Goal: Task Accomplishment & Management: Complete application form

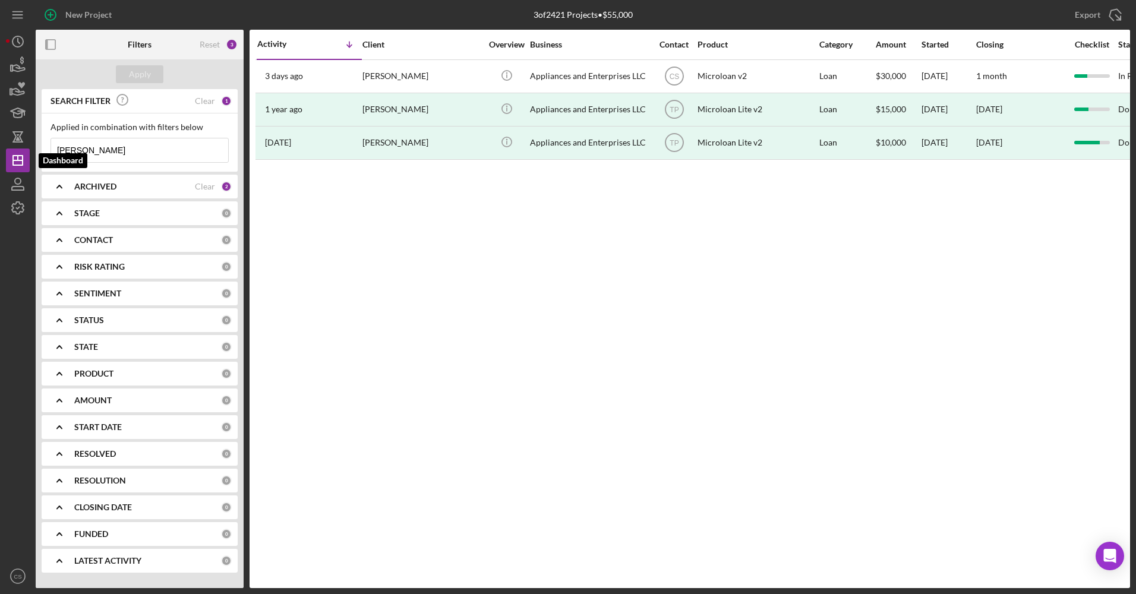
drag, startPoint x: 106, startPoint y: 151, endPoint x: -2, endPoint y: 158, distance: 109.0
click at [0, 158] on html "New Project 3 of 2421 Projects • $55,000 [PERSON_NAME] Export Icon/Export Filte…" at bounding box center [568, 297] width 1136 height 594
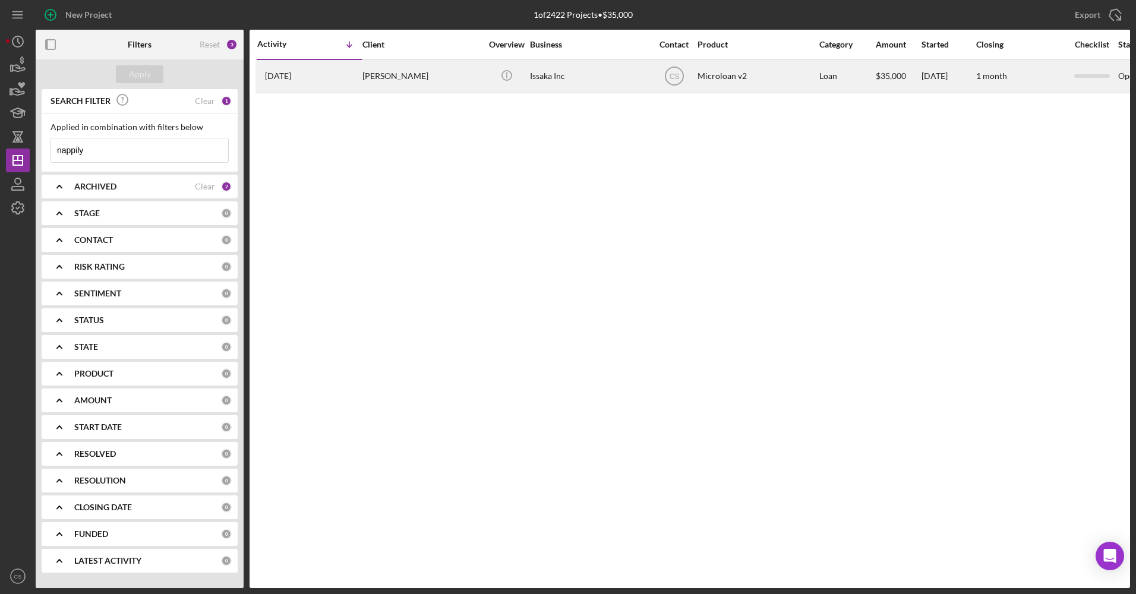
type input "nappily"
click at [433, 71] on div "[PERSON_NAME]" at bounding box center [422, 77] width 119 height 32
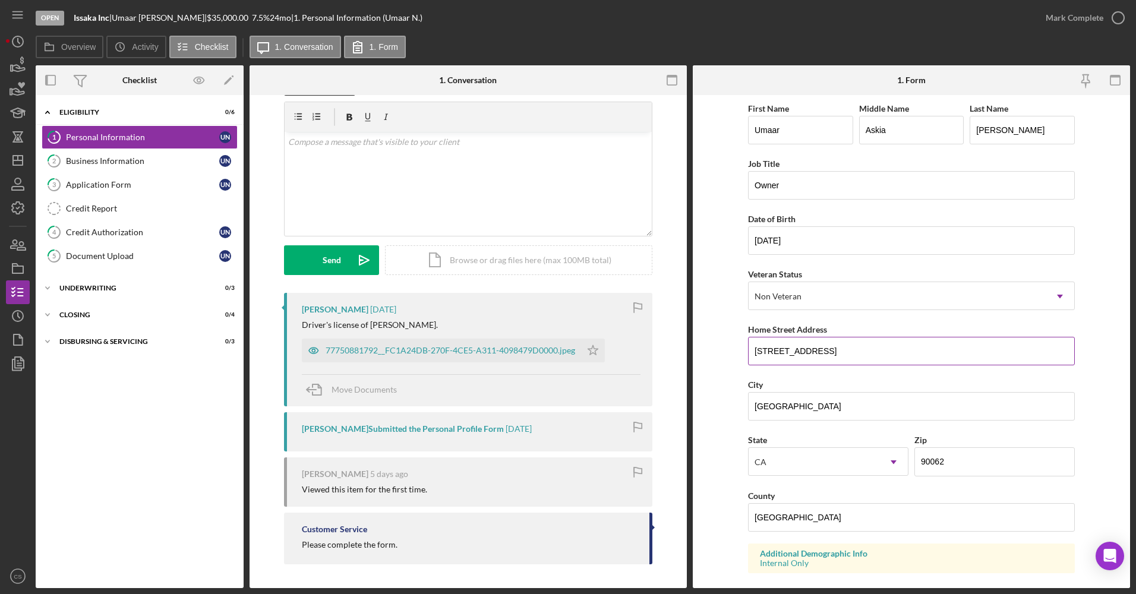
scroll to position [178, 0]
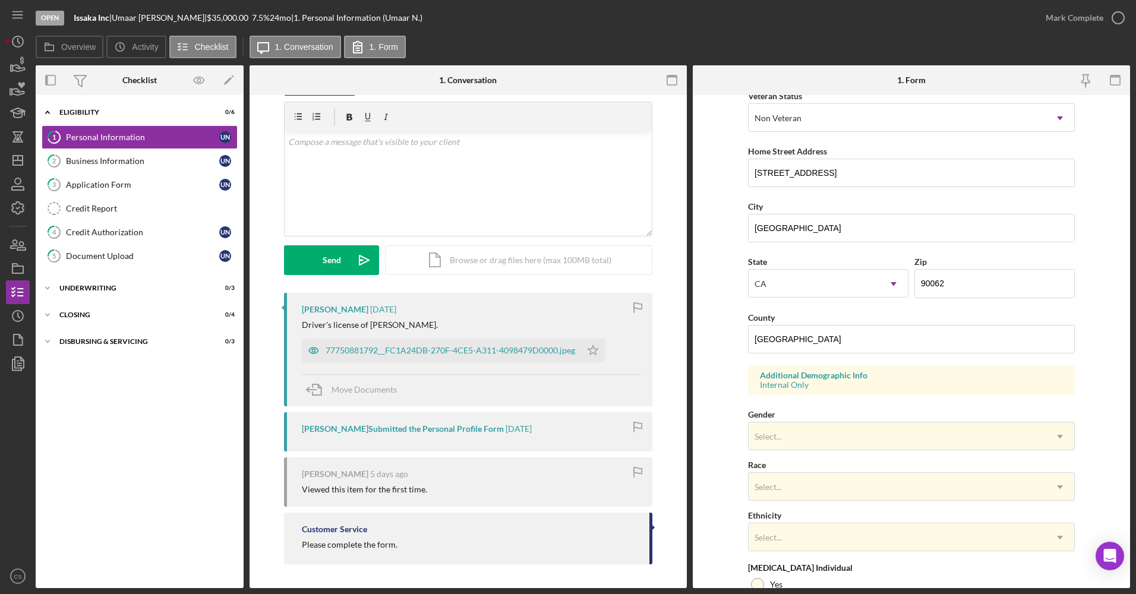
click at [30, 270] on nav "Icon/Menu Icon/Dashboard Dashboard Navigation Divider Mobile Checklist Navigati…" at bounding box center [21, 294] width 30 height 588
click at [29, 270] on icon "button" at bounding box center [18, 269] width 30 height 30
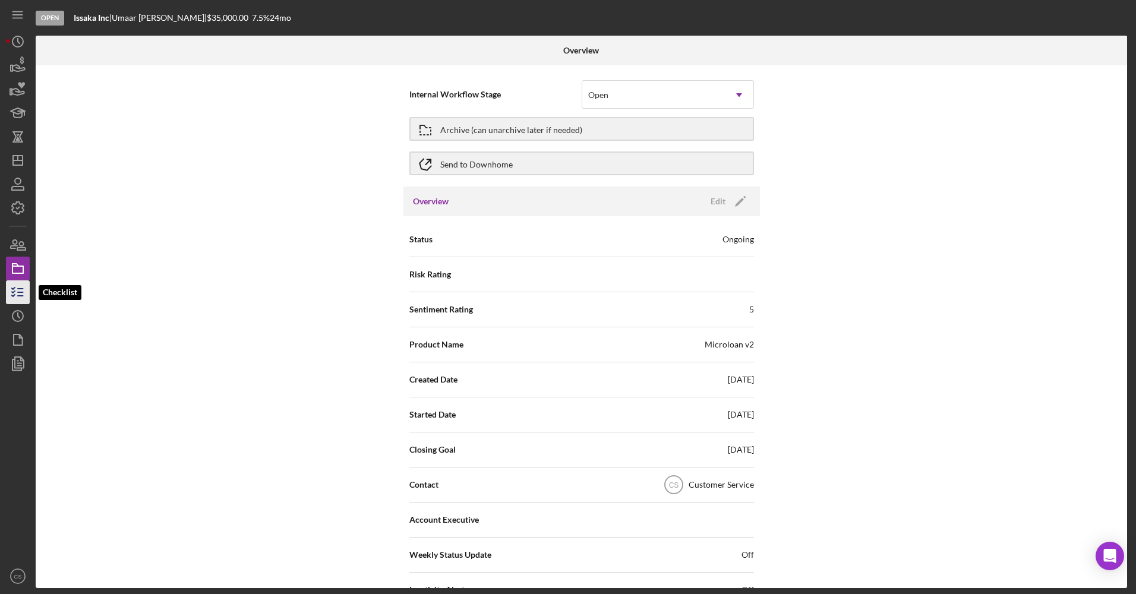
click at [15, 303] on icon "button" at bounding box center [18, 293] width 30 height 30
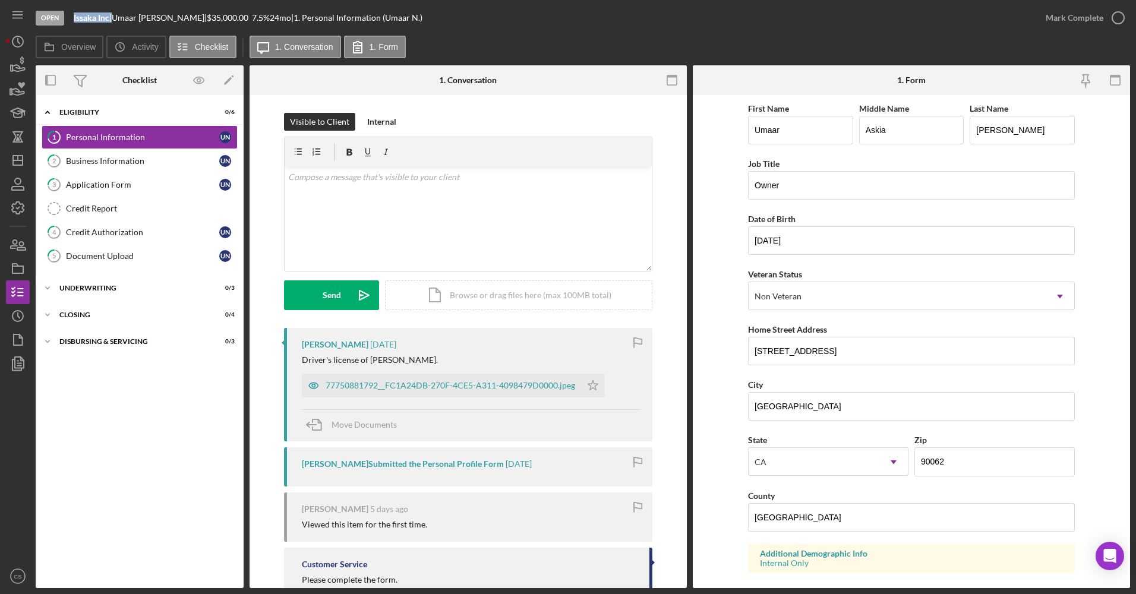
drag, startPoint x: 112, startPoint y: 18, endPoint x: 74, endPoint y: 24, distance: 37.8
click at [74, 24] on div "Open Issaka Inc | [PERSON_NAME] | $35,000.00 7.5 % 24 mo | 1. Personal Informat…" at bounding box center [535, 18] width 999 height 36
copy div "Issaka Inc"
click at [1065, 18] on div "Mark Complete" at bounding box center [1075, 18] width 58 height 24
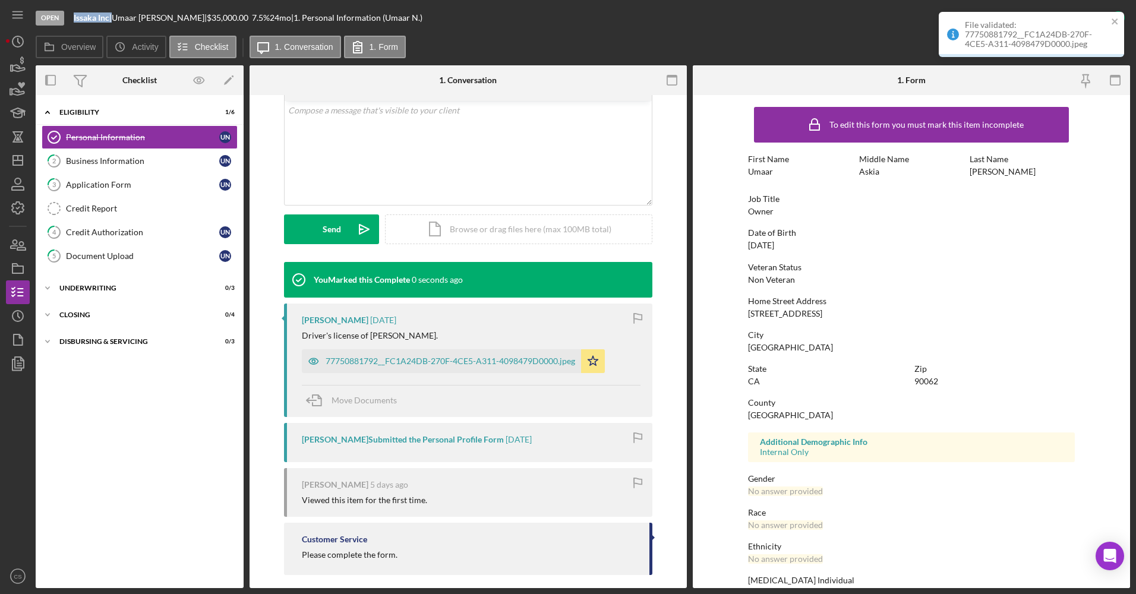
scroll to position [238, 0]
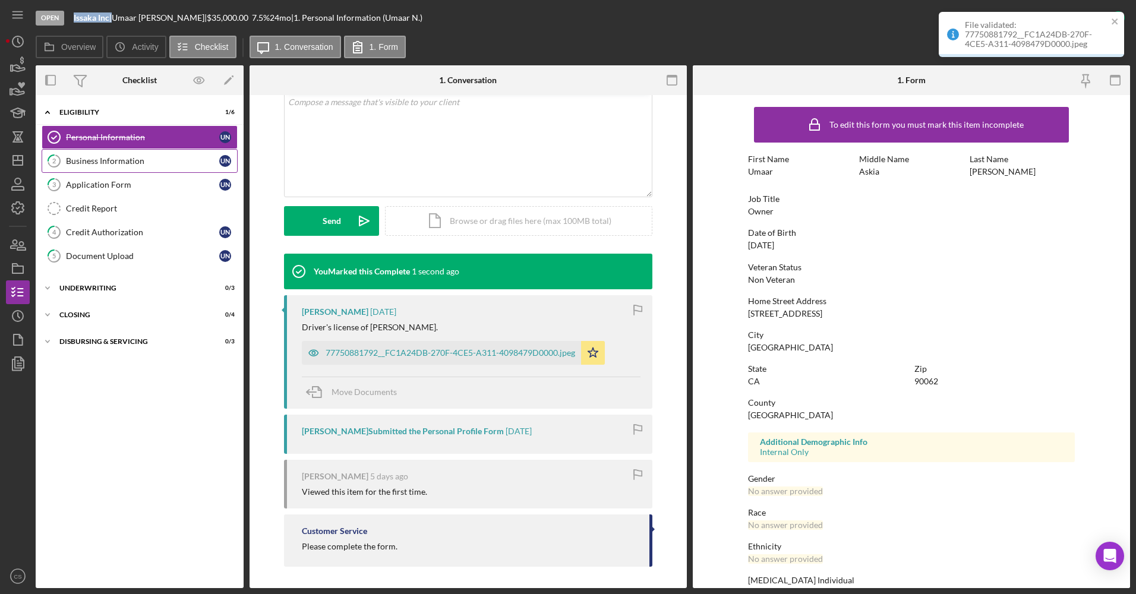
click at [180, 161] on div "Business Information" at bounding box center [142, 161] width 153 height 10
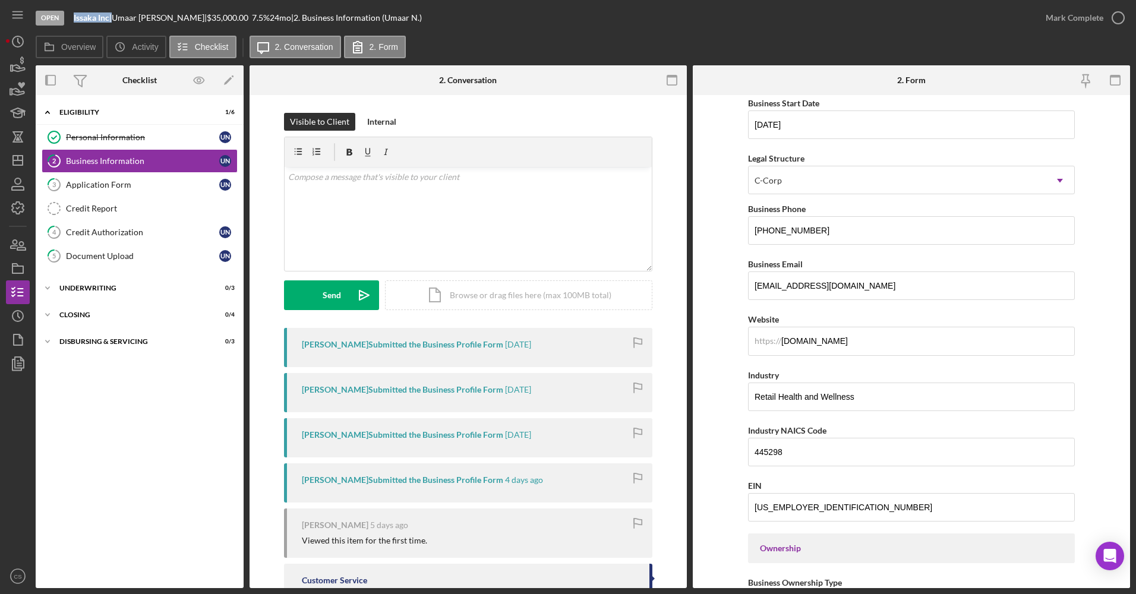
scroll to position [119, 0]
click at [795, 341] on input "[DOMAIN_NAME]" at bounding box center [911, 338] width 327 height 29
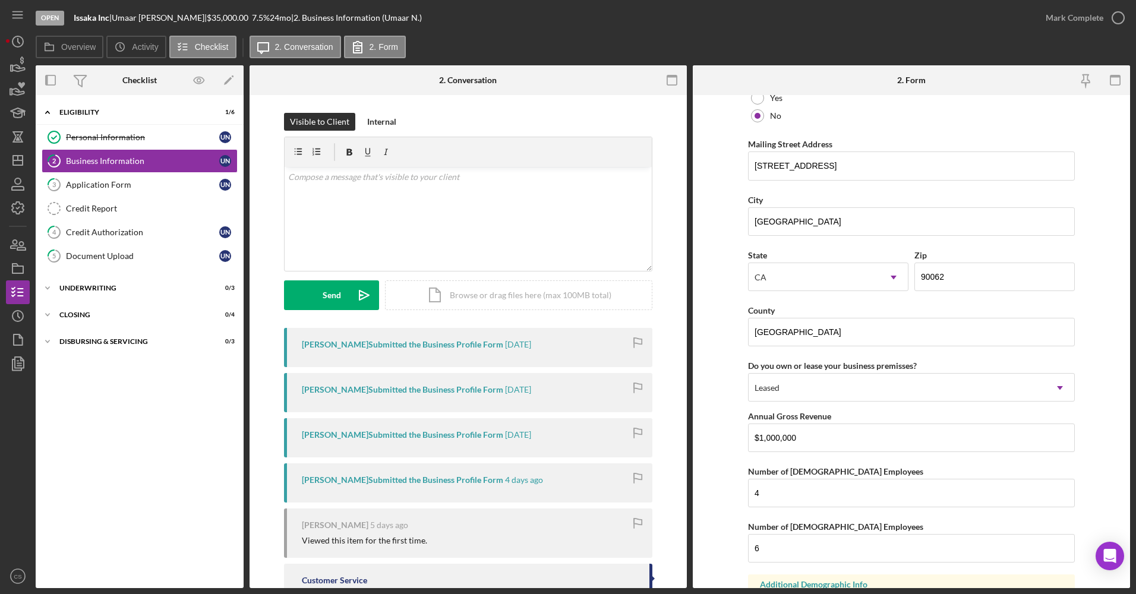
scroll to position [1047, 0]
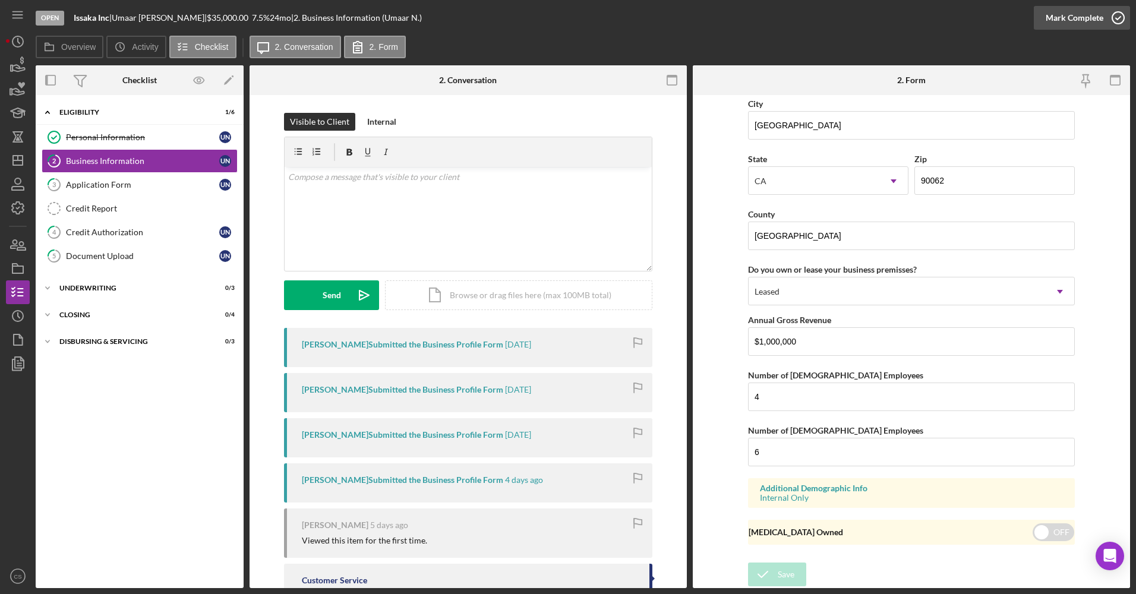
click at [1065, 11] on div "Mark Complete" at bounding box center [1075, 18] width 58 height 24
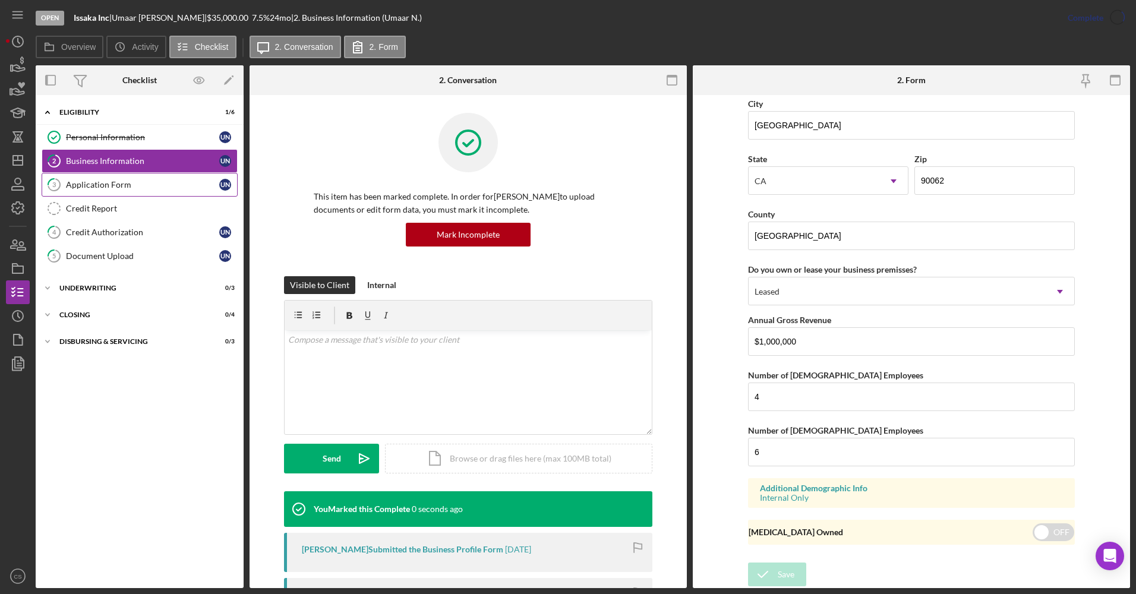
scroll to position [539, 0]
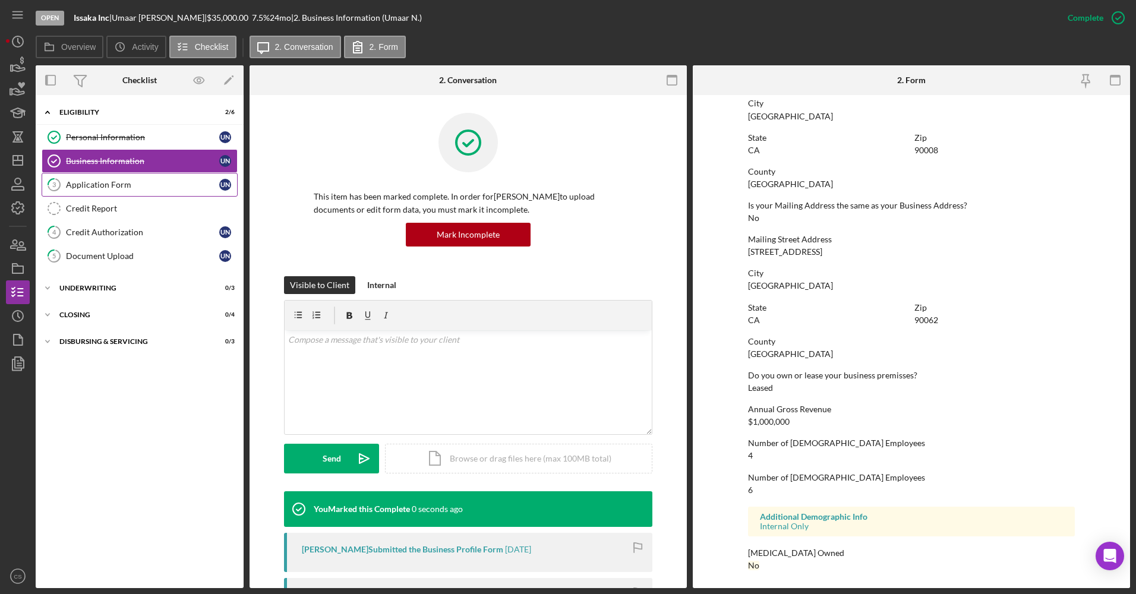
click at [124, 183] on div "Application Form" at bounding box center [142, 185] width 153 height 10
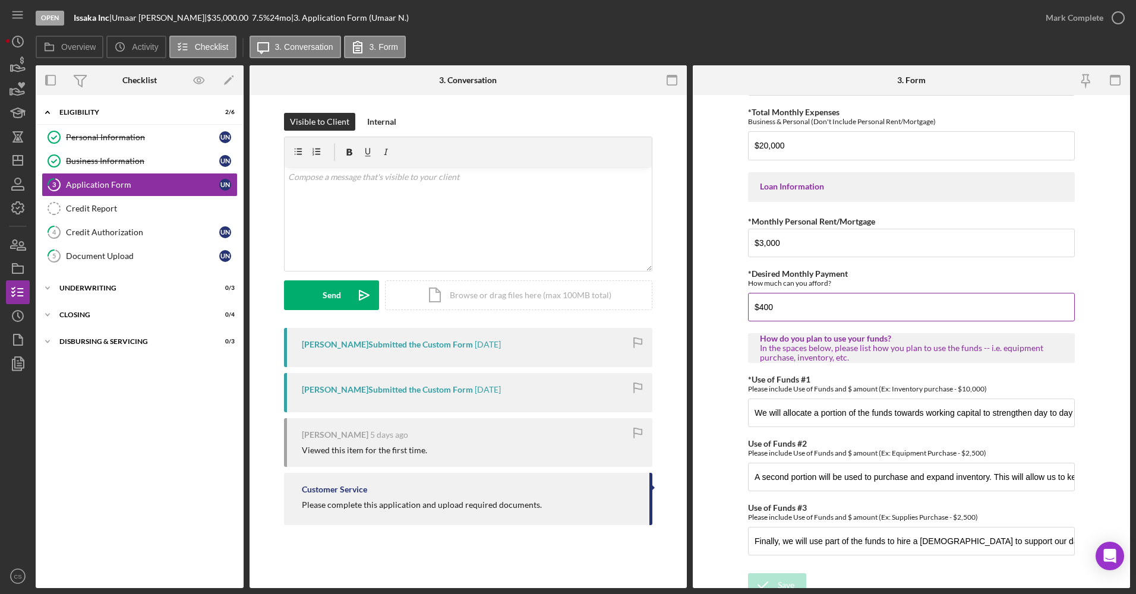
scroll to position [530, 0]
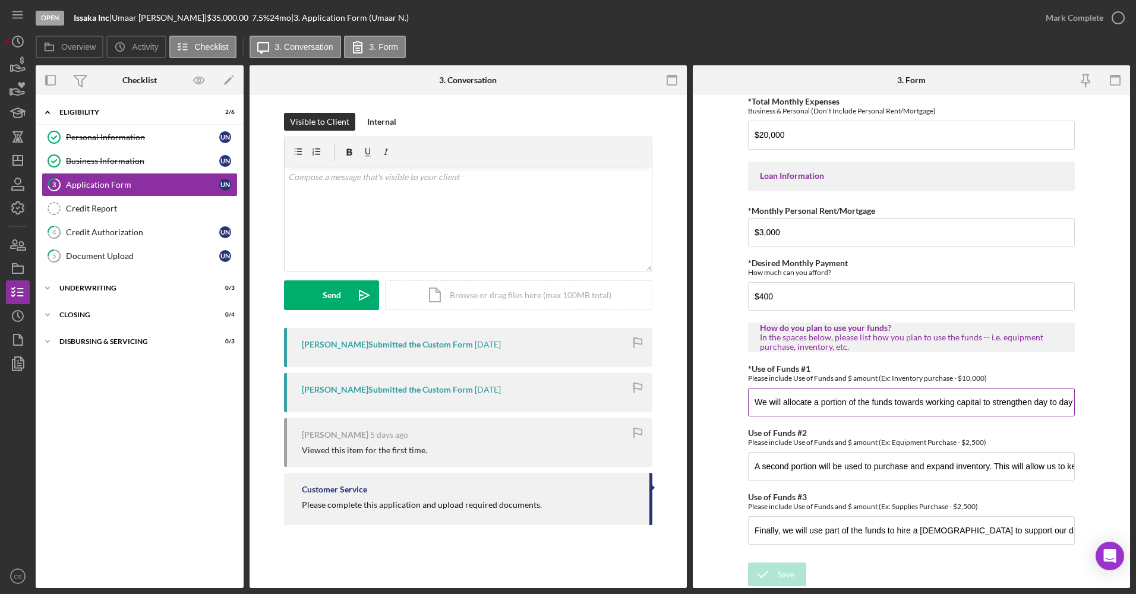
click at [883, 405] on input "We will allocate a portion of the funds towards working capital to strengthen d…" at bounding box center [911, 402] width 327 height 29
click at [921, 401] on input "We will allocate a portion of the funds towards working capital to strengthen d…" at bounding box center [911, 402] width 327 height 29
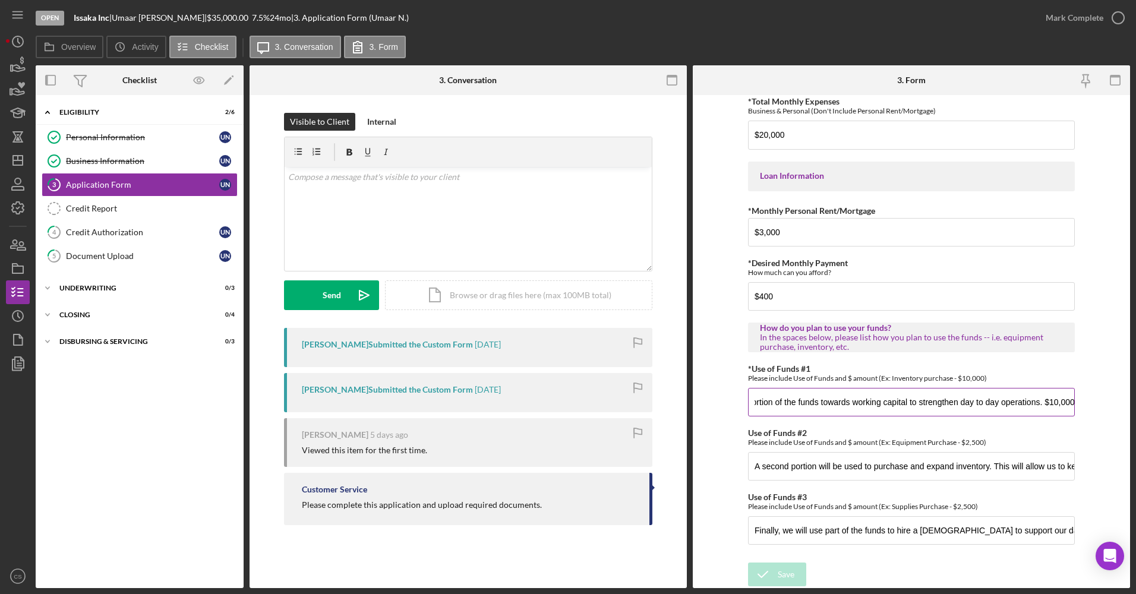
click at [921, 401] on input "We will allocate a portion of the funds towards working capital to strengthen d…" at bounding box center [911, 402] width 327 height 29
click at [429, 241] on div "v Color teal Color pink Remove color Add row above Add row below Add column bef…" at bounding box center [468, 219] width 367 height 104
click at [837, 468] on input "A second portion will be used to purchase and expand inventory. This will allow…" at bounding box center [911, 466] width 327 height 29
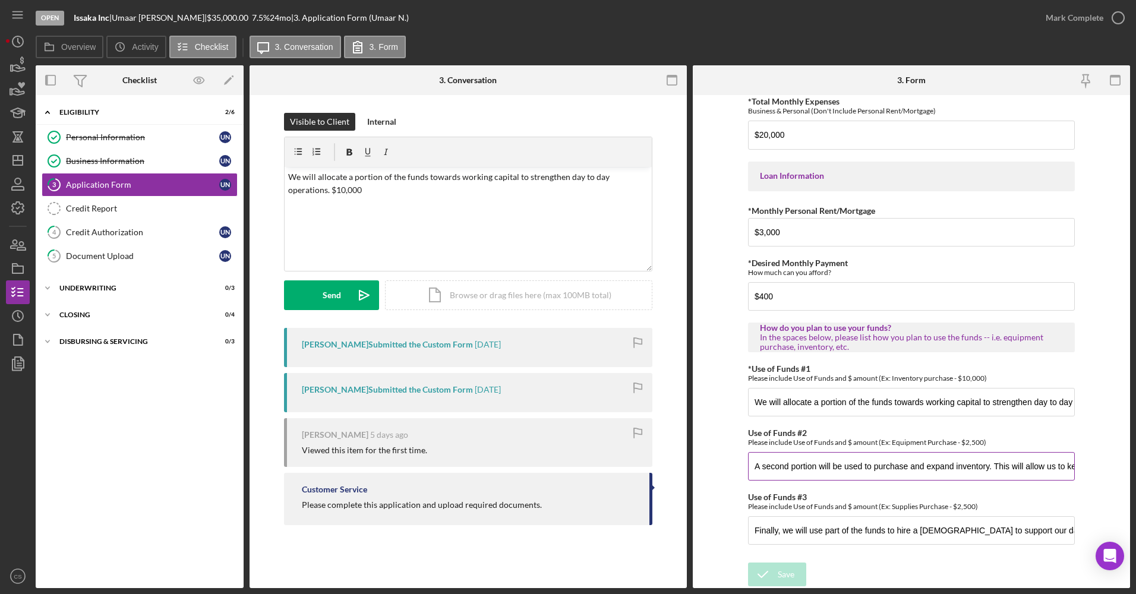
click at [837, 468] on input "A second portion will be used to purchase and expand inventory. This will allow…" at bounding box center [911, 466] width 327 height 29
click at [824, 408] on input "We will allocate a portion of the funds towards working capital to strengthen d…" at bounding box center [911, 402] width 327 height 29
click at [824, 409] on input "We will allocate a portion of the funds towards working capital to strengthen d…" at bounding box center [911, 402] width 327 height 29
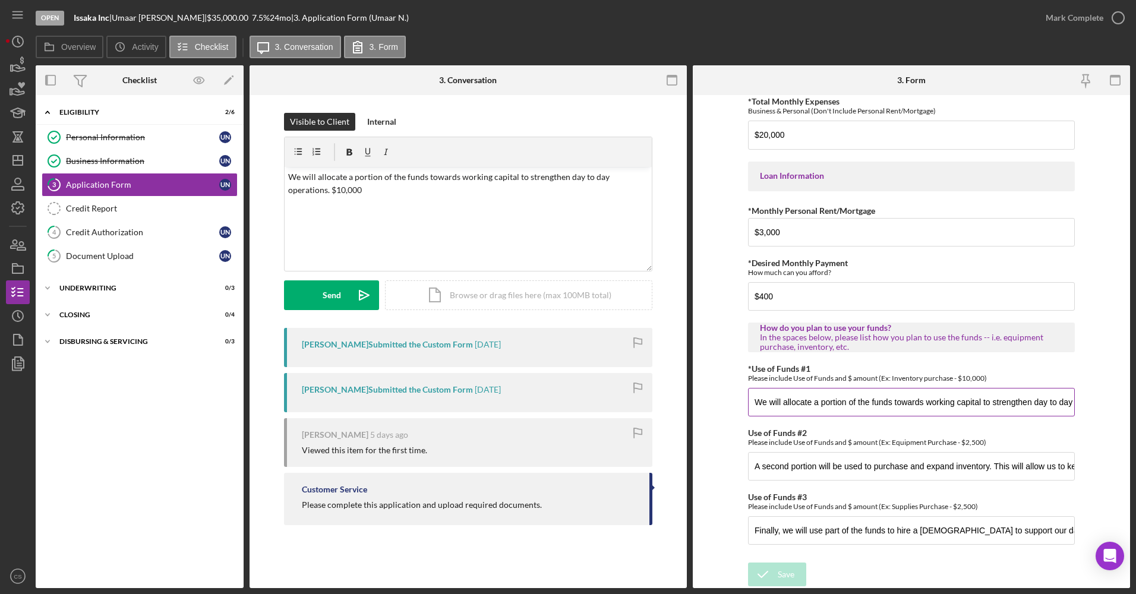
paste input "A second portion will be used to purchase and expand inventory. This will allow…"
click at [791, 401] on input "A second portion will be used to purchase and expand inventory. This will allow…" at bounding box center [911, 402] width 327 height 29
drag, startPoint x: 906, startPoint y: 404, endPoint x: 790, endPoint y: 405, distance: 115.9
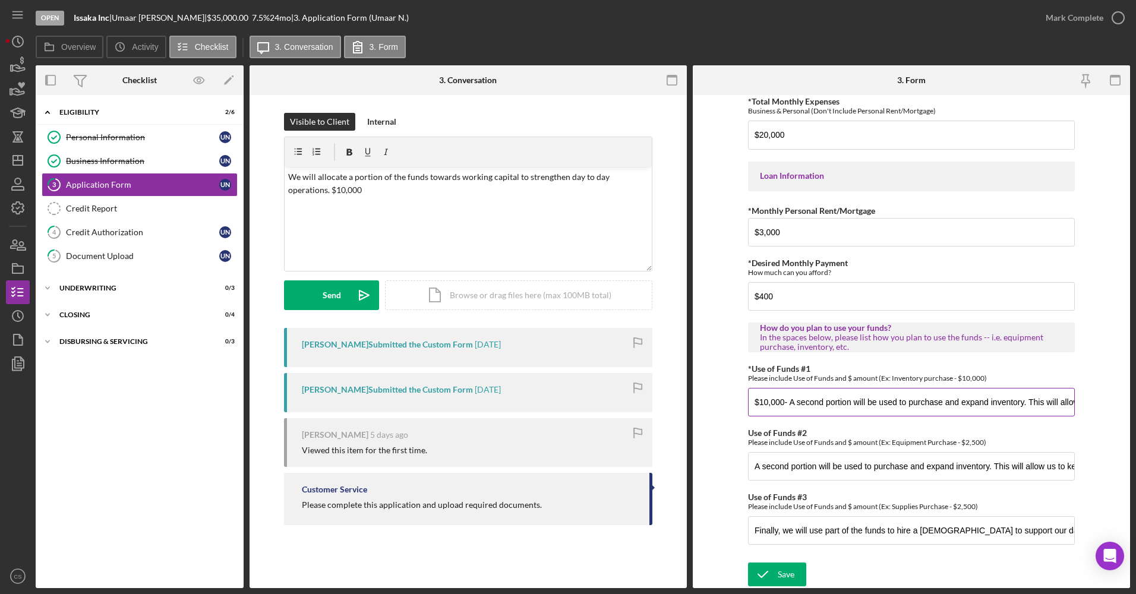
click at [790, 405] on input "$10,000- A second portion will be used to purchase and expand inventory. This w…" at bounding box center [911, 402] width 327 height 29
type input "$10,000- purchase and expand inventory. This will allow us to keep popular prod…"
click at [855, 462] on input "A second portion will be used to purchase and expand inventory. This will allow…" at bounding box center [911, 466] width 327 height 29
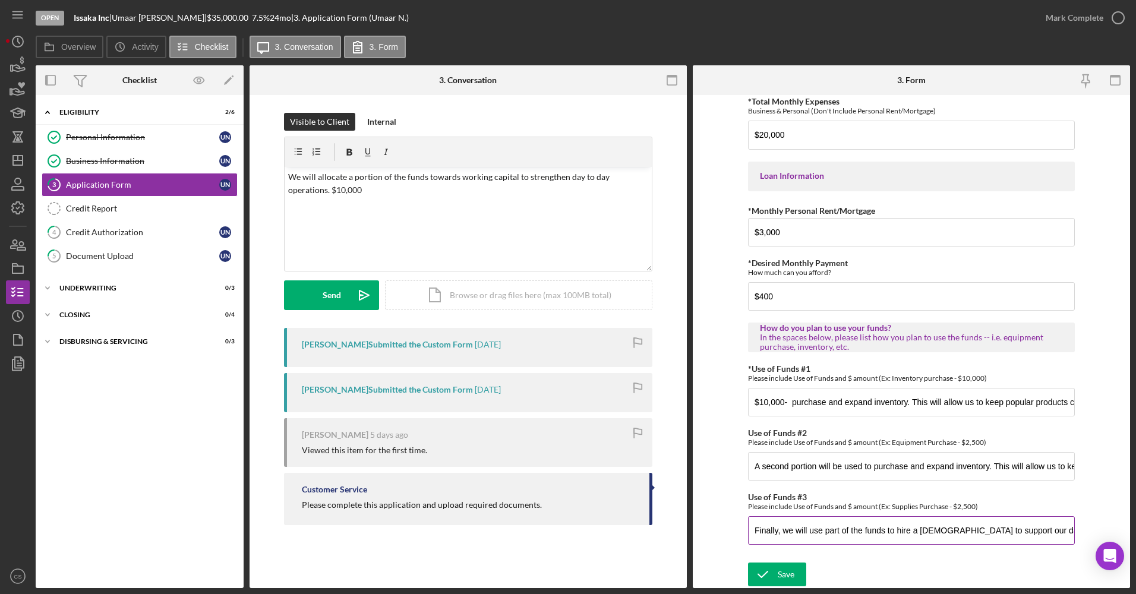
click at [820, 532] on input "Finally, we will use part of the funds to hire a [DEMOGRAPHIC_DATA] to support …" at bounding box center [911, 531] width 327 height 29
click at [873, 459] on input "A second portion will be used to purchase and expand inventory. This will allow…" at bounding box center [911, 466] width 327 height 29
click at [870, 460] on input "A second portion will be used to purchase and expand inventory. This will allow…" at bounding box center [911, 466] width 327 height 29
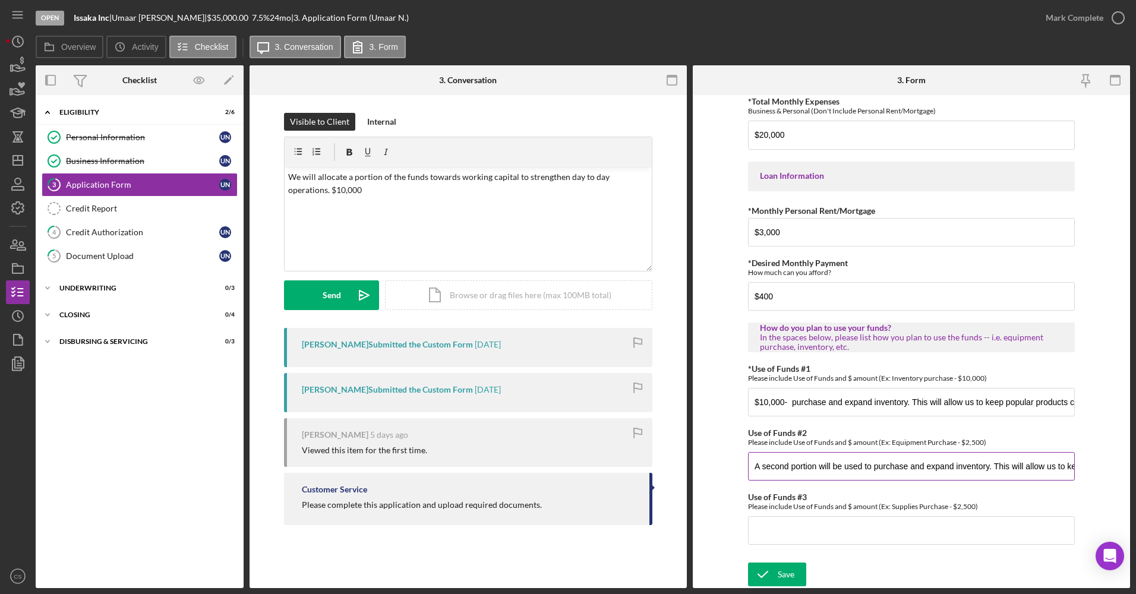
click at [870, 460] on input "A second portion will be used to purchase and expand inventory. This will allow…" at bounding box center [911, 466] width 327 height 29
paste input "Finally, we will use part of the funds to hire a [DEMOGRAPHIC_DATA] to support …"
drag, startPoint x: 1046, startPoint y: 467, endPoint x: 1080, endPoint y: 466, distance: 34.5
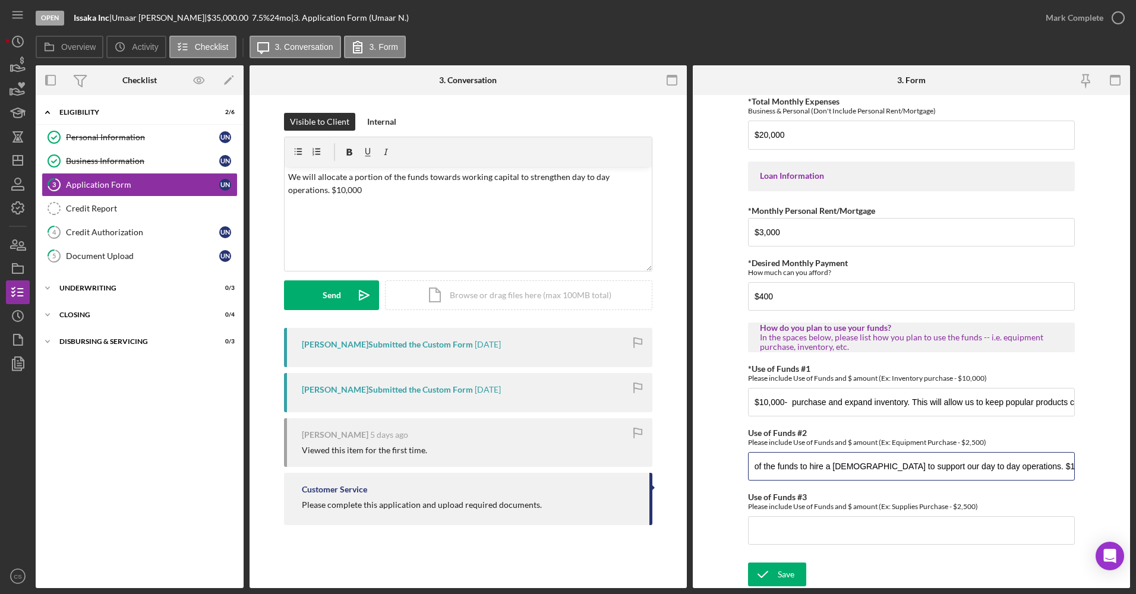
click at [1080, 466] on form "*Applicant Personal Phone Number [PHONE_NUMBER] *How did you hear about us? Nam…" at bounding box center [911, 341] width 437 height 493
click at [773, 462] on input "Finally, we will use part of the funds to hire a [DEMOGRAPHIC_DATA] to support …" at bounding box center [911, 466] width 327 height 29
drag, startPoint x: 929, startPoint y: 468, endPoint x: 792, endPoint y: 470, distance: 137.3
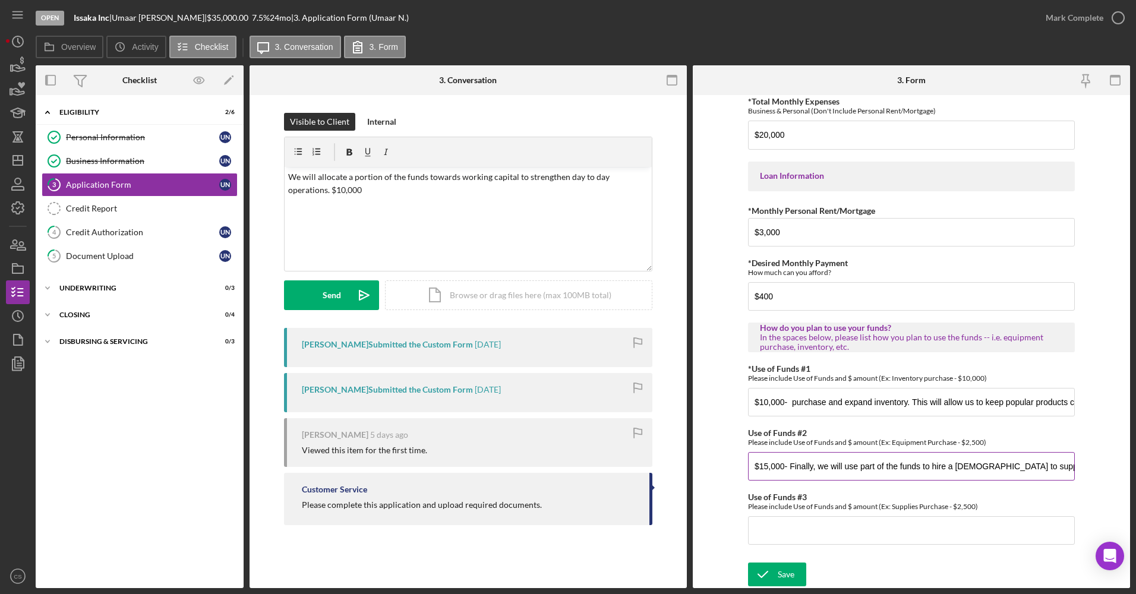
click at [792, 470] on input "$15,000- Finally, we will use part of the funds to hire a [DEMOGRAPHIC_DATA] to…" at bounding box center [911, 466] width 327 height 29
type input "$15,000- hire a [DEMOGRAPHIC_DATA] to support our day to day operations."
drag, startPoint x: 370, startPoint y: 193, endPoint x: 460, endPoint y: 175, distance: 91.5
click at [460, 175] on p "We will allocate a portion of the funds towards working capital to strengthen d…" at bounding box center [468, 184] width 361 height 27
copy p "working capital to strengthen day to day operations. $10,000"
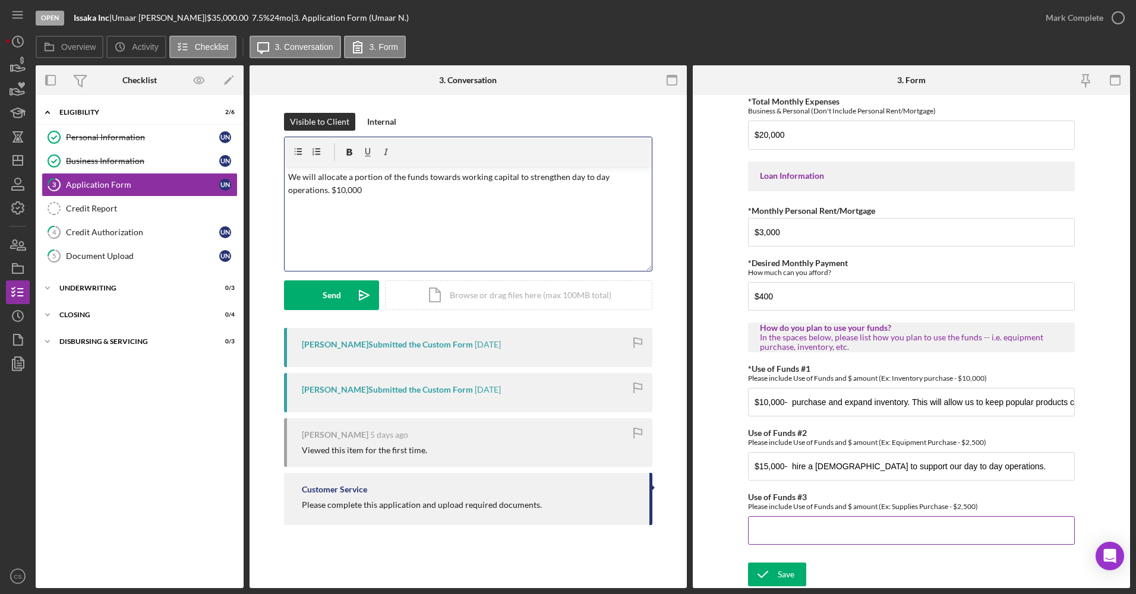
click at [801, 521] on input "Use of Funds #3" at bounding box center [911, 531] width 327 height 29
type input "1"
paste input "working capital to strengthen day to day operations. $10,000"
type input "$10,000- working capital to strengthen day to day operations."
click at [754, 568] on icon "submit" at bounding box center [763, 575] width 30 height 30
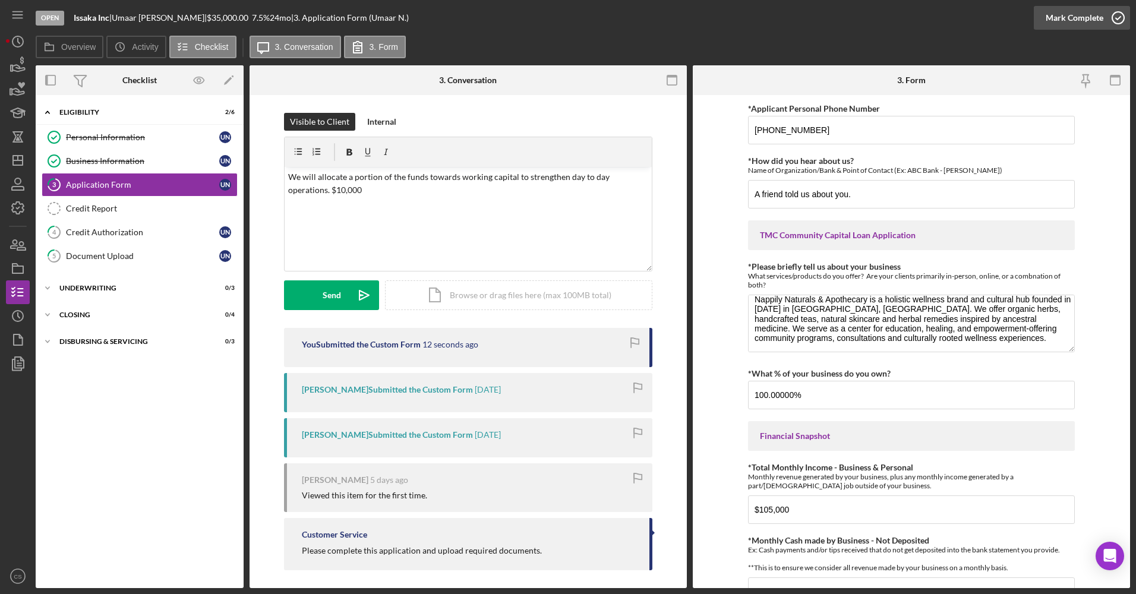
click at [1100, 10] on div "Mark Complete" at bounding box center [1075, 18] width 58 height 24
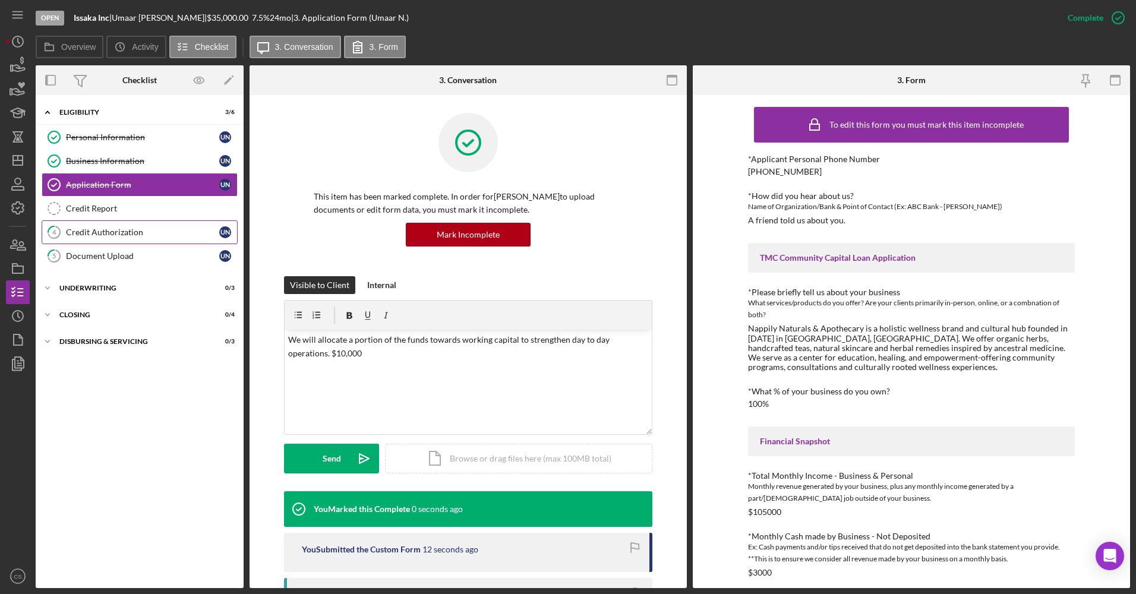
click at [140, 223] on link "4 Credit Authorization U N" at bounding box center [140, 233] width 196 height 24
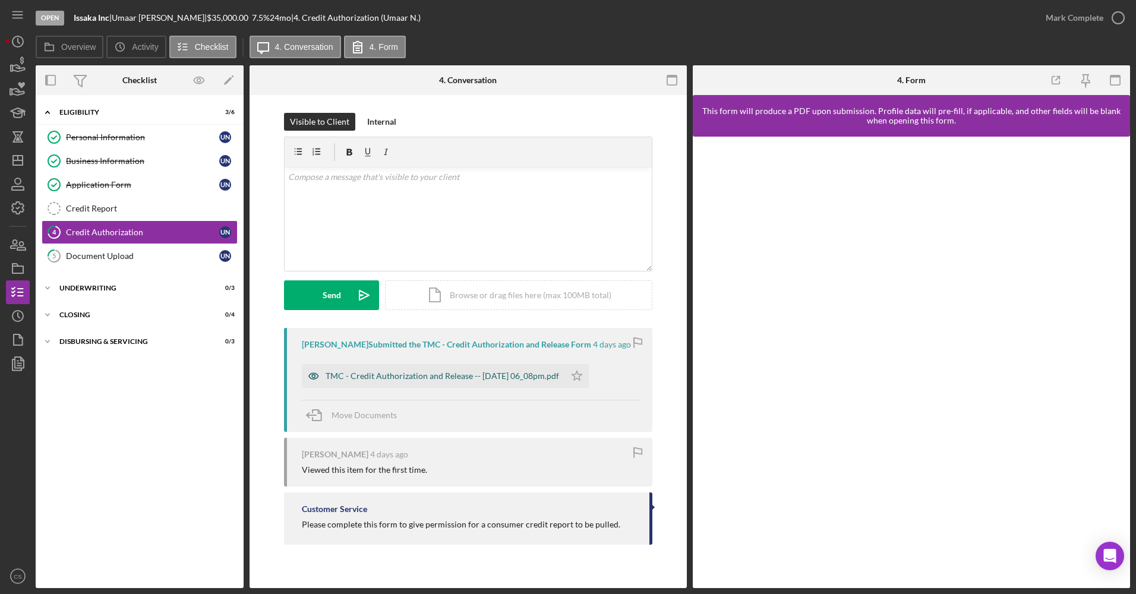
click at [446, 371] on div "TMC - Credit Authorization and Release -- [DATE] 06_08pm.pdf" at bounding box center [433, 376] width 263 height 24
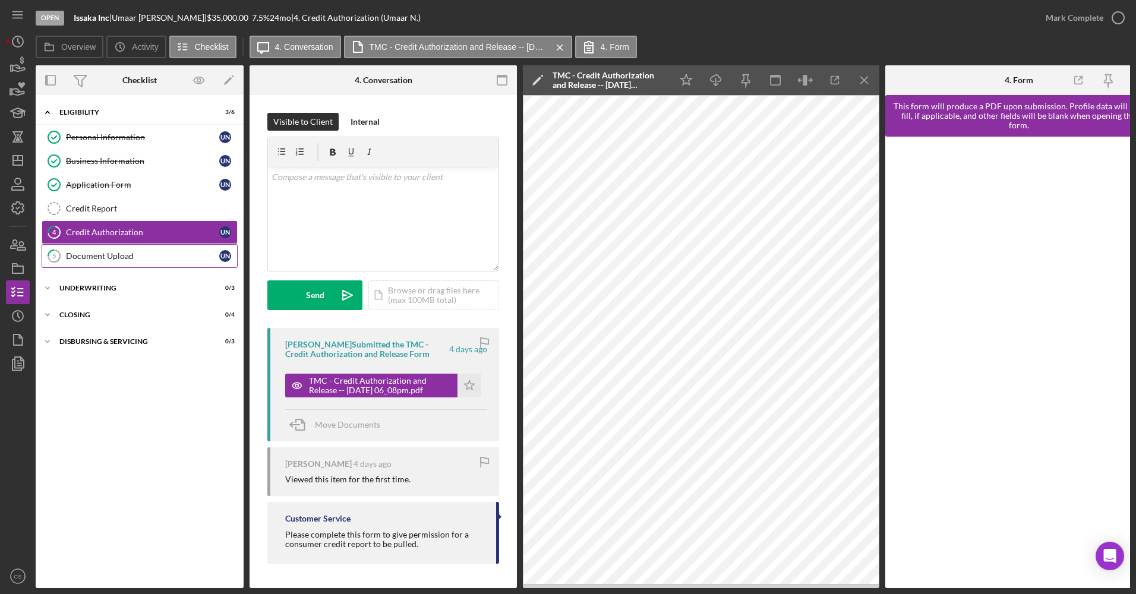
click at [126, 256] on div "Document Upload" at bounding box center [142, 256] width 153 height 10
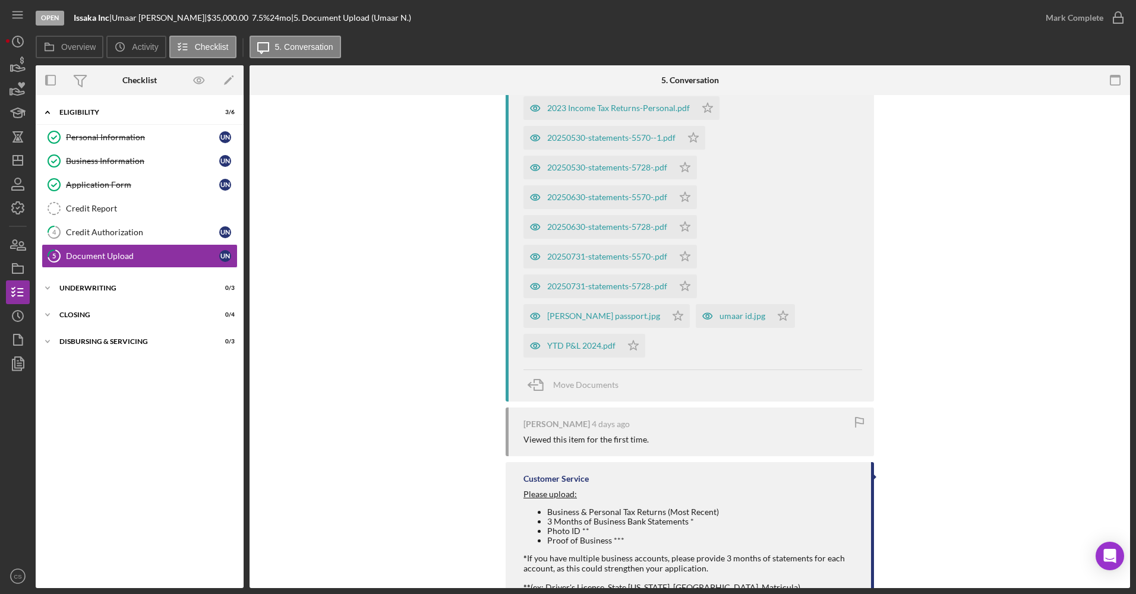
scroll to position [405, 0]
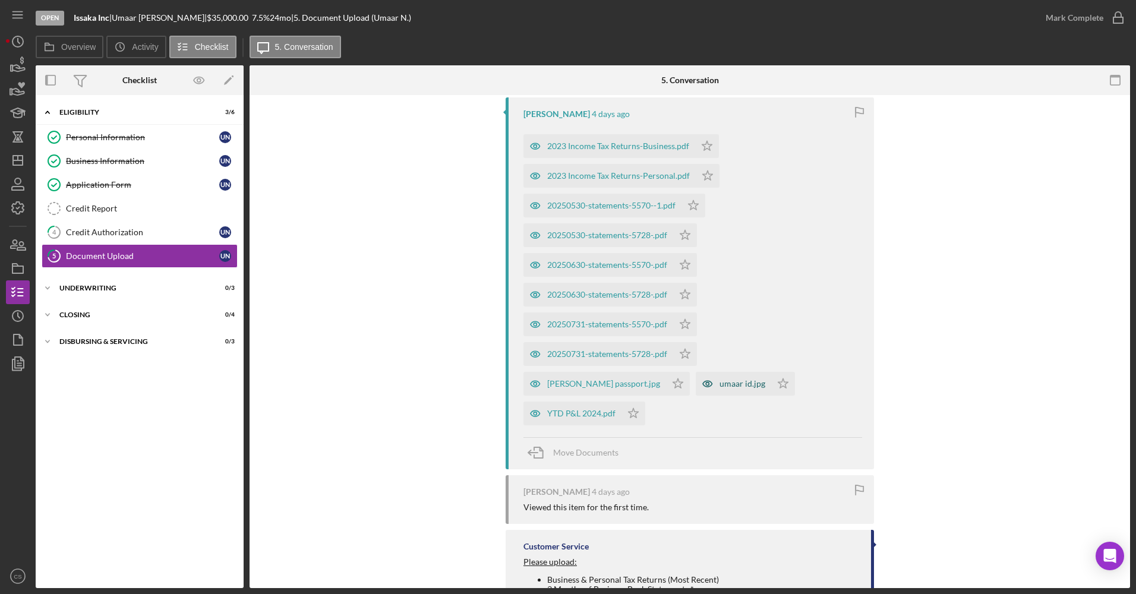
click at [696, 392] on div "umaar id.jpg" at bounding box center [733, 384] width 75 height 24
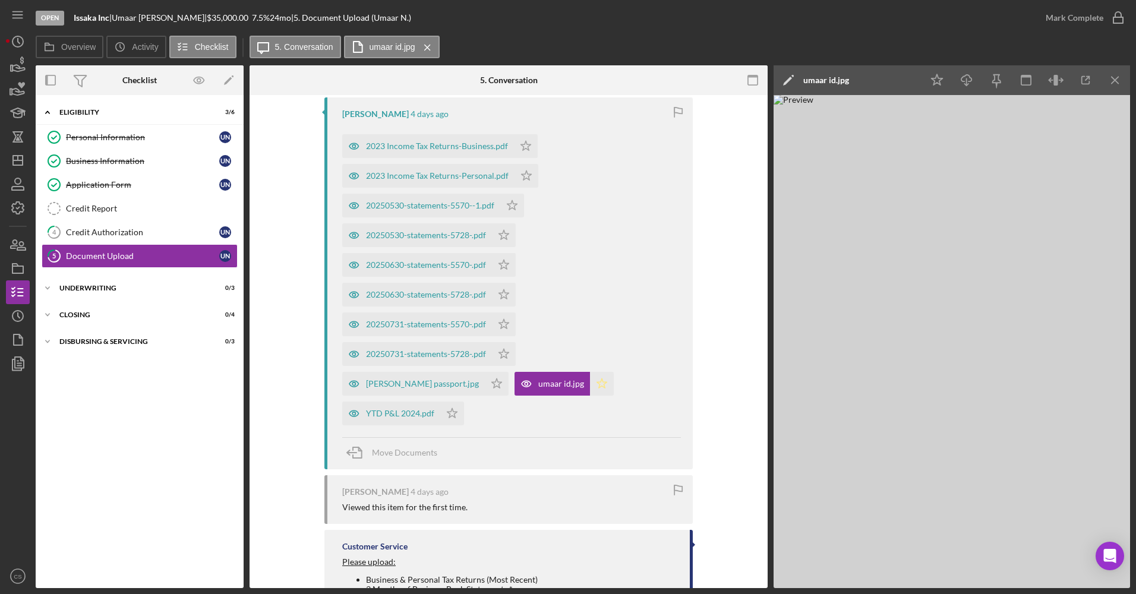
click at [590, 386] on icon "Icon/Star" at bounding box center [602, 384] width 24 height 24
click at [359, 39] on icon "button" at bounding box center [354, 36] width 10 height 6
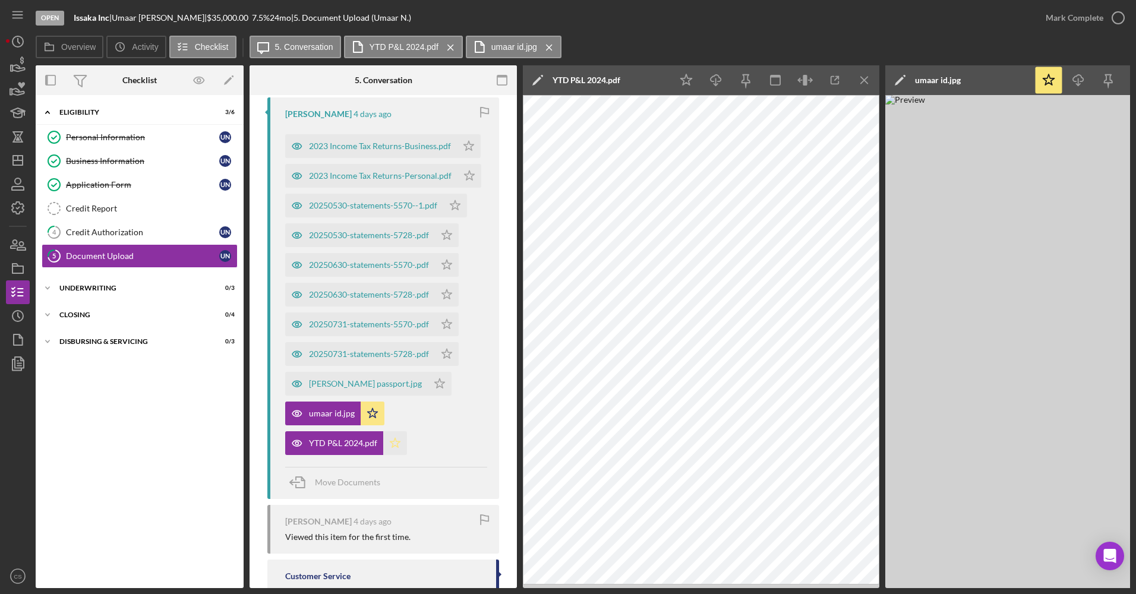
click at [391, 439] on icon "Icon/Star" at bounding box center [395, 444] width 24 height 24
click at [370, 383] on div "[PERSON_NAME] passport.jpg" at bounding box center [365, 384] width 113 height 10
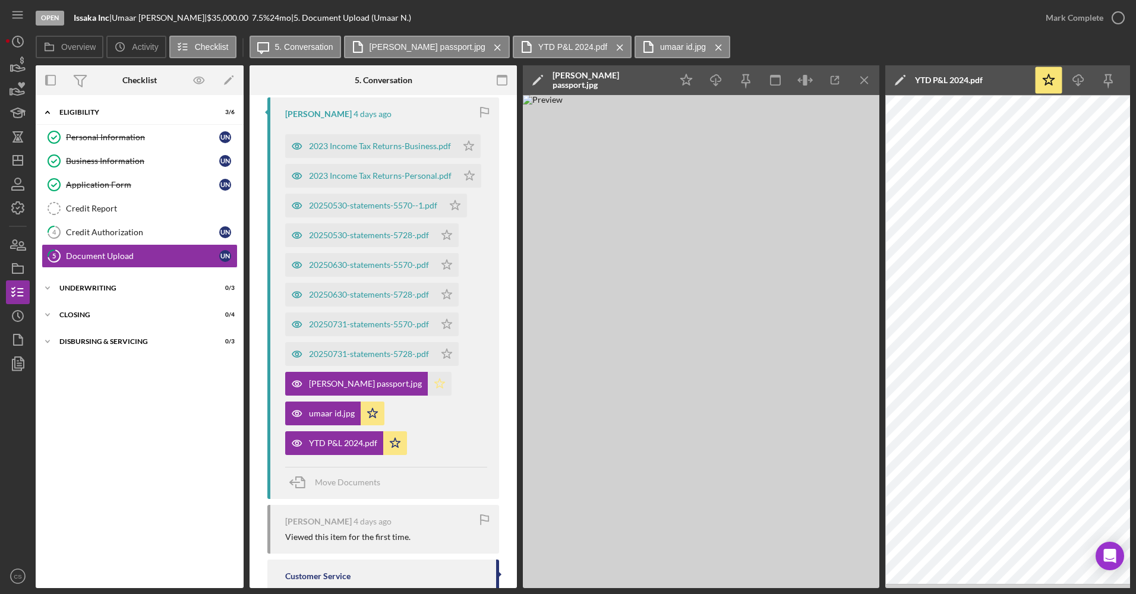
click at [428, 384] on icon "Icon/Star" at bounding box center [440, 384] width 24 height 24
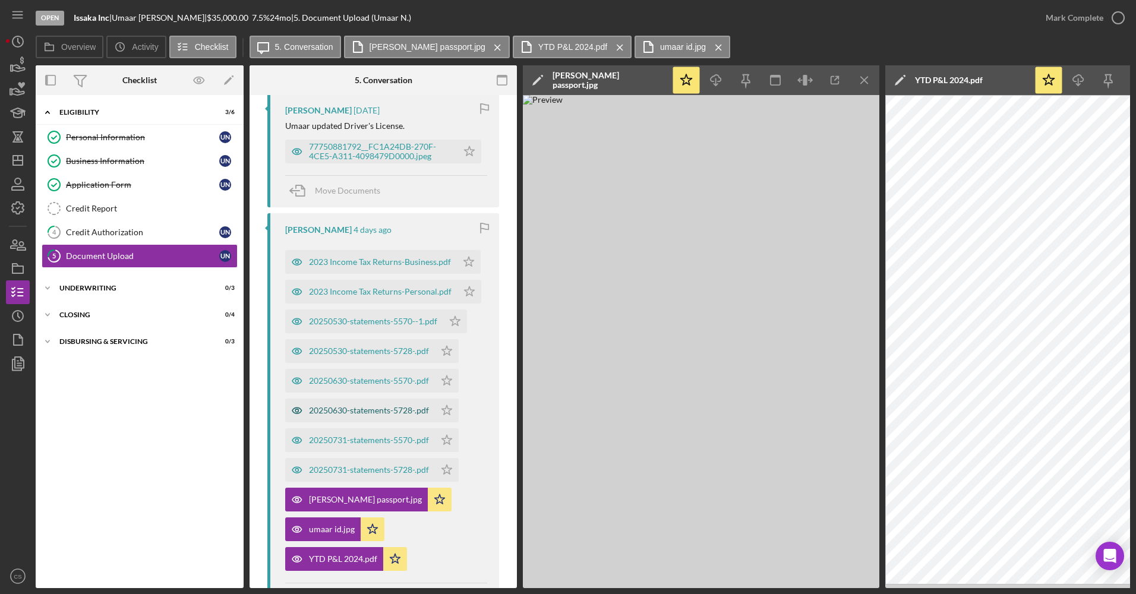
scroll to position [286, 0]
click at [376, 354] on div "20250530-statements-5728-.pdf" at bounding box center [369, 354] width 120 height 10
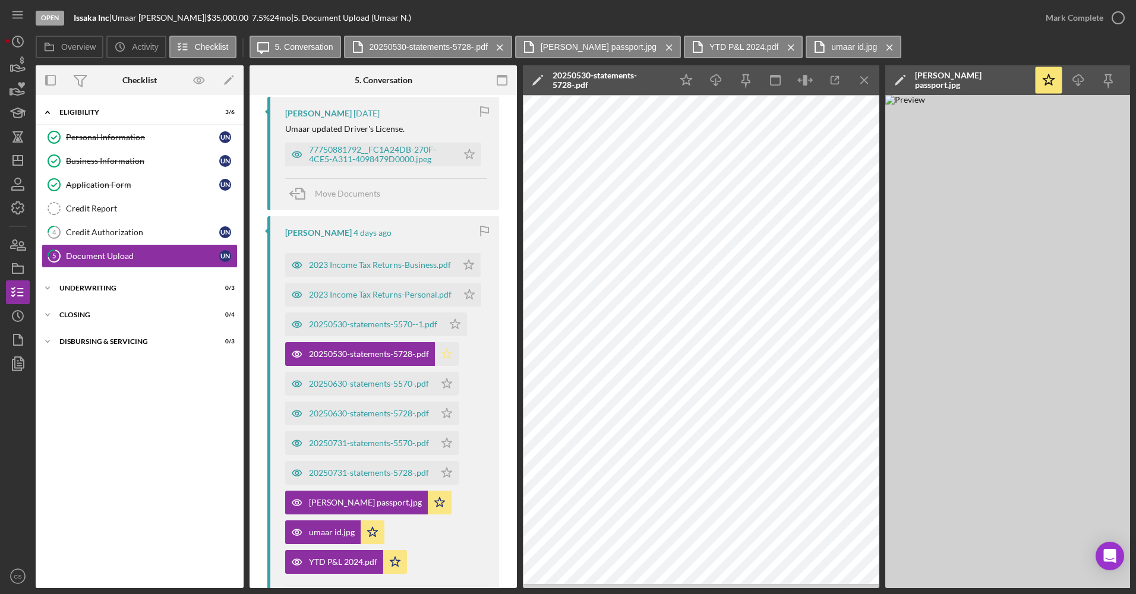
click at [448, 352] on icon "Icon/Star" at bounding box center [447, 354] width 24 height 24
click at [367, 386] on div "20250630-statements-5570-.pdf" at bounding box center [369, 384] width 120 height 10
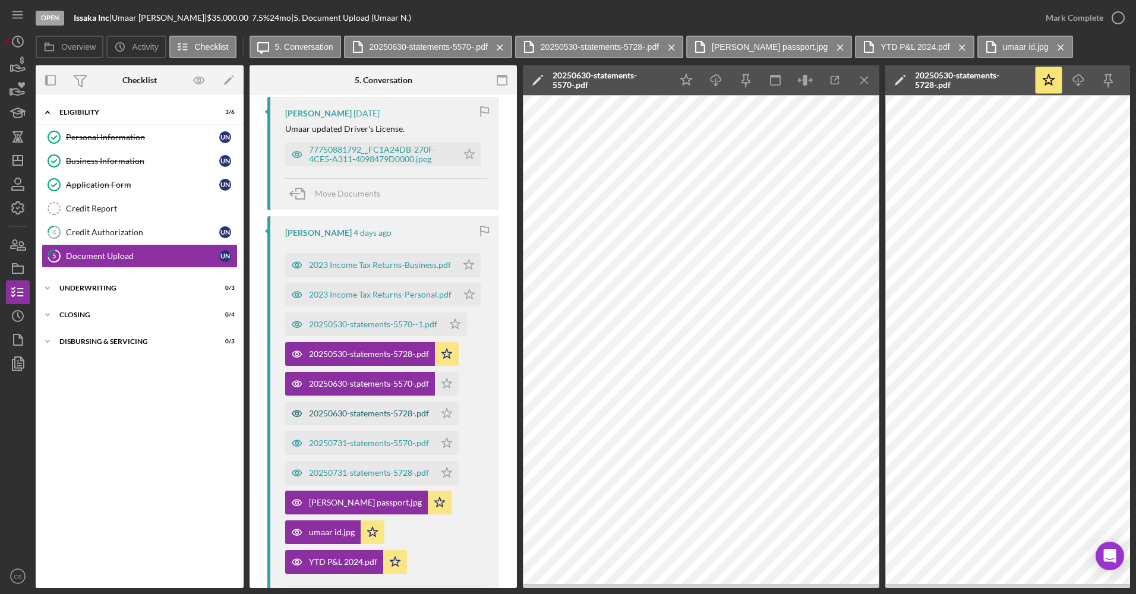
click at [374, 418] on div "20250630-statements-5728-.pdf" at bounding box center [369, 414] width 120 height 10
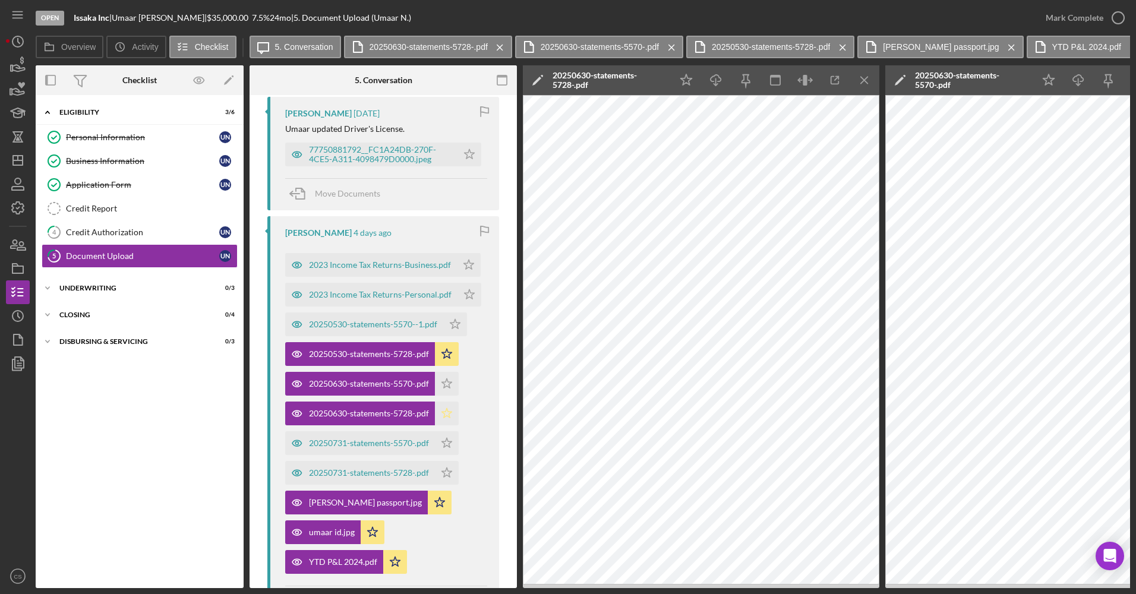
click at [448, 388] on polygon "button" at bounding box center [447, 384] width 10 height 10
click at [414, 471] on div "20250731-statements-5728-.pdf" at bounding box center [369, 473] width 120 height 10
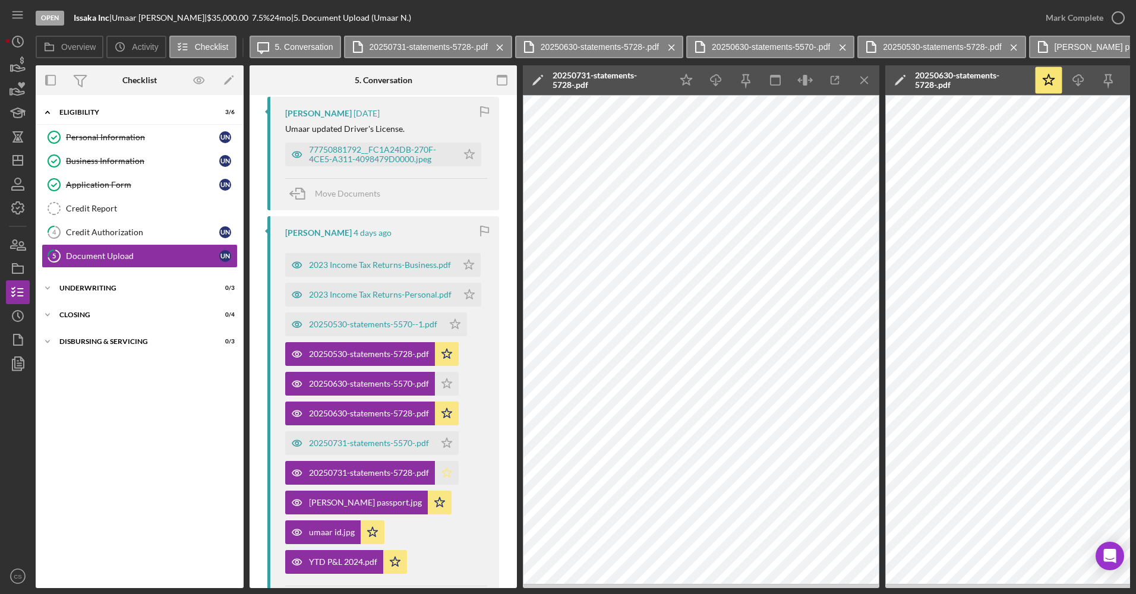
click at [455, 473] on icon "Icon/Star" at bounding box center [447, 473] width 24 height 24
click at [871, 74] on icon "Icon/Menu Close" at bounding box center [865, 80] width 27 height 27
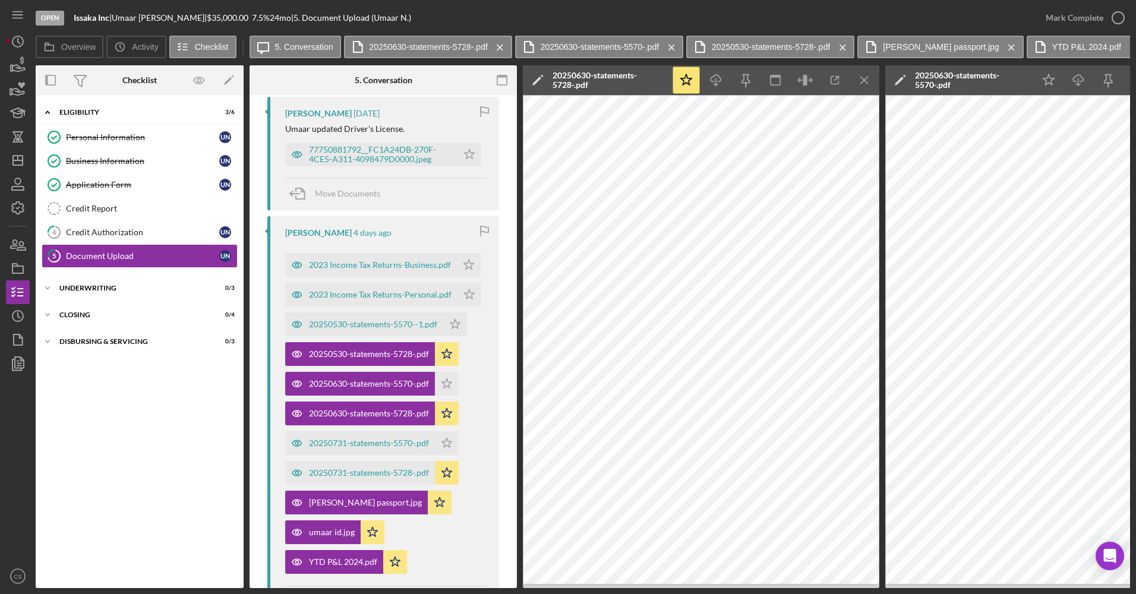
click at [871, 74] on icon "Icon/Menu Close" at bounding box center [865, 80] width 27 height 27
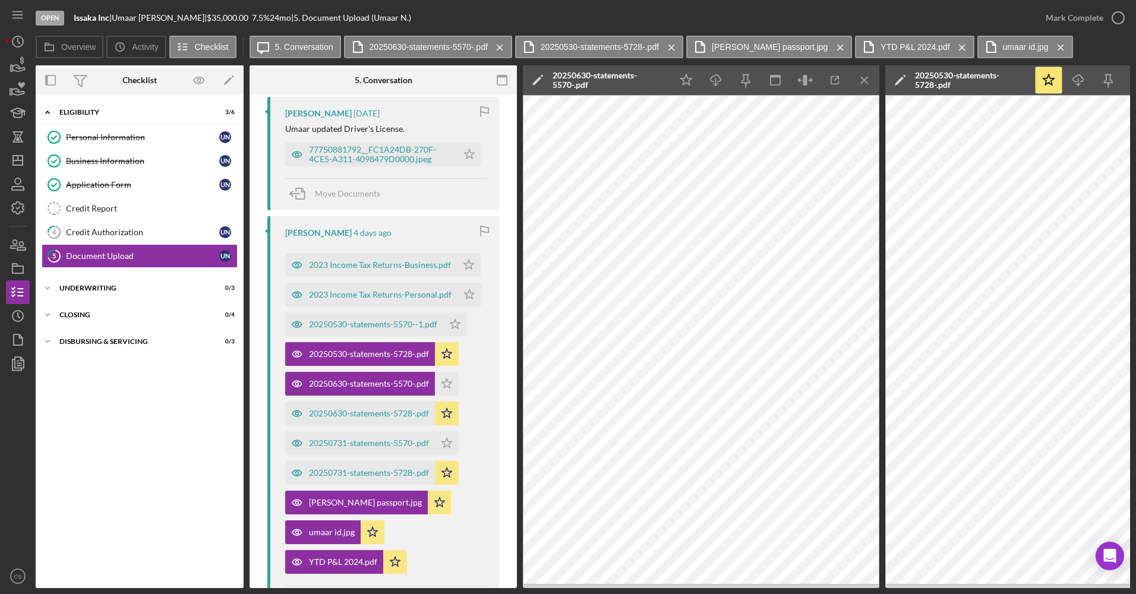
click at [871, 74] on icon "Icon/Menu Close" at bounding box center [865, 80] width 27 height 27
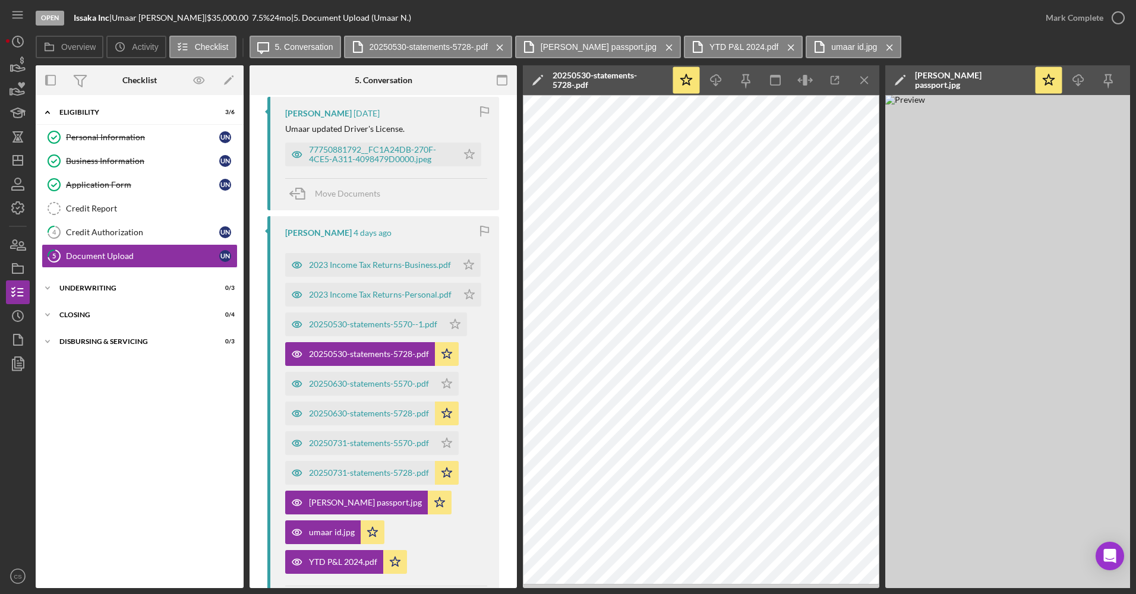
click at [871, 74] on icon "Icon/Menu Close" at bounding box center [865, 80] width 27 height 27
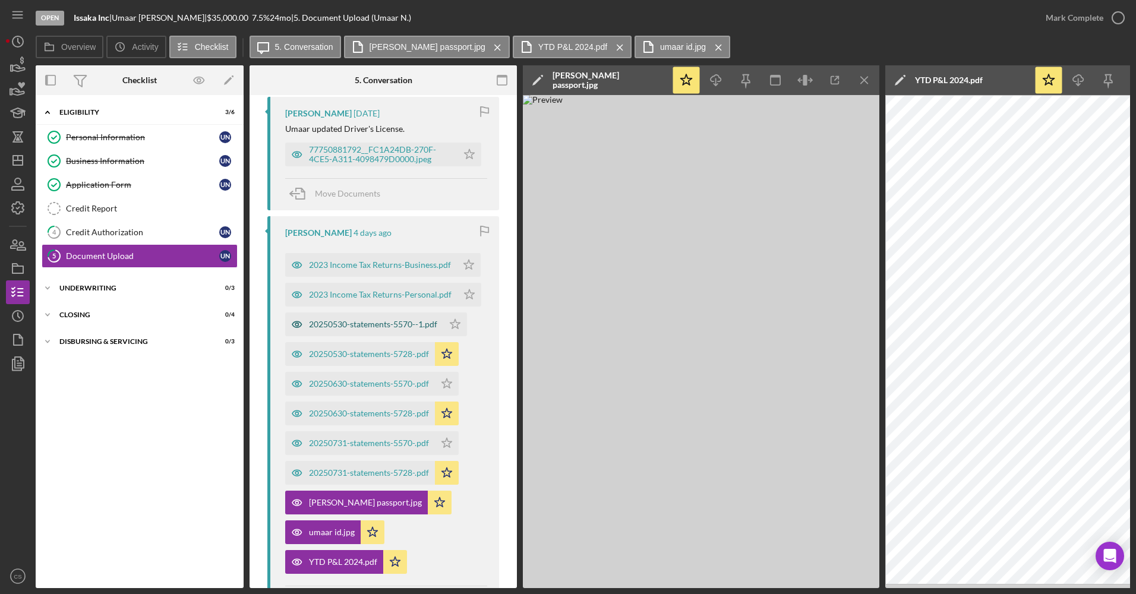
click at [387, 328] on div "20250530-statements-5570--1.pdf" at bounding box center [373, 325] width 128 height 10
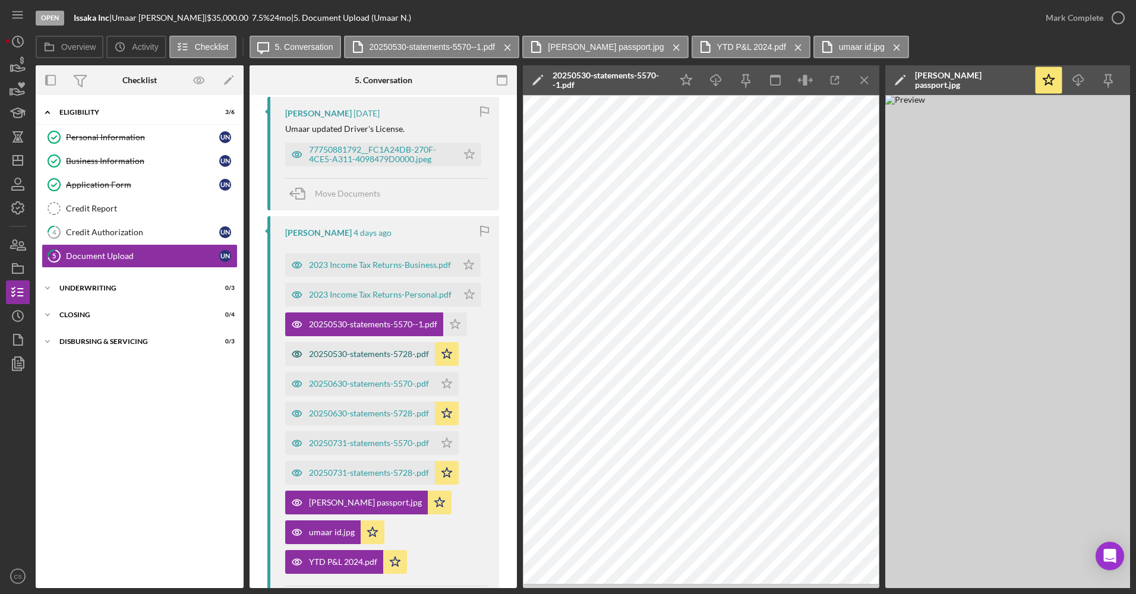
click at [389, 358] on div "20250530-statements-5728-.pdf" at bounding box center [369, 354] width 120 height 10
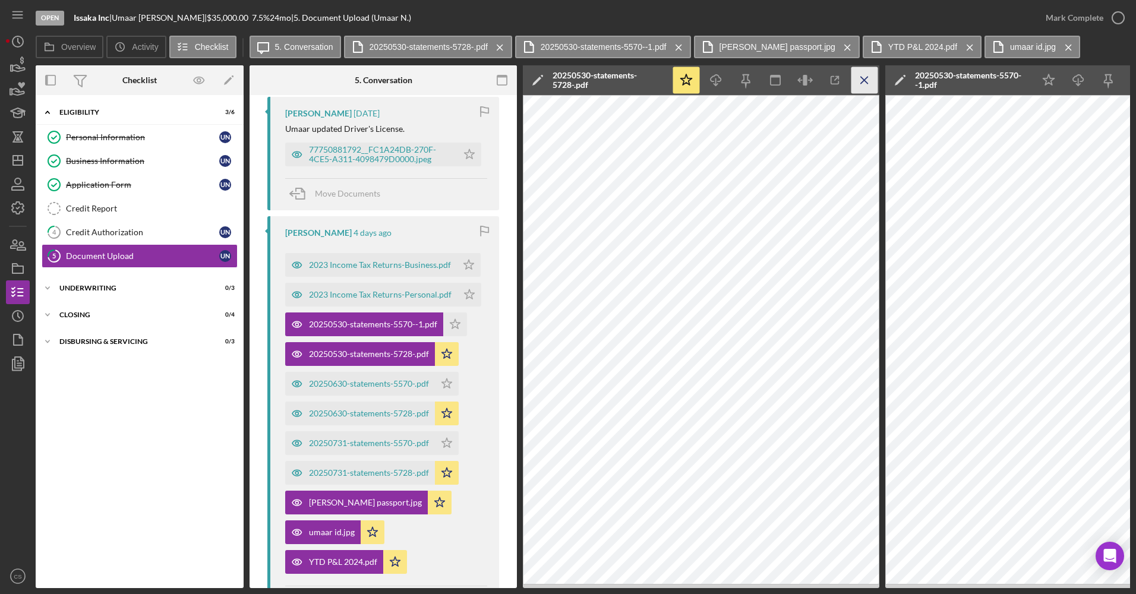
click at [865, 77] on icon "Icon/Menu Close" at bounding box center [865, 80] width 27 height 27
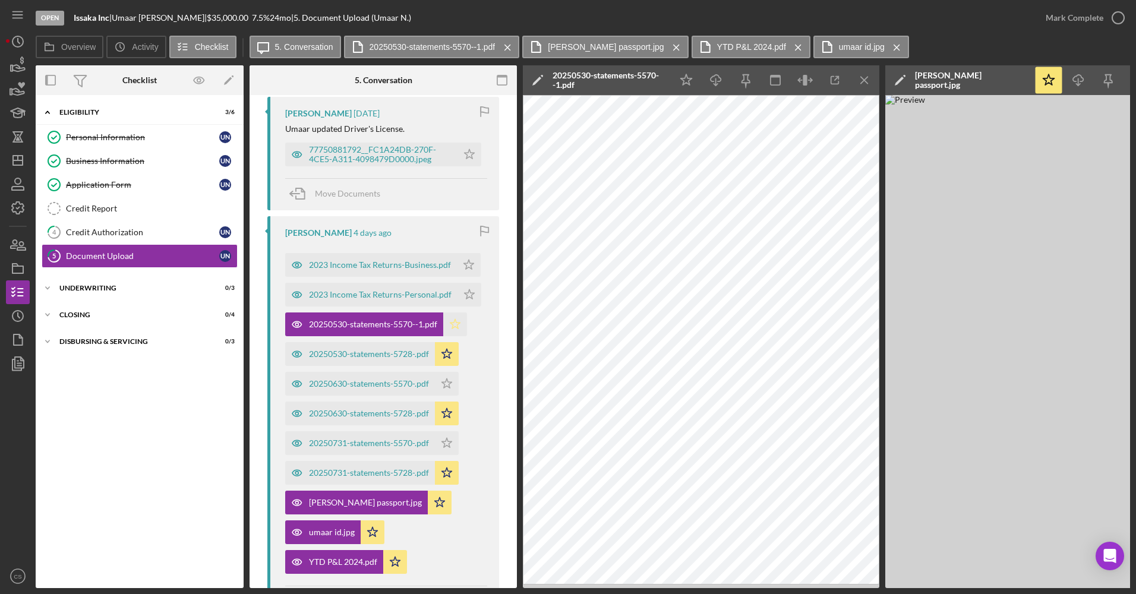
click at [454, 331] on icon "Icon/Star" at bounding box center [455, 325] width 24 height 24
click at [344, 387] on div "20250630-statements-5570-.pdf" at bounding box center [369, 384] width 120 height 10
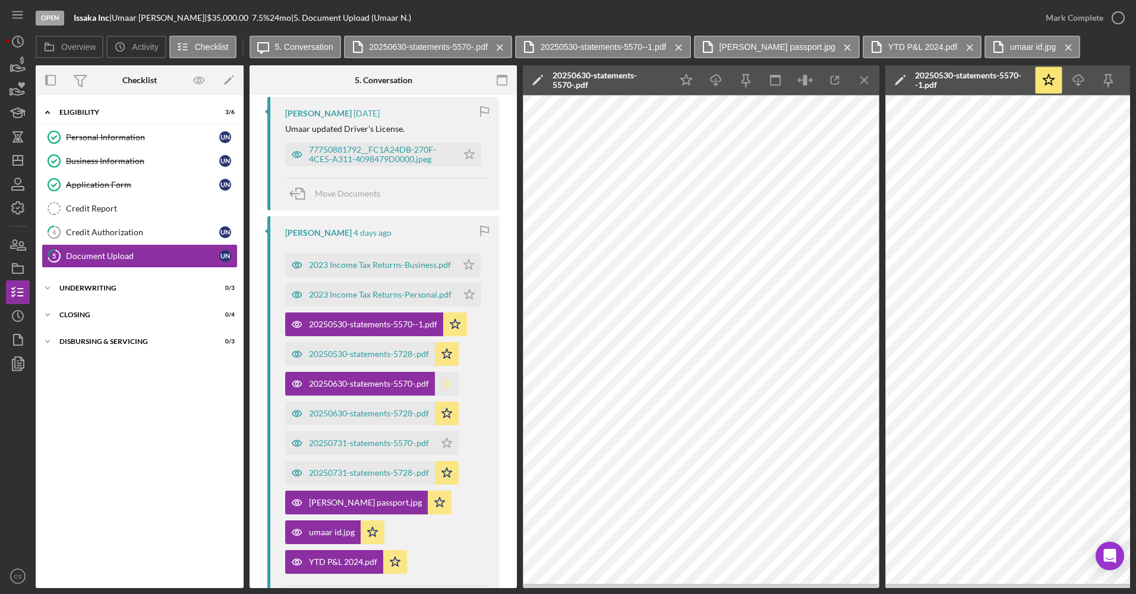
click at [455, 377] on icon "Icon/Star" at bounding box center [447, 384] width 24 height 24
click at [402, 448] on div "20250731-statements-5570-.pdf" at bounding box center [369, 444] width 120 height 10
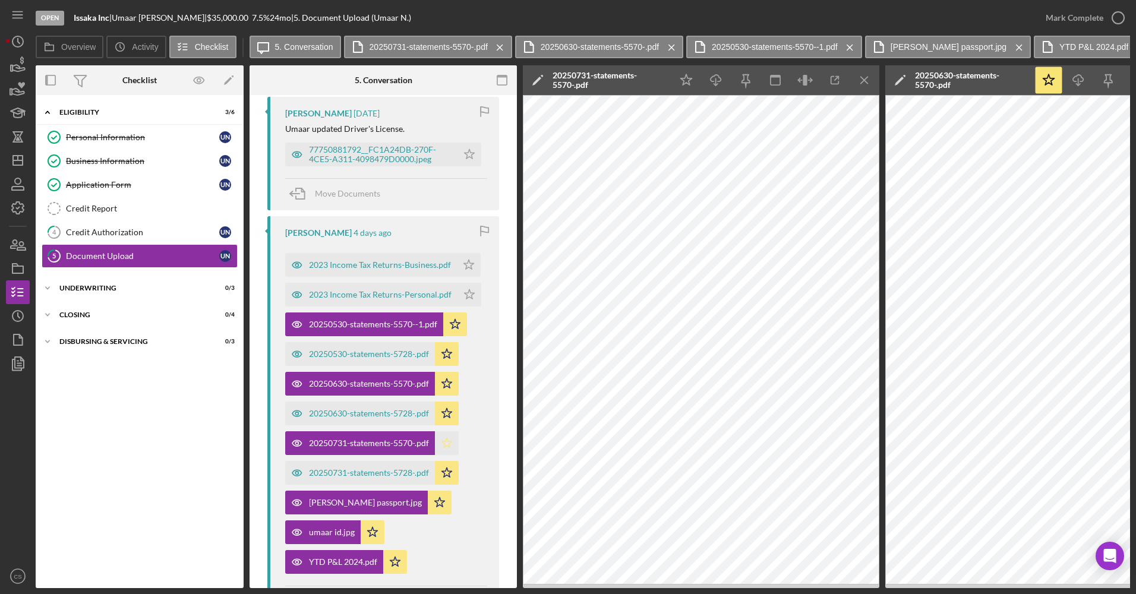
click at [445, 443] on icon "Icon/Star" at bounding box center [447, 444] width 24 height 24
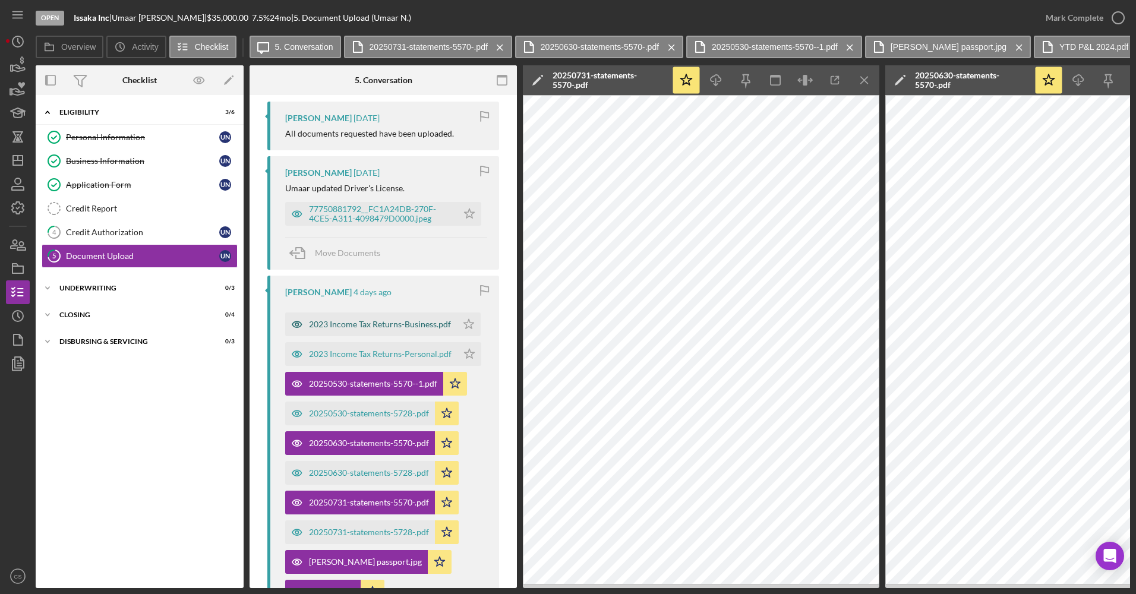
click at [398, 321] on div "2023 Income Tax Returns-Business.pdf" at bounding box center [380, 325] width 142 height 10
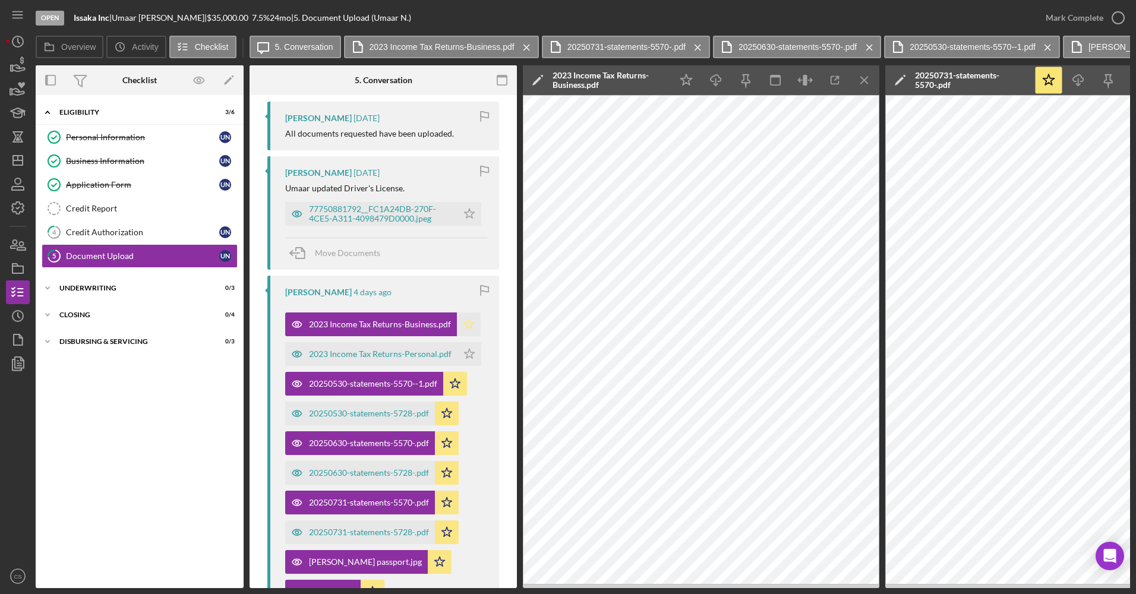
click at [468, 325] on polygon "button" at bounding box center [469, 324] width 10 height 10
click at [406, 357] on div "2023 Income Tax Returns-Personal.pdf" at bounding box center [380, 354] width 143 height 10
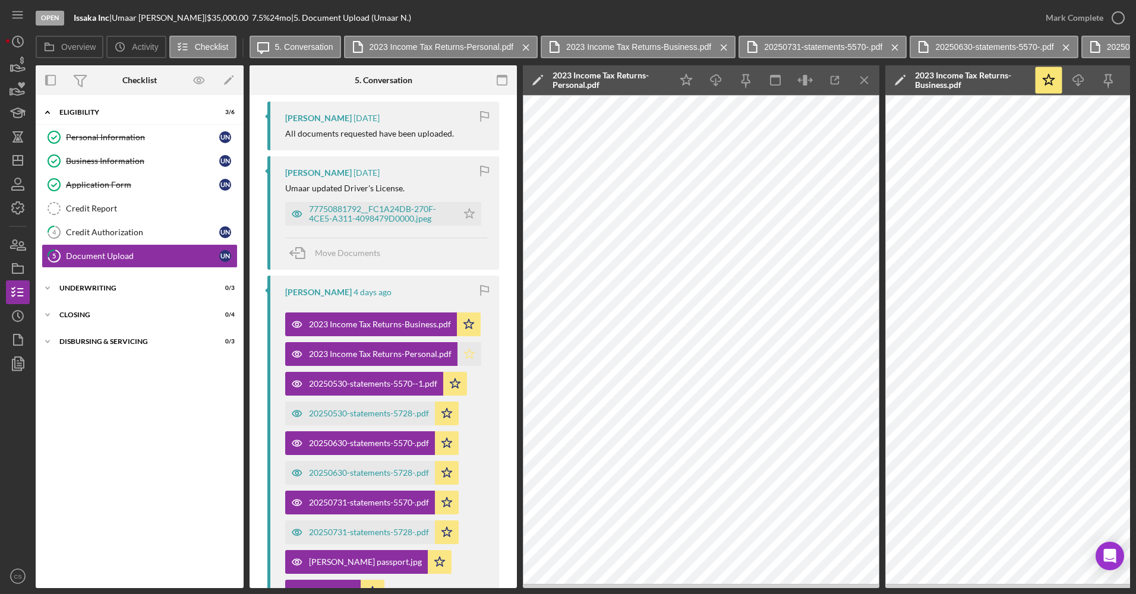
click at [468, 360] on icon "Icon/Star" at bounding box center [470, 354] width 24 height 24
click at [410, 225] on div "77750881792__FC1A24DB-270F-4CE5-A311-4098479D0000.jpeg" at bounding box center [371, 214] width 172 height 24
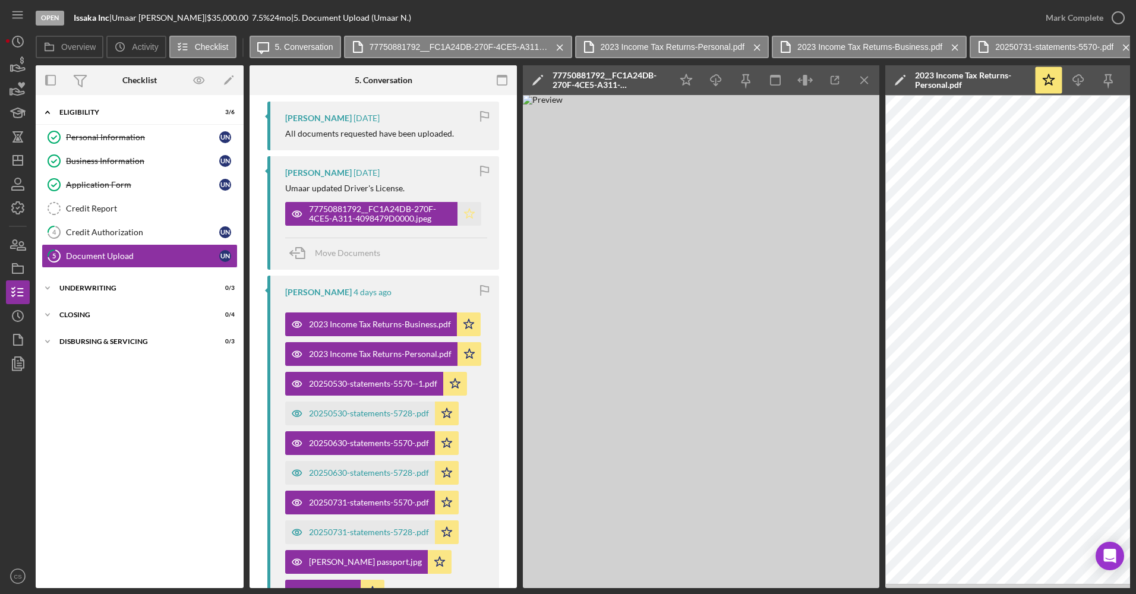
click at [465, 214] on polygon "button" at bounding box center [470, 214] width 10 height 10
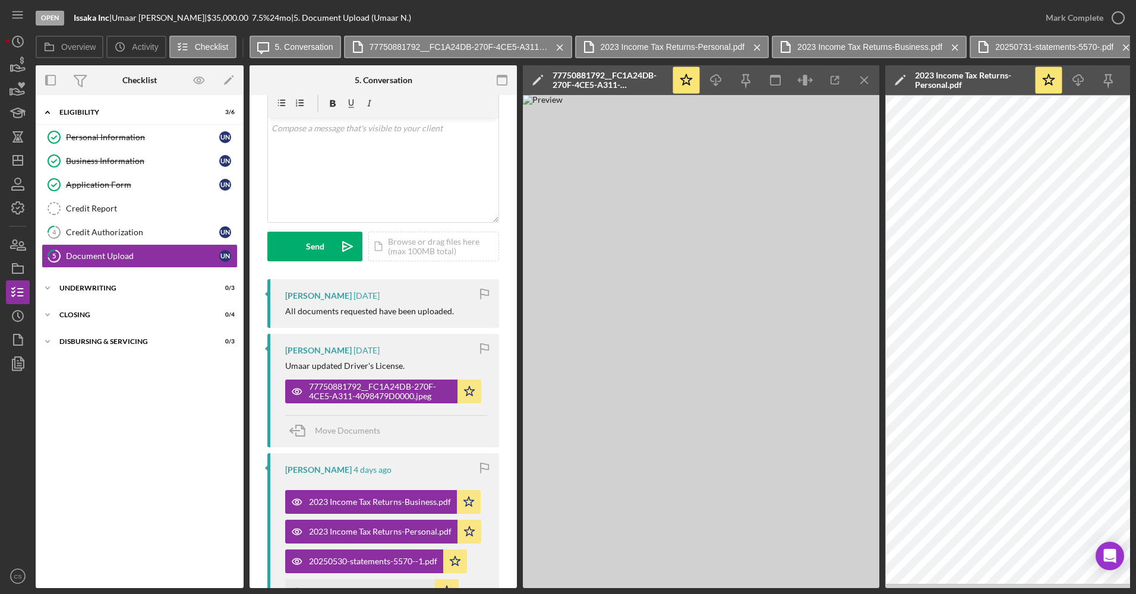
scroll to position [48, 0]
click at [231, 73] on icon "Icon/Edit" at bounding box center [229, 80] width 27 height 27
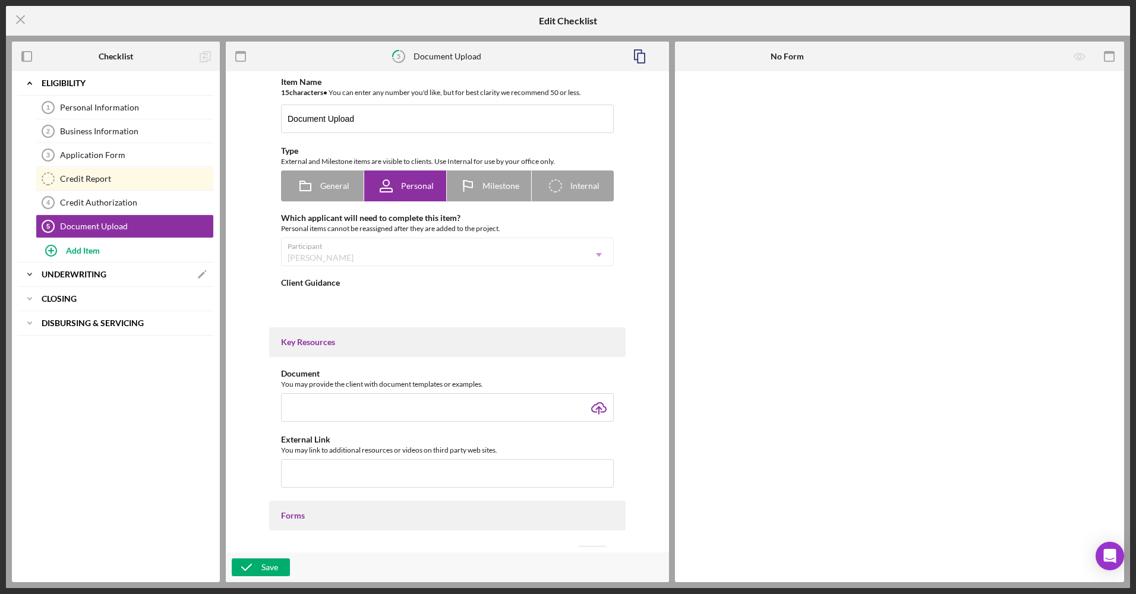
type textarea "<div><span style="text-decoration: underline;">Please upload:</span></div> <div…"
click at [96, 244] on div "Add Item" at bounding box center [83, 250] width 34 height 23
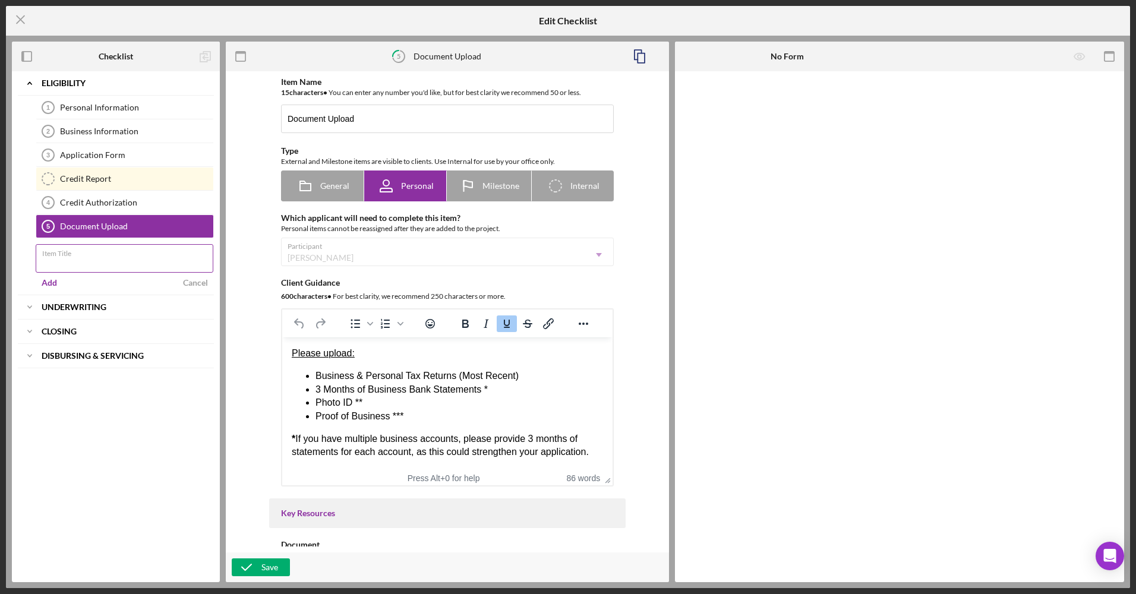
click at [93, 259] on input "Item Title" at bounding box center [125, 258] width 178 height 29
type input "Co-Borrower Credit Authorization"
click at [57, 286] on button "Add" at bounding box center [49, 283] width 27 height 18
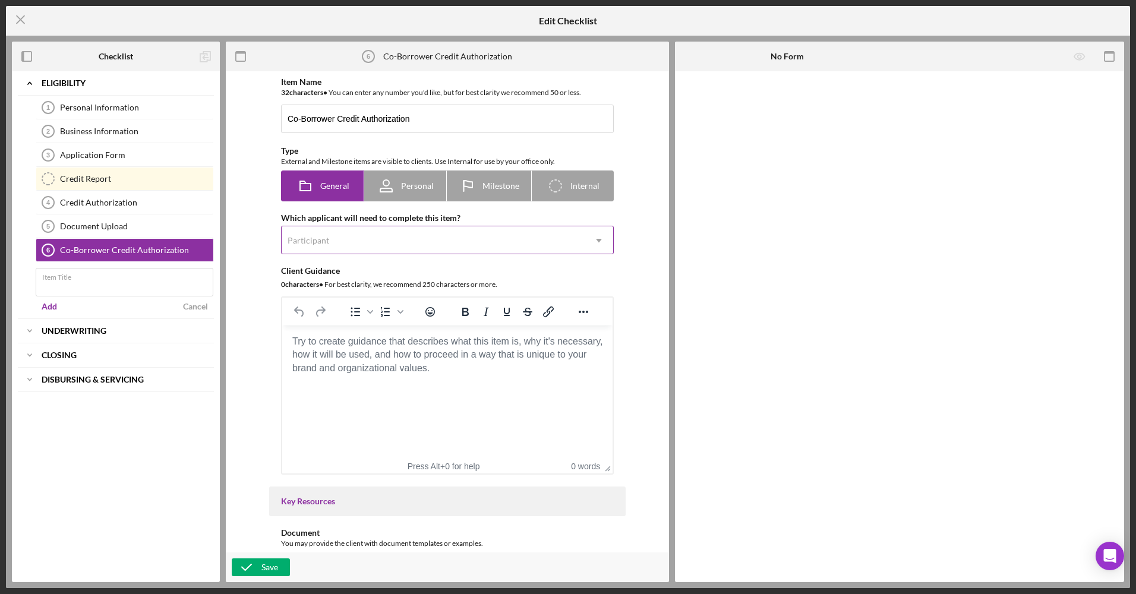
click at [330, 242] on div "Participant" at bounding box center [433, 240] width 303 height 27
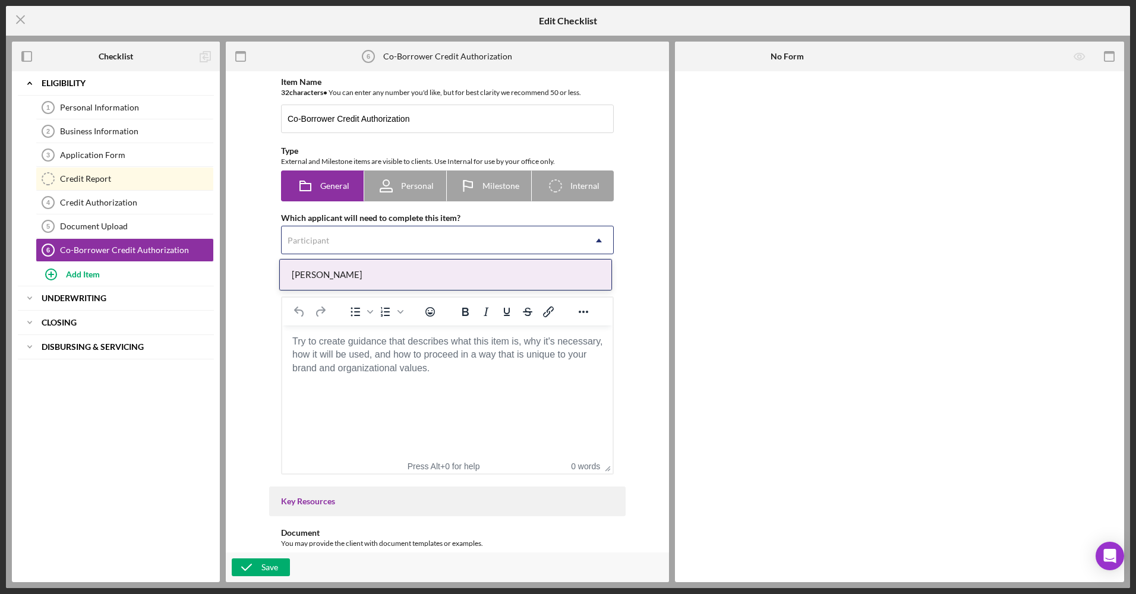
click at [333, 278] on div "[PERSON_NAME]" at bounding box center [446, 275] width 332 height 30
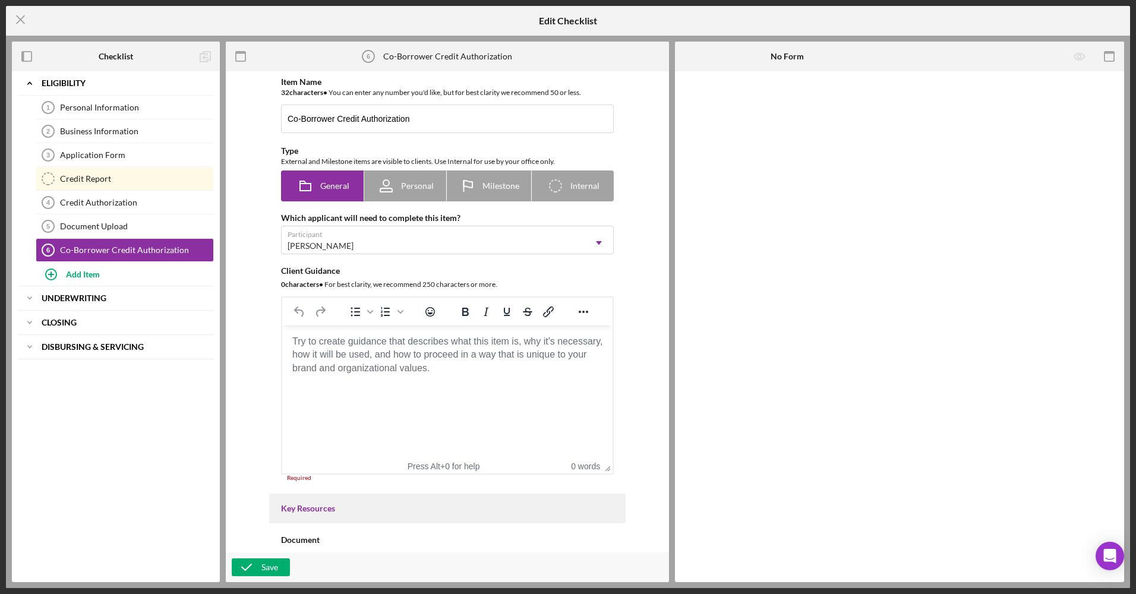
click at [374, 341] on body "Rich Text Area. Press ALT-0 for help." at bounding box center [447, 341] width 311 height 13
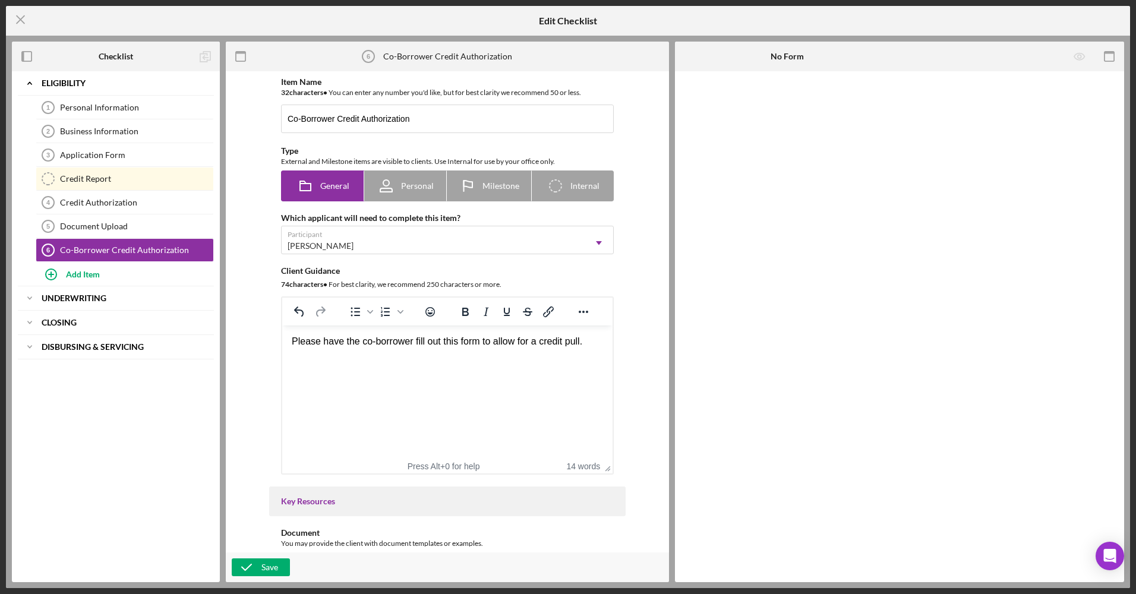
click at [424, 339] on div "Please have the co-borrower fill out this form to allow for a credit pull." at bounding box center [447, 341] width 311 height 13
click at [480, 347] on div "Please have the co-borrower fill and sign out this form to allow for a credit p…" at bounding box center [447, 348] width 311 height 27
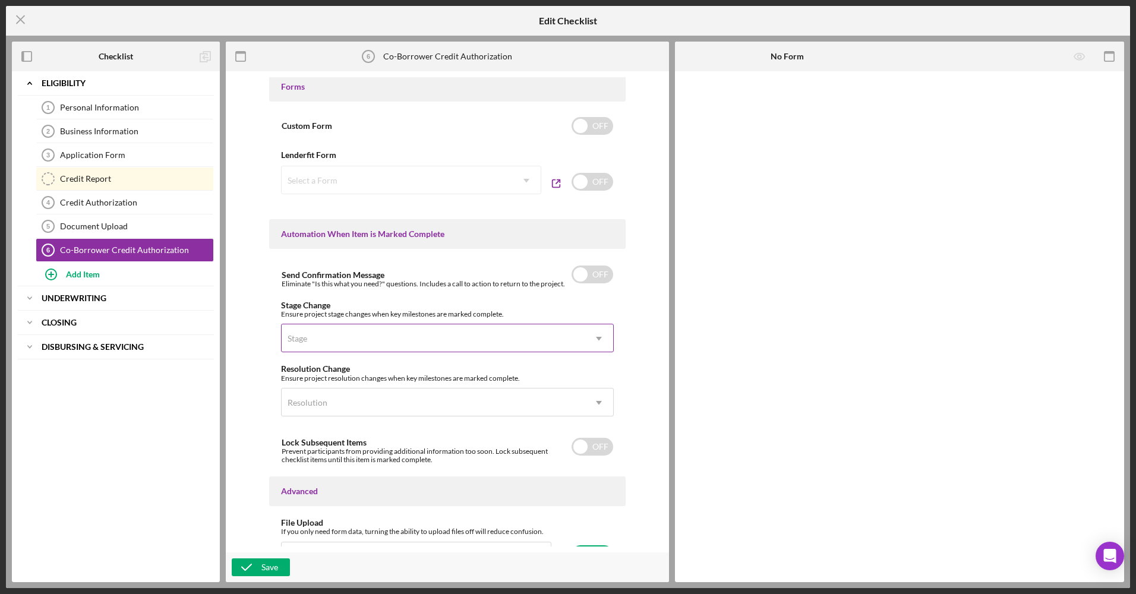
scroll to position [594, 0]
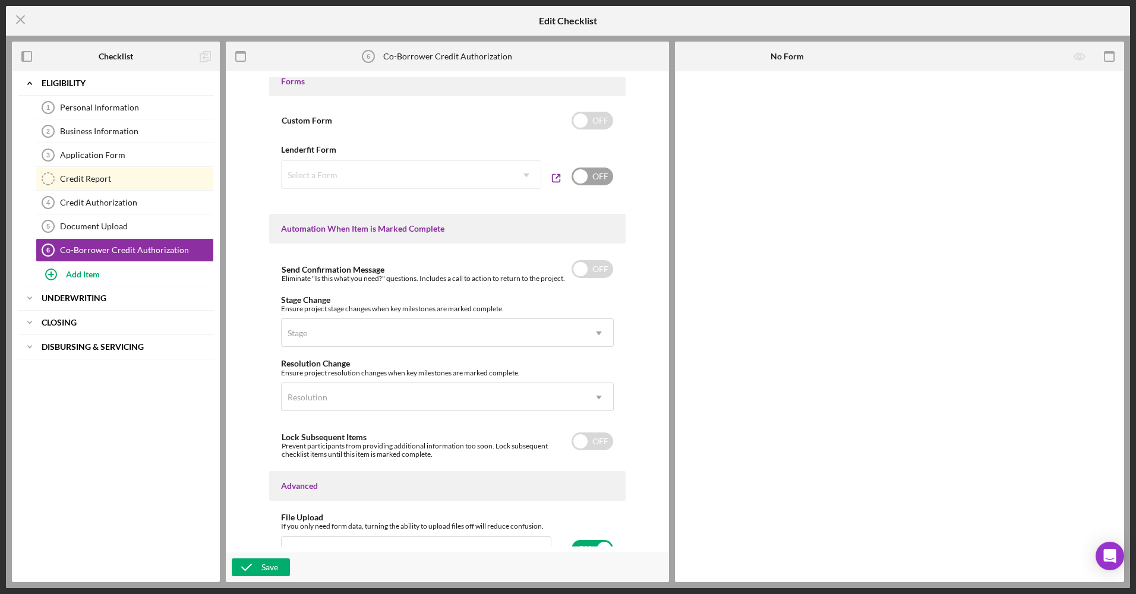
click at [577, 165] on div "OFF" at bounding box center [592, 176] width 43 height 33
checkbox input "true"
click at [459, 185] on div "Select a Form" at bounding box center [397, 175] width 231 height 27
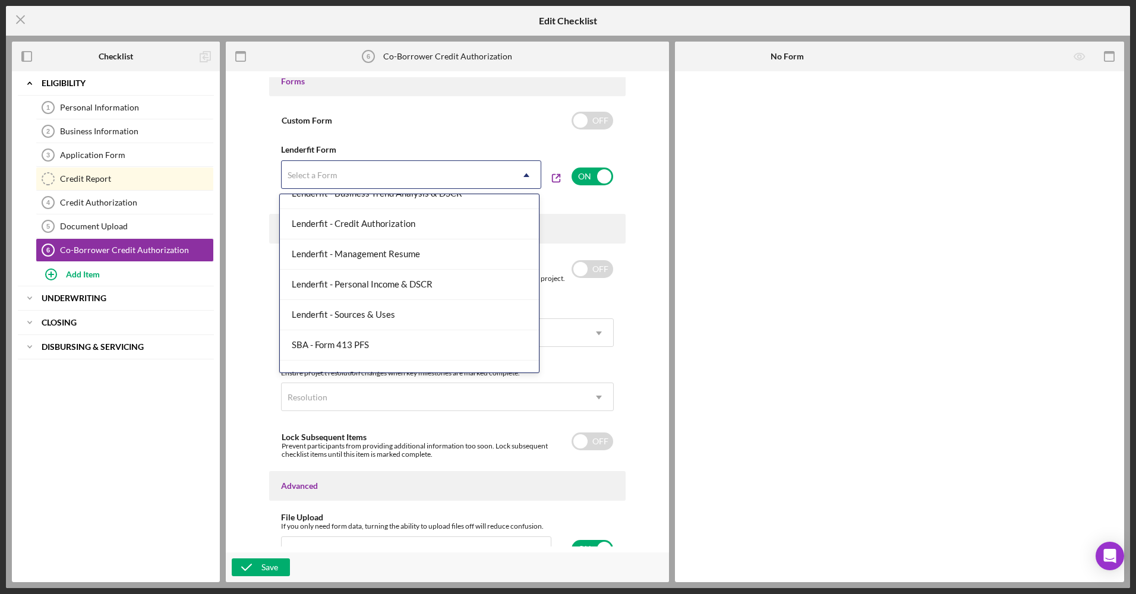
scroll to position [398, 0]
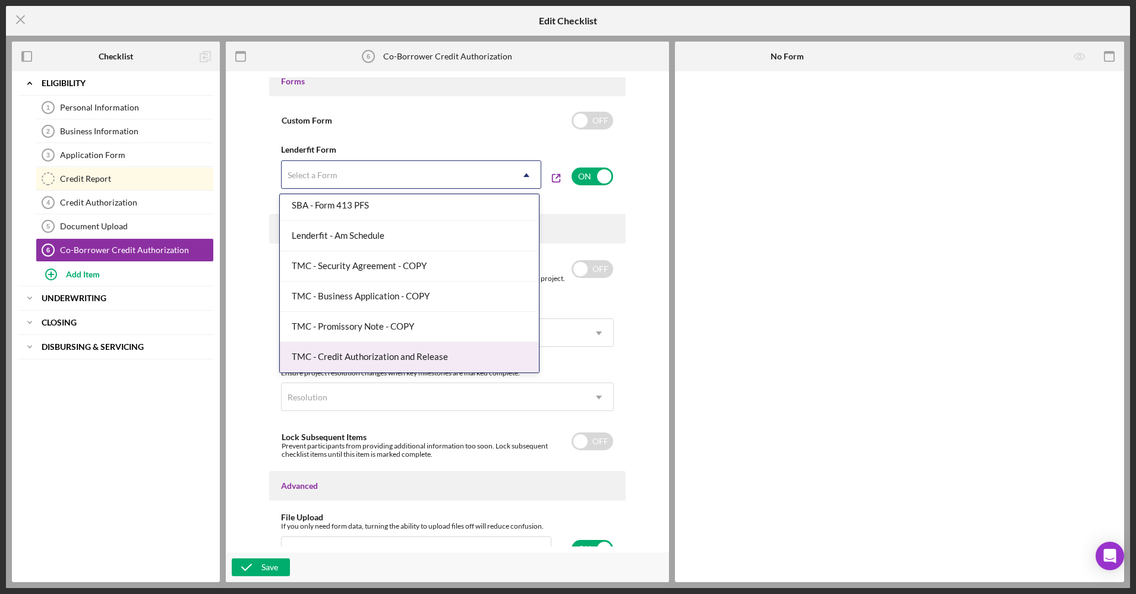
click at [413, 355] on div "TMC - Credit Authorization and Release" at bounding box center [409, 357] width 259 height 30
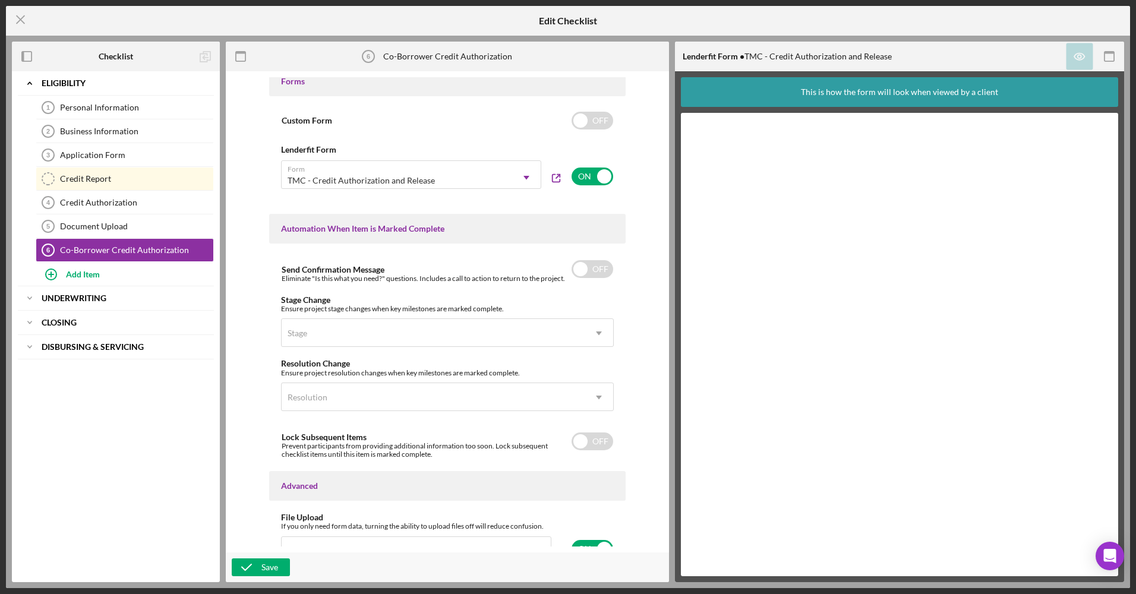
scroll to position [649, 0]
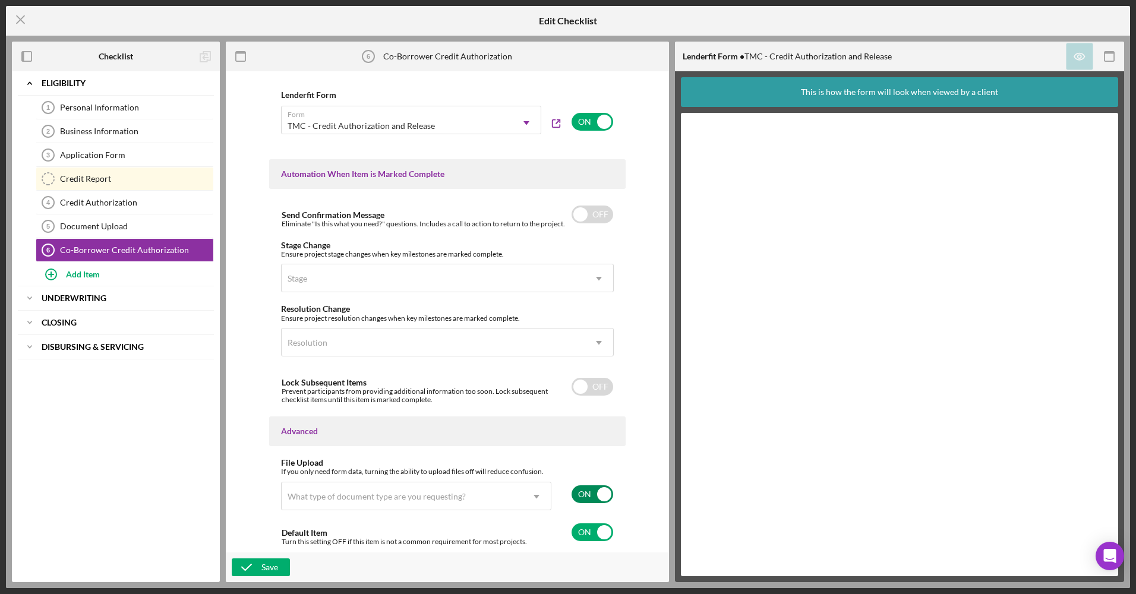
click at [580, 493] on input "checkbox" at bounding box center [593, 495] width 42 height 18
checkbox input "false"
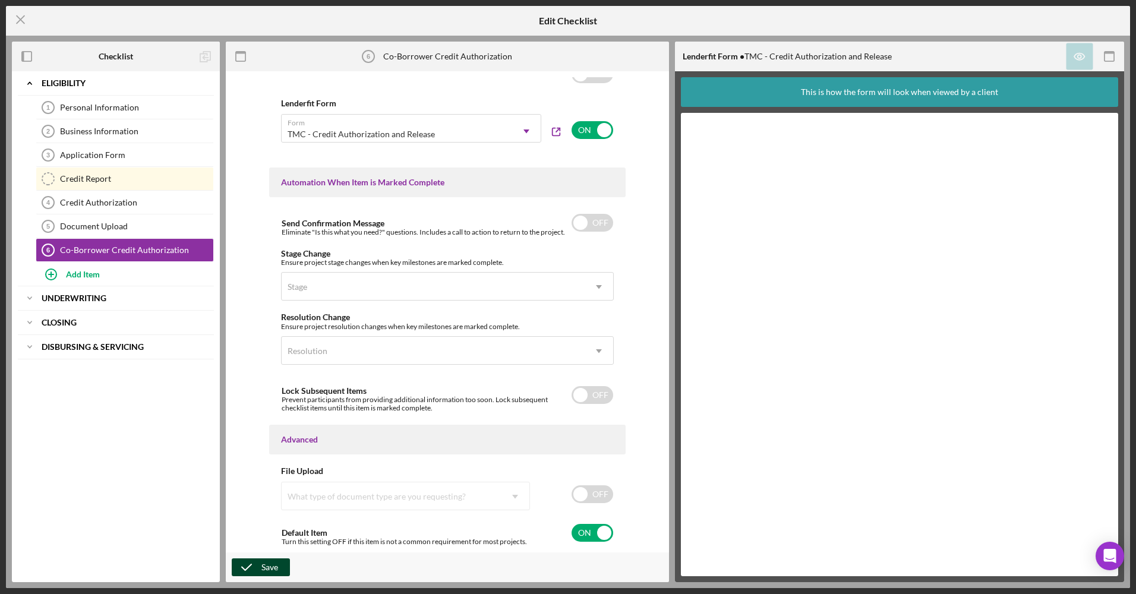
click at [272, 569] on div "Save" at bounding box center [270, 568] width 17 height 18
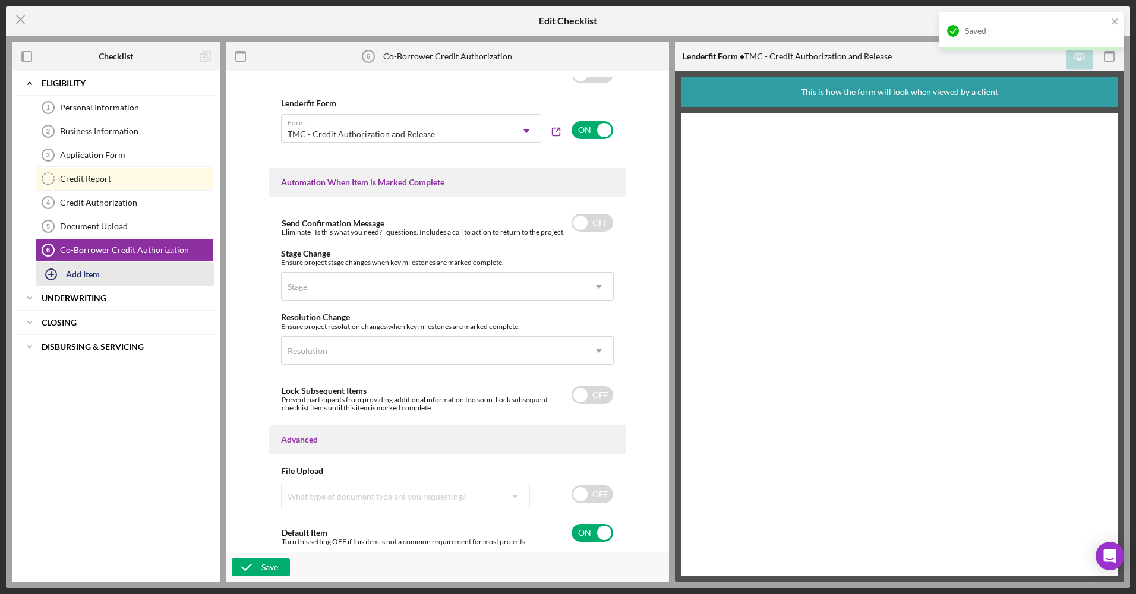
click at [77, 275] on div "Add Item" at bounding box center [83, 274] width 34 height 23
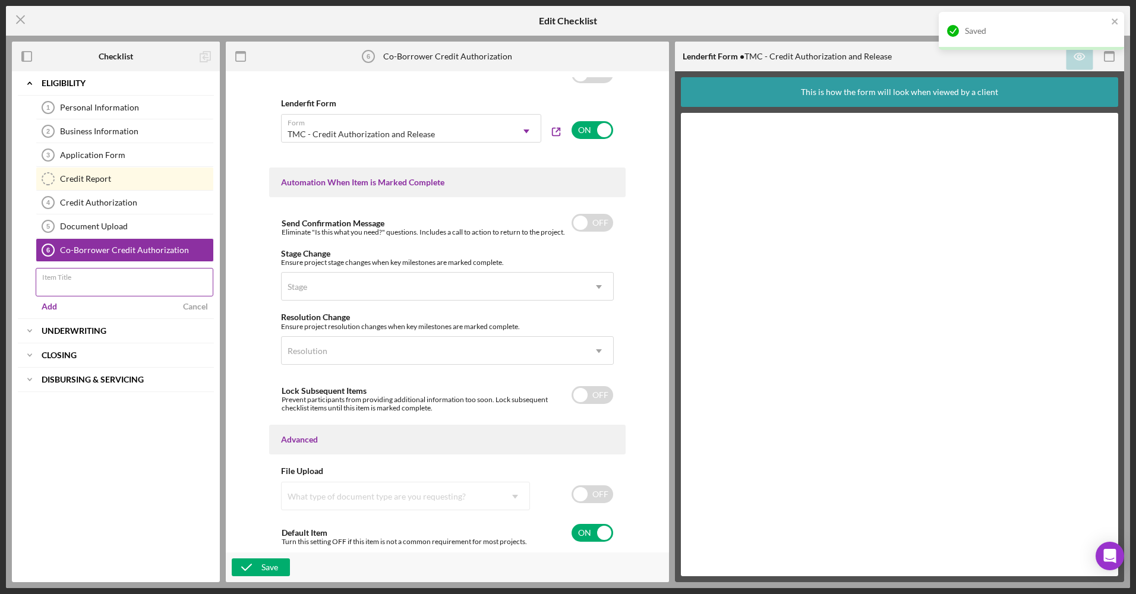
click at [122, 286] on input "Item Title" at bounding box center [125, 282] width 178 height 29
type input "Co-Borrower Application"
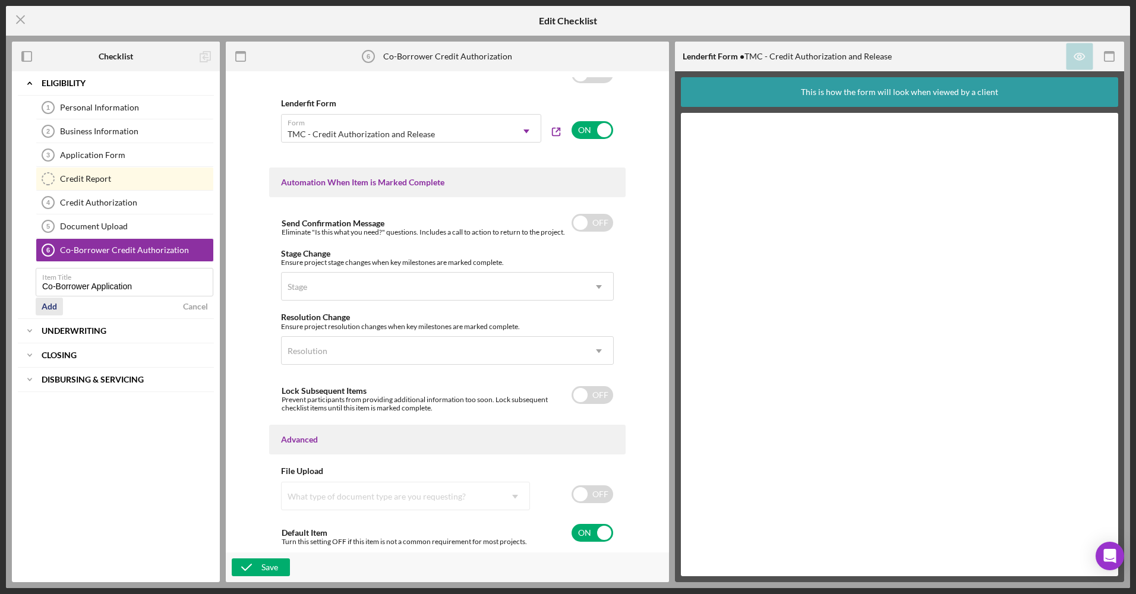
click at [55, 309] on div "Add" at bounding box center [49, 307] width 15 height 18
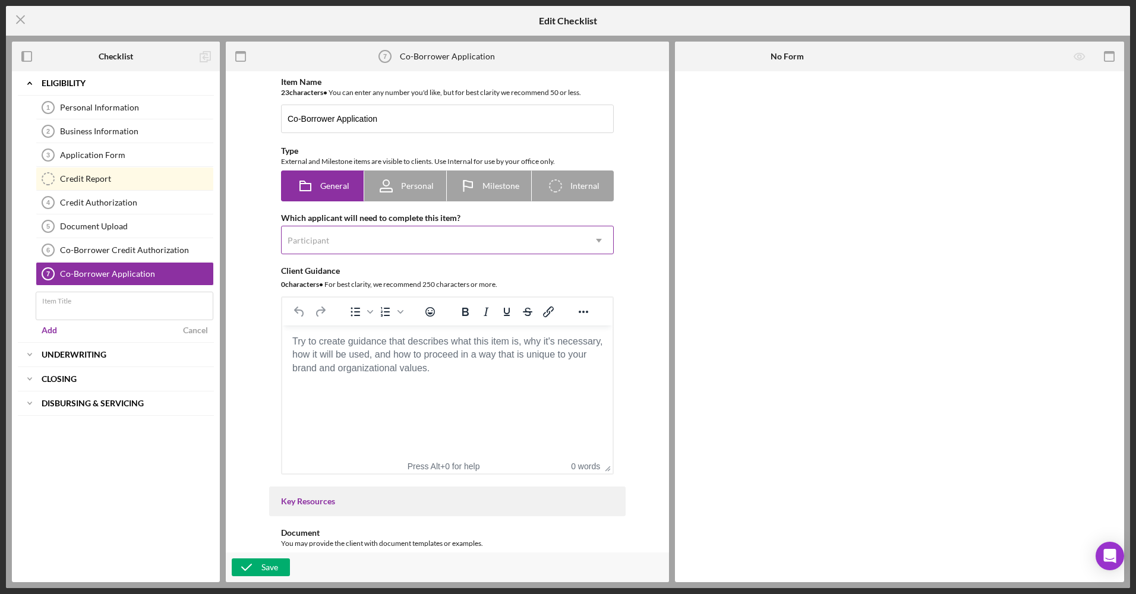
click at [373, 242] on div "Participant" at bounding box center [433, 240] width 303 height 27
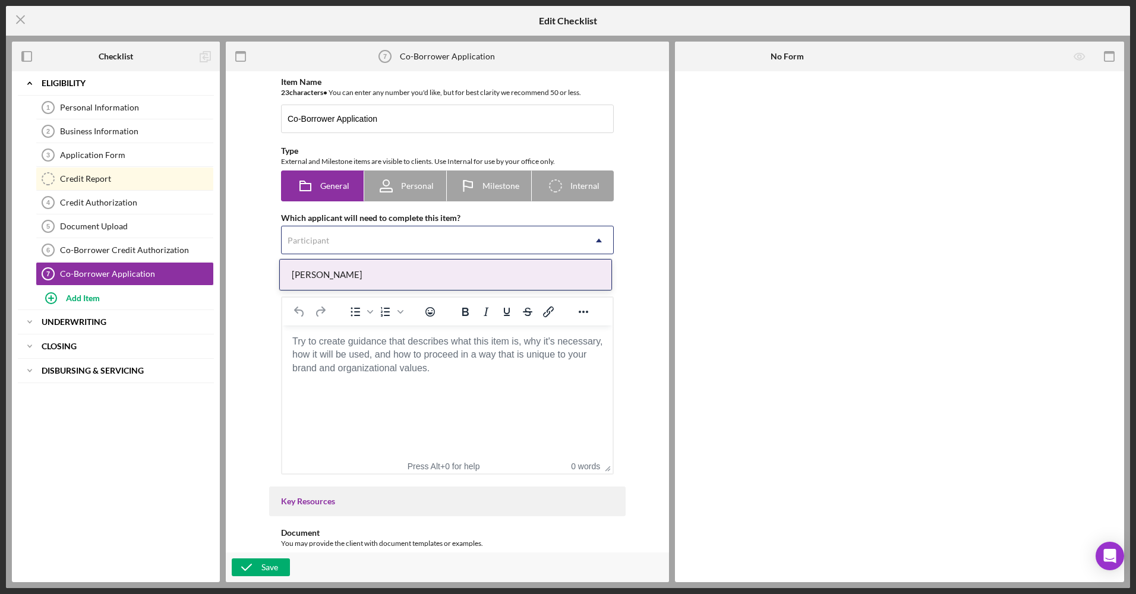
click at [346, 283] on div "[PERSON_NAME]" at bounding box center [446, 275] width 332 height 30
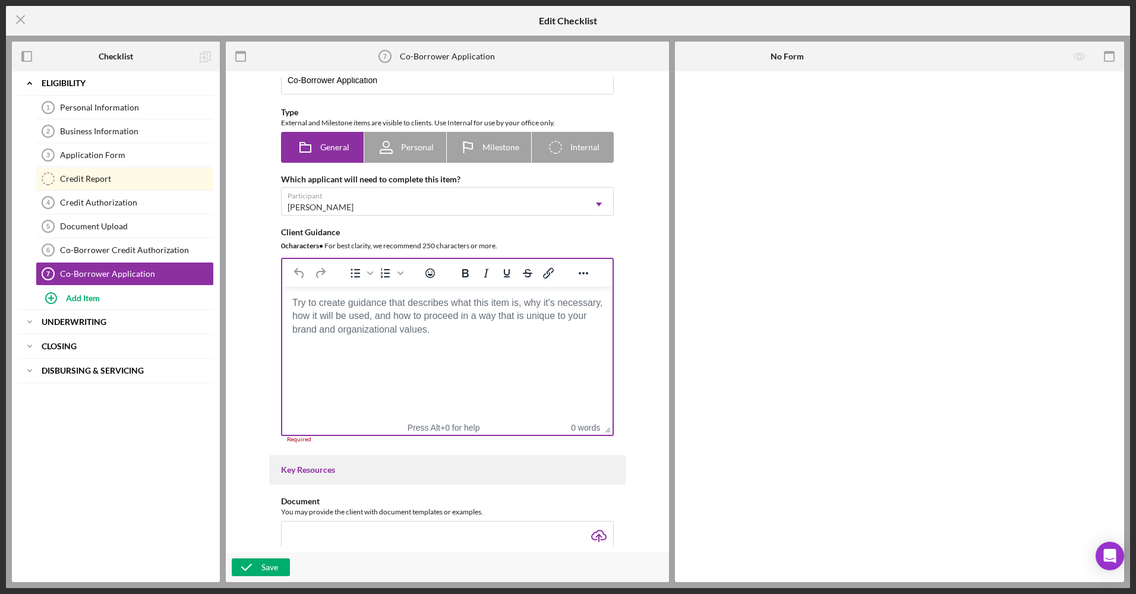
scroll to position [59, 0]
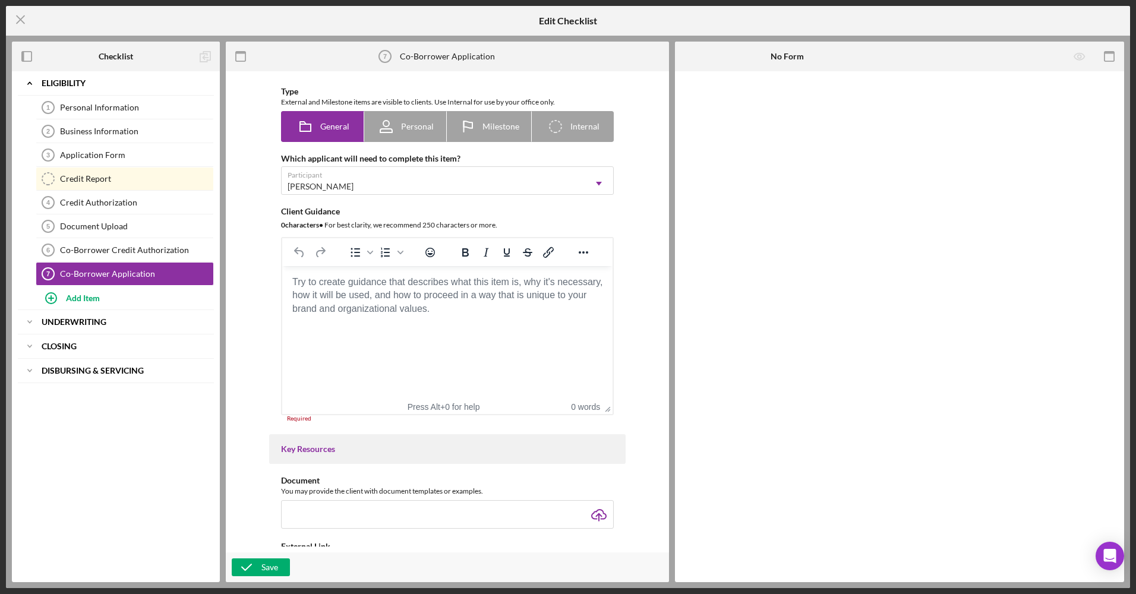
click at [413, 298] on html at bounding box center [447, 282] width 330 height 32
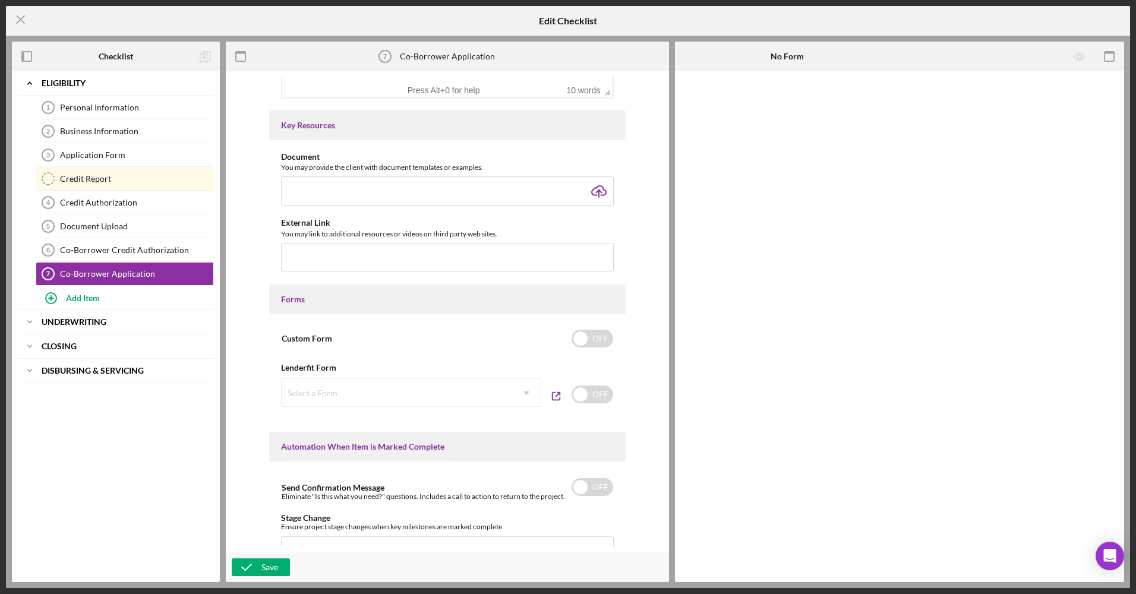
scroll to position [476, 0]
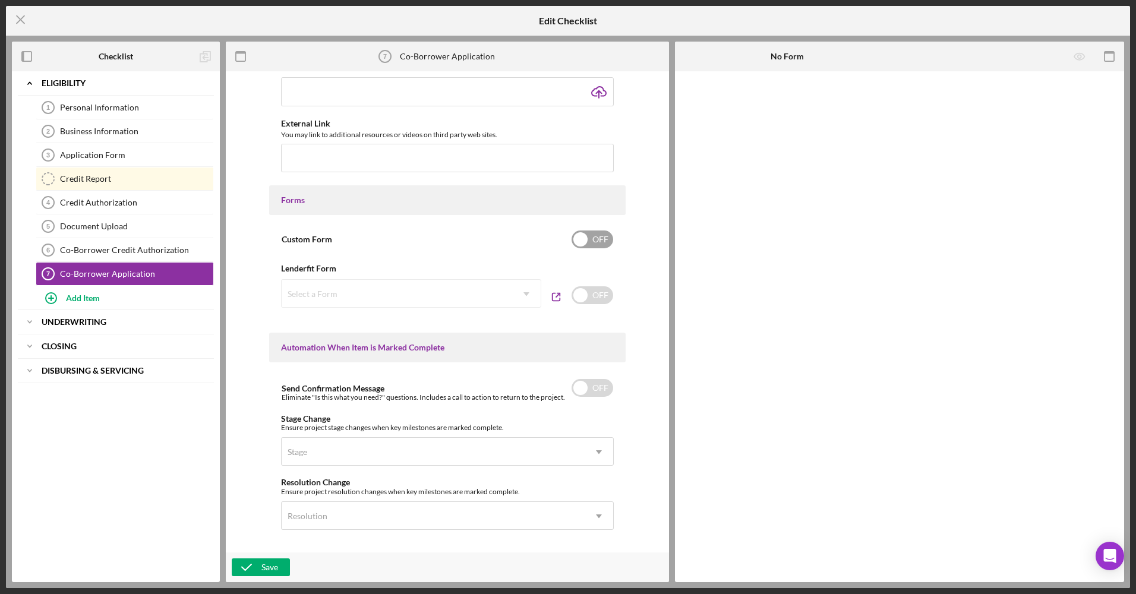
click at [580, 245] on input "checkbox" at bounding box center [593, 240] width 42 height 18
checkbox input "true"
click at [751, 100] on div "Add Form Element" at bounding box center [758, 104] width 70 height 24
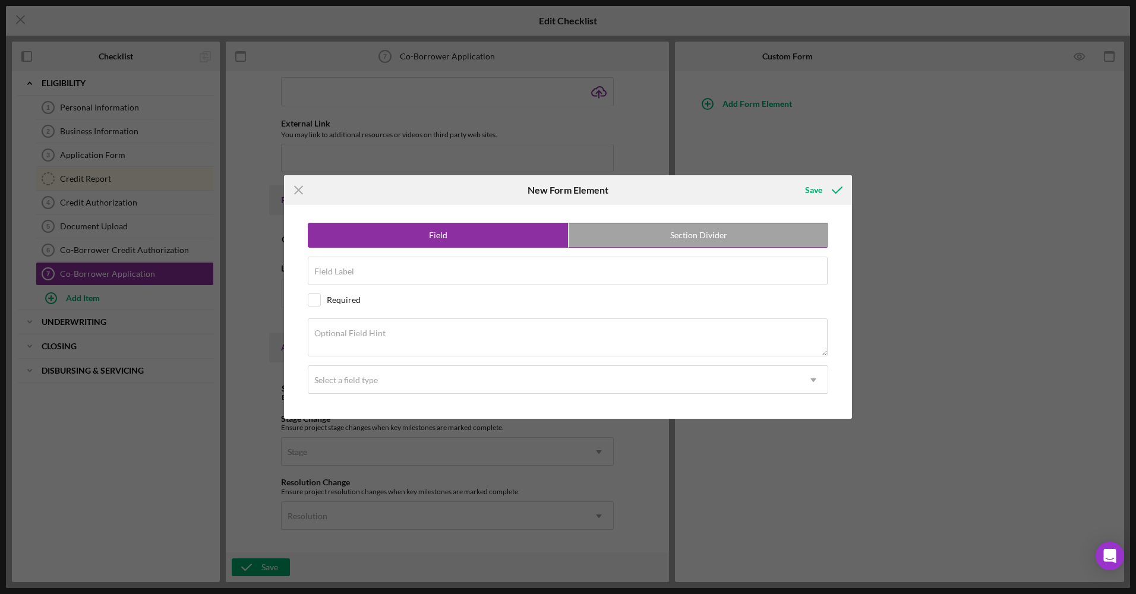
click at [635, 232] on label "Section Divider" at bounding box center [699, 235] width 260 height 24
radio input "false"
radio input "true"
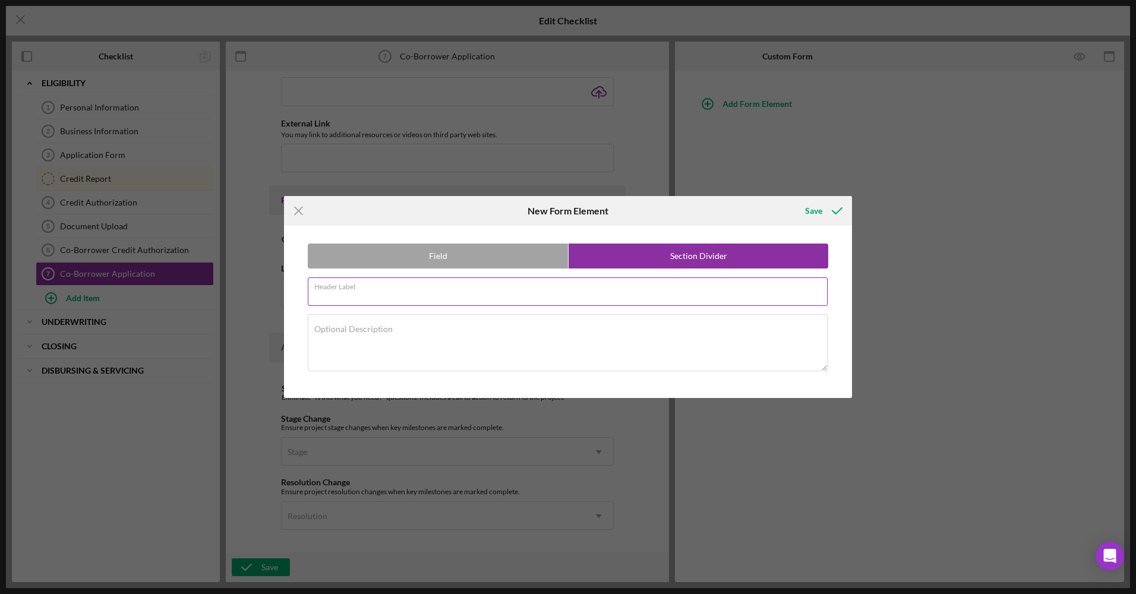
drag, startPoint x: 581, startPoint y: 274, endPoint x: 553, endPoint y: 298, distance: 36.2
click at [553, 298] on input "Header Label" at bounding box center [568, 292] width 520 height 29
type input "Personal Information"
click at [809, 213] on div "Save" at bounding box center [813, 211] width 17 height 24
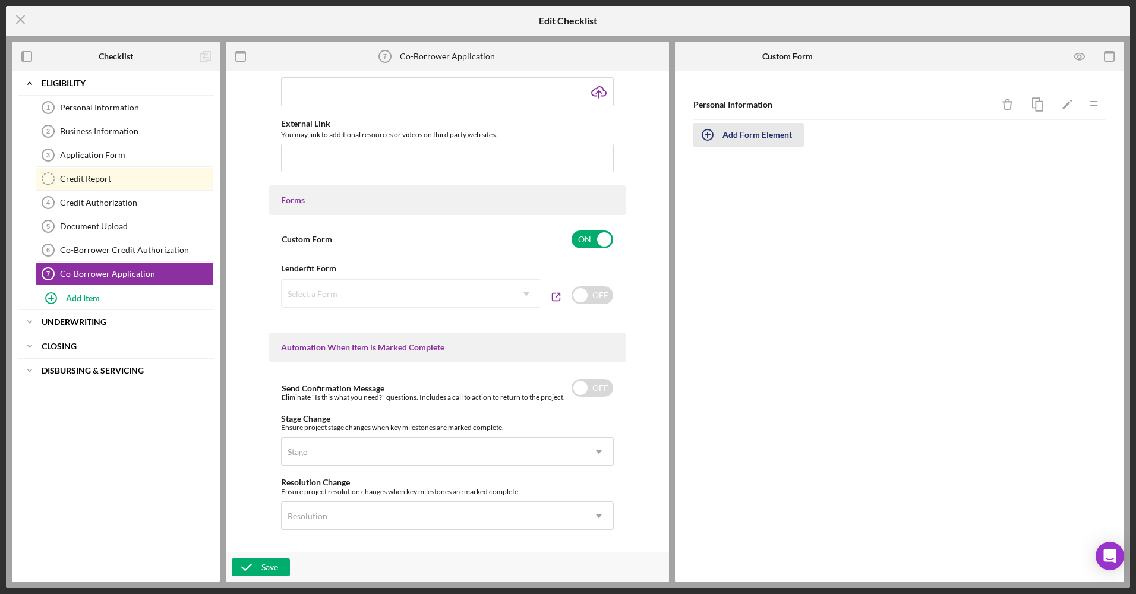
click at [738, 141] on div "Add Form Element" at bounding box center [758, 135] width 70 height 24
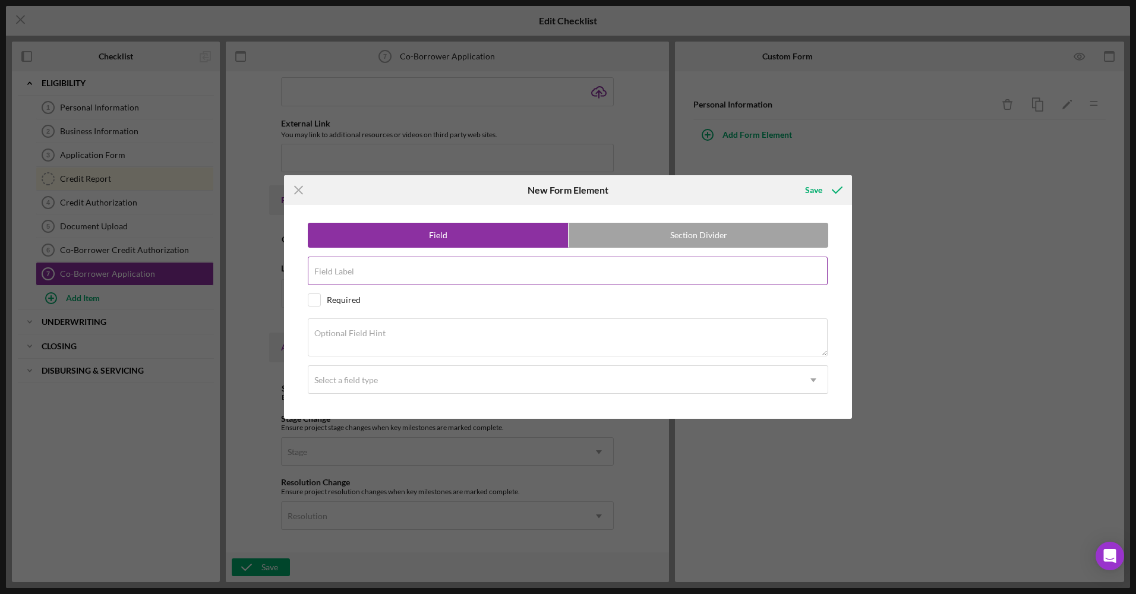
click at [635, 282] on input "Field Label" at bounding box center [568, 271] width 520 height 29
type input "Name"
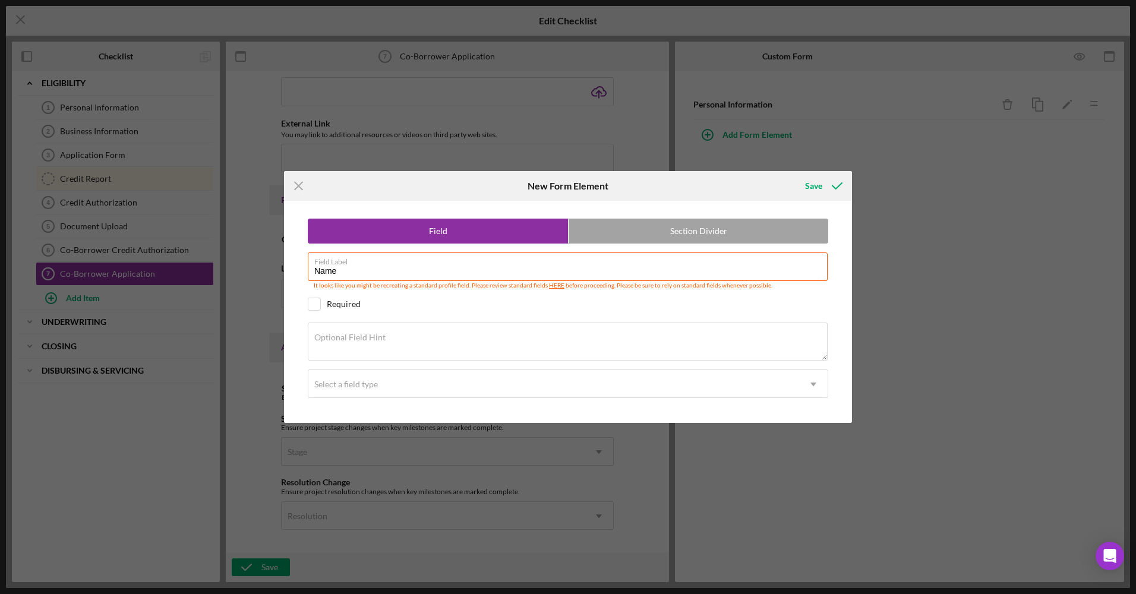
click at [345, 306] on div "Required" at bounding box center [344, 305] width 34 height 10
checkbox input "true"
click at [339, 386] on div "Select a field type" at bounding box center [346, 385] width 64 height 10
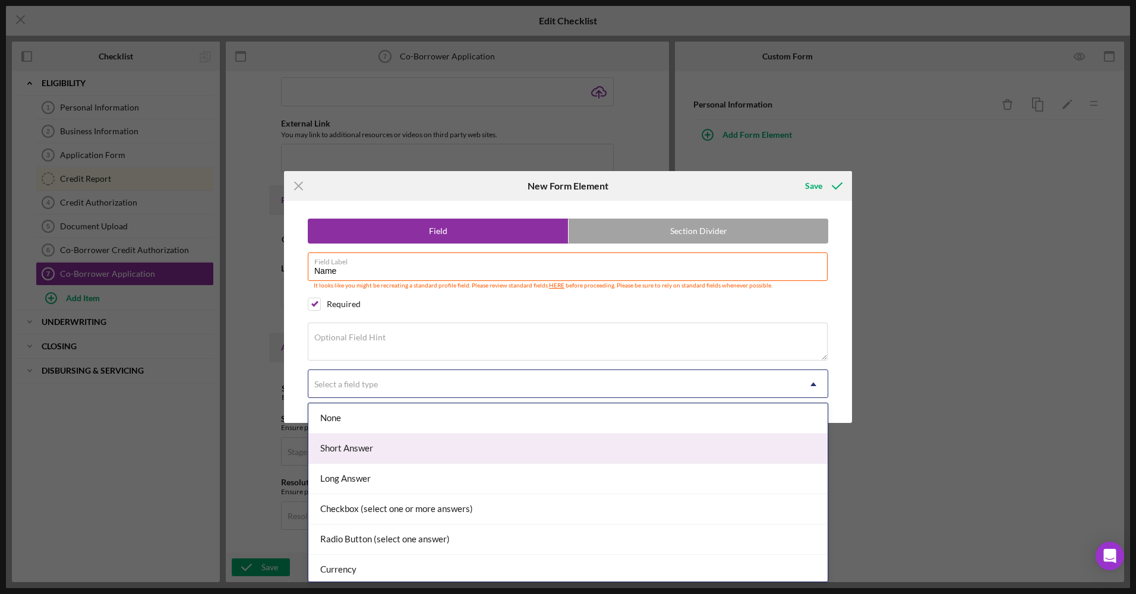
click at [351, 440] on div "Short Answer" at bounding box center [567, 449] width 519 height 30
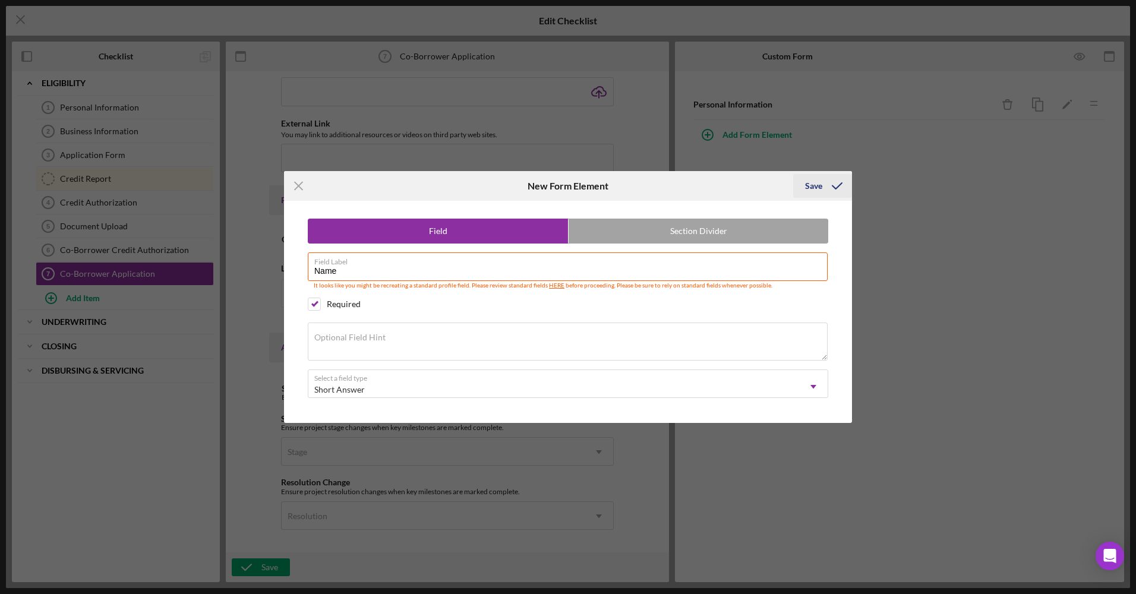
click at [811, 180] on div "Save" at bounding box center [813, 186] width 17 height 24
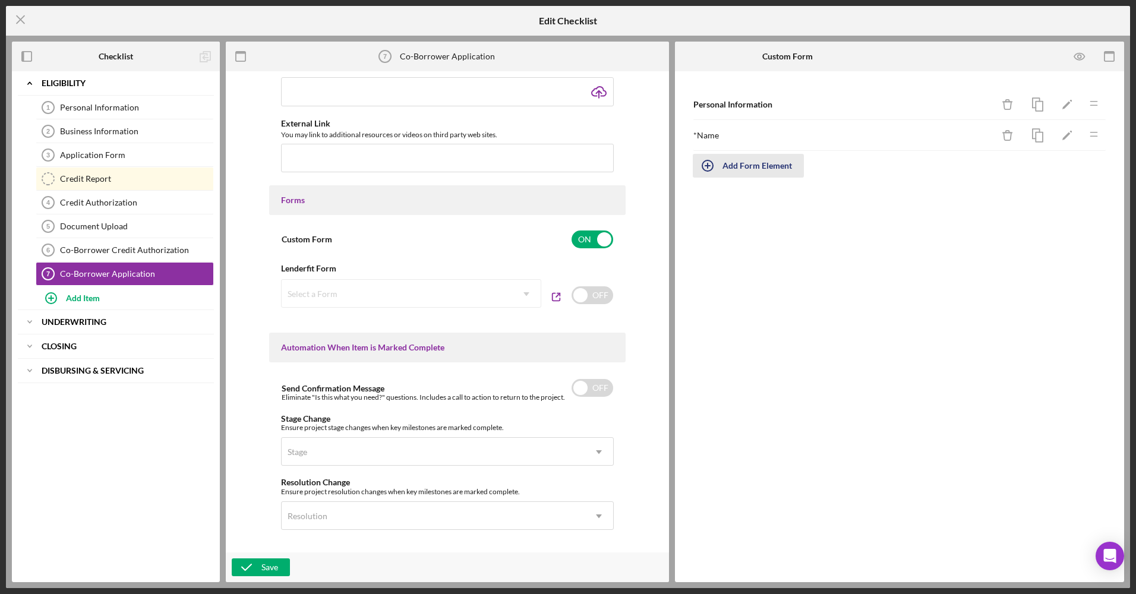
click at [795, 155] on button "Add Form Element" at bounding box center [748, 166] width 111 height 24
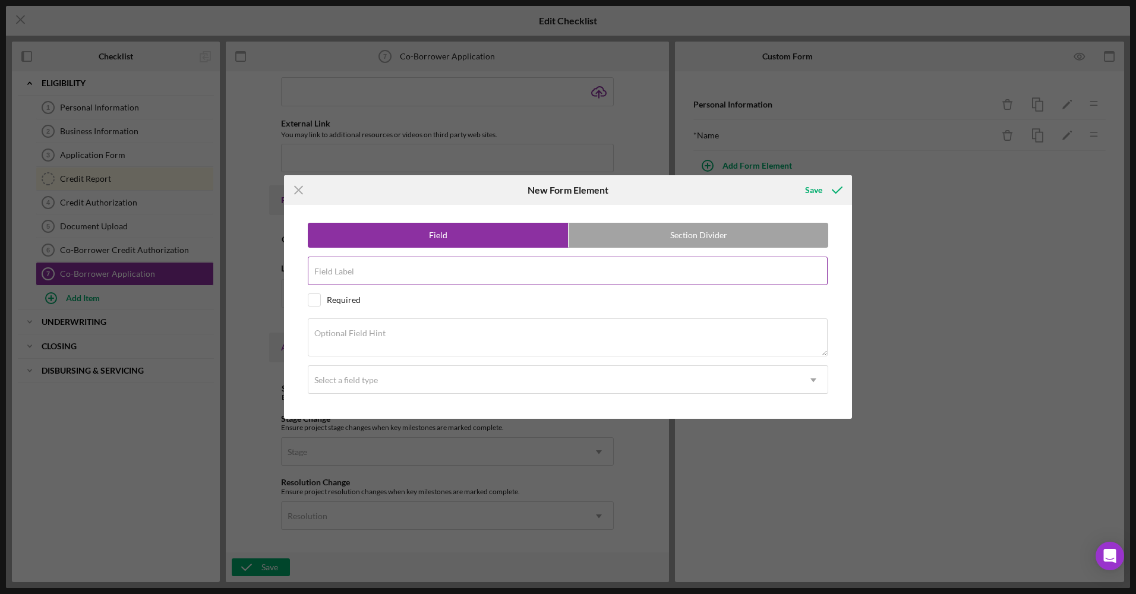
click at [611, 282] on input "Field Label" at bounding box center [568, 271] width 520 height 29
type input "Email"
click at [341, 301] on div "Required" at bounding box center [344, 300] width 34 height 10
checkbox input "true"
click at [337, 381] on div "Select a field type" at bounding box center [346, 381] width 64 height 10
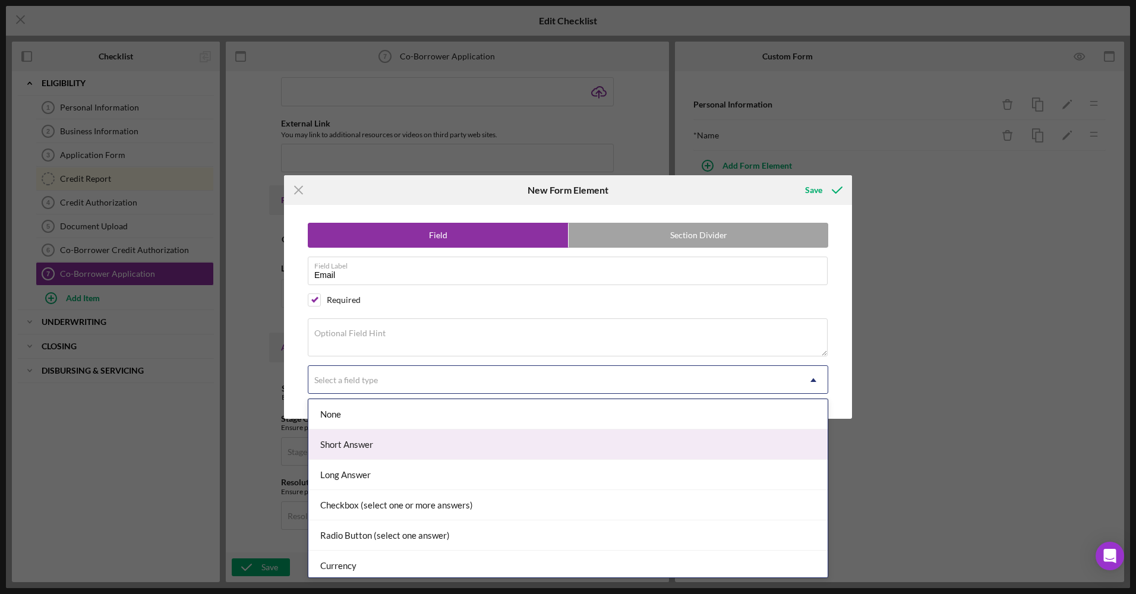
click at [352, 454] on div "Short Answer" at bounding box center [567, 445] width 519 height 30
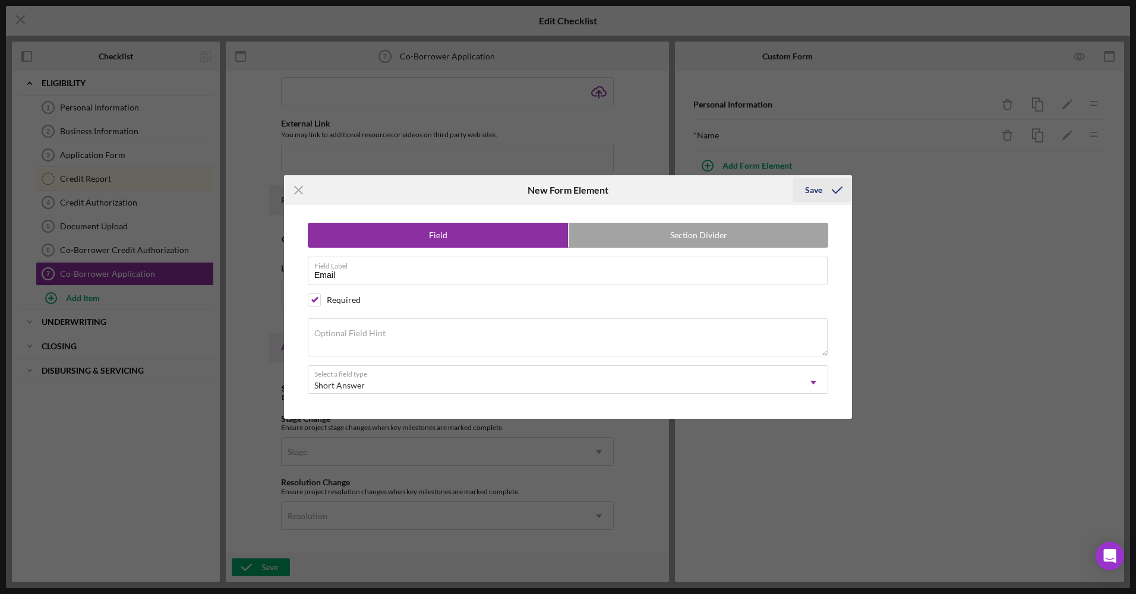
click at [817, 191] on div "Save" at bounding box center [813, 190] width 17 height 24
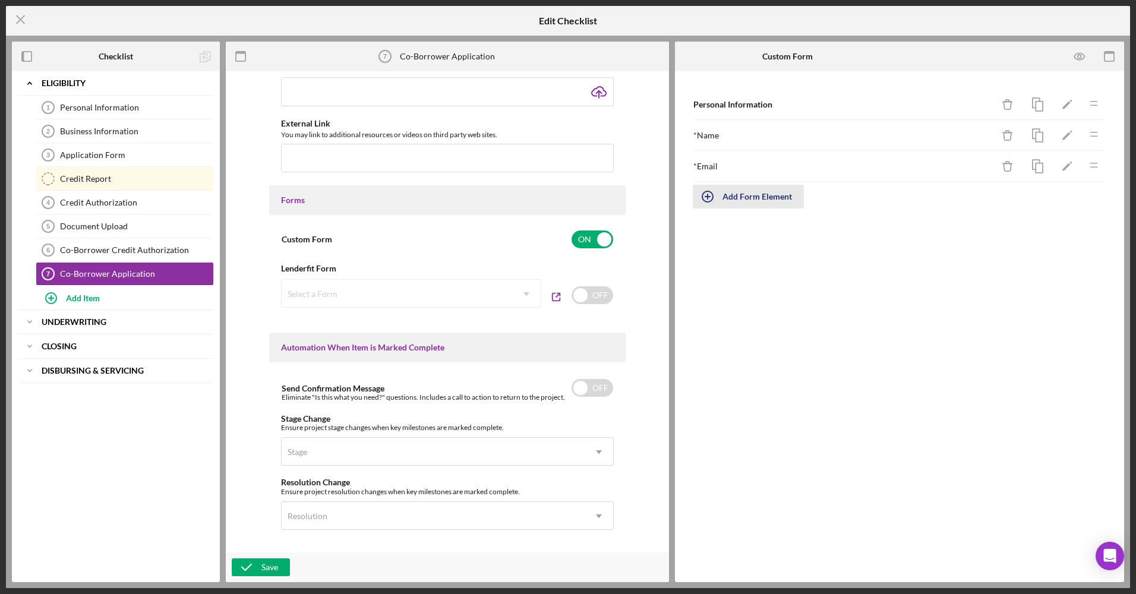
click at [738, 204] on div "Add Form Element" at bounding box center [758, 197] width 70 height 24
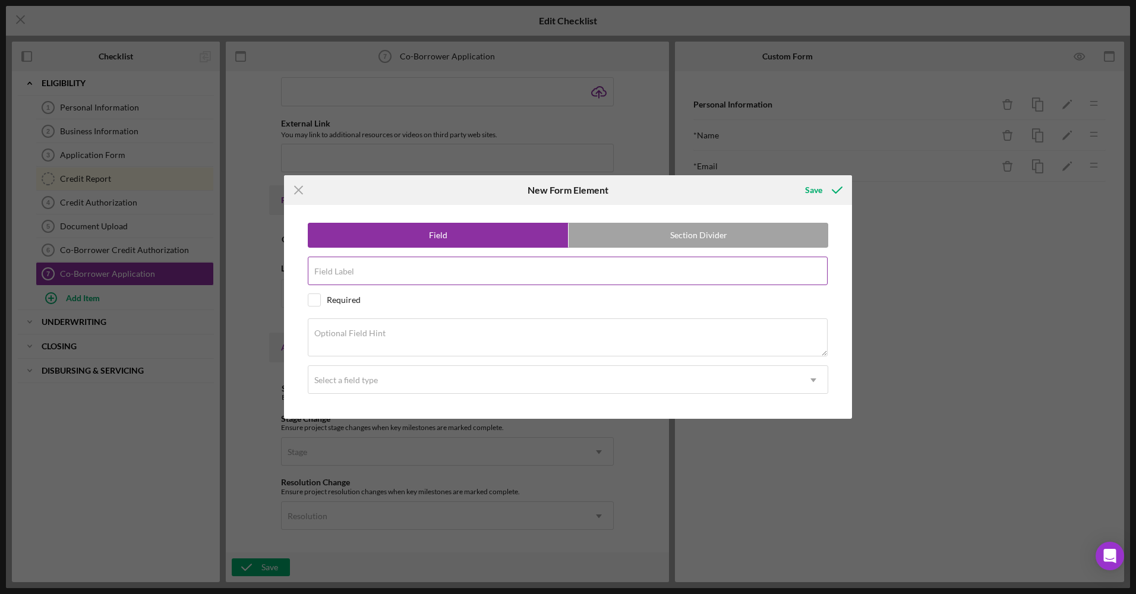
click at [442, 278] on input "Field Label" at bounding box center [568, 271] width 520 height 29
type input "Phone Number"
click at [357, 301] on div "Required" at bounding box center [344, 300] width 34 height 10
checkbox input "true"
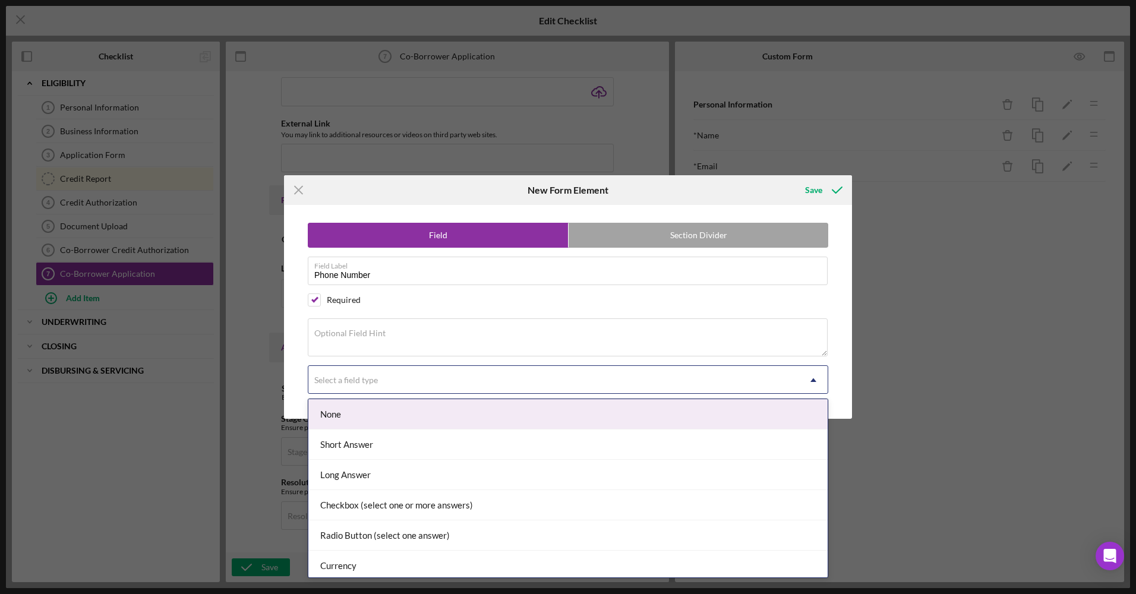
click at [364, 377] on div "Select a field type" at bounding box center [346, 381] width 64 height 10
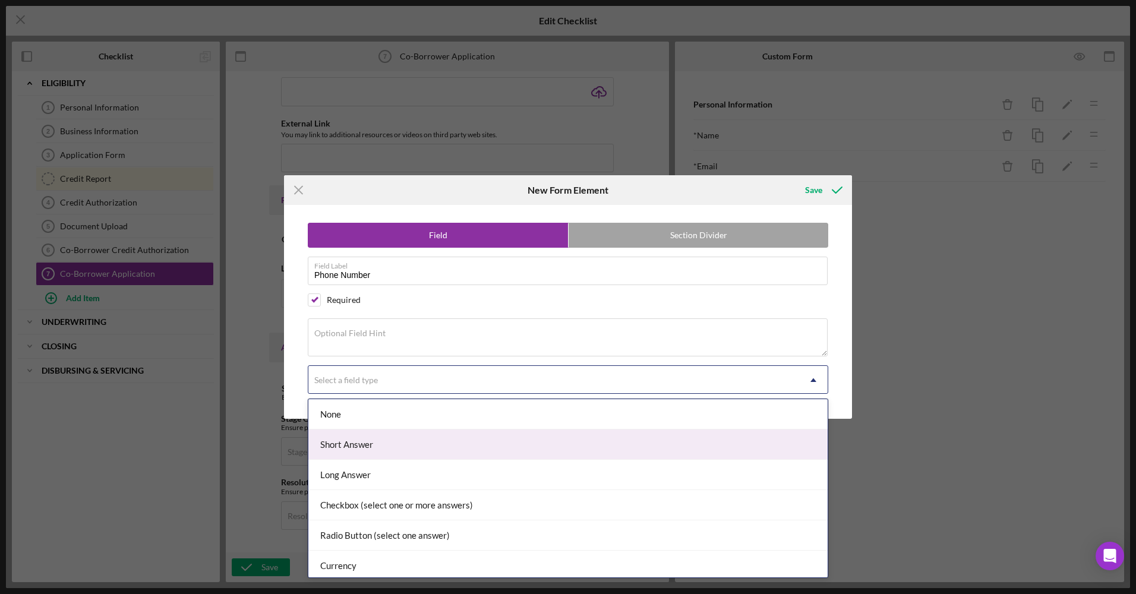
click at [361, 451] on div "Short Answer" at bounding box center [567, 445] width 519 height 30
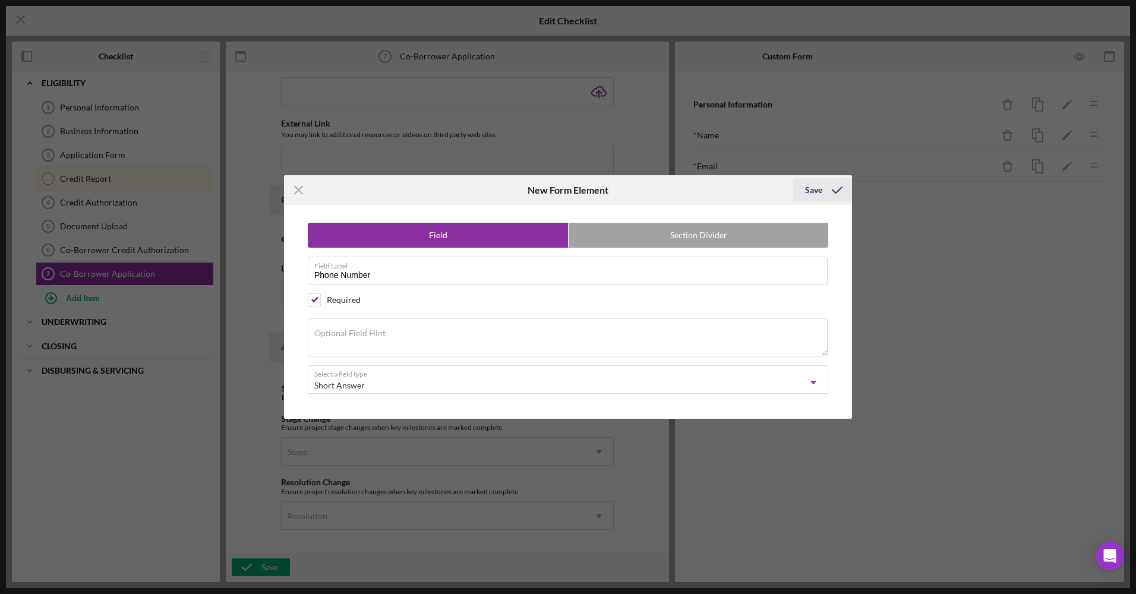
click at [839, 181] on icon "submit" at bounding box center [838, 190] width 30 height 30
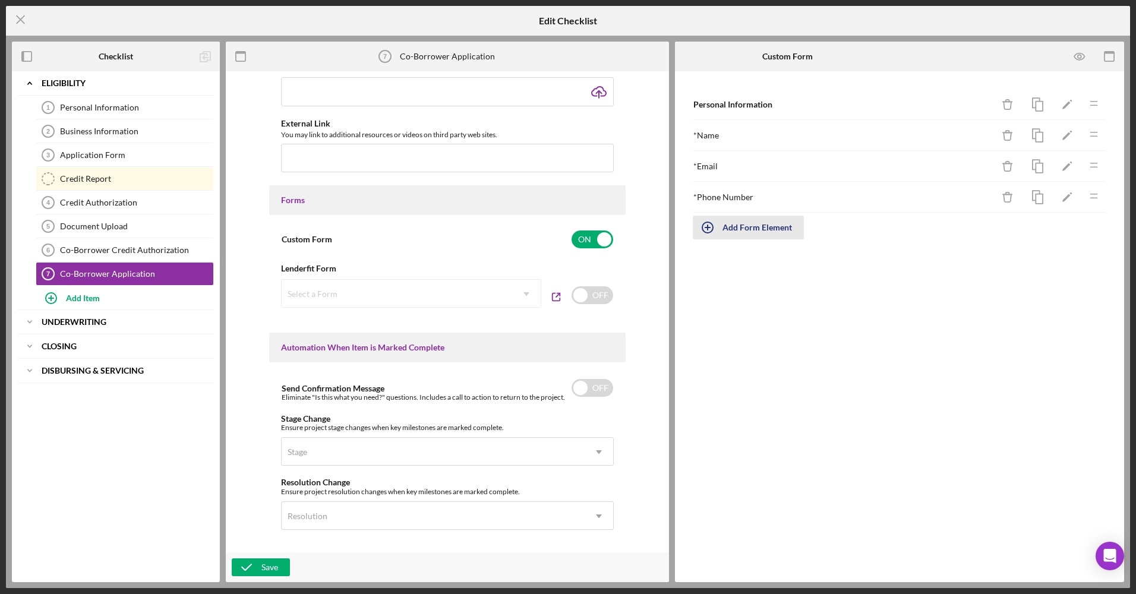
click at [754, 229] on div "Add Form Element" at bounding box center [758, 228] width 70 height 24
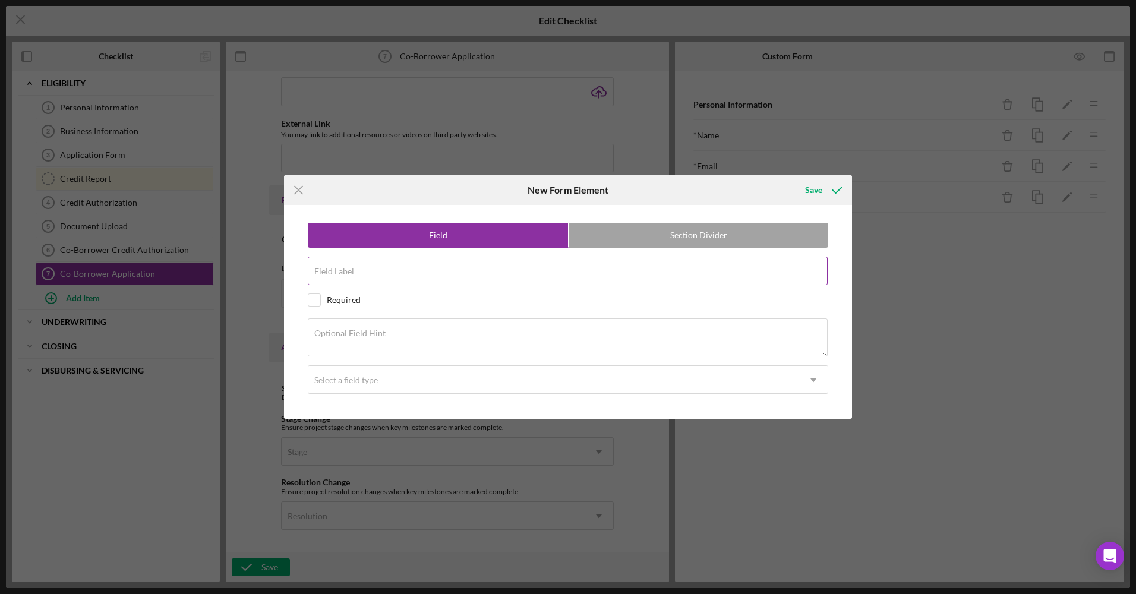
click at [679, 276] on input "Field Label" at bounding box center [568, 271] width 520 height 29
type input "Home Address"
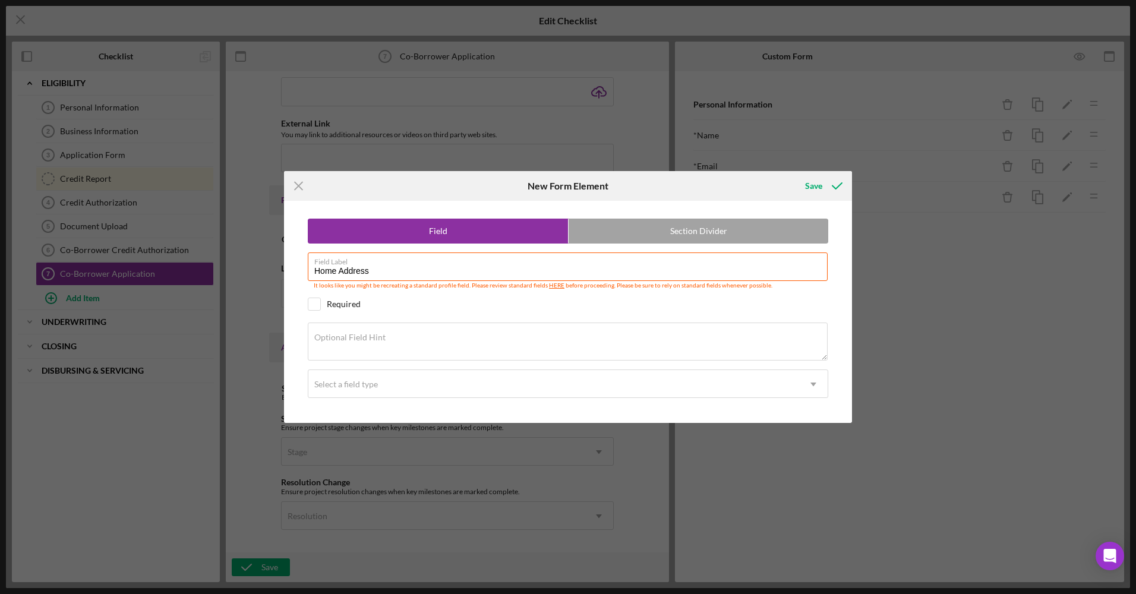
click at [324, 304] on div "Required" at bounding box center [568, 304] width 521 height 13
checkbox input "true"
click at [379, 389] on div "Select a field type" at bounding box center [346, 385] width 67 height 10
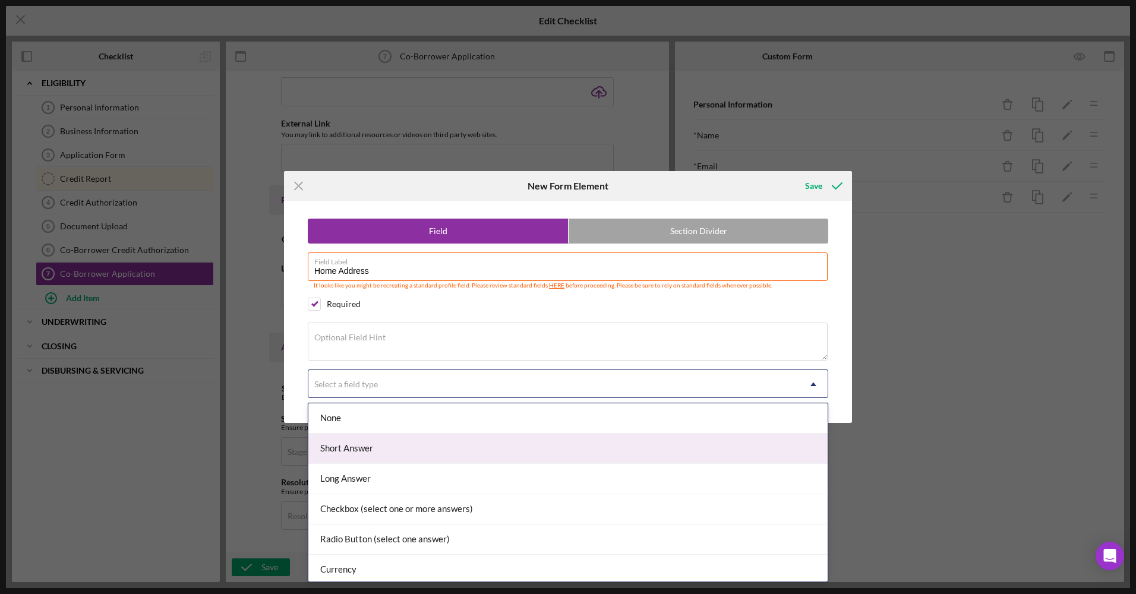
click at [366, 453] on div "Short Answer" at bounding box center [567, 449] width 519 height 30
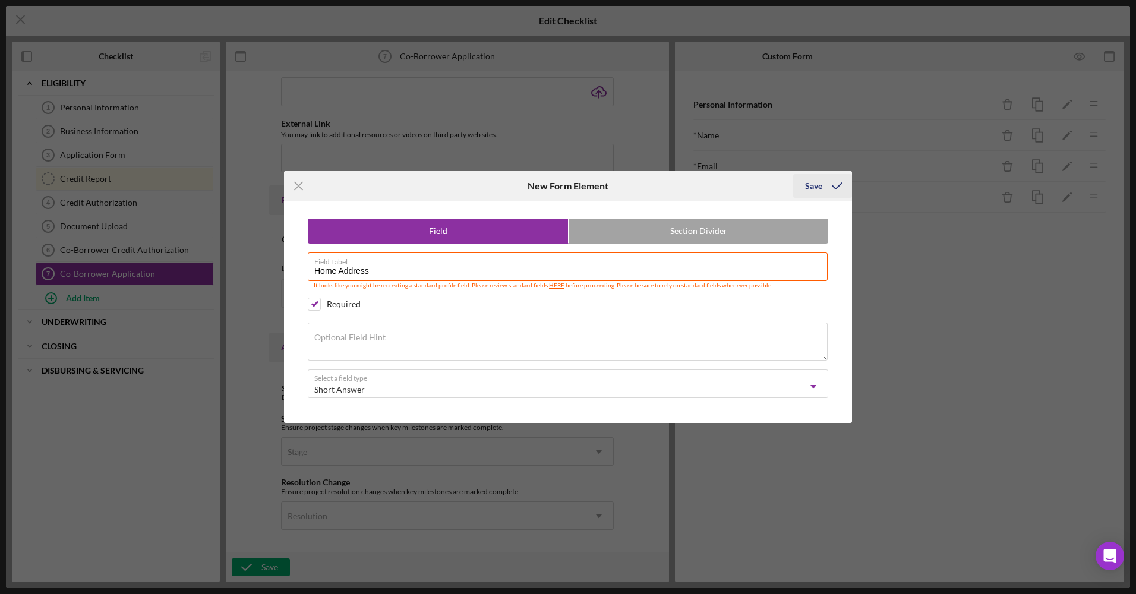
click at [801, 188] on button "Save" at bounding box center [822, 186] width 59 height 24
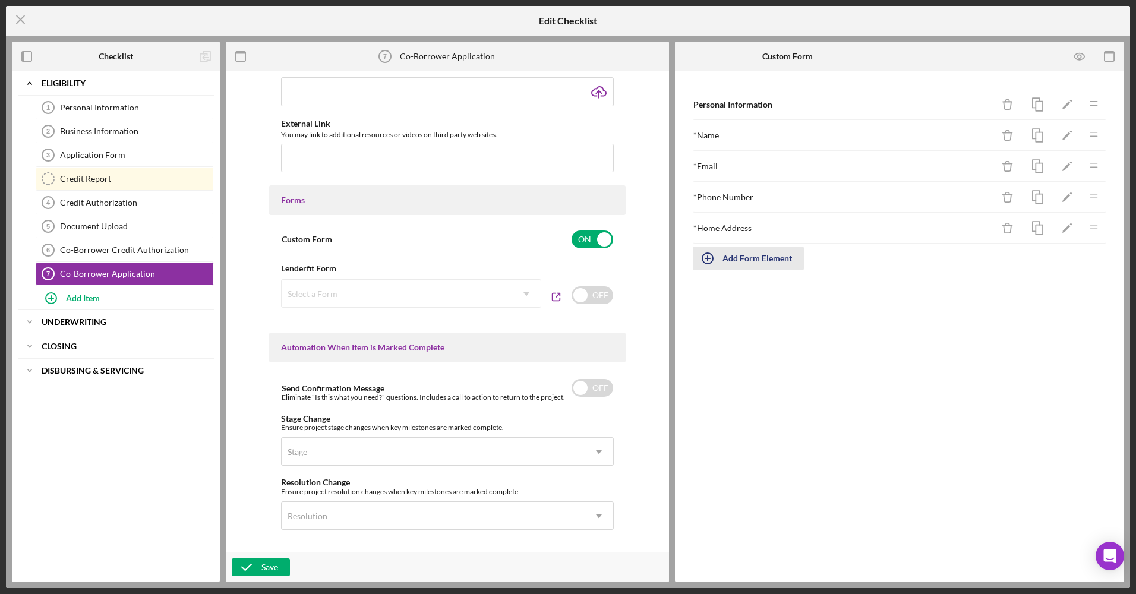
click at [752, 263] on div "Add Form Element" at bounding box center [758, 259] width 70 height 24
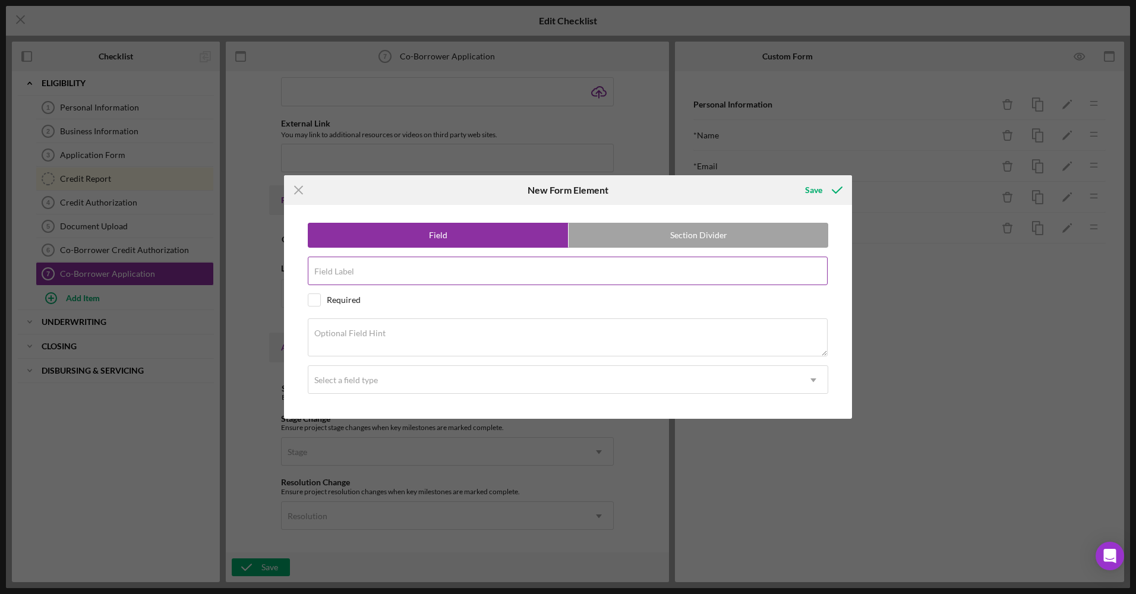
click at [563, 282] on input "Field Label" at bounding box center [568, 271] width 520 height 29
type input "Annual Household Income"
click at [356, 301] on div "Required" at bounding box center [344, 300] width 34 height 10
checkbox input "true"
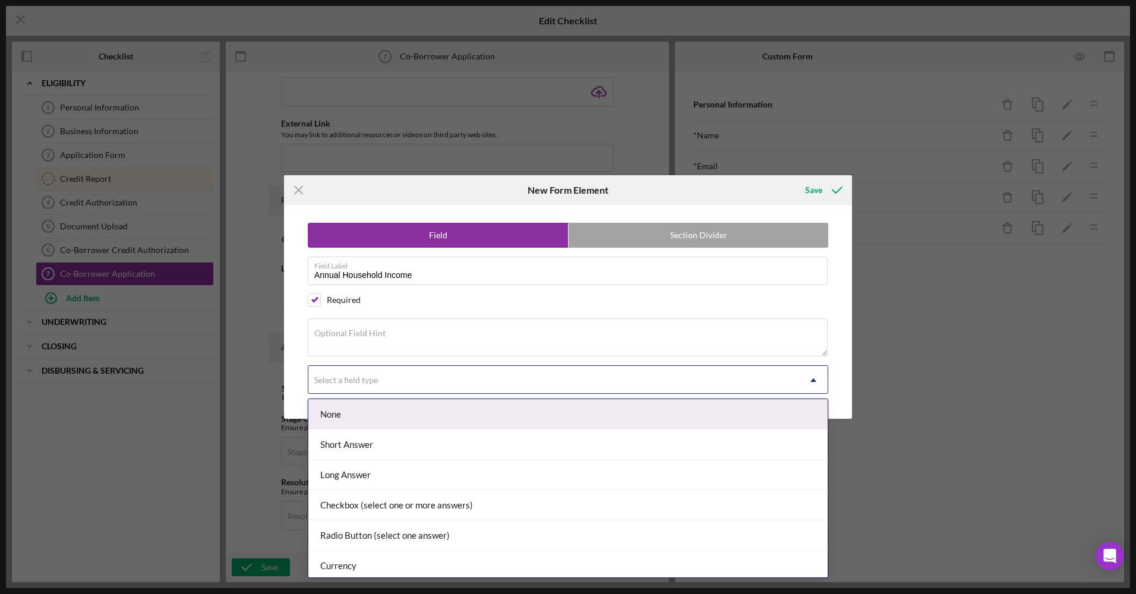
click at [348, 392] on div "Select a field type" at bounding box center [553, 380] width 491 height 27
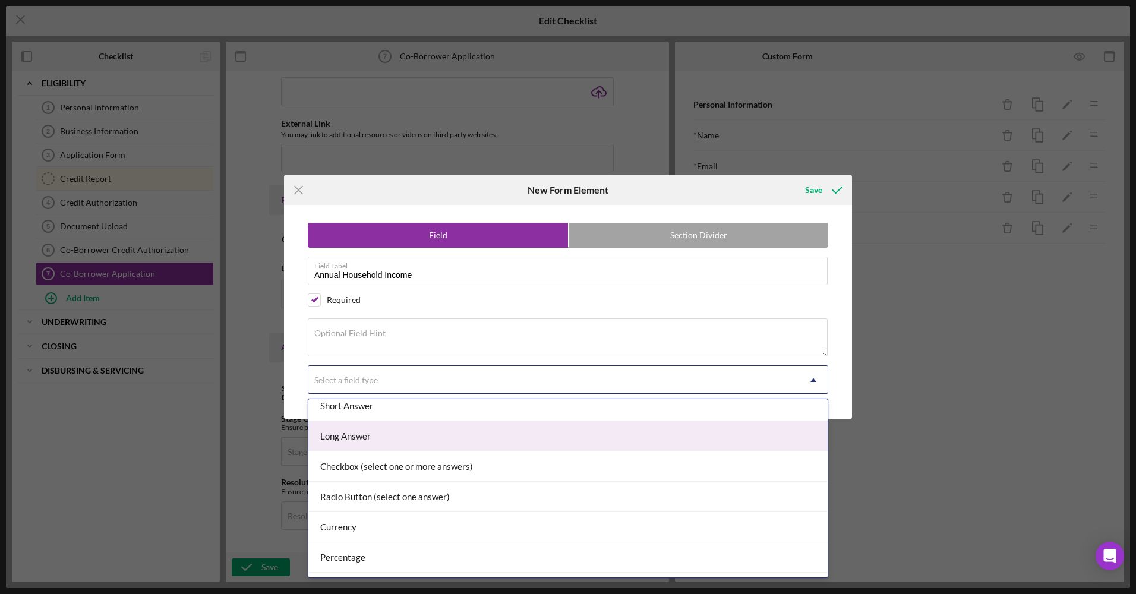
scroll to position [59, 0]
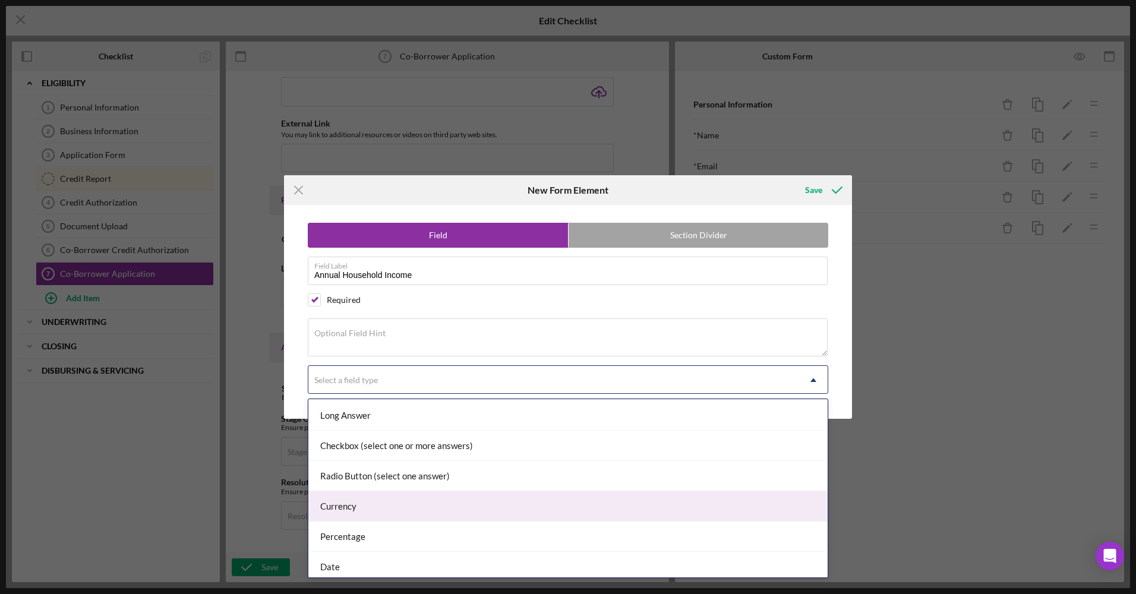
click at [368, 505] on div "Currency" at bounding box center [567, 507] width 519 height 30
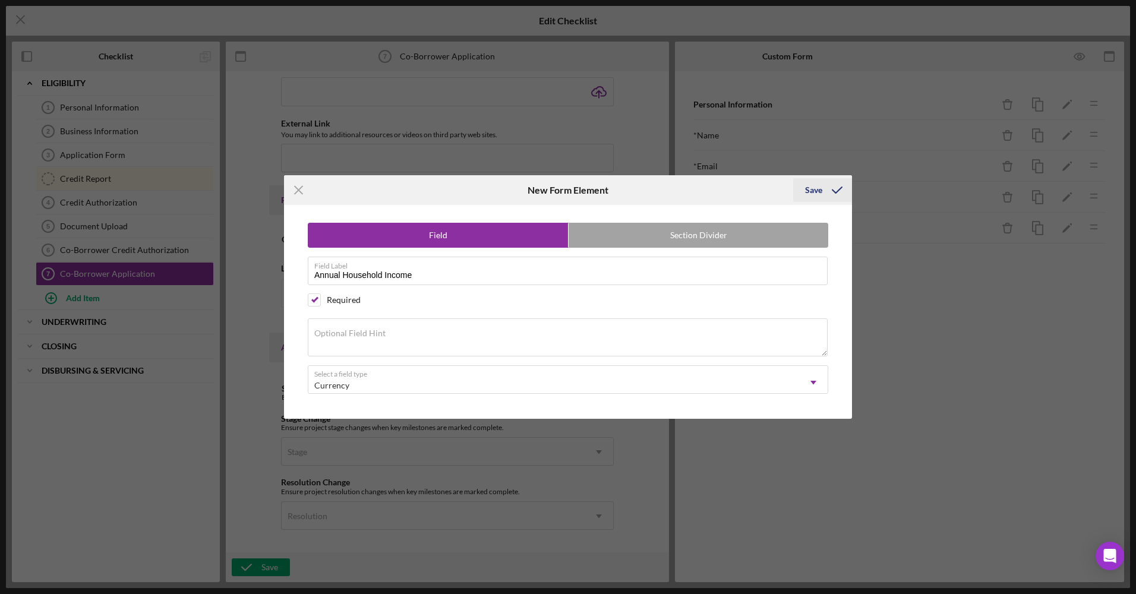
click at [804, 186] on button "Save" at bounding box center [822, 190] width 59 height 24
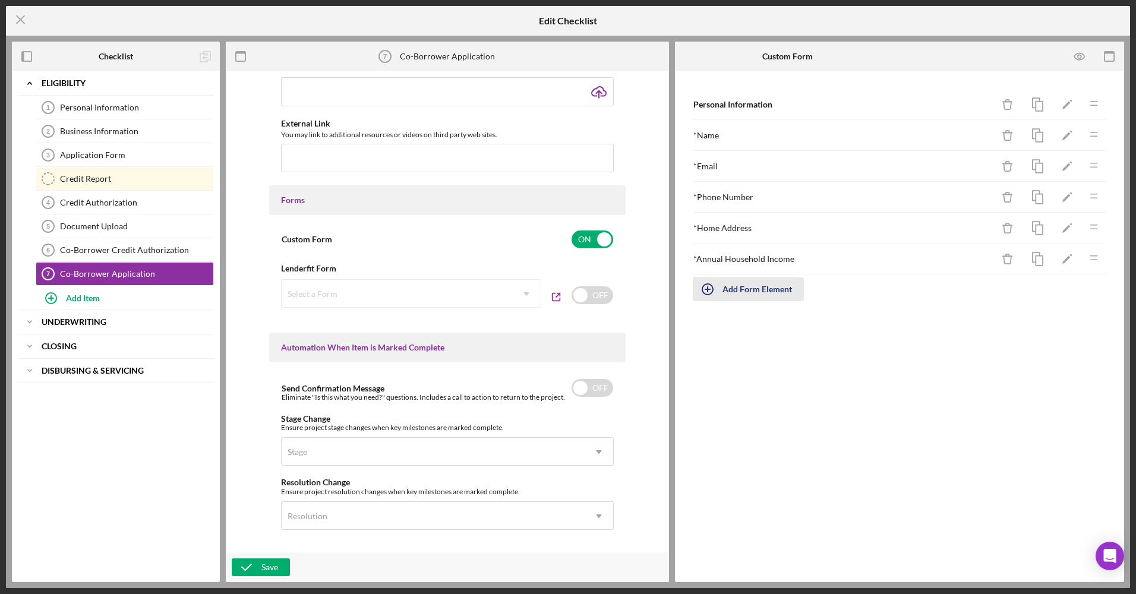
click at [716, 294] on icon "button" at bounding box center [708, 290] width 30 height 30
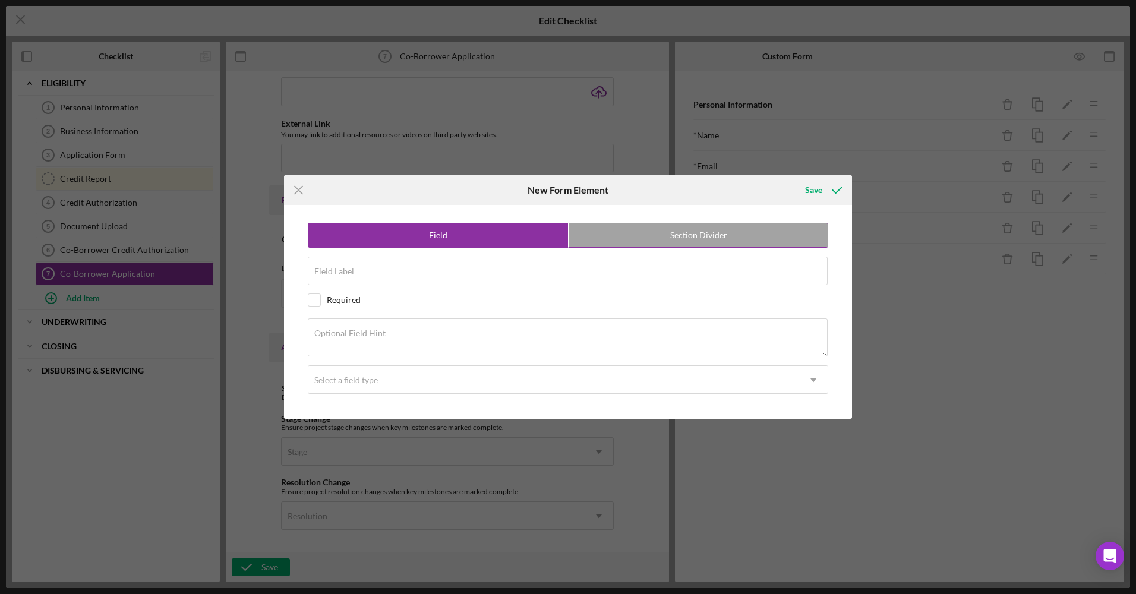
click at [644, 232] on label "Section Divider" at bounding box center [699, 235] width 260 height 24
radio input "false"
radio input "true"
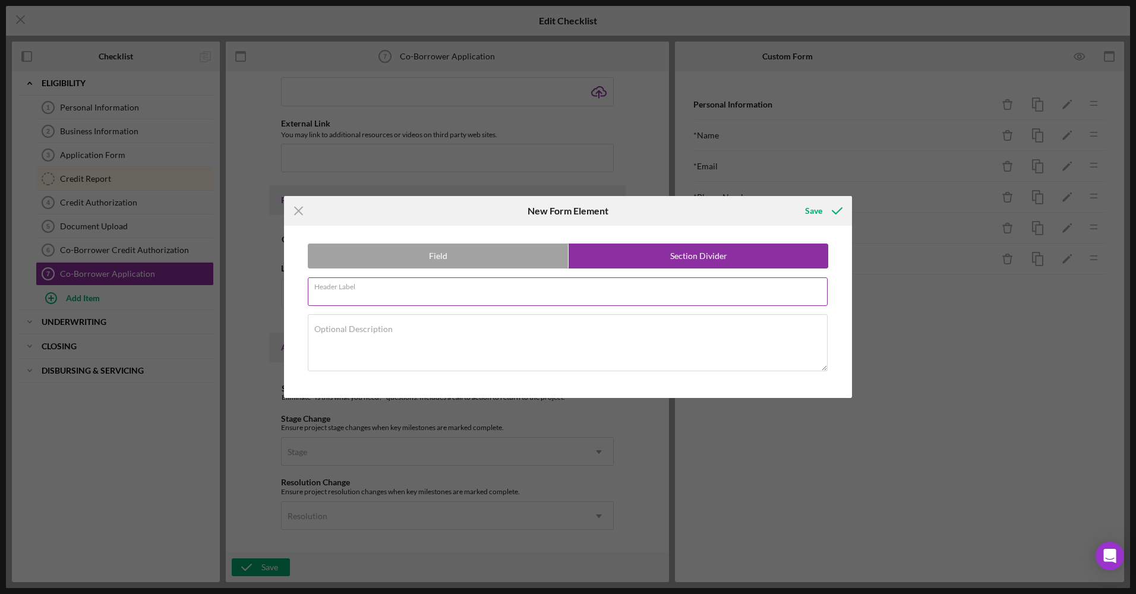
click at [578, 296] on input "Header Label" at bounding box center [568, 292] width 520 height 29
type input "Demographic Information"
click at [824, 213] on icon "submit" at bounding box center [838, 211] width 30 height 30
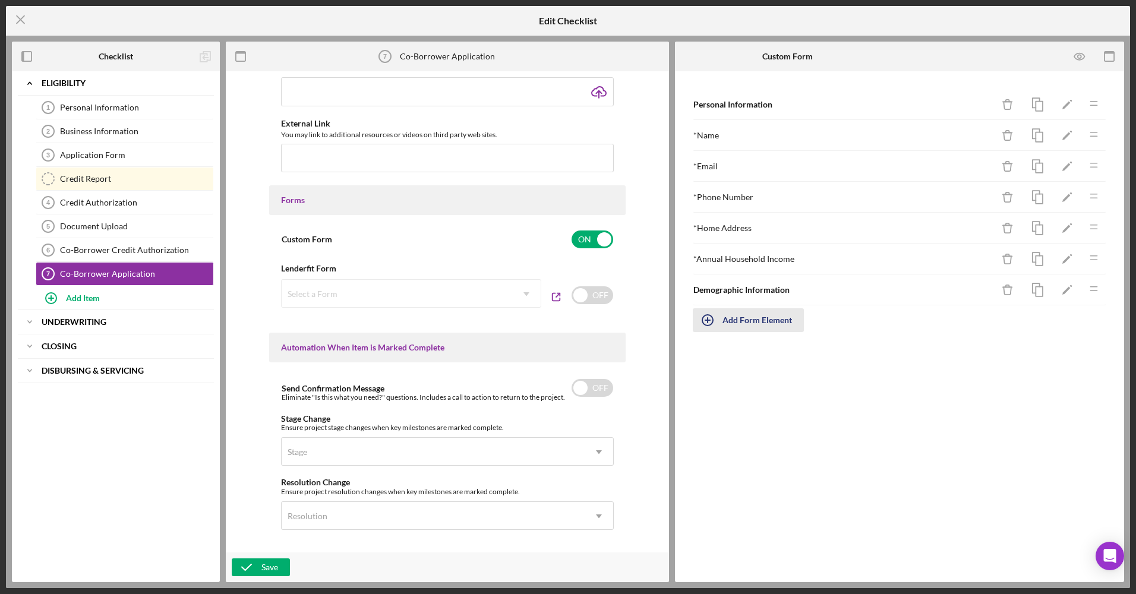
click at [776, 322] on div "Add Form Element" at bounding box center [758, 320] width 70 height 24
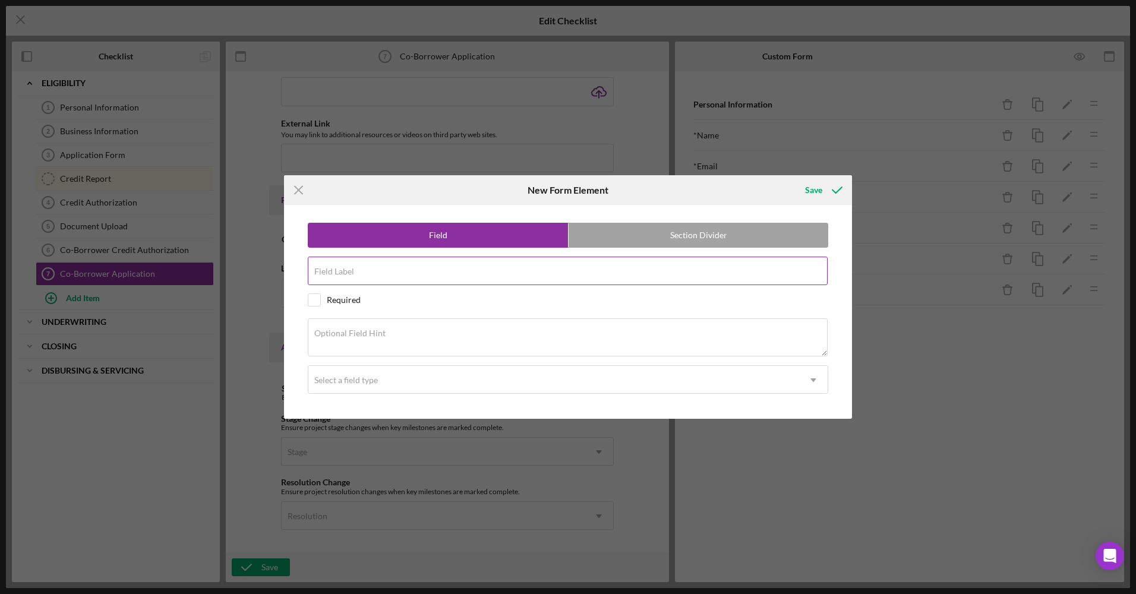
click at [653, 270] on div "Field Label" at bounding box center [568, 272] width 521 height 30
click at [374, 369] on div "Select a field type" at bounding box center [553, 380] width 491 height 27
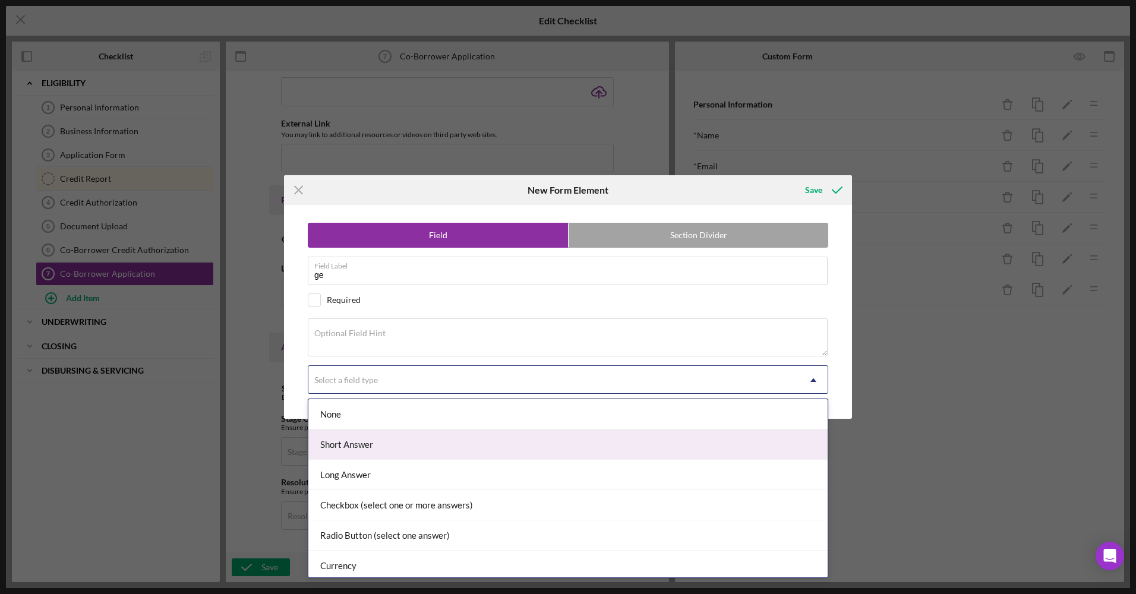
click at [370, 439] on div "Short Answer" at bounding box center [567, 445] width 519 height 30
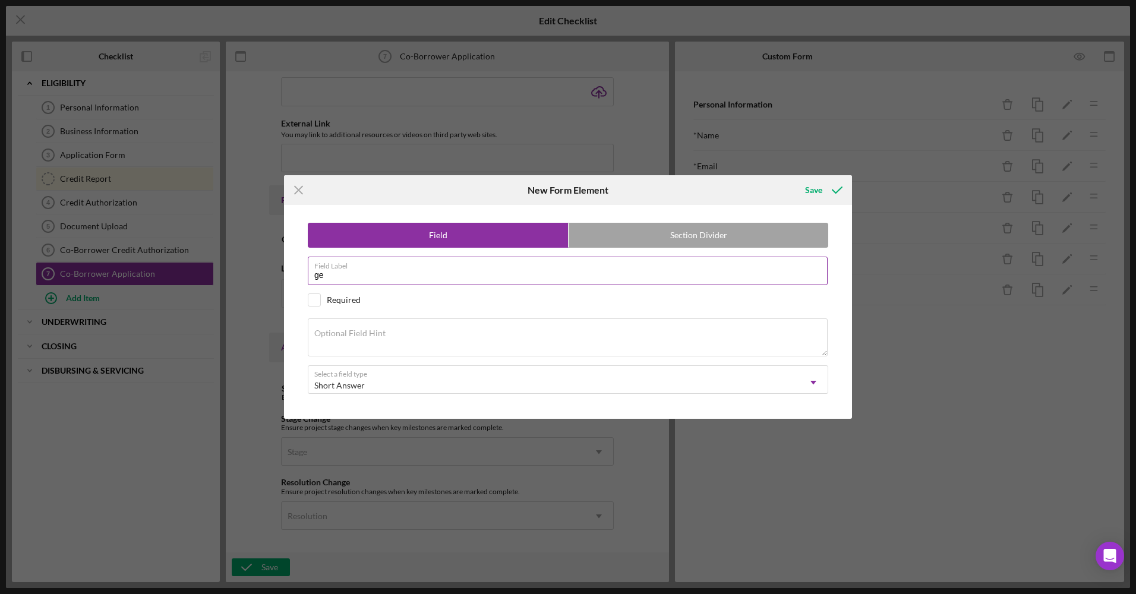
click at [432, 278] on input "ge" at bounding box center [568, 271] width 520 height 29
type input "Gender"
click at [821, 196] on div "Save" at bounding box center [813, 190] width 17 height 24
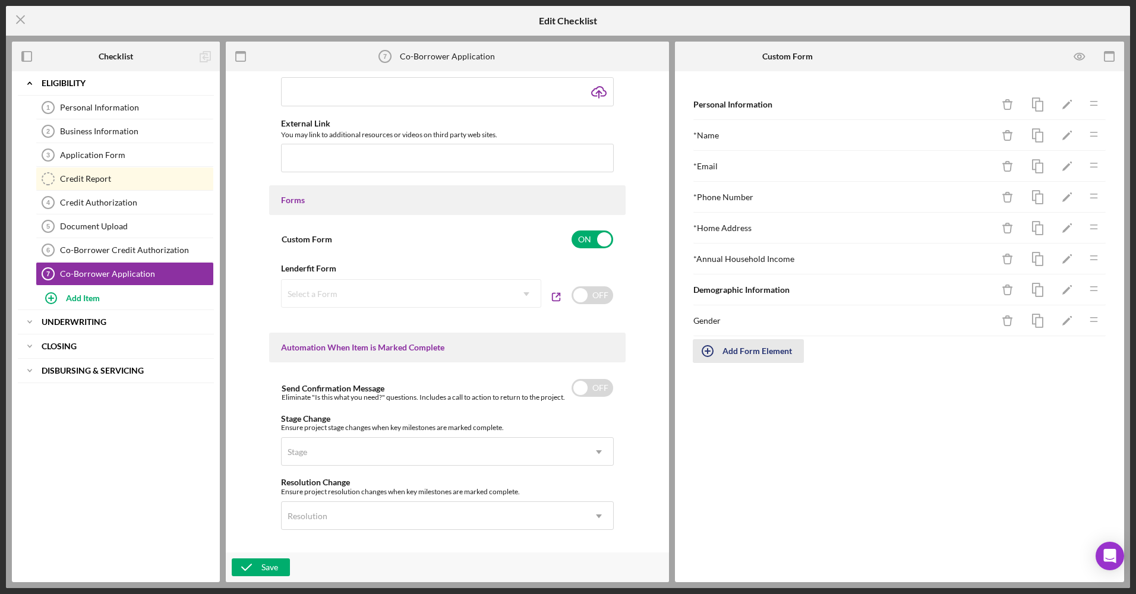
click at [758, 346] on div "Add Form Element" at bounding box center [758, 351] width 70 height 24
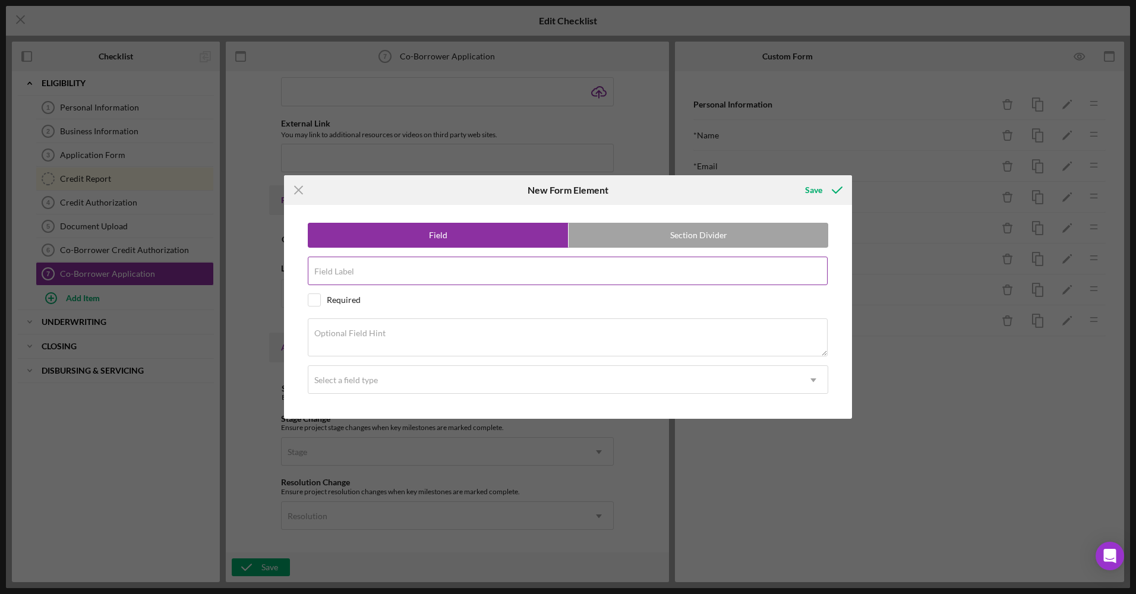
click at [534, 283] on input "Field Label" at bounding box center [568, 271] width 520 height 29
drag, startPoint x: 366, startPoint y: 275, endPoint x: 289, endPoint y: 279, distance: 77.4
click at [289, 279] on div "Field Section Divider Field Label Race Required Optional Field Hint Select a fi…" at bounding box center [568, 312] width 568 height 214
type input "Ethnicity"
click at [374, 376] on div "Select a field type" at bounding box center [346, 381] width 64 height 10
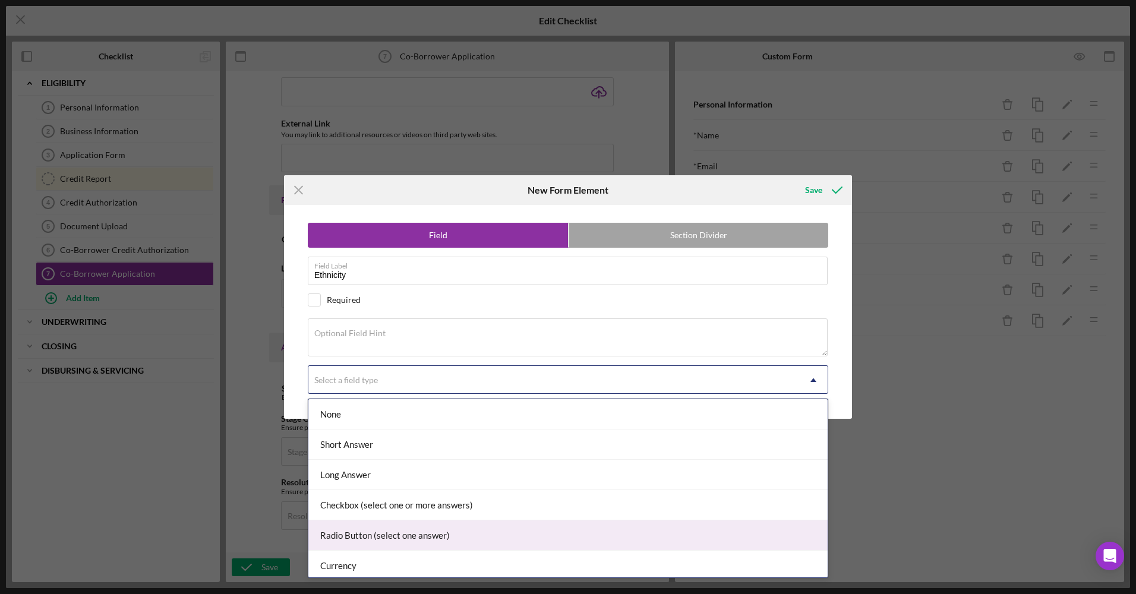
click at [367, 532] on div "Radio Button (select one answer)" at bounding box center [567, 536] width 519 height 30
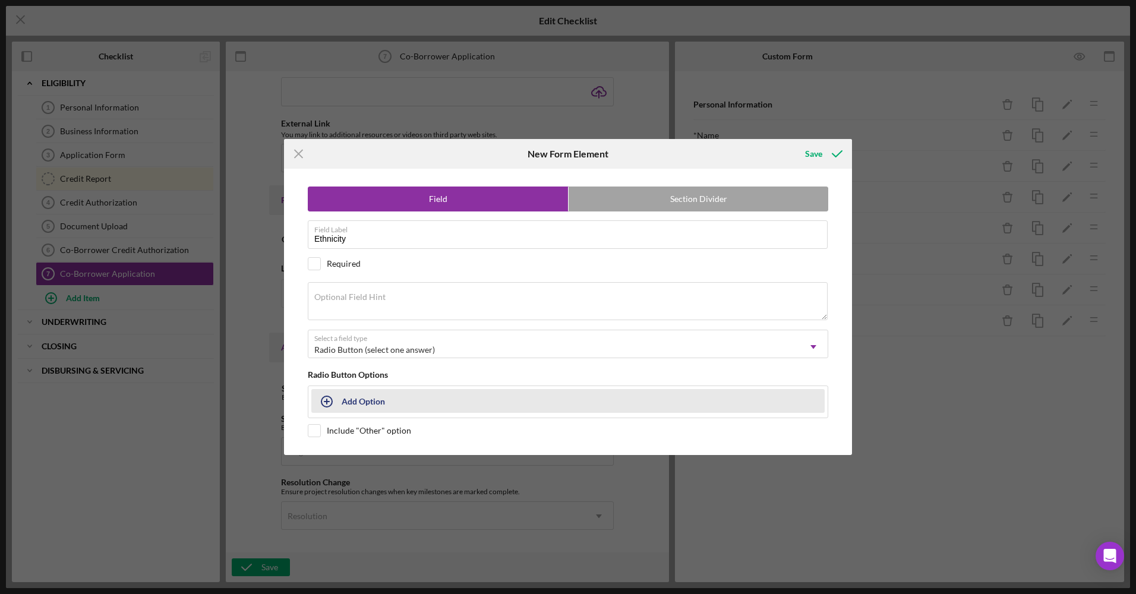
click at [383, 400] on div "Add Option" at bounding box center [363, 401] width 43 height 23
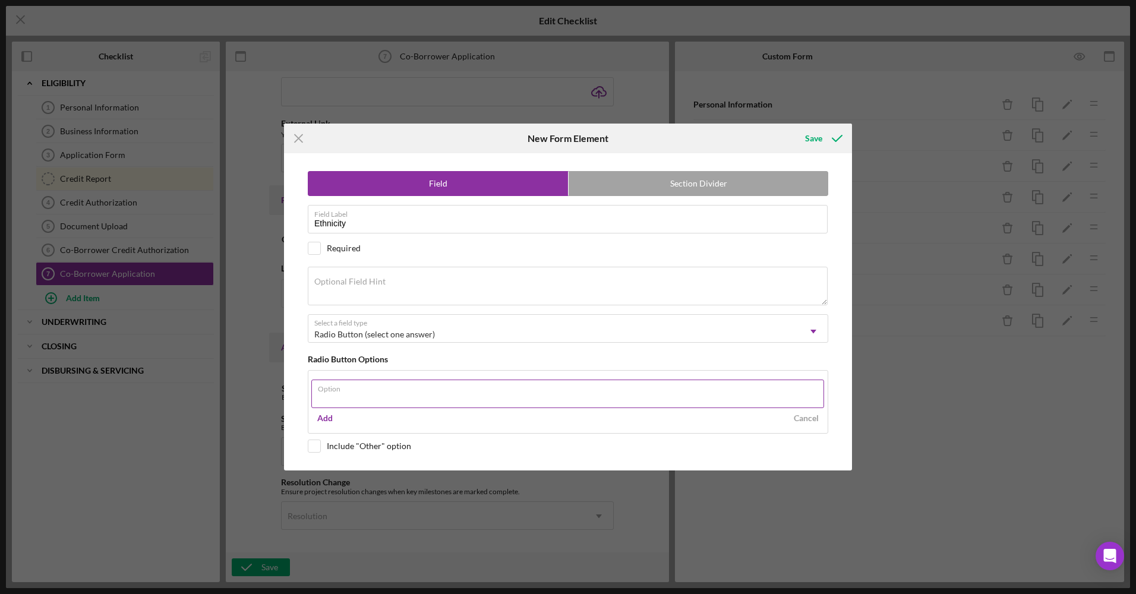
click at [383, 400] on input "Option" at bounding box center [567, 394] width 513 height 29
type input "[DEMOGRAPHIC_DATA] or [DEMOGRAPHIC_DATA]"
click at [320, 412] on div "Add" at bounding box center [324, 419] width 15 height 18
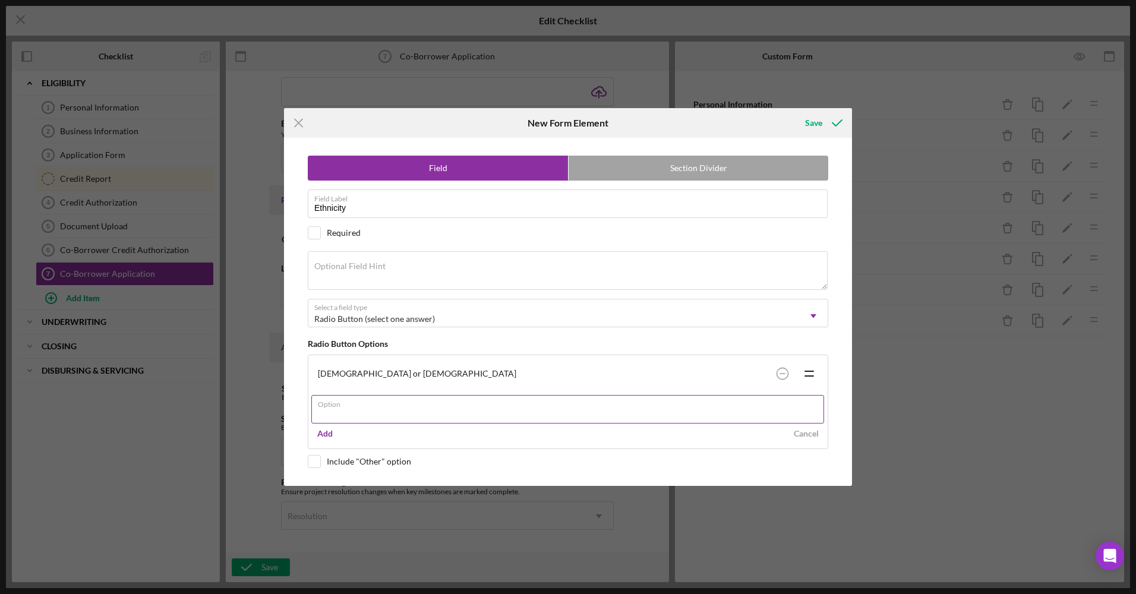
click at [326, 414] on input "Option" at bounding box center [567, 409] width 513 height 29
type input "Not [DEMOGRAPHIC_DATA] or [DEMOGRAPHIC_DATA]"
click at [335, 429] on button "Add" at bounding box center [324, 434] width 27 height 18
click at [320, 471] on div "Field Section Divider Field Label Ethnicity Required Optional Field Hint Select…" at bounding box center [568, 312] width 556 height 348
click at [312, 470] on div "Field Section Divider Field Label Ethnicity Required Optional Field Hint Select…" at bounding box center [568, 312] width 556 height 348
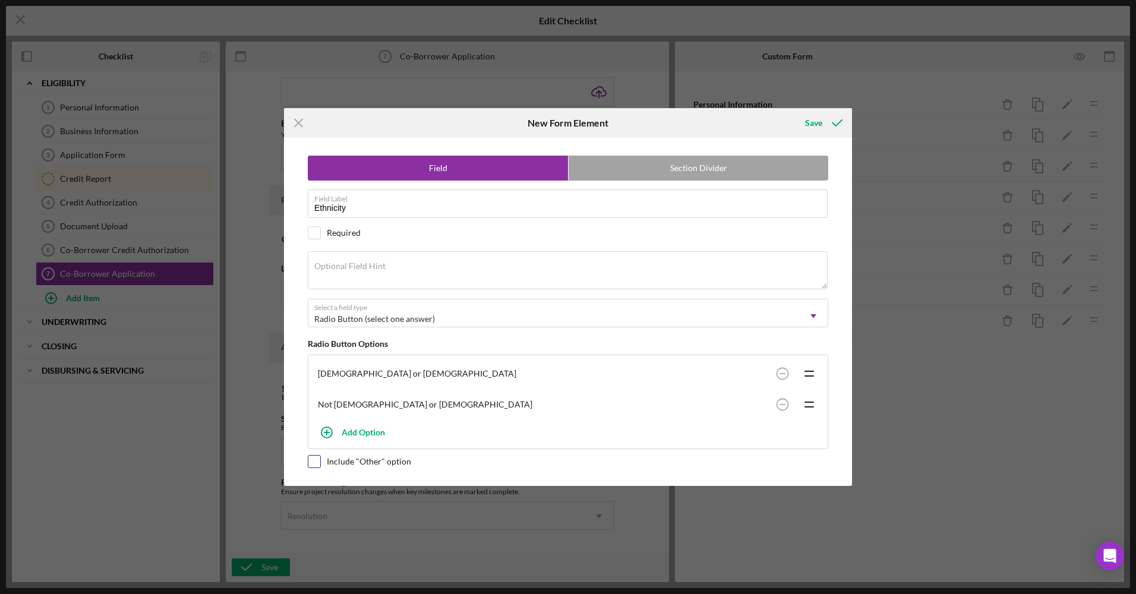
click at [310, 460] on input "checkbox" at bounding box center [314, 462] width 12 height 12
checkbox input "true"
click at [840, 119] on icon "submit" at bounding box center [838, 123] width 30 height 30
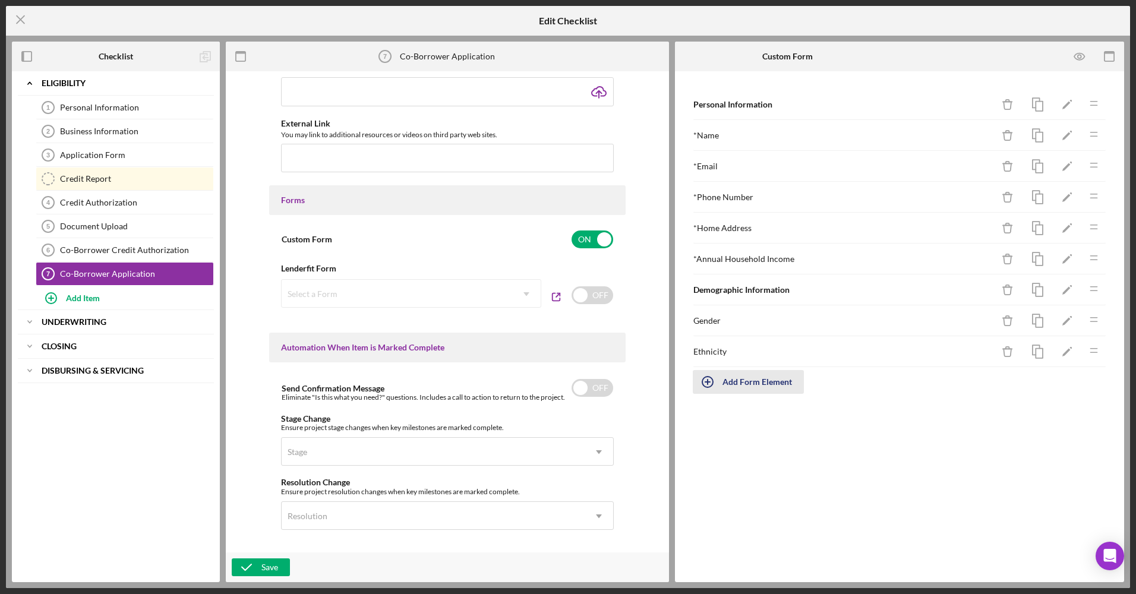
click at [764, 375] on div "Add Form Element" at bounding box center [758, 382] width 70 height 24
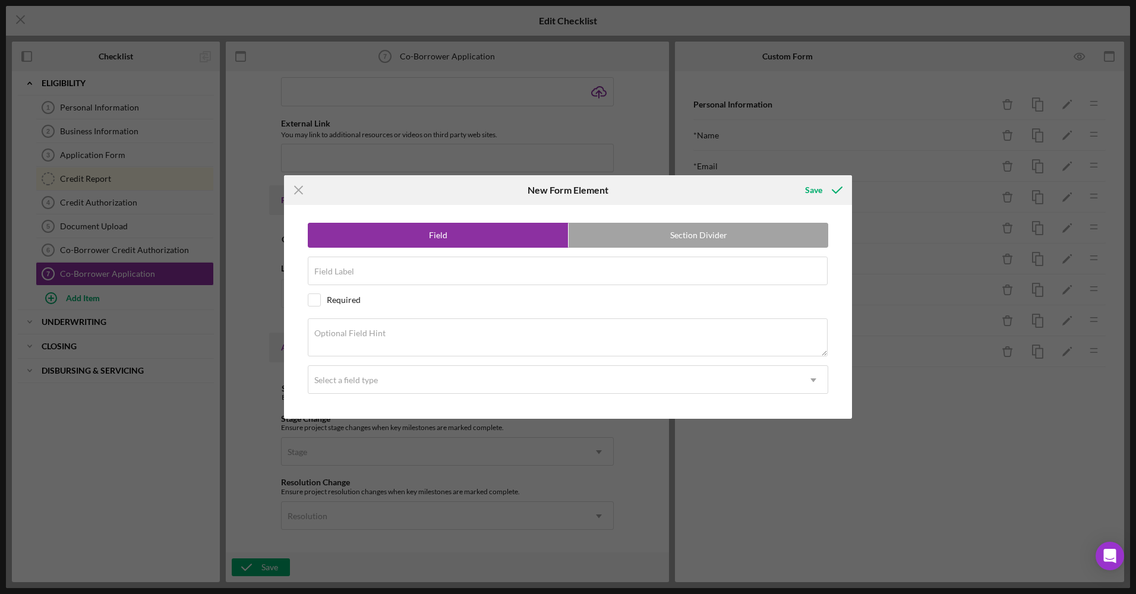
click at [466, 289] on div "Field Section Divider Field Label Required Optional Field Hint Select a field t…" at bounding box center [568, 312] width 556 height 214
click at [439, 273] on input "Field Label" at bounding box center [568, 271] width 520 height 29
type input "Race"
click at [358, 380] on div "Select a field type" at bounding box center [346, 381] width 64 height 10
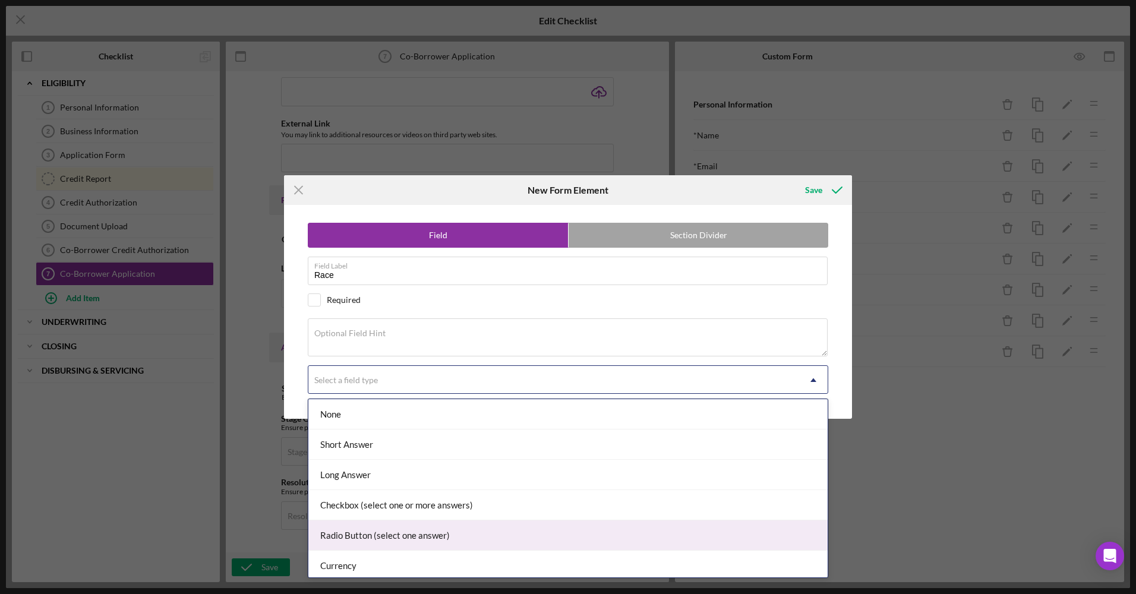
click at [366, 527] on div "Radio Button (select one answer)" at bounding box center [567, 536] width 519 height 30
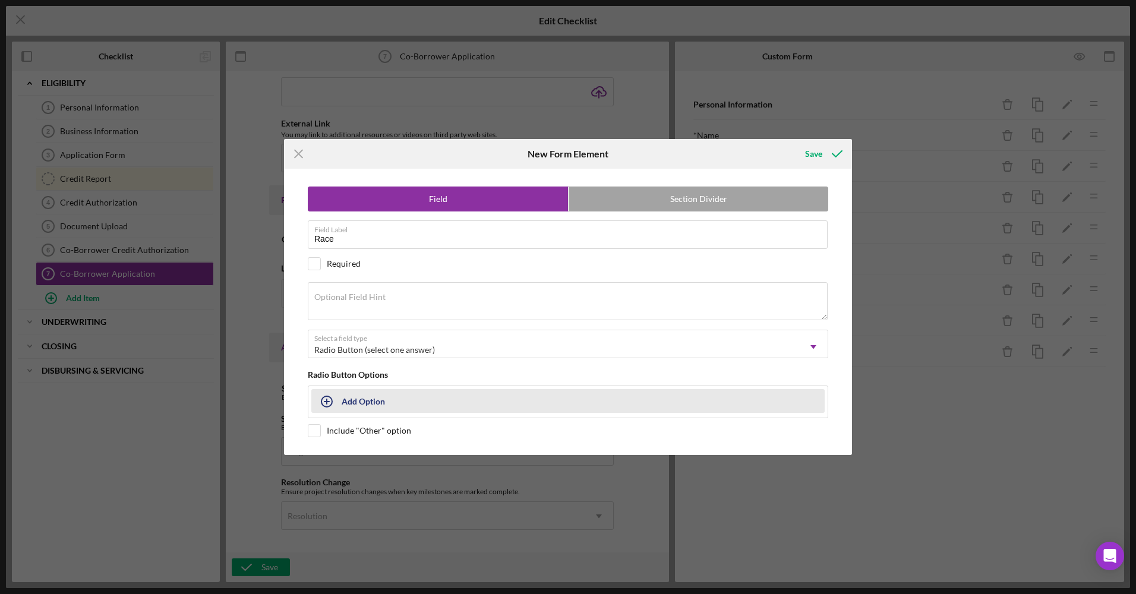
click at [382, 403] on div "Add Option" at bounding box center [363, 401] width 43 height 23
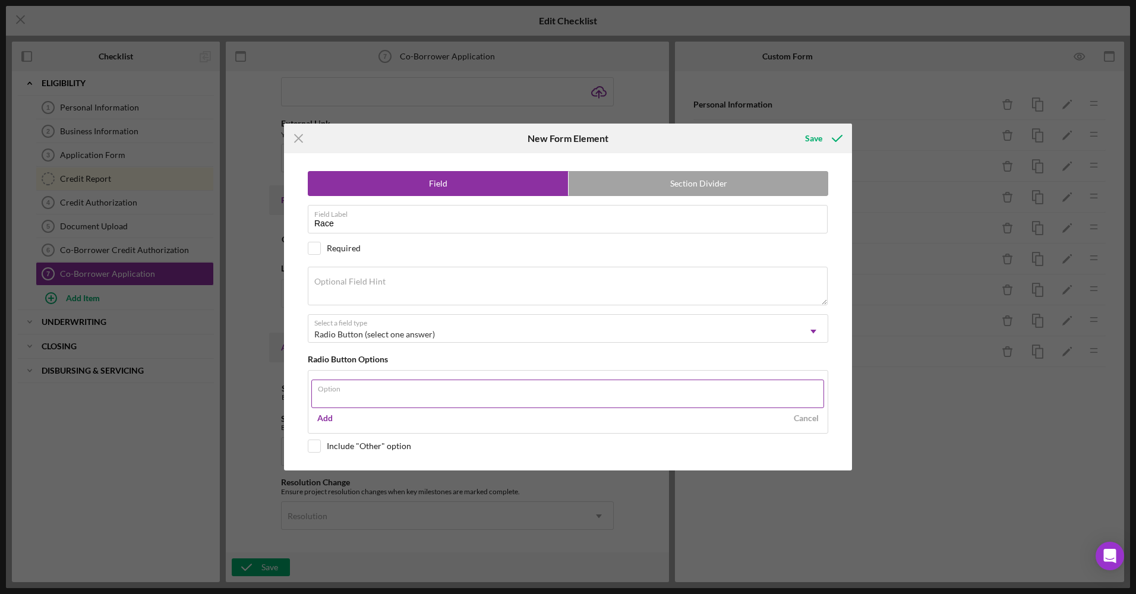
click at [382, 403] on input "Option" at bounding box center [567, 394] width 513 height 29
click at [391, 399] on input "Option" at bounding box center [567, 394] width 513 height 29
type input "[DEMOGRAPHIC_DATA]"
click at [328, 420] on div "Add" at bounding box center [324, 419] width 15 height 18
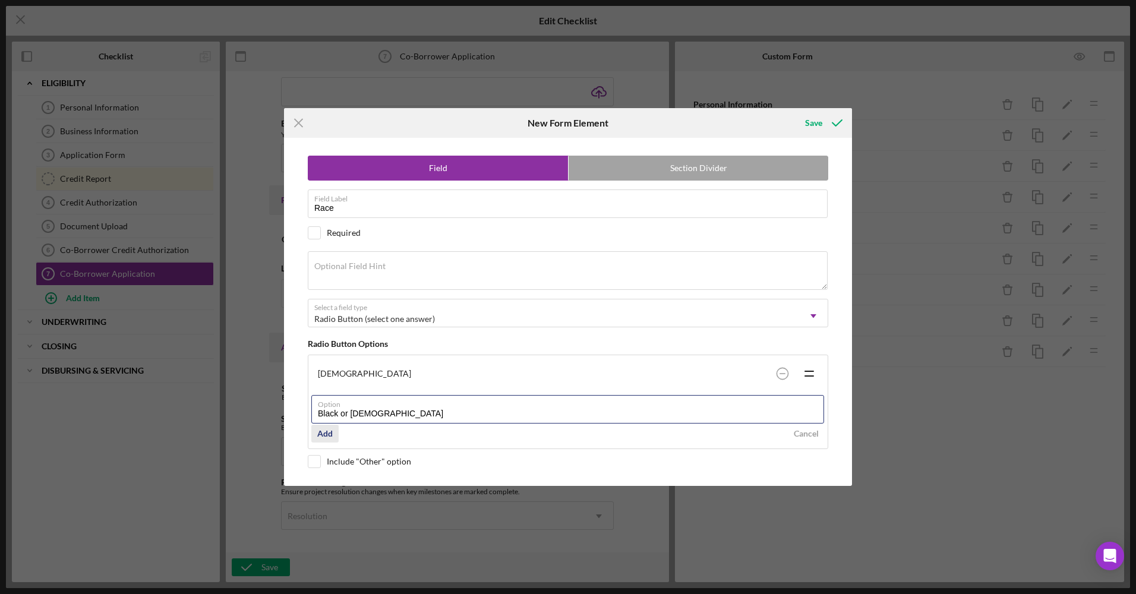
type input "Black or [DEMOGRAPHIC_DATA]"
click at [323, 435] on div "Add" at bounding box center [324, 434] width 15 height 18
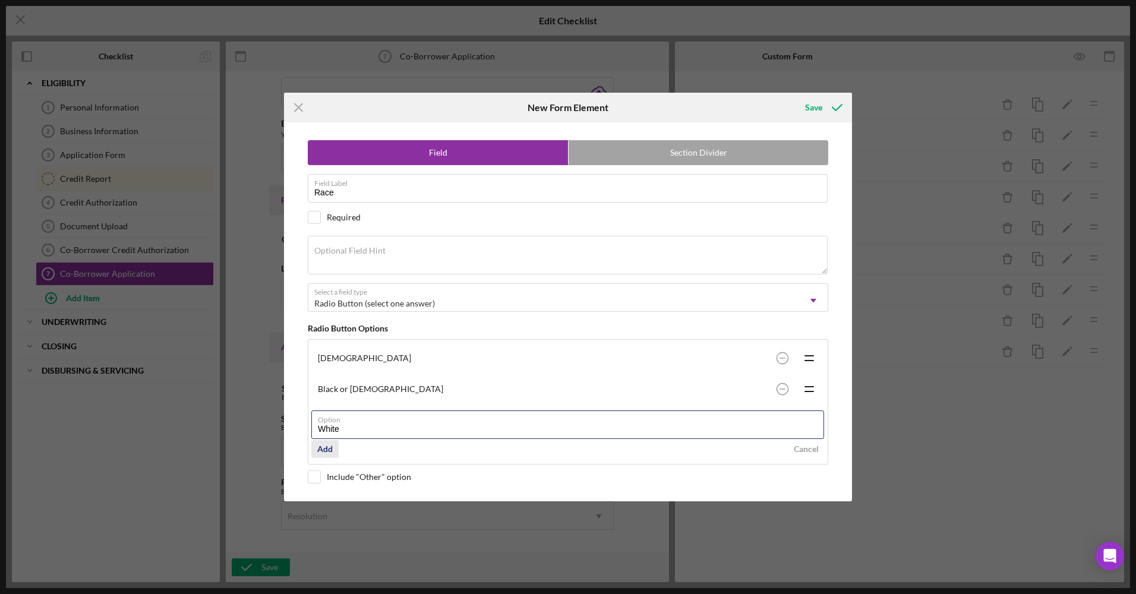
type input "White"
click at [328, 451] on div "Add" at bounding box center [324, 449] width 15 height 18
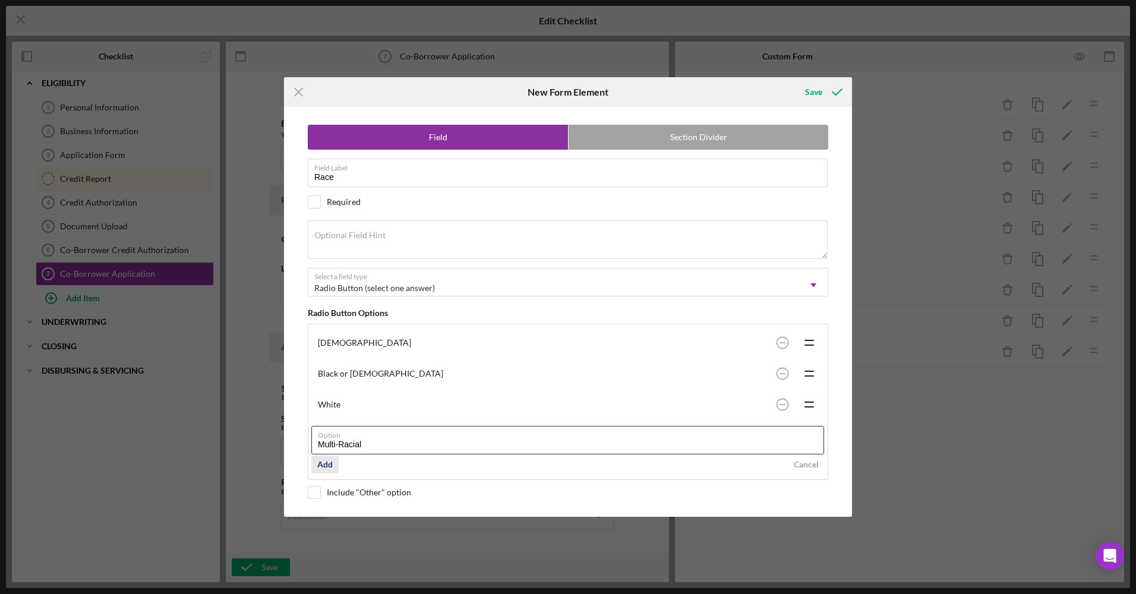
type input "Multi-Racial"
click at [323, 469] on div "Add" at bounding box center [324, 465] width 15 height 18
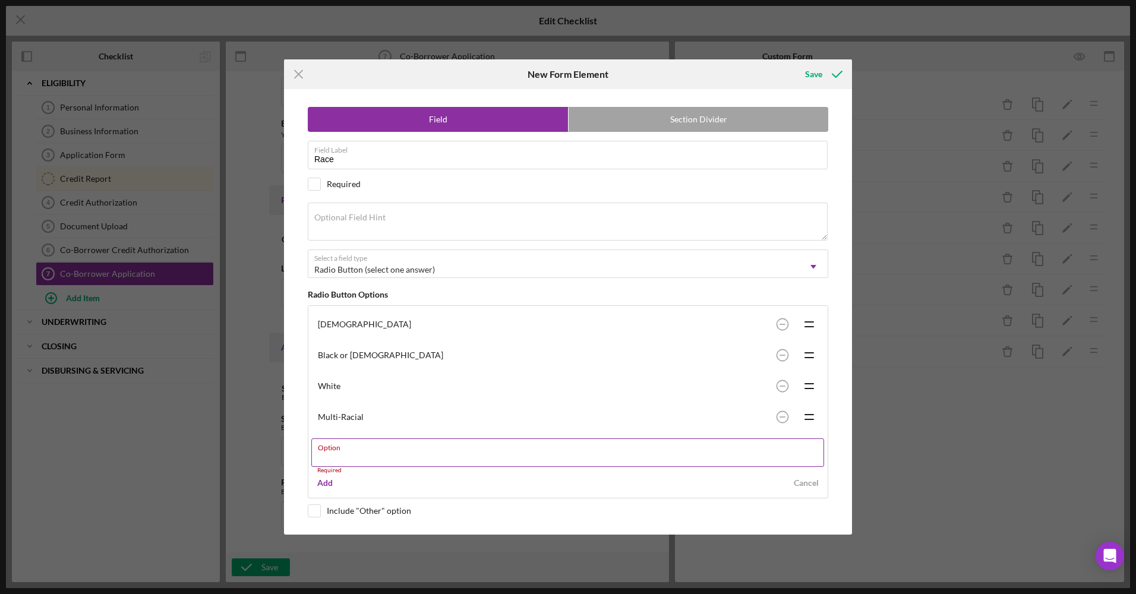
paste input "[DEMOGRAPHIC_DATA] or [US_STATE][DEMOGRAPHIC_DATA]"
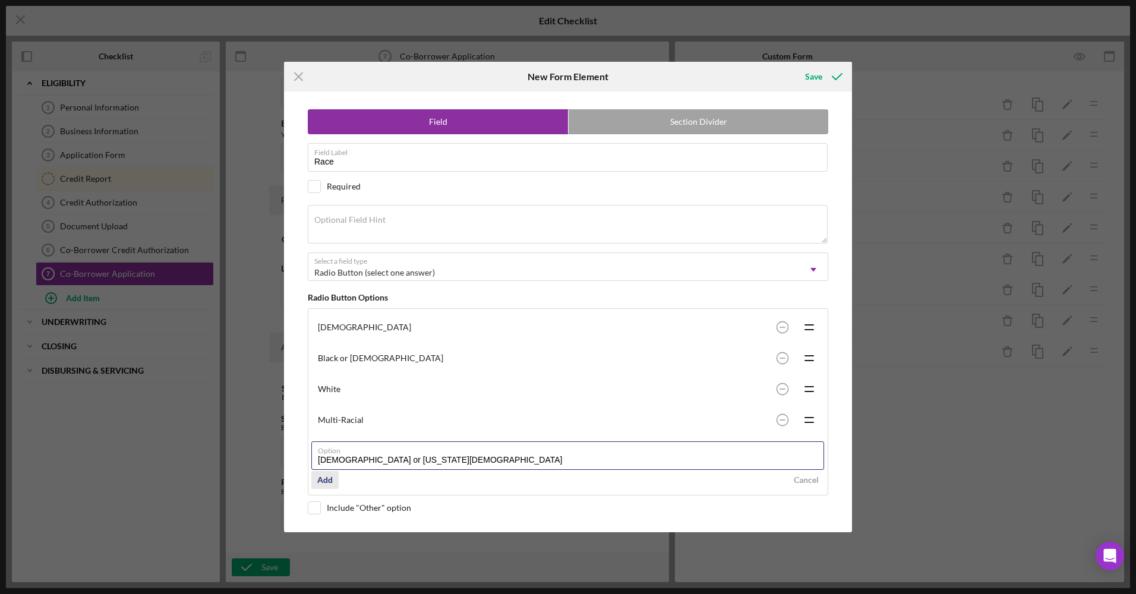
type input "[DEMOGRAPHIC_DATA] or [US_STATE][DEMOGRAPHIC_DATA]"
click at [331, 478] on div "Add" at bounding box center [324, 480] width 15 height 18
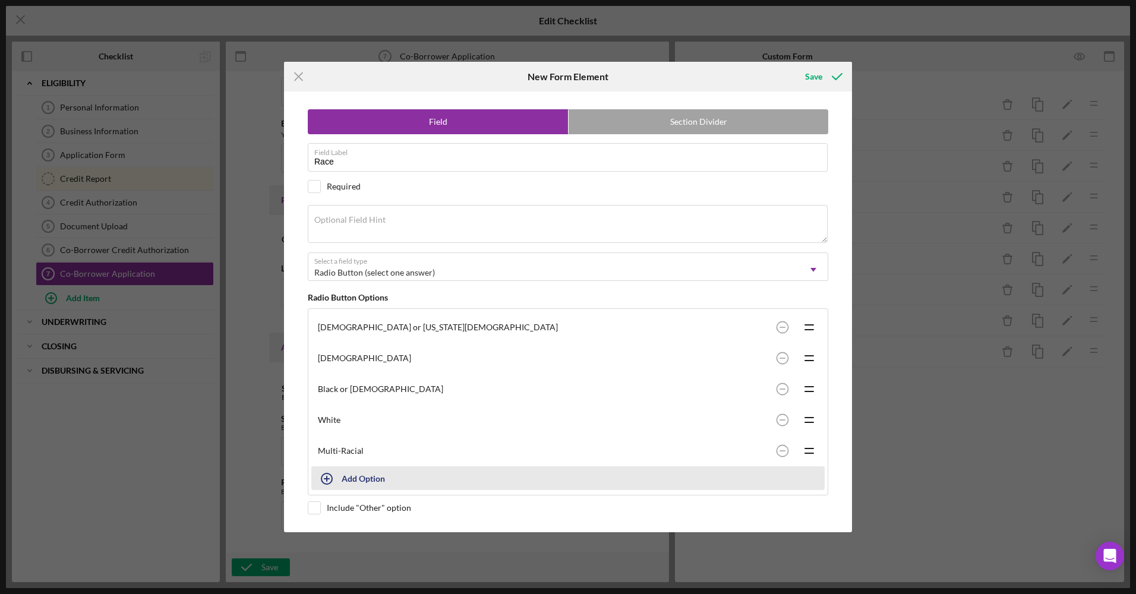
click at [344, 478] on button "Add Option" at bounding box center [568, 479] width 514 height 24
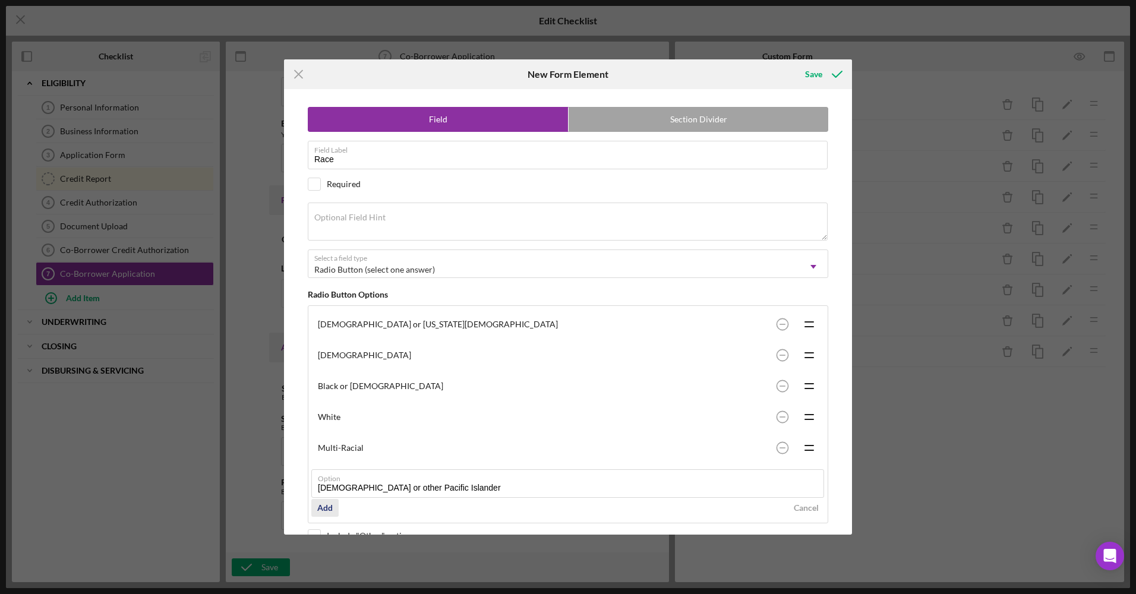
type input "[DEMOGRAPHIC_DATA] or other Pacific Islander"
click at [326, 508] on div "Add" at bounding box center [324, 508] width 15 height 18
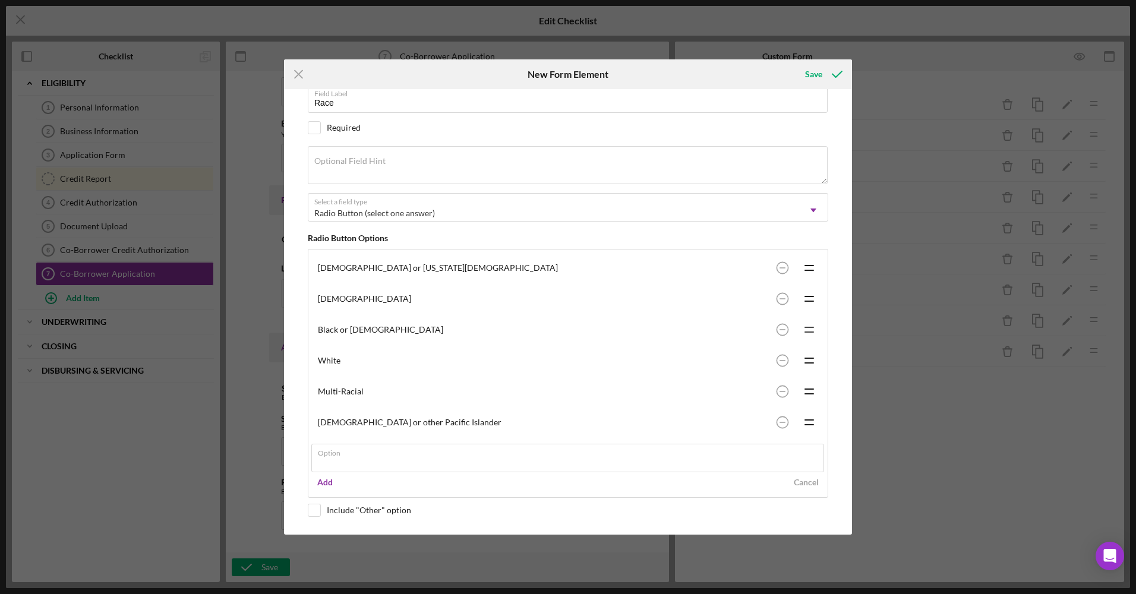
scroll to position [26, 0]
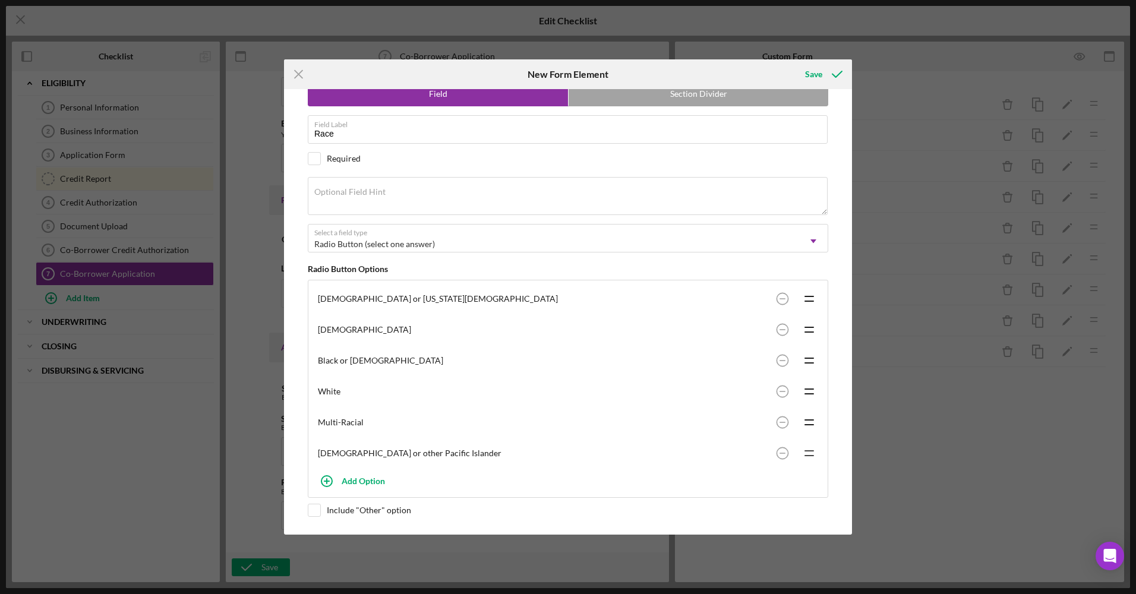
drag, startPoint x: 807, startPoint y: 358, endPoint x: 811, endPoint y: 465, distance: 106.5
click at [811, 465] on div "[DEMOGRAPHIC_DATA] or [US_STATE][DEMOGRAPHIC_DATA] Icon/Drag Asian Icon/Drag Bl…" at bounding box center [568, 376] width 514 height 185
click at [316, 512] on input "checkbox" at bounding box center [314, 511] width 12 height 12
checkbox input "true"
drag, startPoint x: 846, startPoint y: 485, endPoint x: 843, endPoint y: 495, distance: 10.5
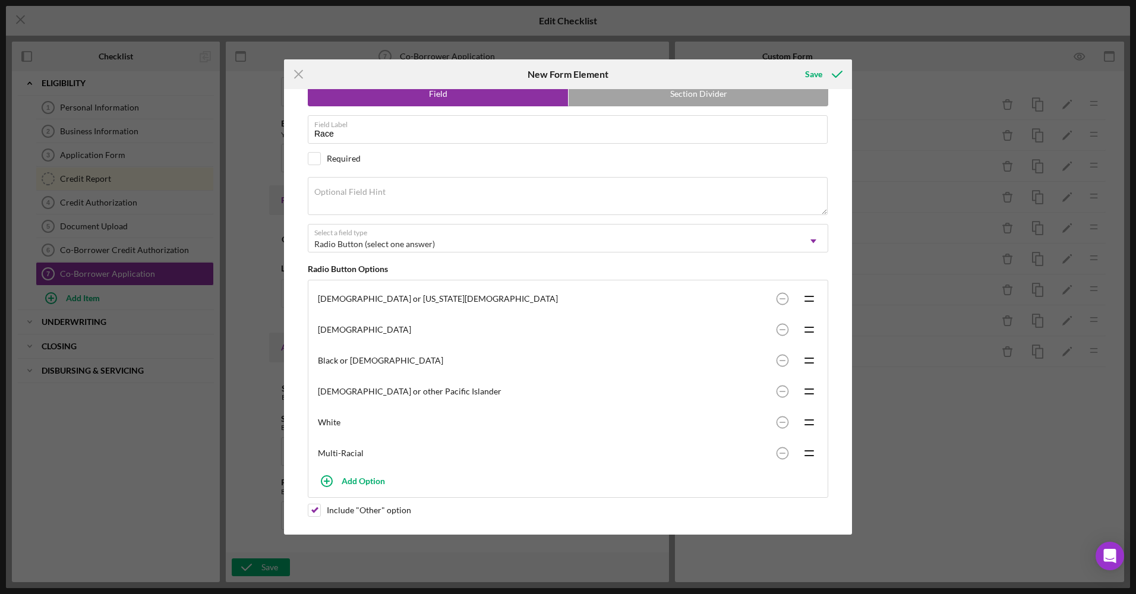
click at [843, 495] on div "Field Section Divider Field Label Race Required Optional Field Hint Select a fi…" at bounding box center [568, 312] width 568 height 446
click at [842, 492] on div "Field Section Divider Field Label Race Required Optional Field Hint Select a fi…" at bounding box center [568, 312] width 556 height 446
click at [830, 70] on icon "submit" at bounding box center [838, 74] width 30 height 30
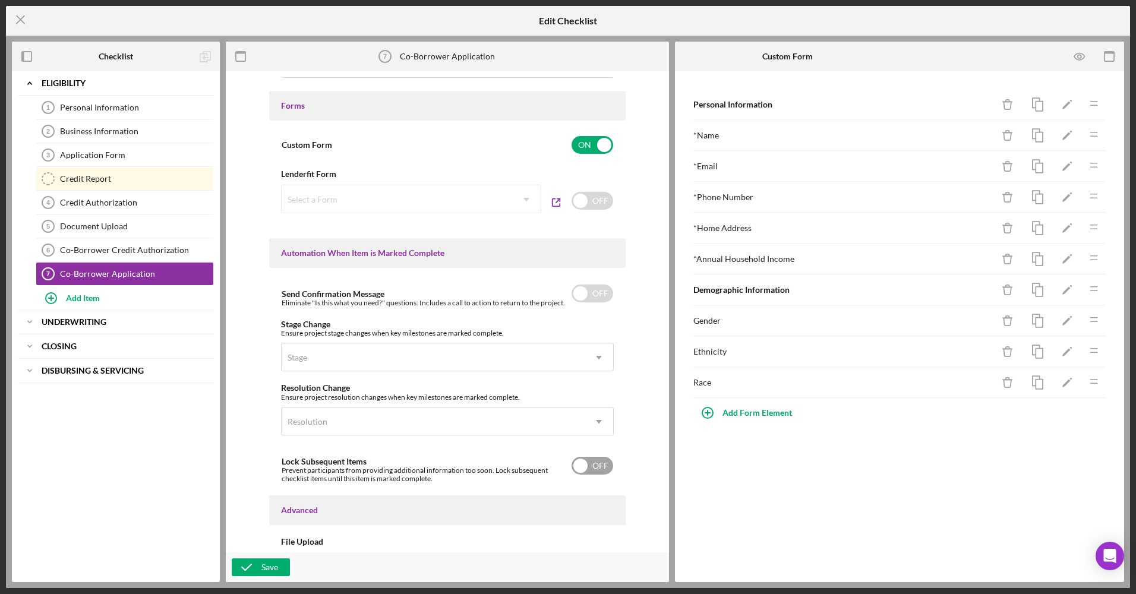
scroll to position [649, 0]
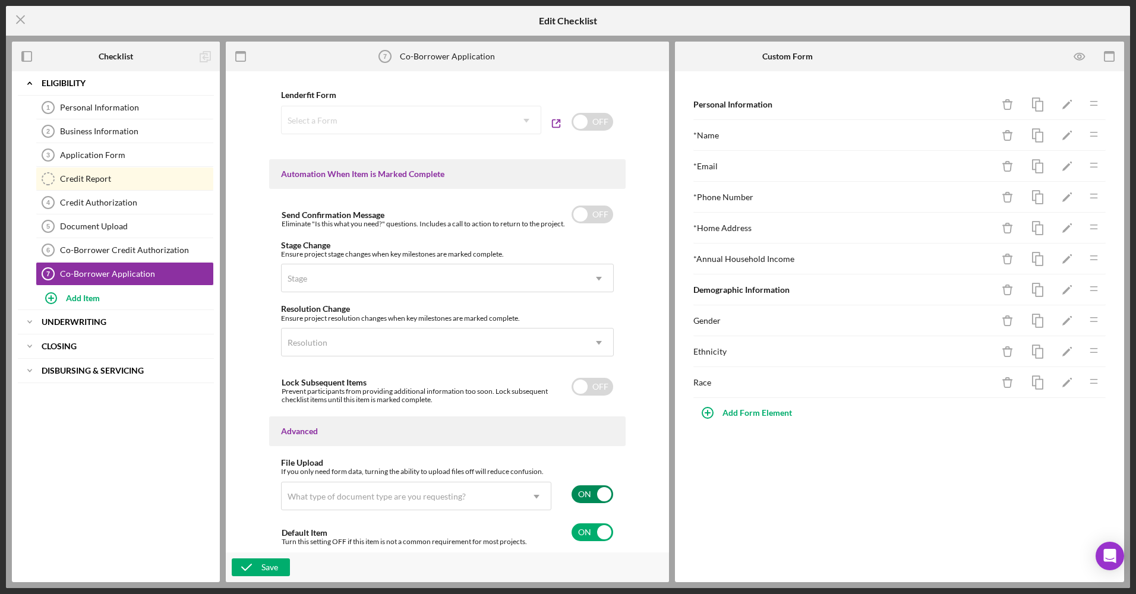
click at [596, 502] on input "checkbox" at bounding box center [593, 495] width 42 height 18
checkbox input "false"
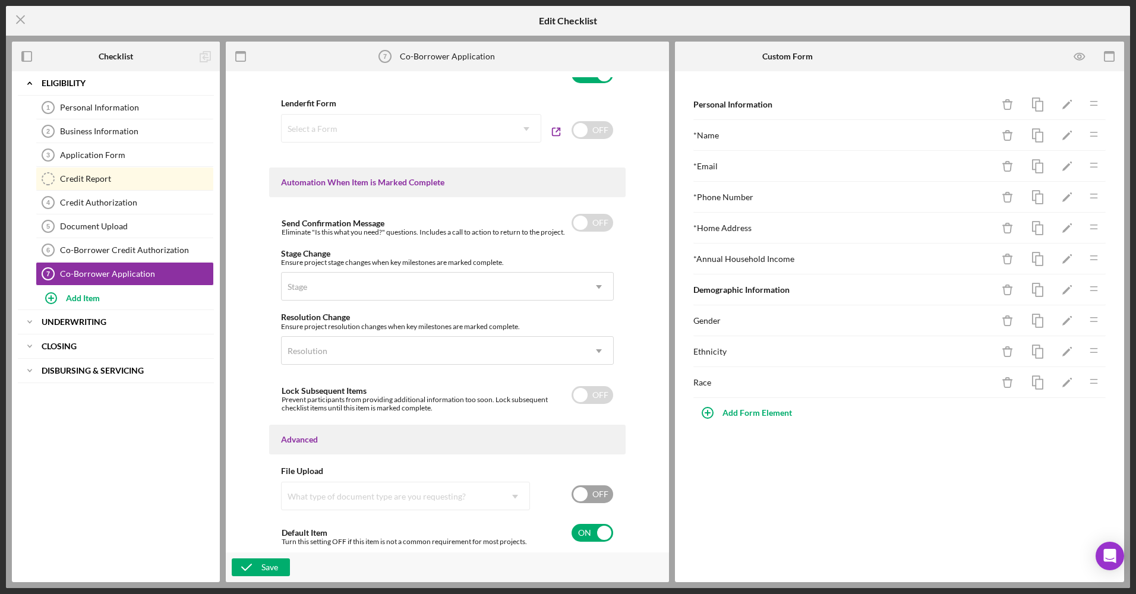
scroll to position [641, 0]
click at [276, 565] on div "Save" at bounding box center [270, 568] width 17 height 18
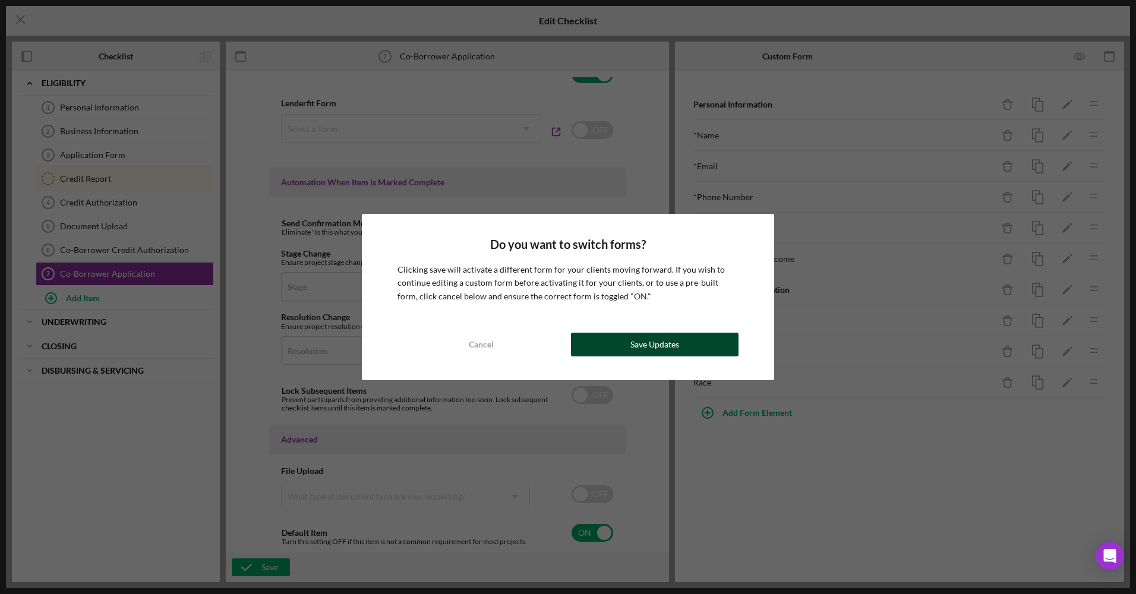
click at [640, 348] on div "Save Updates" at bounding box center [655, 345] width 49 height 24
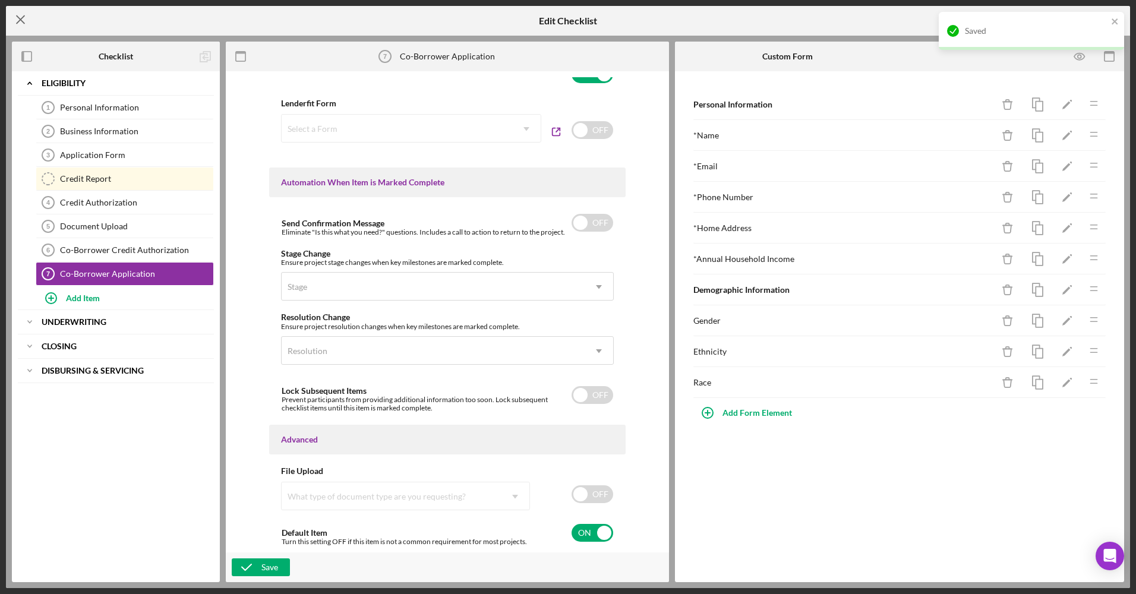
click at [32, 24] on icon "Icon/Menu Close" at bounding box center [21, 20] width 30 height 30
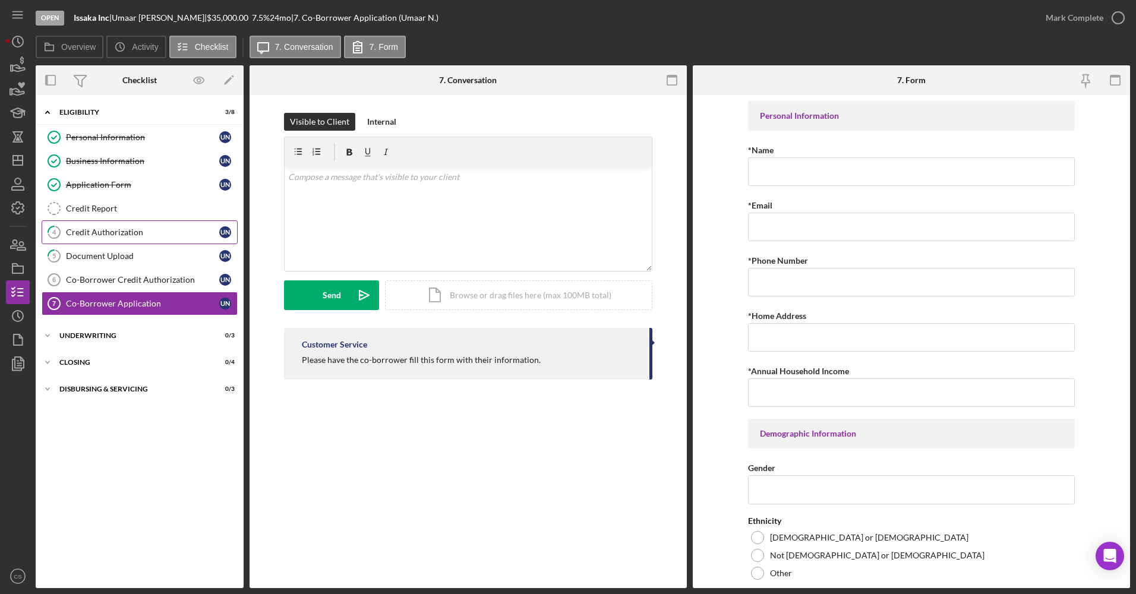
click at [108, 239] on link "4 Credit Authorization U N" at bounding box center [140, 233] width 196 height 24
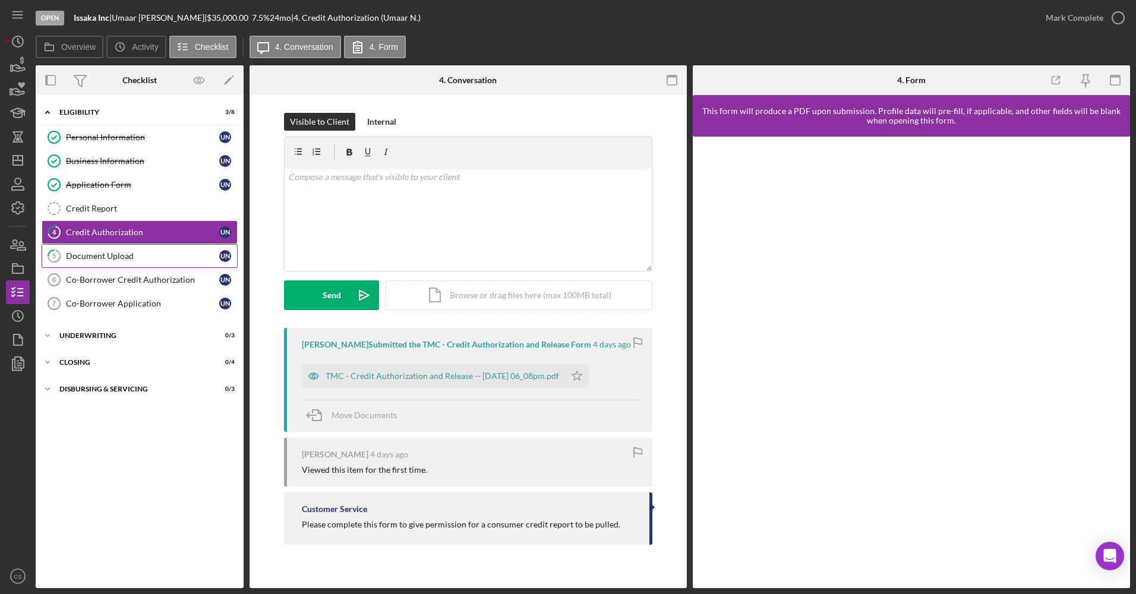
click at [128, 253] on div "Document Upload" at bounding box center [142, 256] width 153 height 10
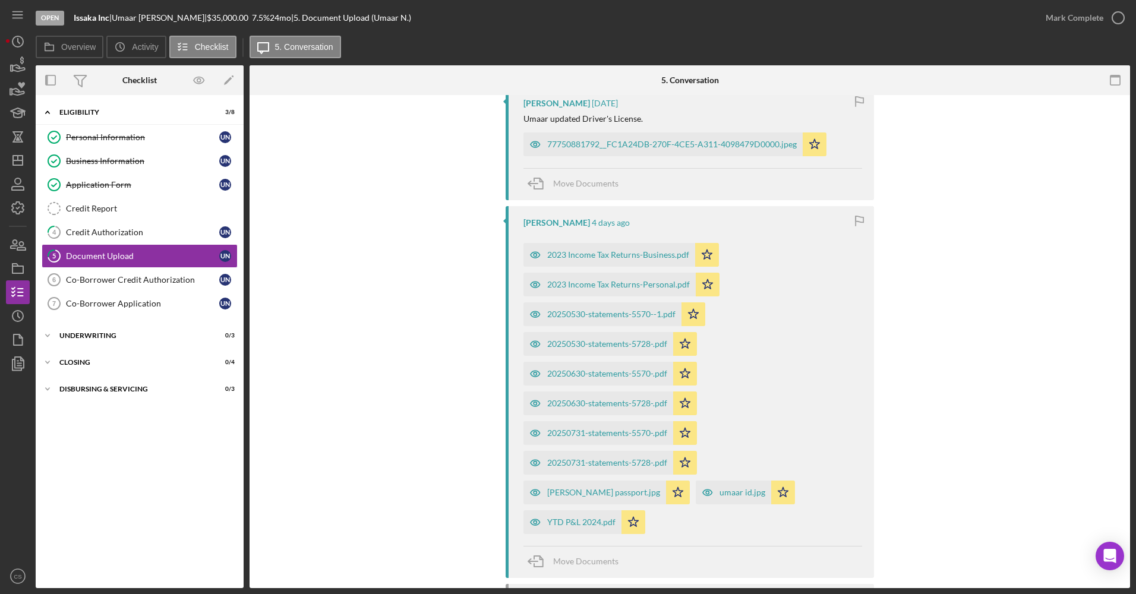
scroll to position [297, 0]
click at [26, 241] on icon "button" at bounding box center [18, 245] width 30 height 30
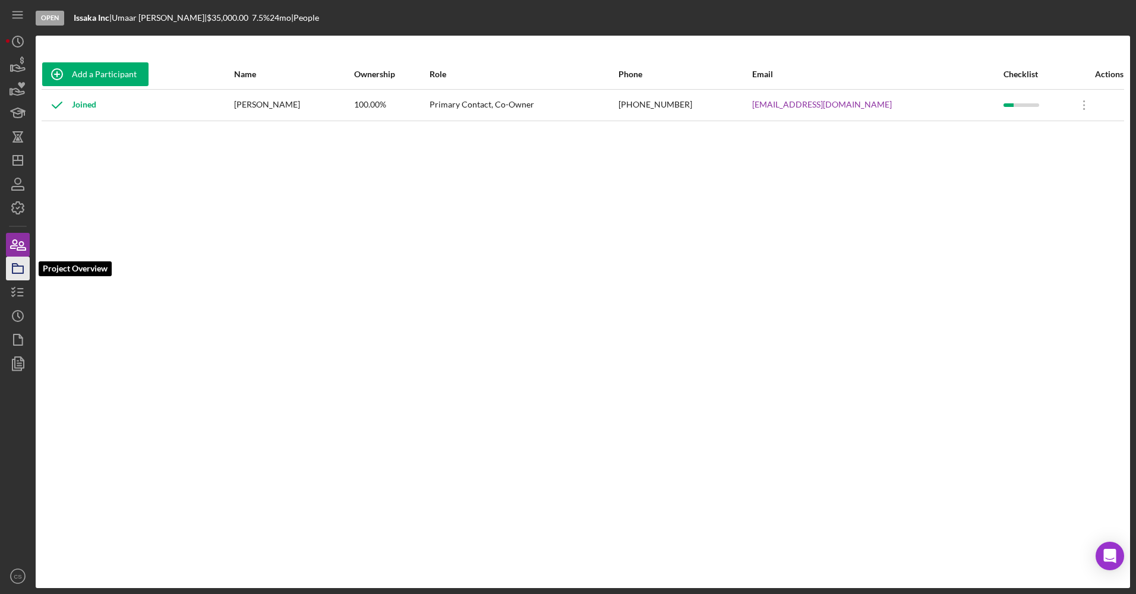
click at [20, 266] on rect "button" at bounding box center [17, 269] width 11 height 7
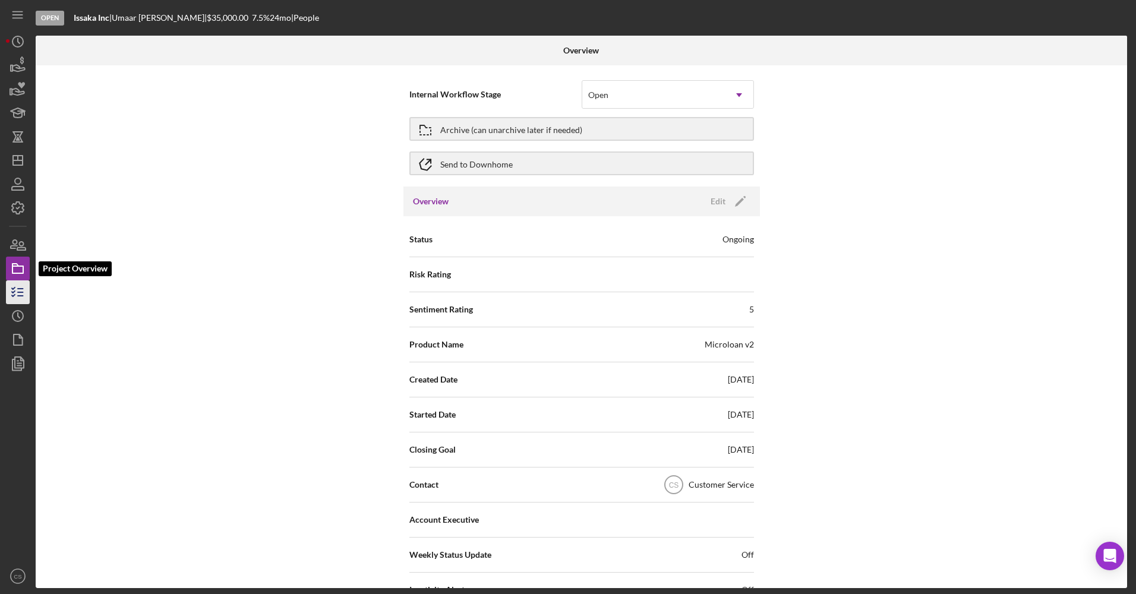
click at [20, 287] on icon "button" at bounding box center [18, 293] width 30 height 30
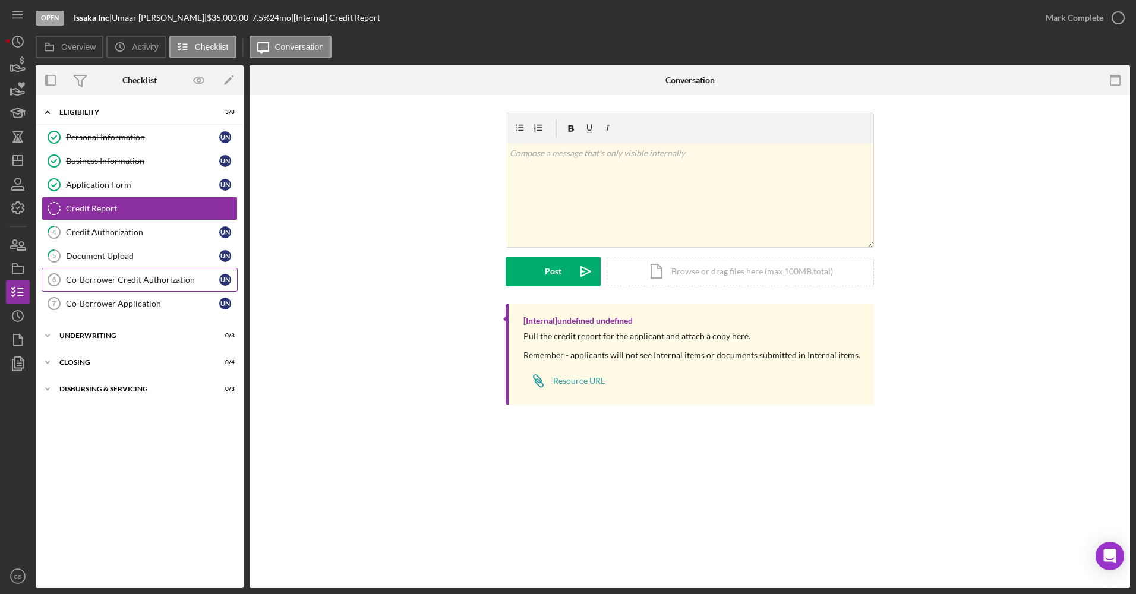
click at [145, 277] on div "Co-Borrower Credit Authorization" at bounding box center [142, 280] width 153 height 10
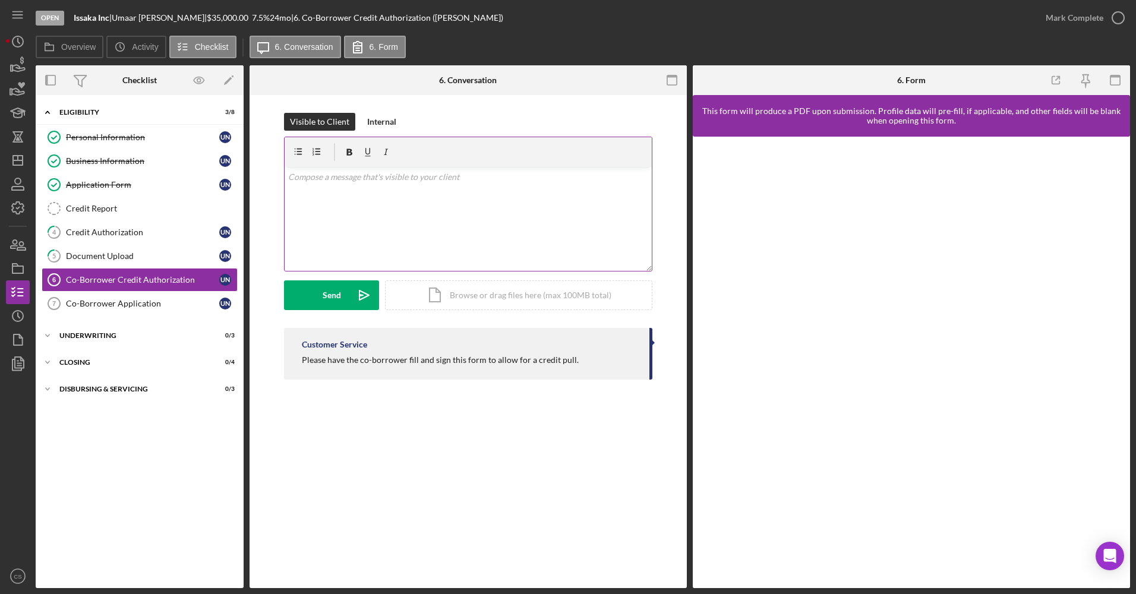
click at [373, 193] on div "v Color teal Color pink Remove color Add row above Add row below Add column bef…" at bounding box center [468, 219] width 367 height 104
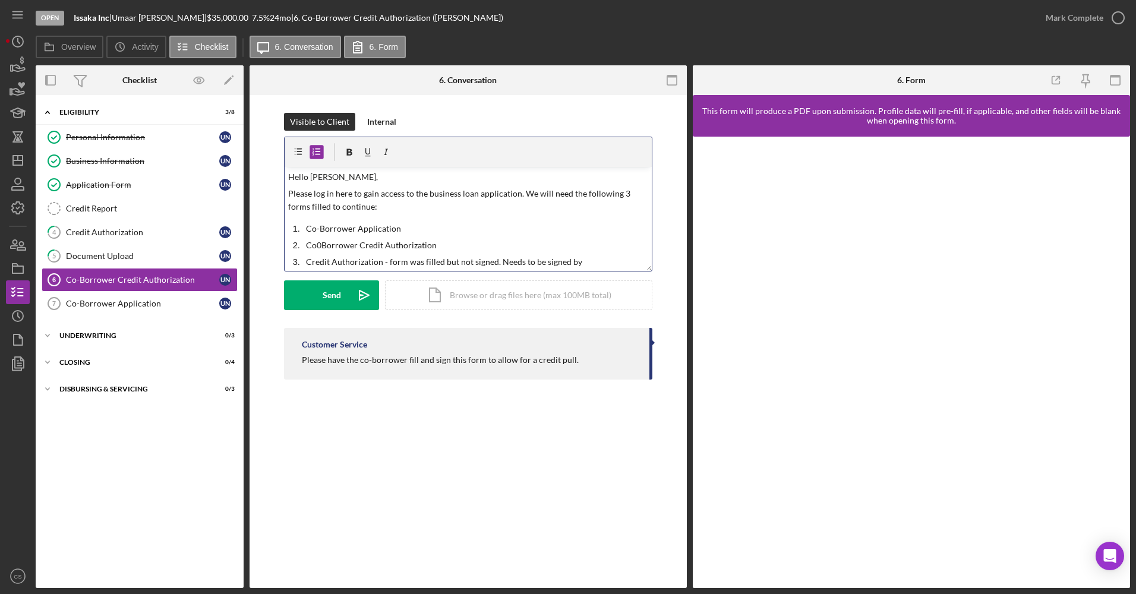
click at [414, 230] on p "Co-Borrower Application" at bounding box center [477, 228] width 343 height 13
click at [449, 243] on p "Co0Borrower Credit Authorization" at bounding box center [477, 245] width 343 height 13
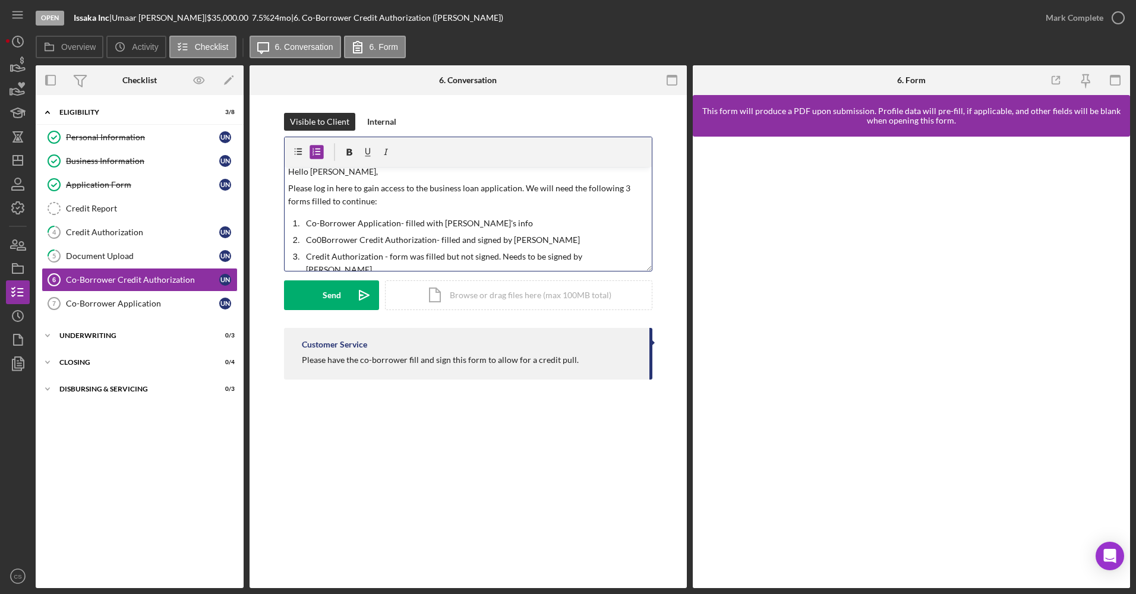
scroll to position [7, 0]
click at [602, 254] on p "Credit Authorization - form was filled but not signed. Needs to be signed by [P…" at bounding box center [477, 262] width 343 height 27
click at [335, 169] on p "Hello [PERSON_NAME]," at bounding box center [468, 170] width 361 height 13
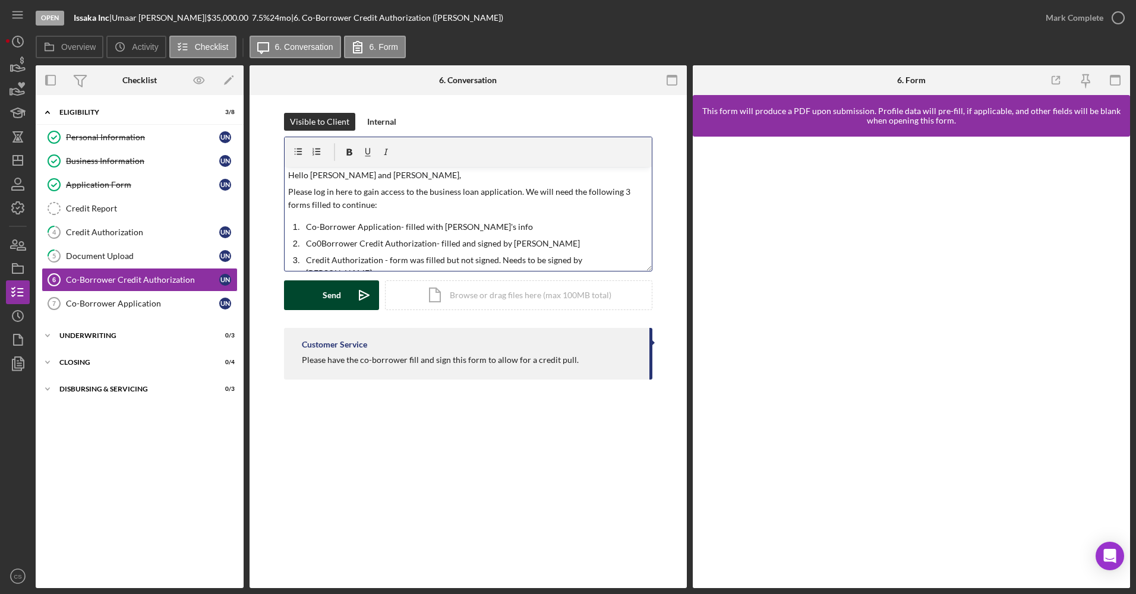
click at [341, 295] on button "Send Icon/icon-invite-send" at bounding box center [331, 296] width 95 height 30
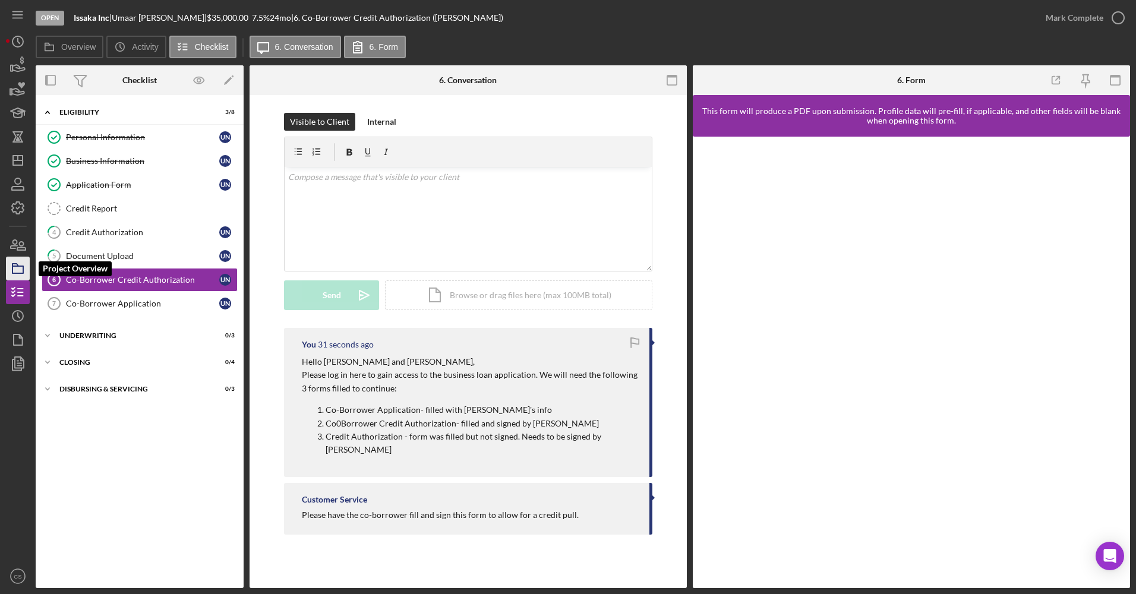
click at [14, 261] on icon "button" at bounding box center [18, 269] width 30 height 30
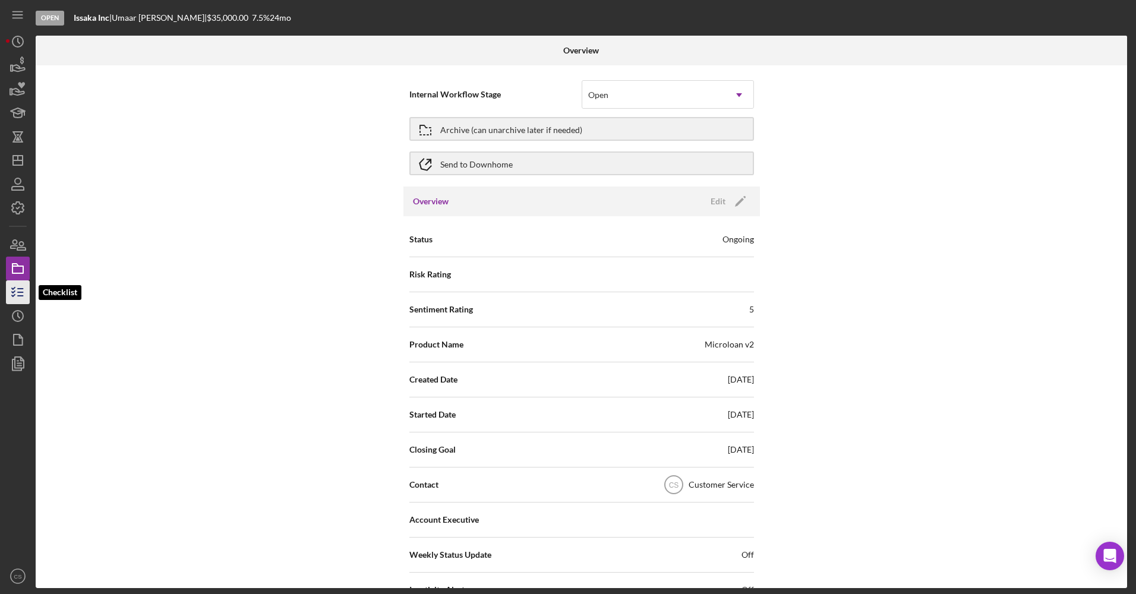
click at [13, 299] on icon "button" at bounding box center [18, 293] width 30 height 30
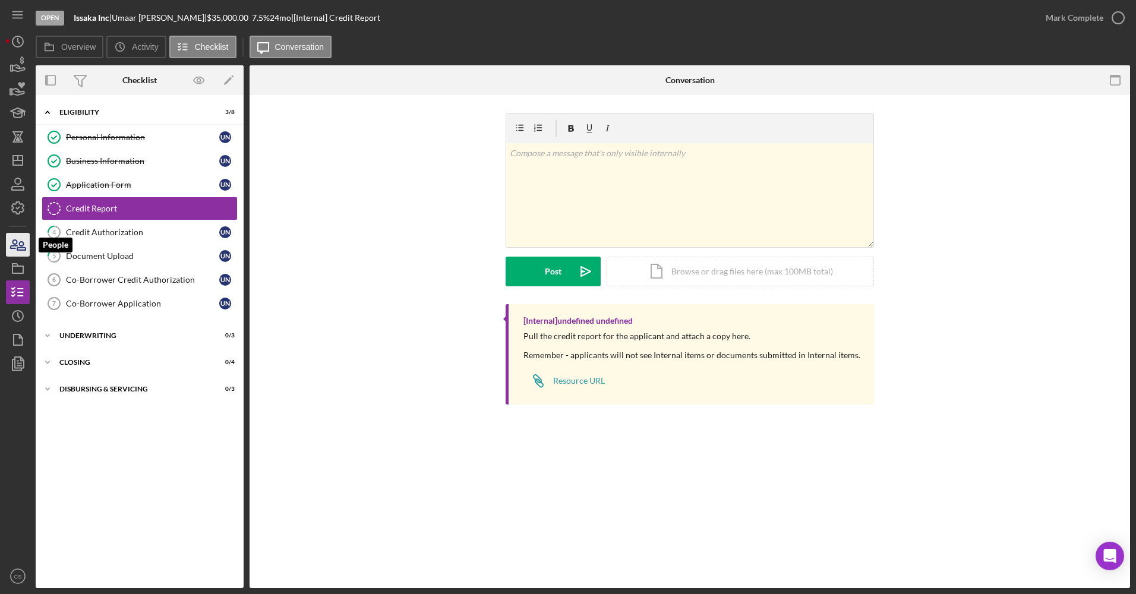
click at [18, 237] on icon "button" at bounding box center [18, 245] width 30 height 30
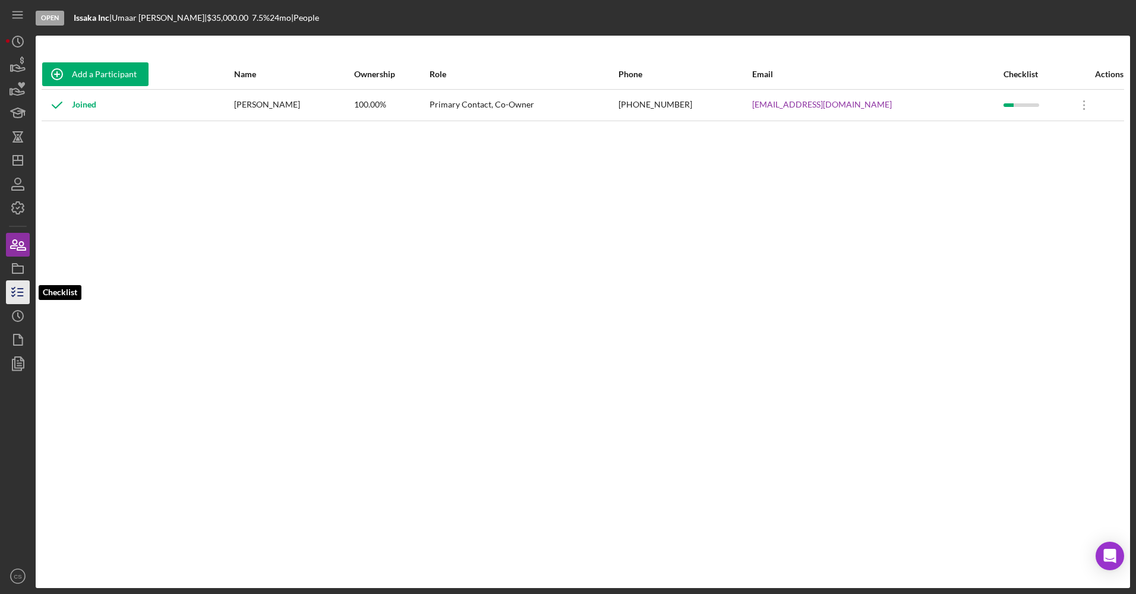
click at [21, 286] on icon "button" at bounding box center [18, 293] width 30 height 30
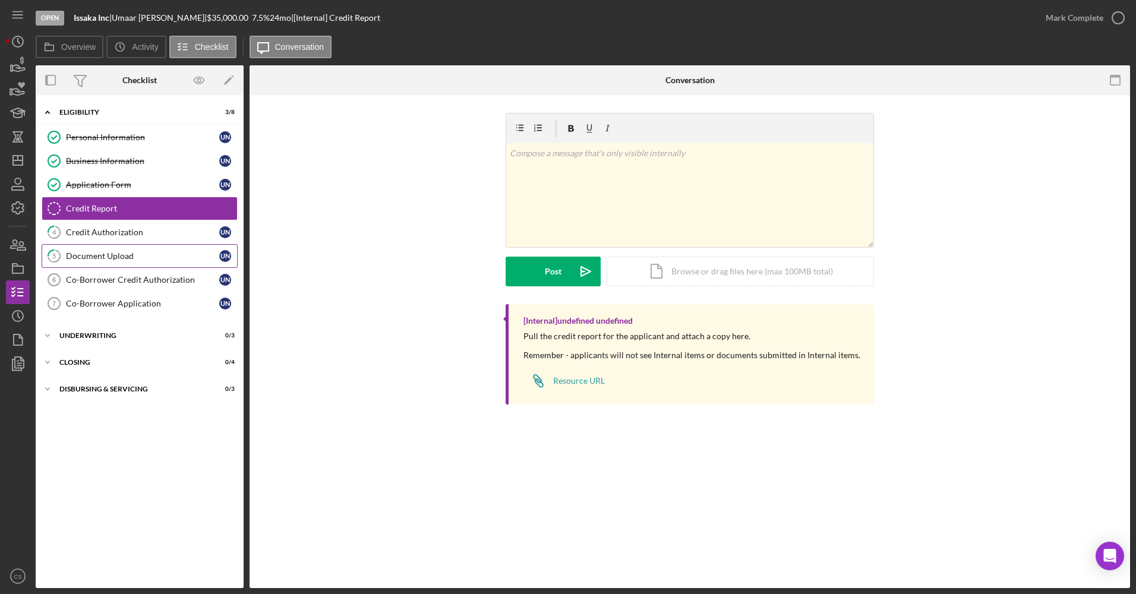
click at [114, 260] on div "Document Upload" at bounding box center [142, 256] width 153 height 10
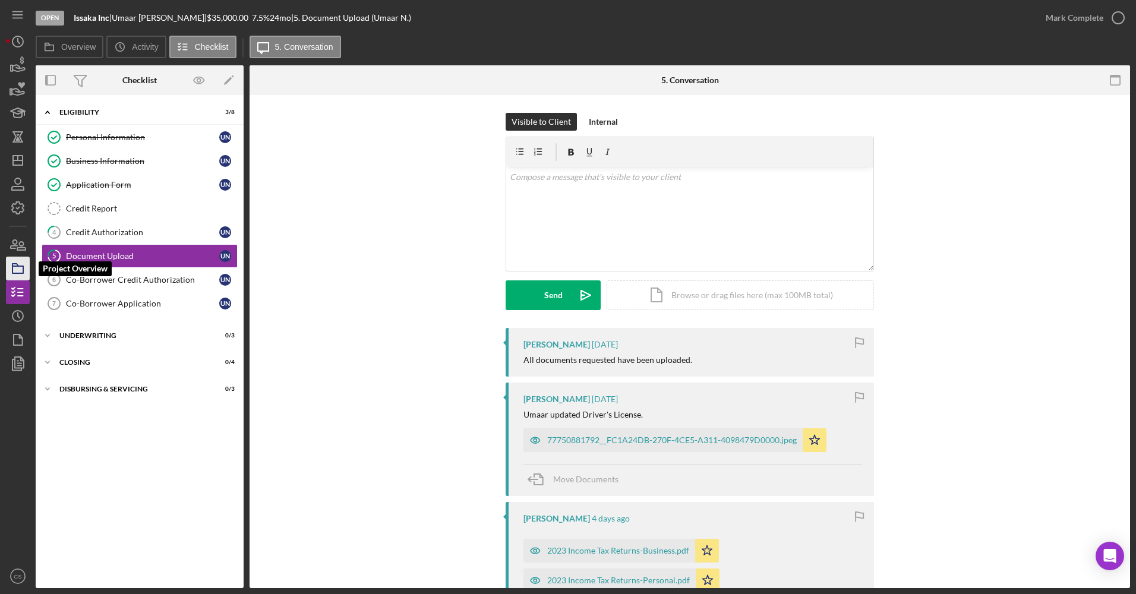
click at [15, 272] on icon "button" at bounding box center [18, 269] width 30 height 30
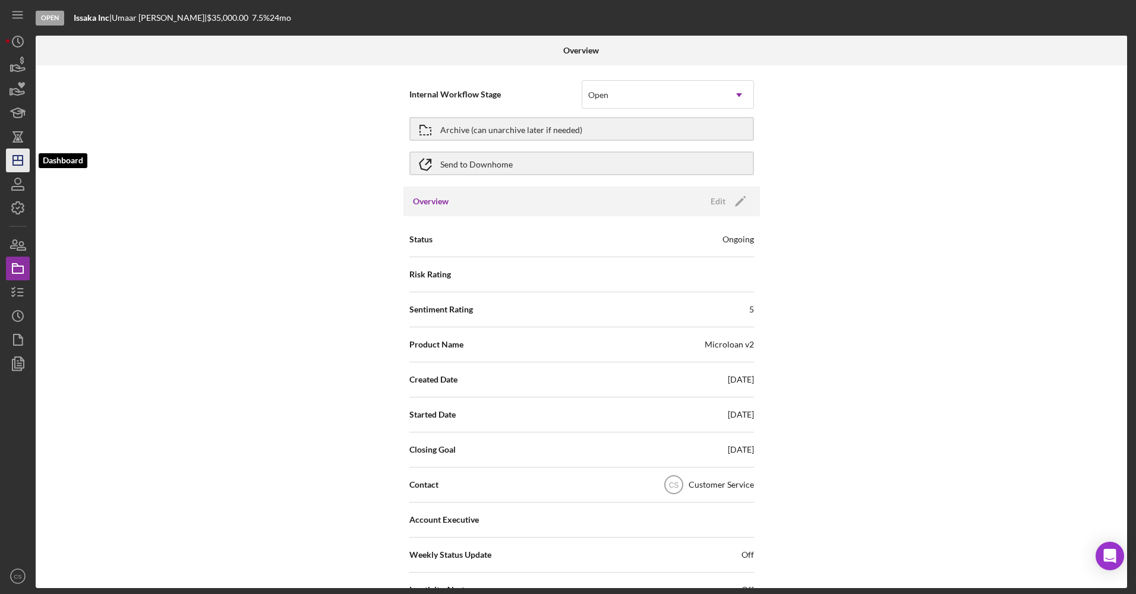
click at [20, 158] on icon "Icon/Dashboard" at bounding box center [18, 161] width 30 height 30
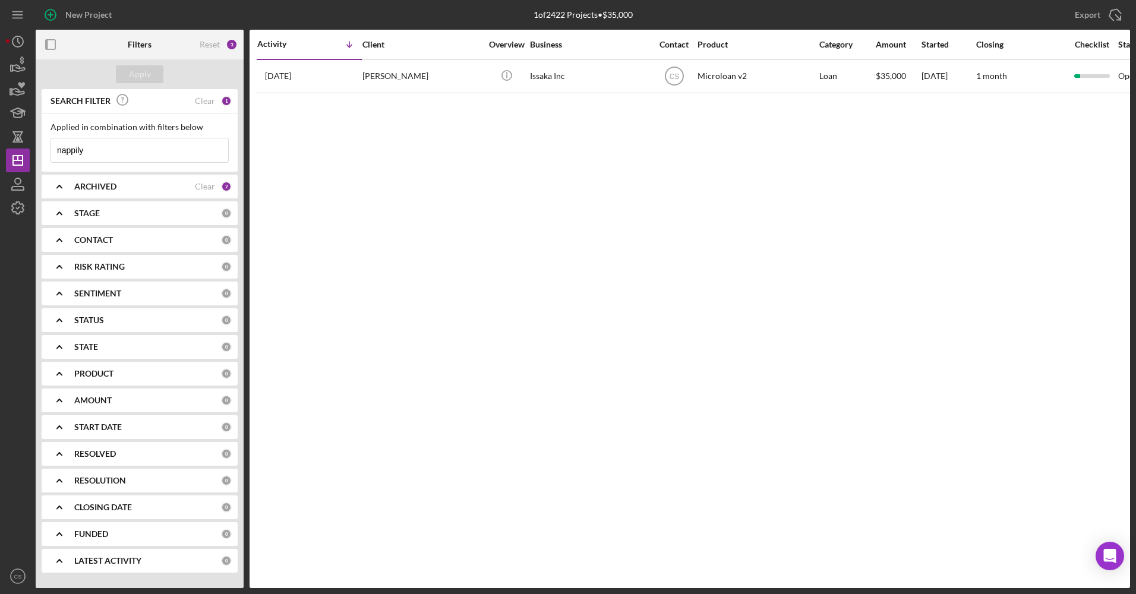
click at [523, 251] on div "Activity Icon/Table Sort Arrow Client Overview Business Contact Product Categor…" at bounding box center [690, 309] width 881 height 559
drag, startPoint x: 121, startPoint y: 155, endPoint x: 53, endPoint y: 163, distance: 68.2
click at [53, 163] on div "nappily Icon/Menu Close" at bounding box center [140, 150] width 178 height 25
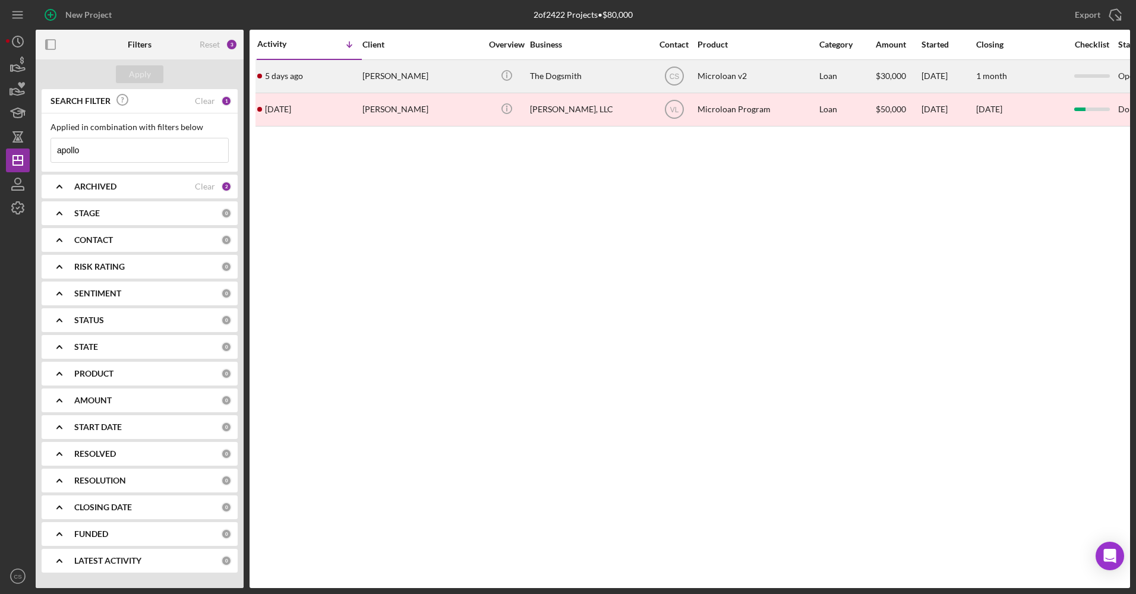
type input "apollo"
click at [574, 84] on div "The Dogsmith" at bounding box center [589, 77] width 119 height 32
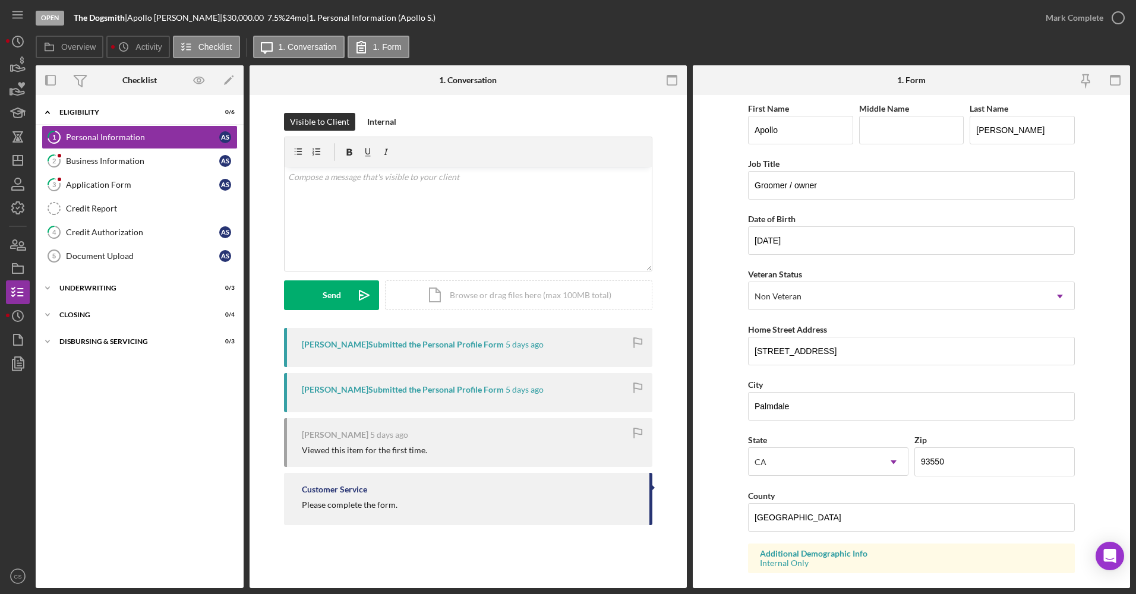
scroll to position [119, 0]
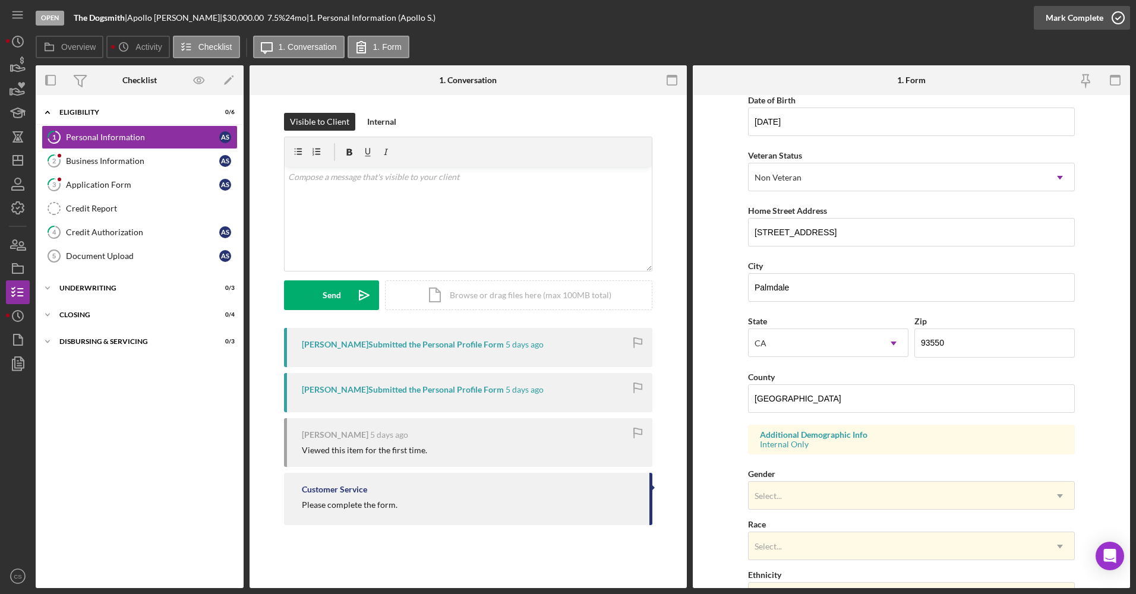
click at [1068, 26] on div "Mark Complete" at bounding box center [1075, 18] width 58 height 24
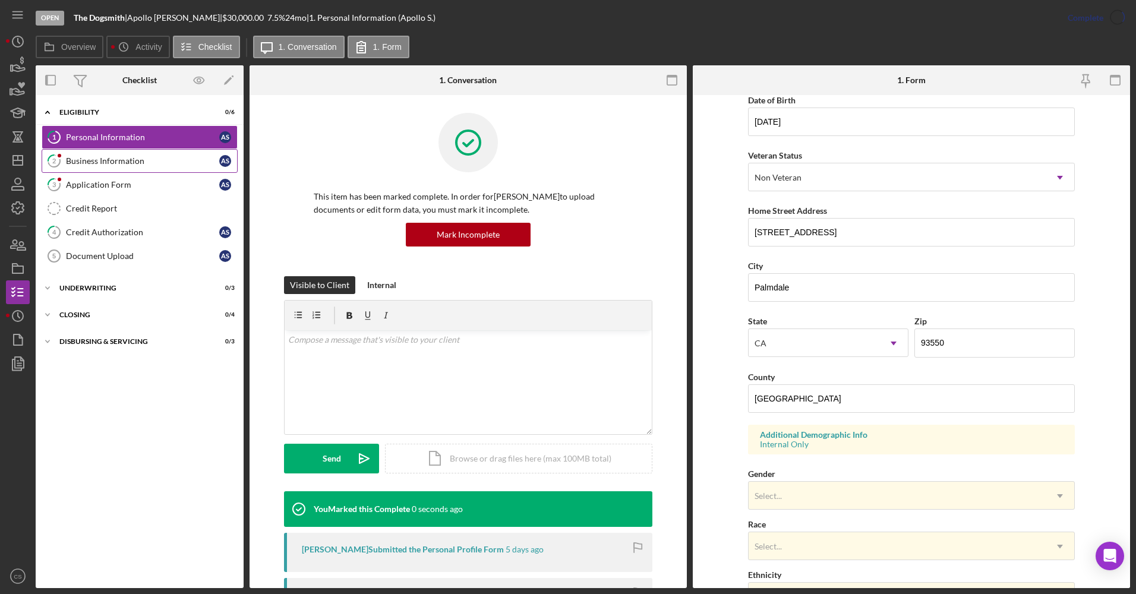
scroll to position [51, 0]
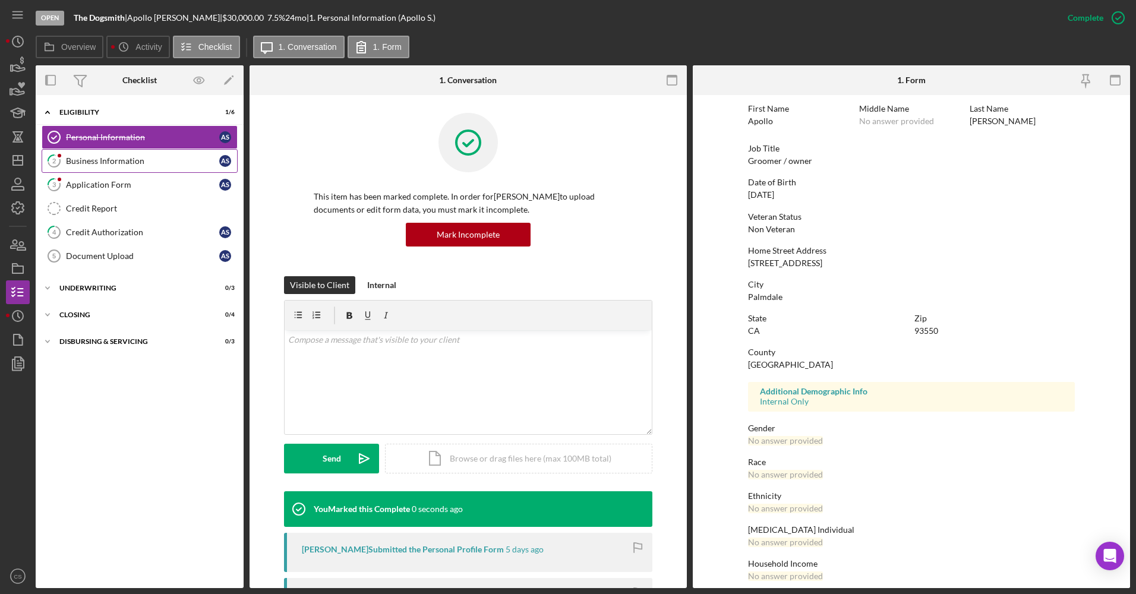
click at [135, 163] on div "Business Information" at bounding box center [142, 161] width 153 height 10
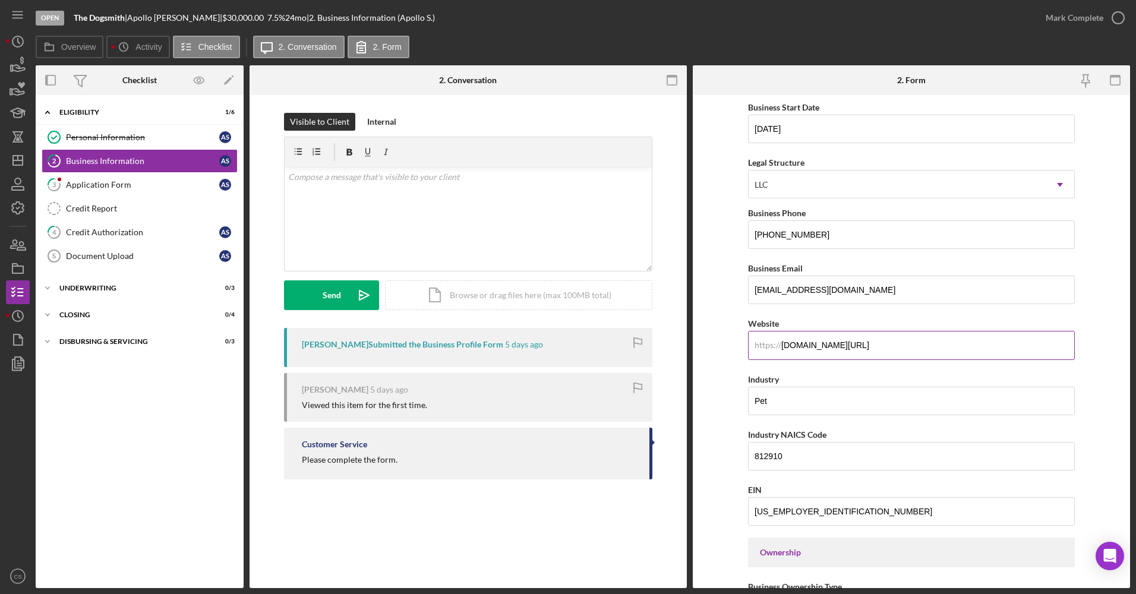
scroll to position [119, 0]
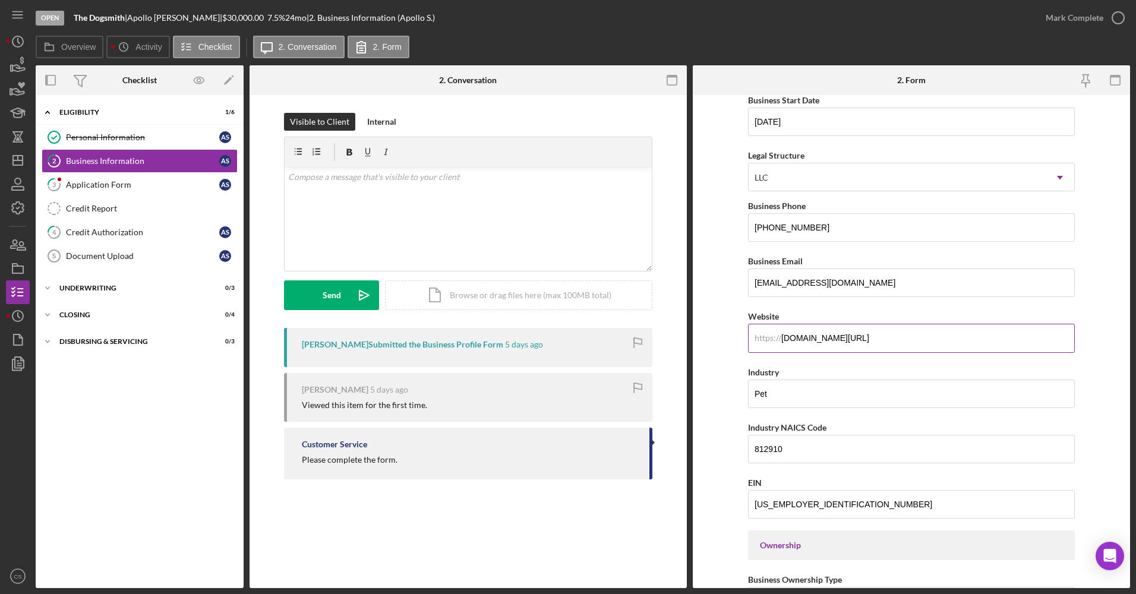
click at [892, 347] on input "[DOMAIN_NAME][URL]" at bounding box center [911, 338] width 327 height 29
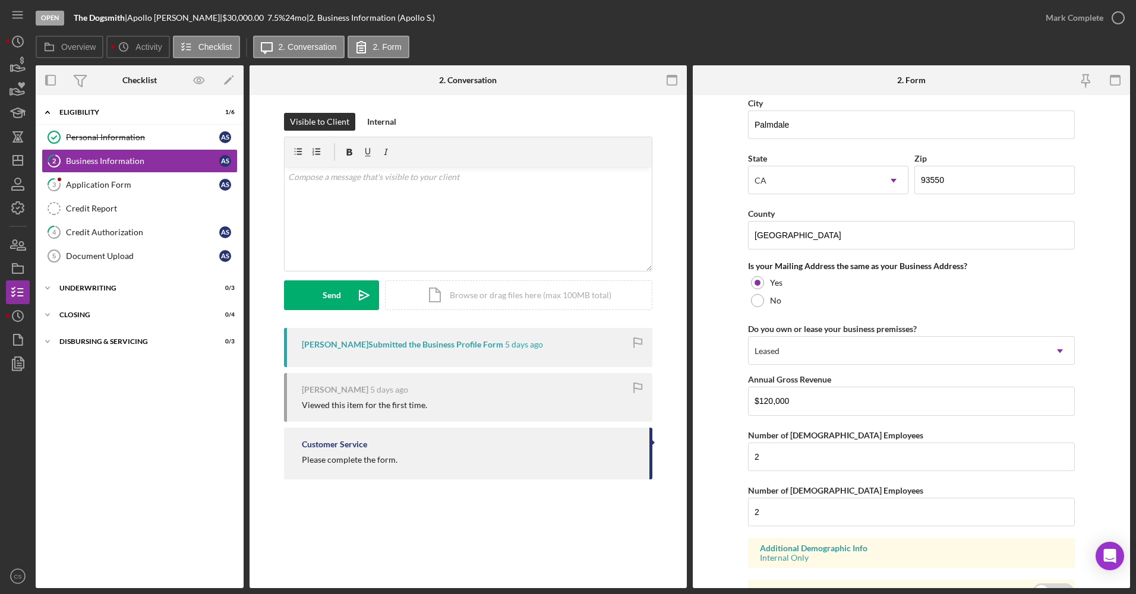
scroll to position [773, 0]
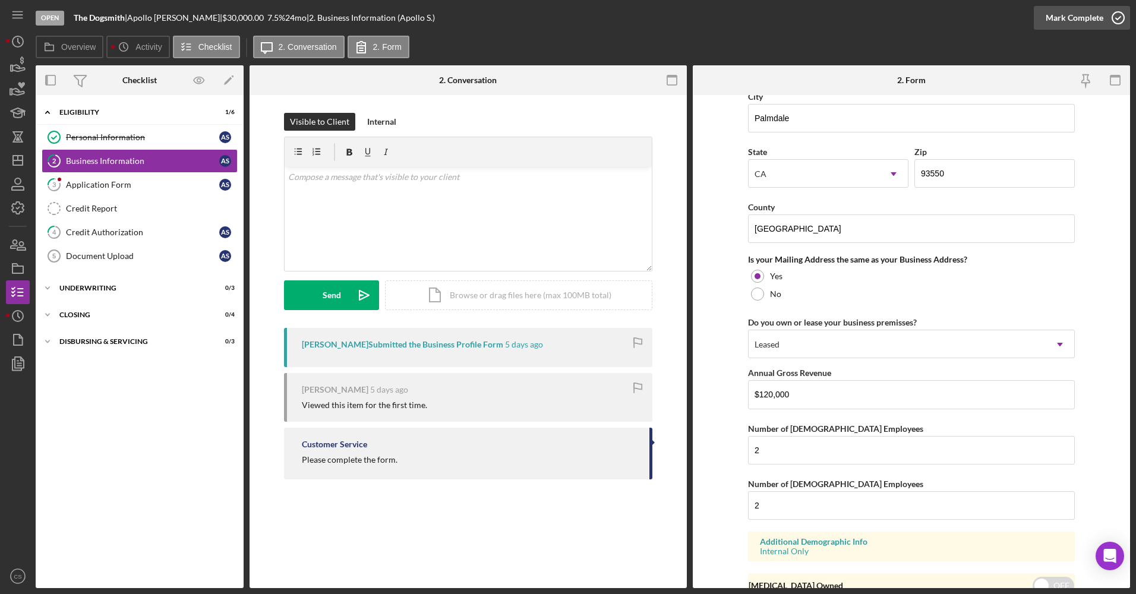
click at [1076, 23] on div "Mark Complete" at bounding box center [1075, 18] width 58 height 24
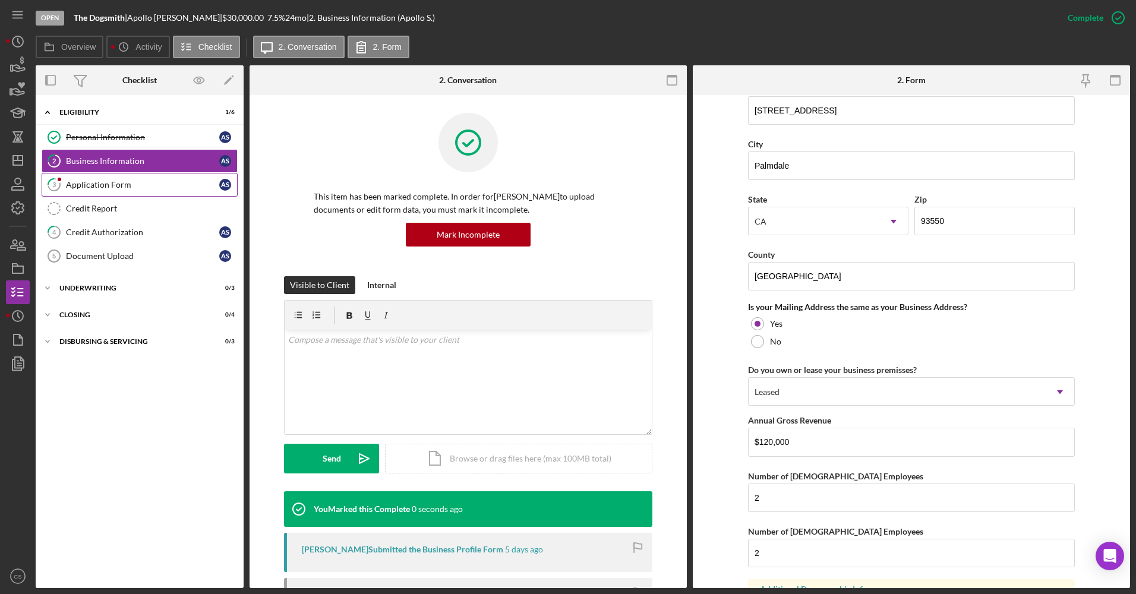
scroll to position [820, 0]
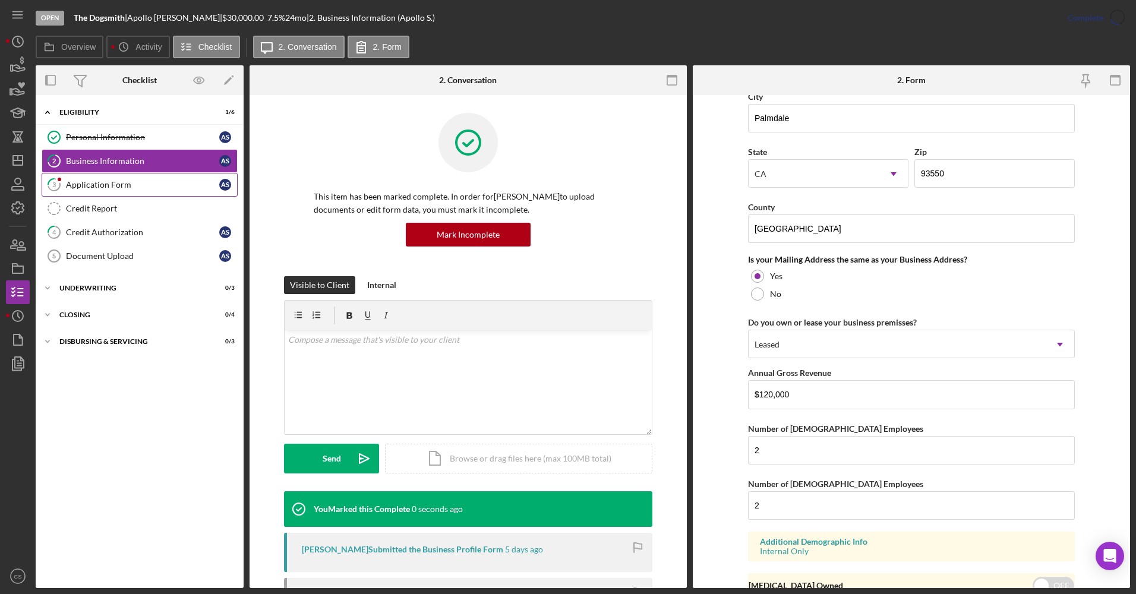
click at [86, 193] on link "3 Application Form A S" at bounding box center [140, 185] width 196 height 24
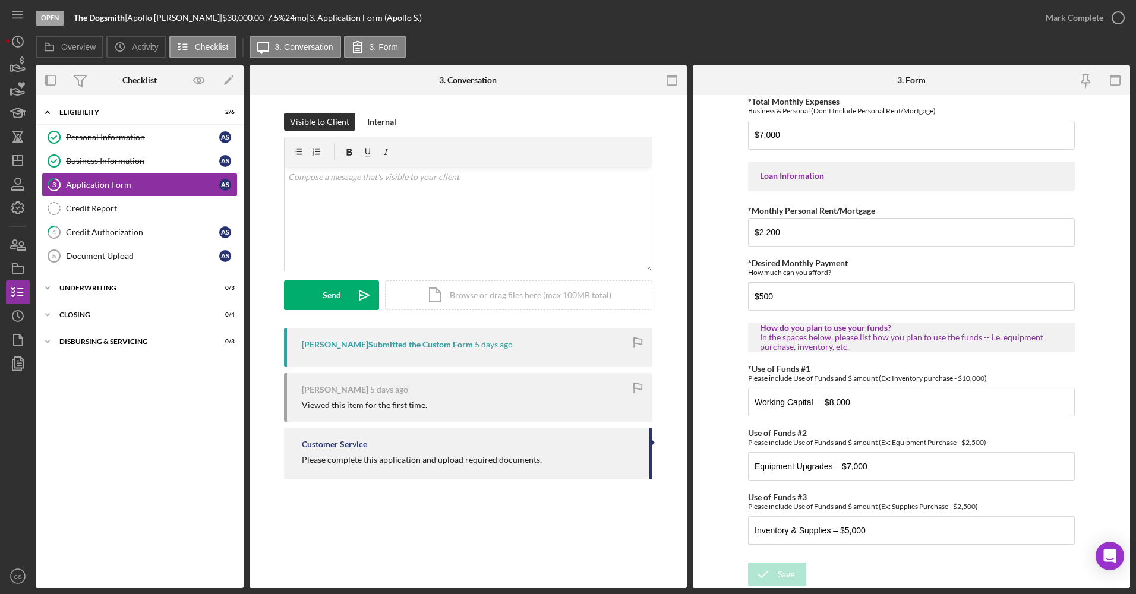
scroll to position [530, 0]
click at [82, 226] on link "4 Credit Authorization A S" at bounding box center [140, 233] width 196 height 24
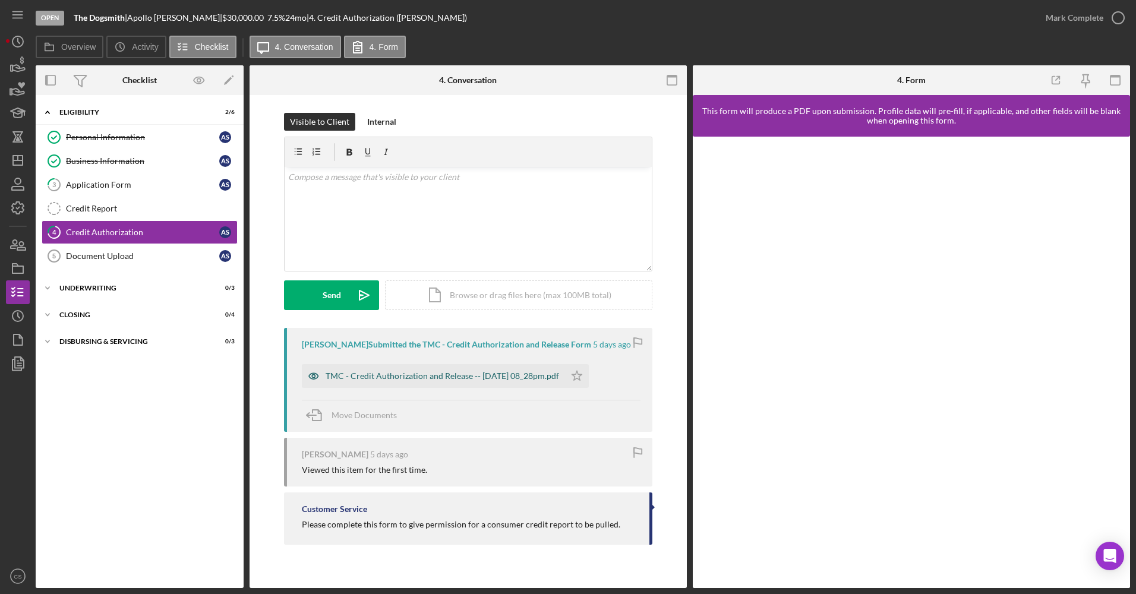
click at [477, 369] on div "TMC - Credit Authorization and Release -- [DATE] 08_28pm.pdf" at bounding box center [433, 376] width 263 height 24
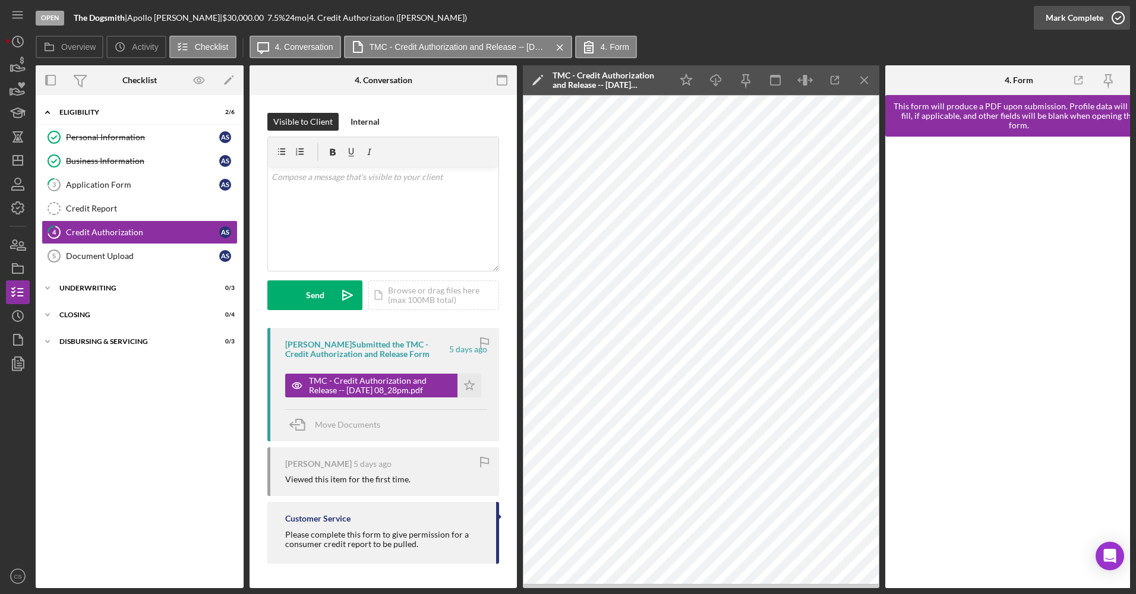
click at [1081, 21] on div "Mark Complete" at bounding box center [1075, 18] width 58 height 24
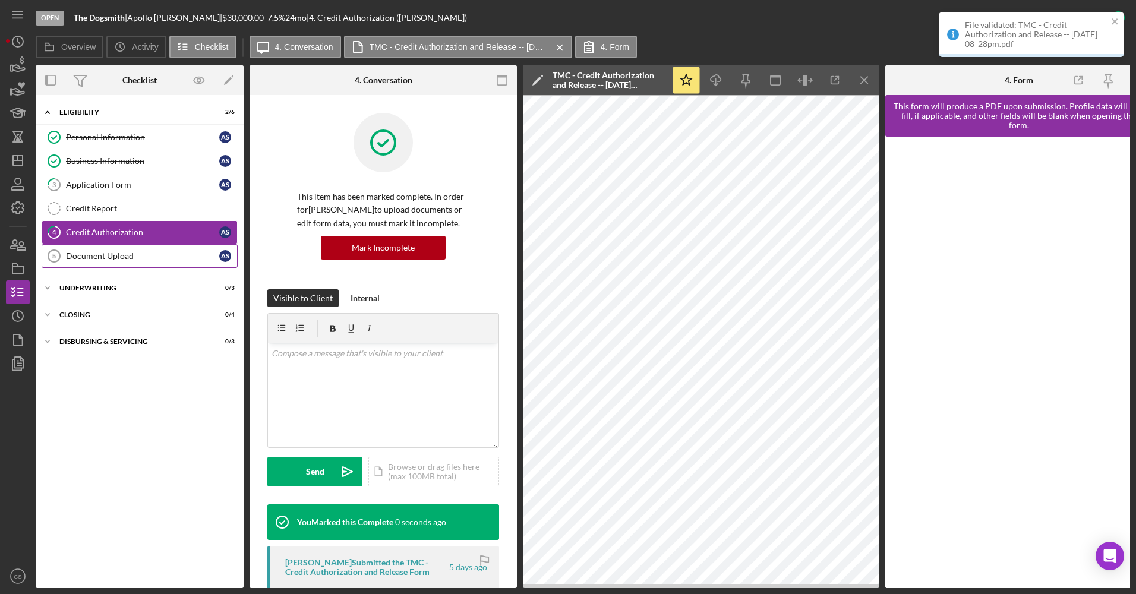
click at [146, 245] on link "Document Upload 5 Document Upload A S" at bounding box center [140, 256] width 196 height 24
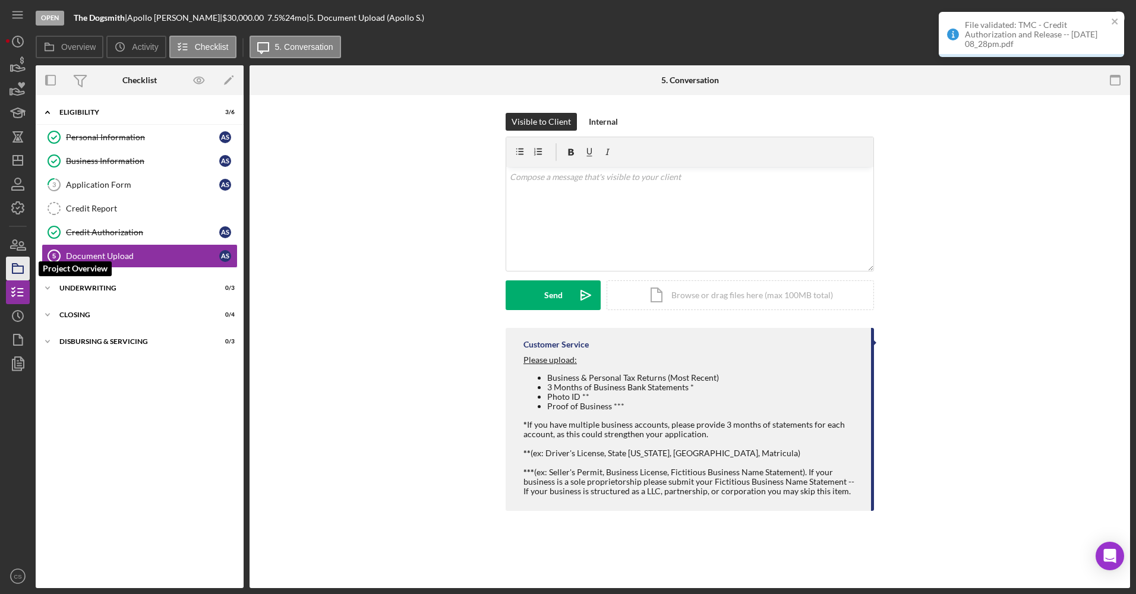
click at [24, 265] on icon "button" at bounding box center [18, 269] width 30 height 30
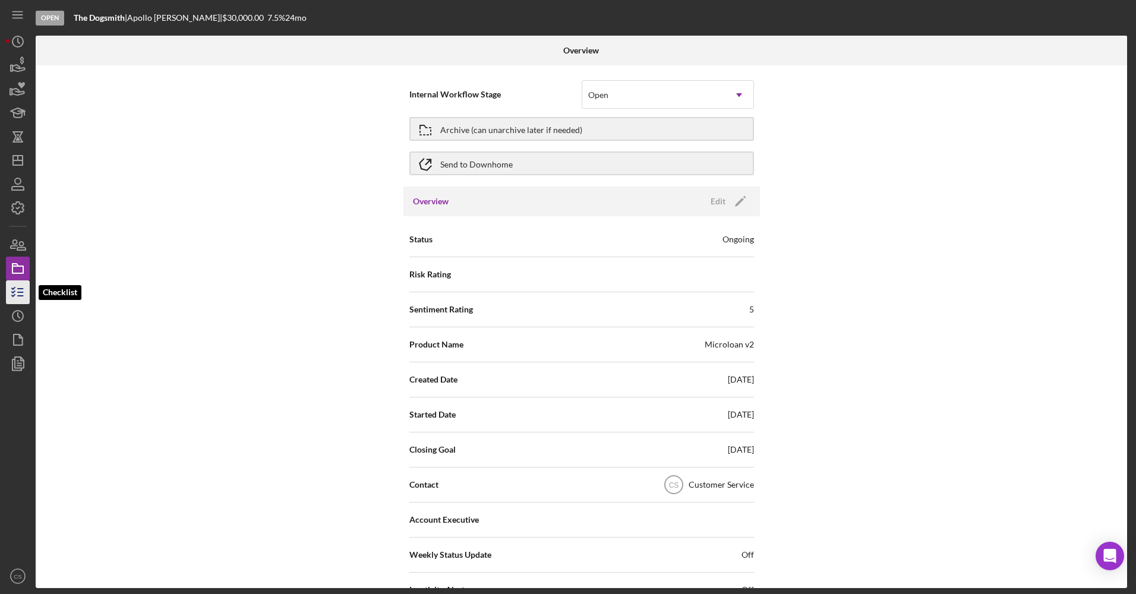
click at [17, 285] on icon "button" at bounding box center [18, 293] width 30 height 30
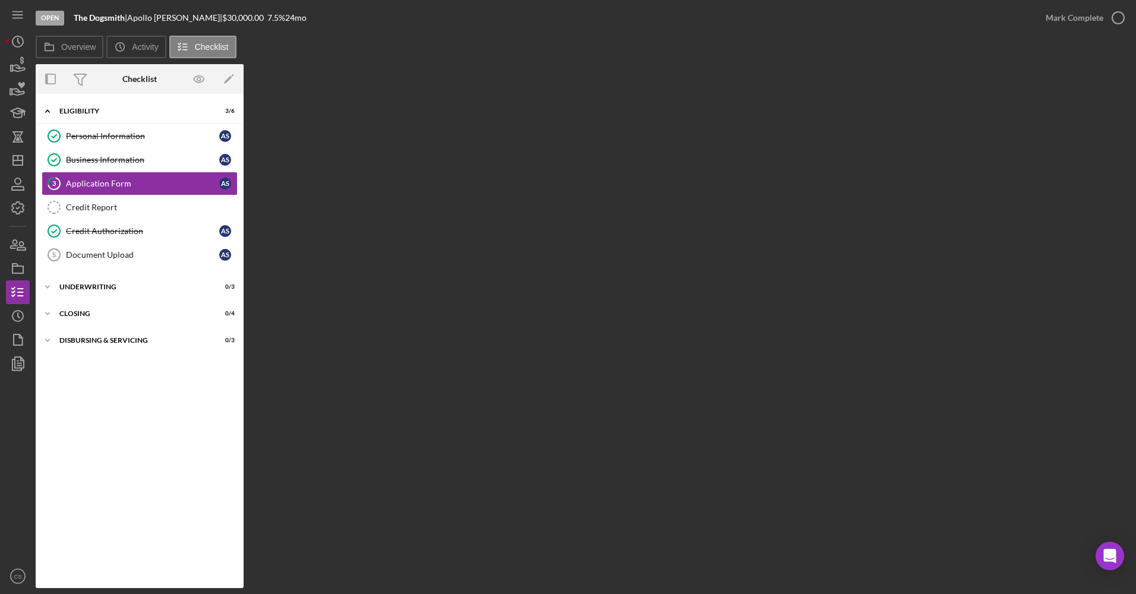
click at [33, 244] on nav "Icon/Menu Icon/Dashboard Dashboard Navigation Divider Mobile Checklist Navigati…" at bounding box center [21, 294] width 30 height 588
click at [21, 244] on icon "button" at bounding box center [18, 245] width 30 height 30
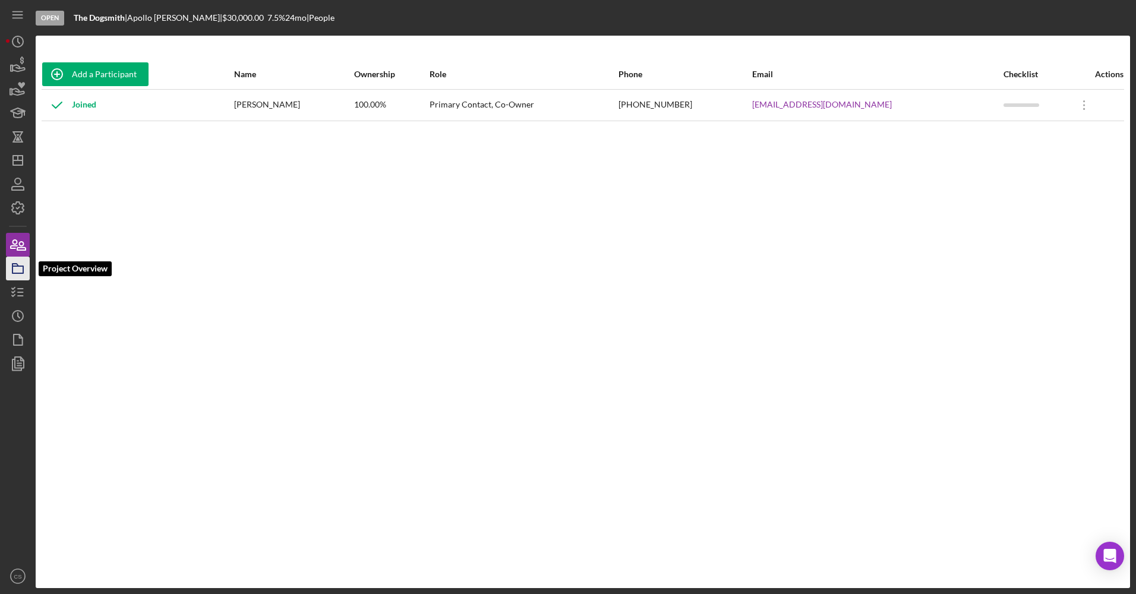
click at [27, 272] on icon "button" at bounding box center [18, 269] width 30 height 30
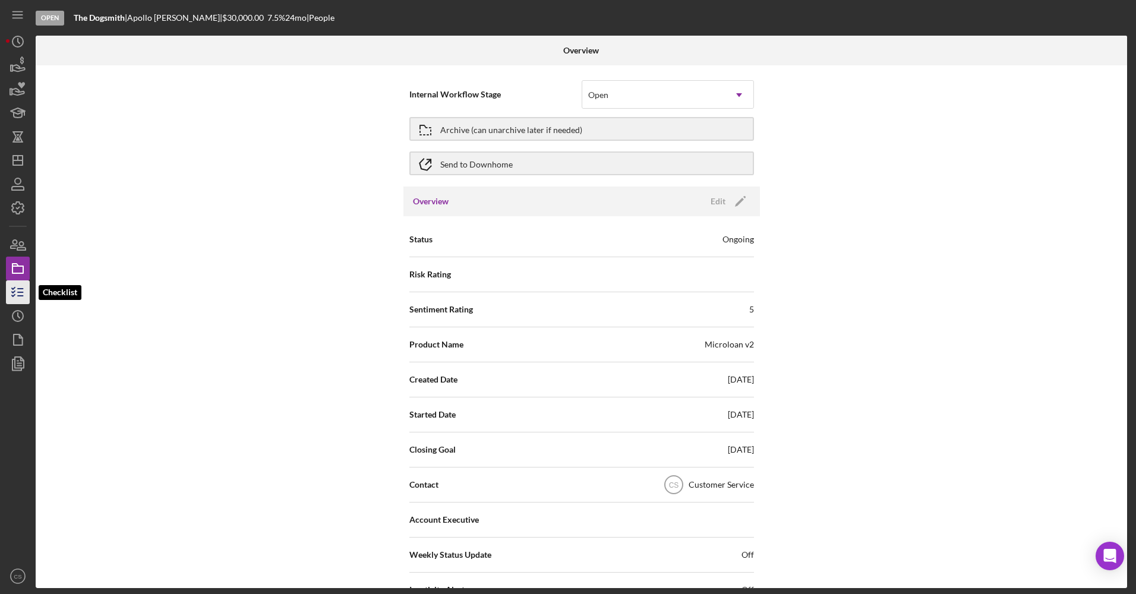
click at [22, 286] on icon "button" at bounding box center [18, 293] width 30 height 30
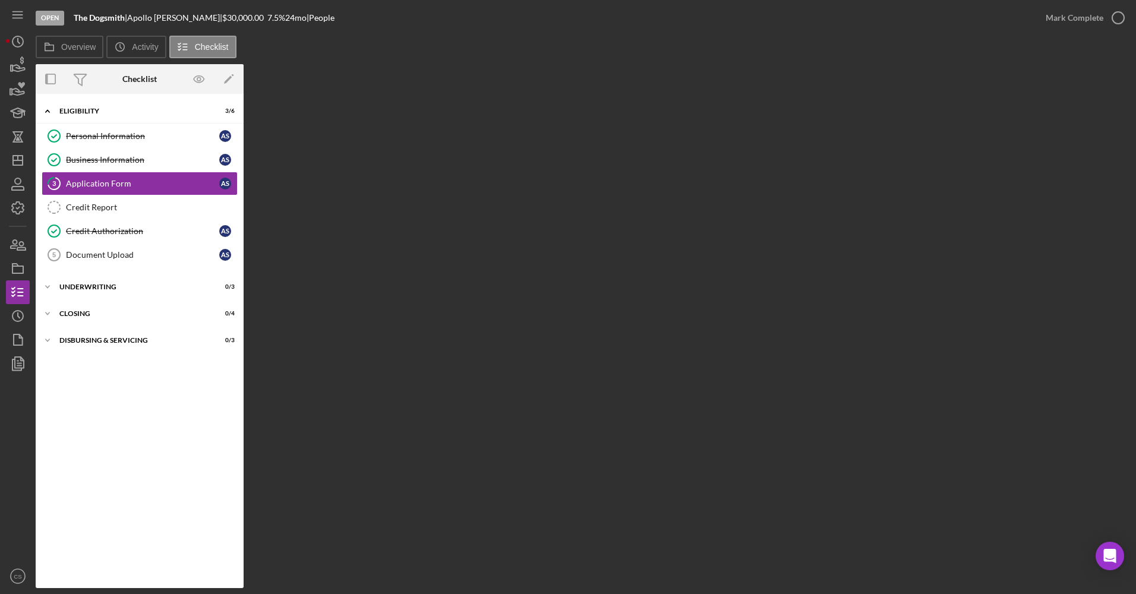
click at [186, 267] on div "Personal Information Personal Information A S Business Information Business Inf…" at bounding box center [140, 198] width 208 height 149
click at [187, 261] on link "Document Upload 5 Document Upload A S" at bounding box center [140, 255] width 196 height 24
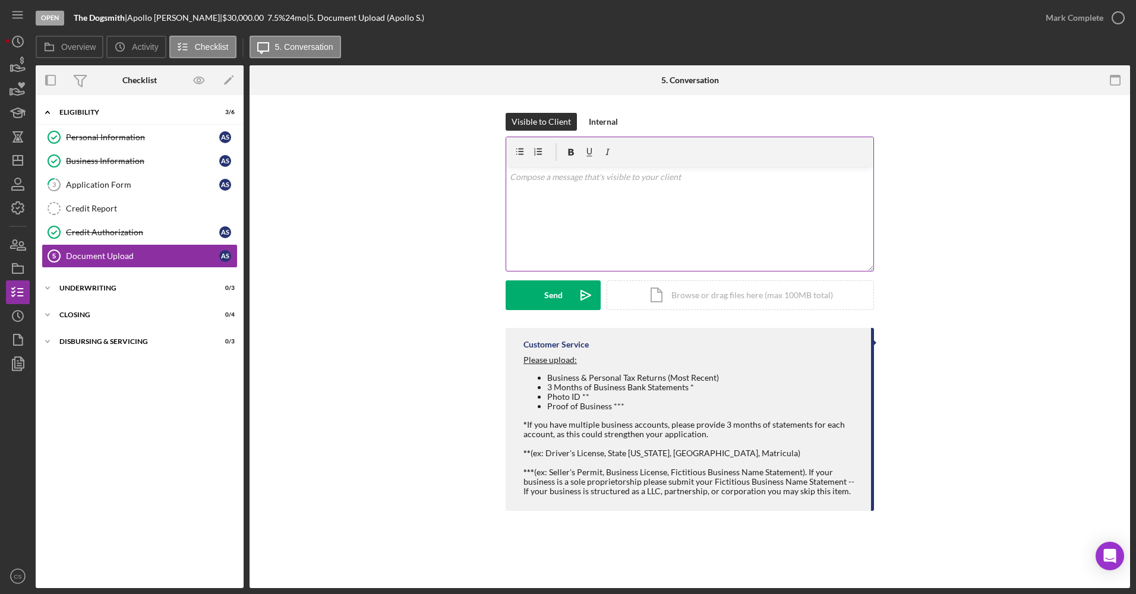
click at [584, 208] on div "v Color teal Color pink Remove color Add row above Add row below Add column bef…" at bounding box center [689, 219] width 367 height 104
drag, startPoint x: 577, startPoint y: 213, endPoint x: 482, endPoint y: 153, distance: 112.8
click at [482, 153] on div "Visible to Client Internal v Color teal Color pink Remove color Add row above A…" at bounding box center [689, 220] width 845 height 215
click at [128, 181] on div "Application Form" at bounding box center [142, 185] width 153 height 10
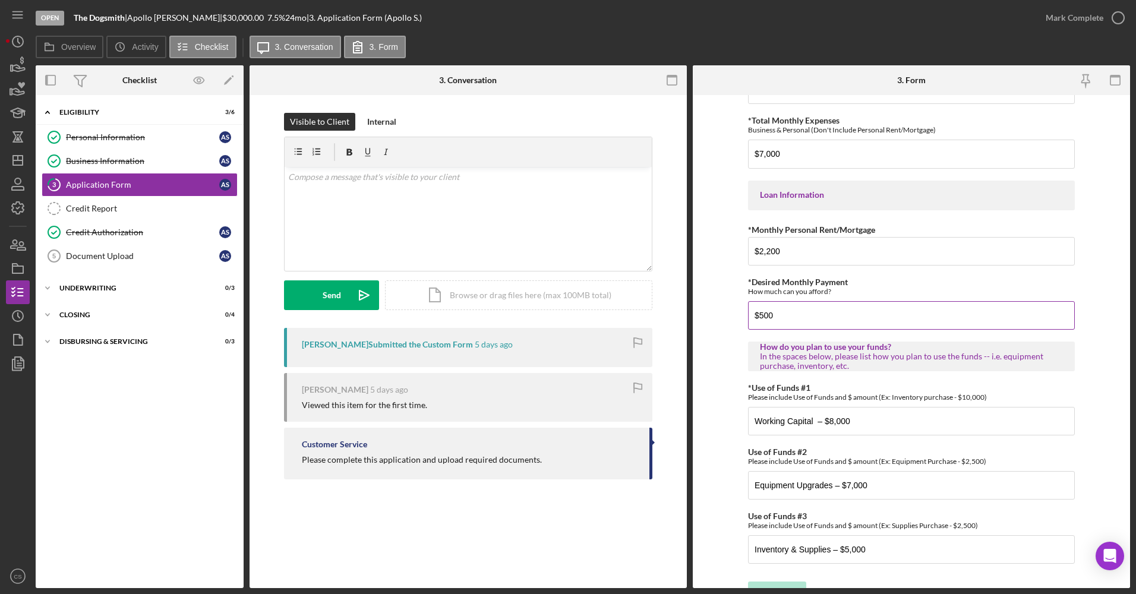
scroll to position [530, 0]
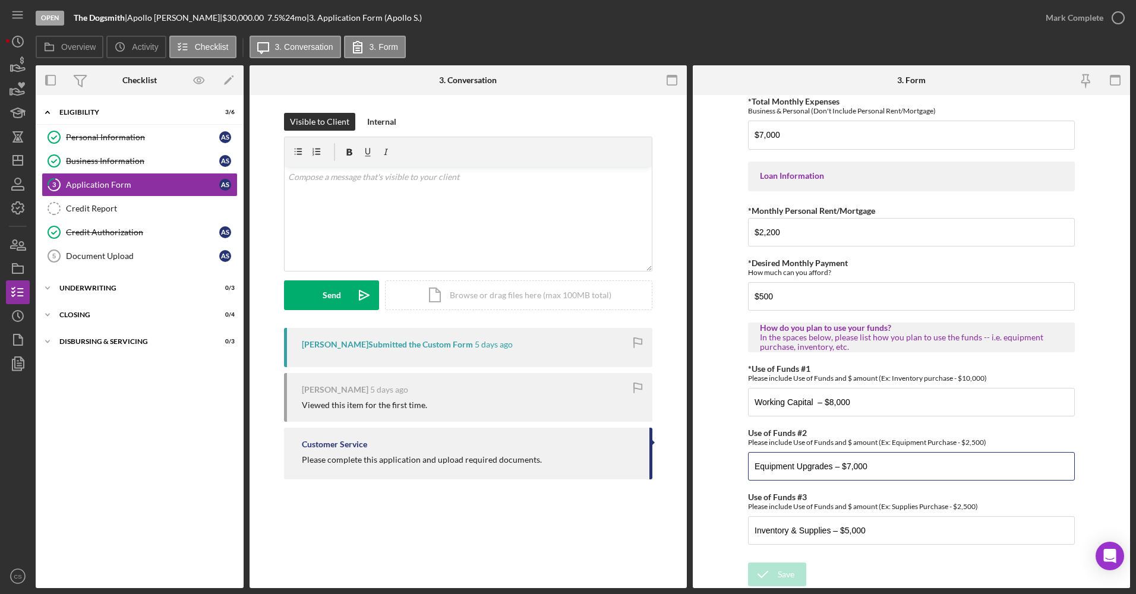
drag, startPoint x: 904, startPoint y: 467, endPoint x: 696, endPoint y: 488, distance: 209.1
click at [696, 488] on form "*Applicant Personal Phone Number [PHONE_NUMBER] *How did you hear about us? Nam…" at bounding box center [911, 341] width 437 height 493
click at [880, 473] on input "Equipment Upgrades – $7,000" at bounding box center [911, 466] width 327 height 29
click at [831, 470] on input "Equipment Upgrades – $7,000" at bounding box center [911, 466] width 327 height 29
type input "Equipment Upgrades- need a dryer that is more efficient – $7,000"
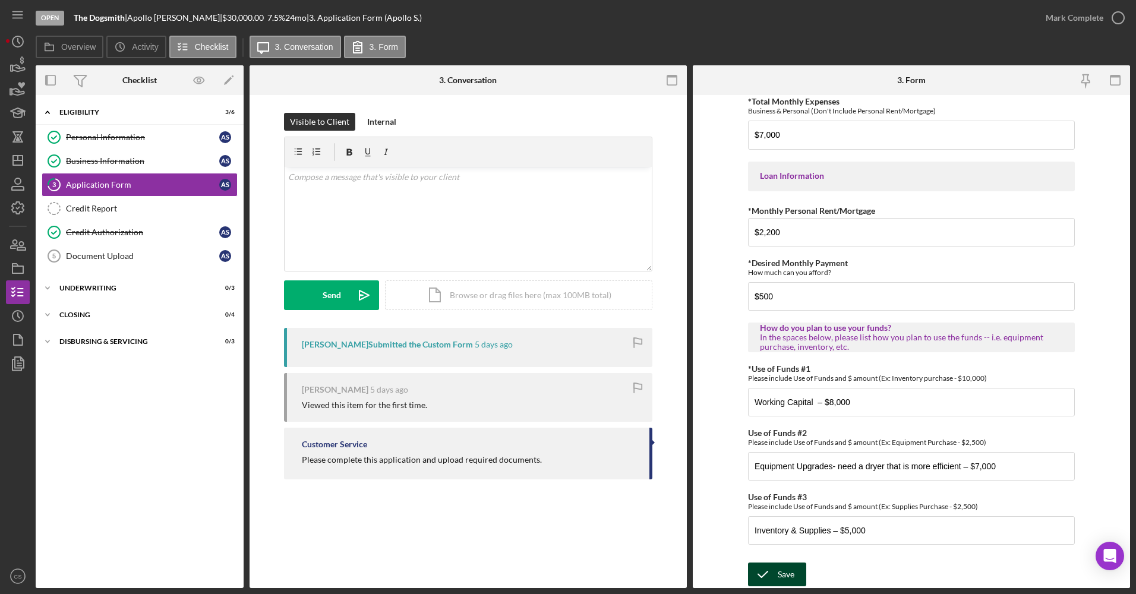
click at [794, 572] on button "Save" at bounding box center [777, 575] width 58 height 24
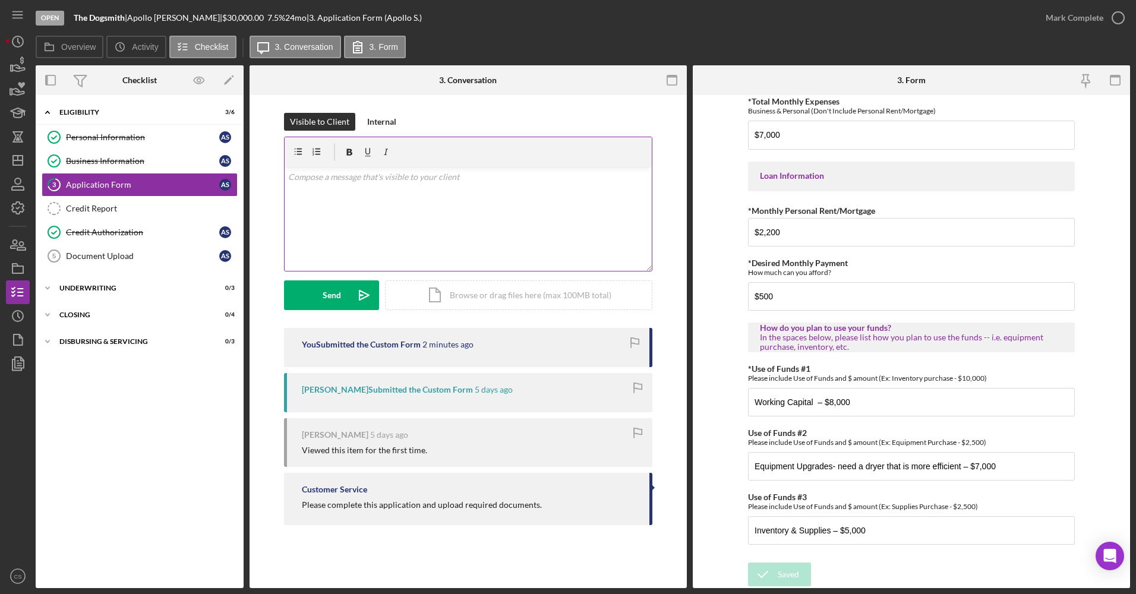
click at [336, 222] on div "v Color teal Color pink Remove color Add row above Add row below Add column bef…" at bounding box center [468, 219] width 367 height 104
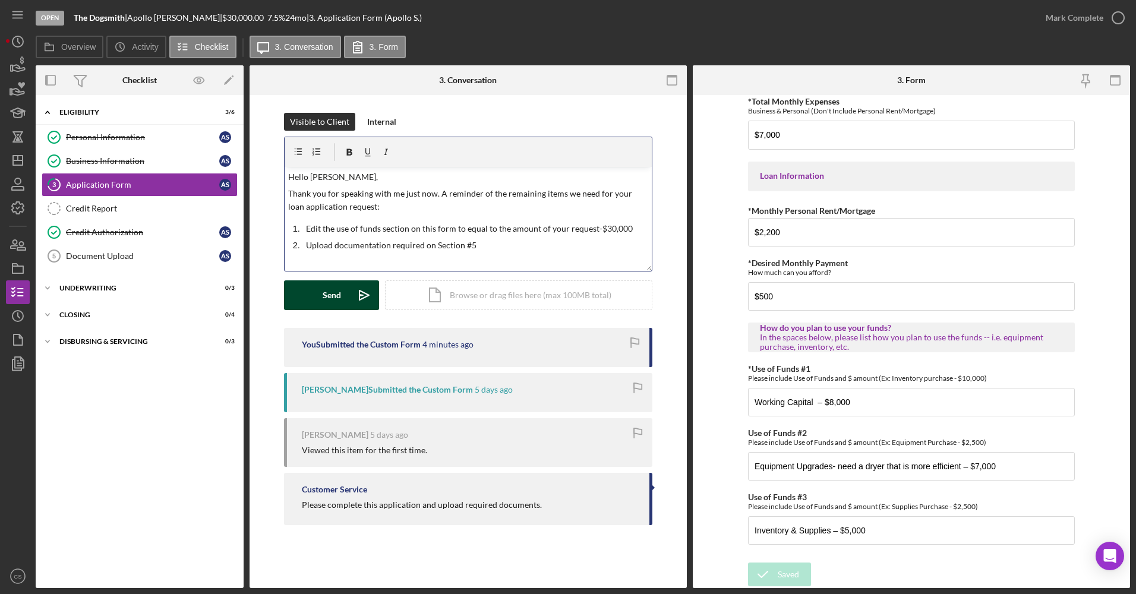
click at [363, 289] on icon "Icon/icon-invite-send" at bounding box center [364, 296] width 30 height 30
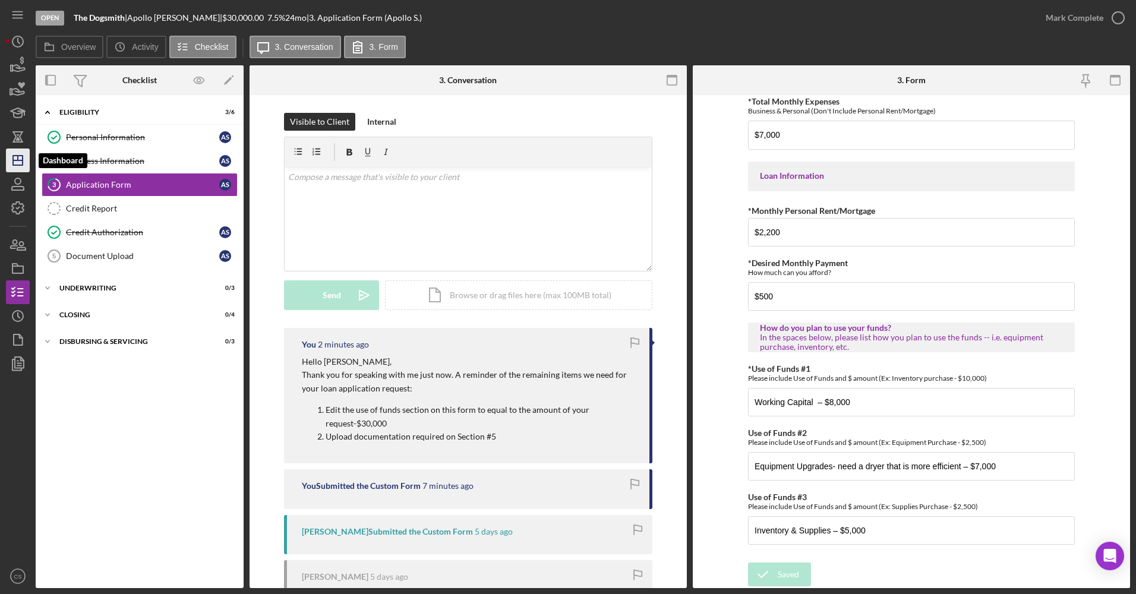
click at [19, 164] on icon "Icon/Dashboard" at bounding box center [18, 161] width 30 height 30
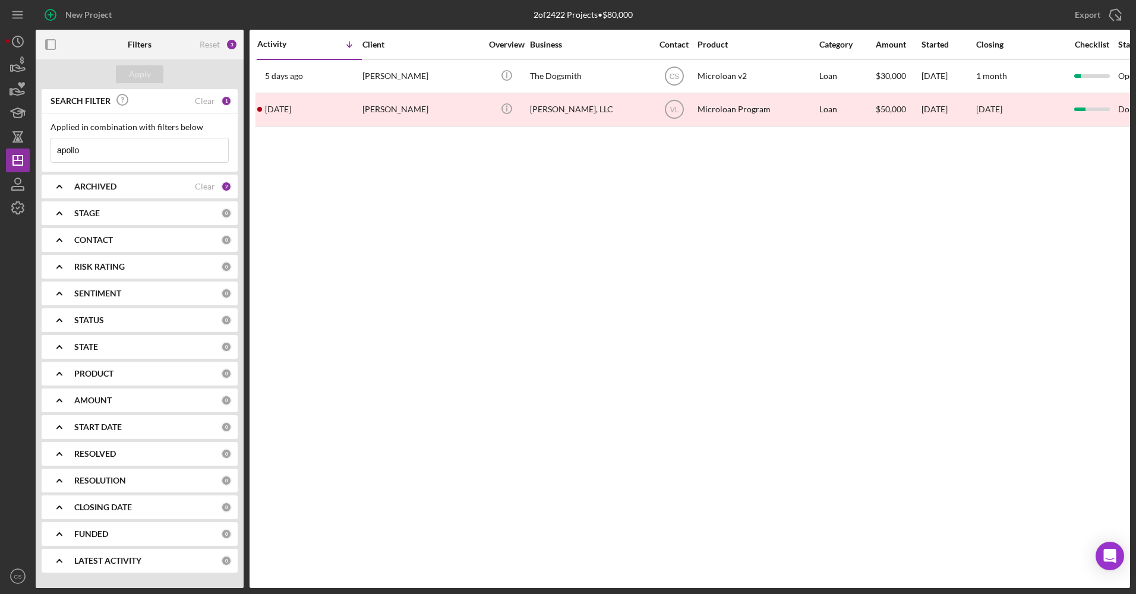
click at [73, 149] on input "apollo" at bounding box center [139, 150] width 177 height 24
drag, startPoint x: 83, startPoint y: 150, endPoint x: 49, endPoint y: 155, distance: 33.7
click at [51, 155] on div "apollo Icon/Menu Close" at bounding box center [140, 150] width 178 height 25
click at [144, 191] on div "ARCHIVED" at bounding box center [134, 187] width 121 height 10
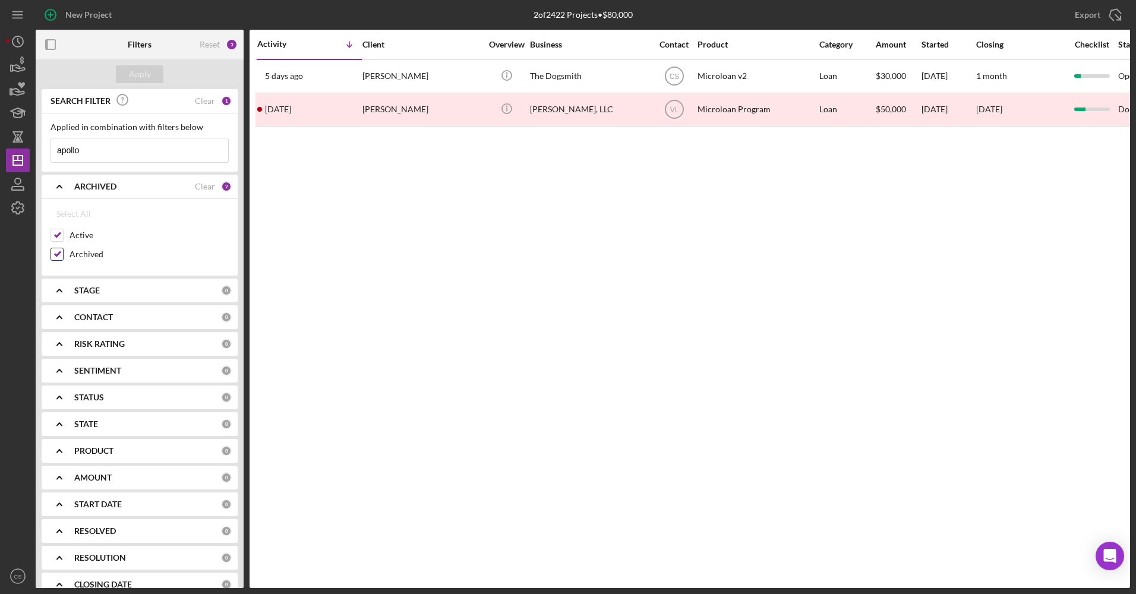
click at [58, 254] on input "Archived" at bounding box center [57, 254] width 12 height 12
checkbox input "false"
click at [151, 78] on button "Apply" at bounding box center [140, 74] width 48 height 18
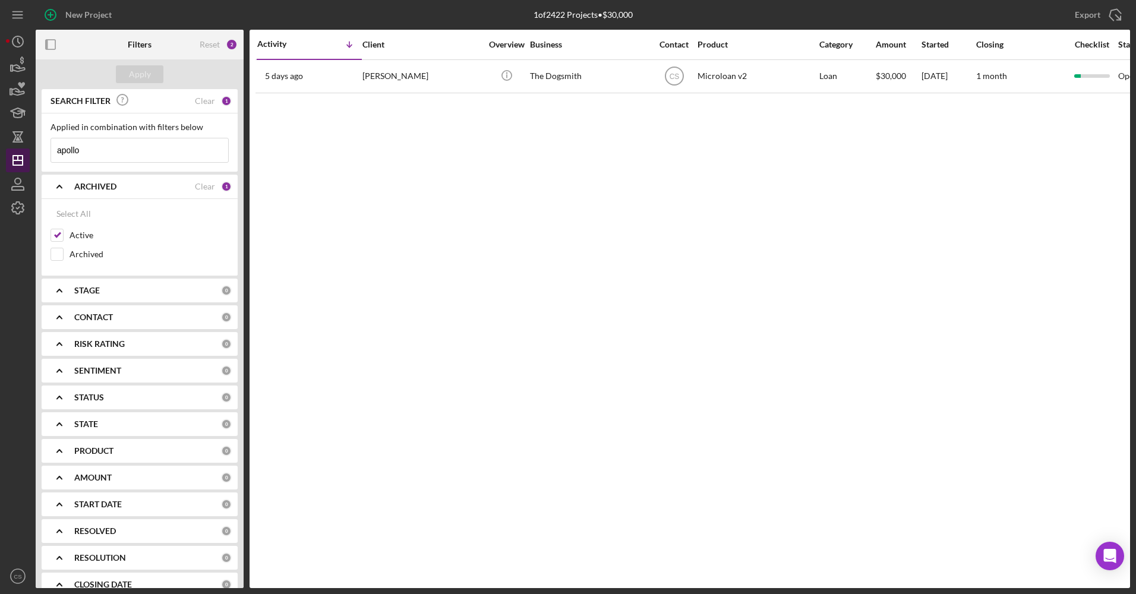
drag, startPoint x: 122, startPoint y: 153, endPoint x: 21, endPoint y: 172, distance: 102.2
click at [22, 172] on div "New Project 1 of 2422 Projects • $30,000 apollo Export Icon/Export Filters Rese…" at bounding box center [568, 294] width 1125 height 588
drag, startPoint x: 156, startPoint y: 148, endPoint x: 21, endPoint y: 160, distance: 135.4
click at [21, 160] on div "New Project 1 of 2422 Projects • $40,000 apollo Export Icon/Export Filters Rese…" at bounding box center [568, 294] width 1125 height 588
type input "[PERSON_NAME]"
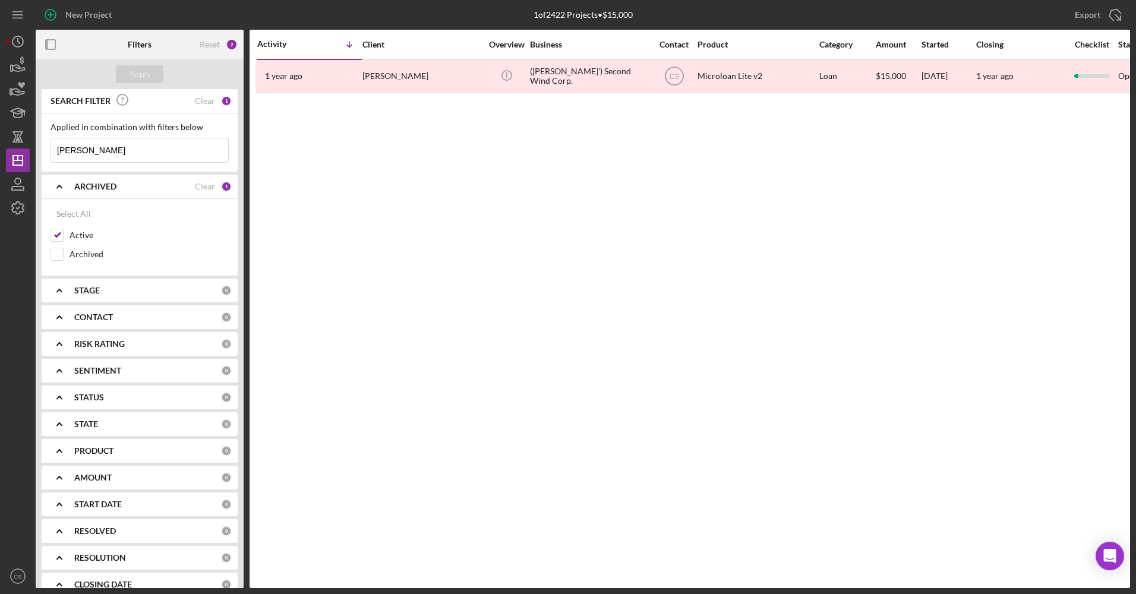
drag, startPoint x: 82, startPoint y: 150, endPoint x: 52, endPoint y: 152, distance: 30.4
click at [52, 152] on input "[PERSON_NAME]" at bounding box center [139, 150] width 177 height 24
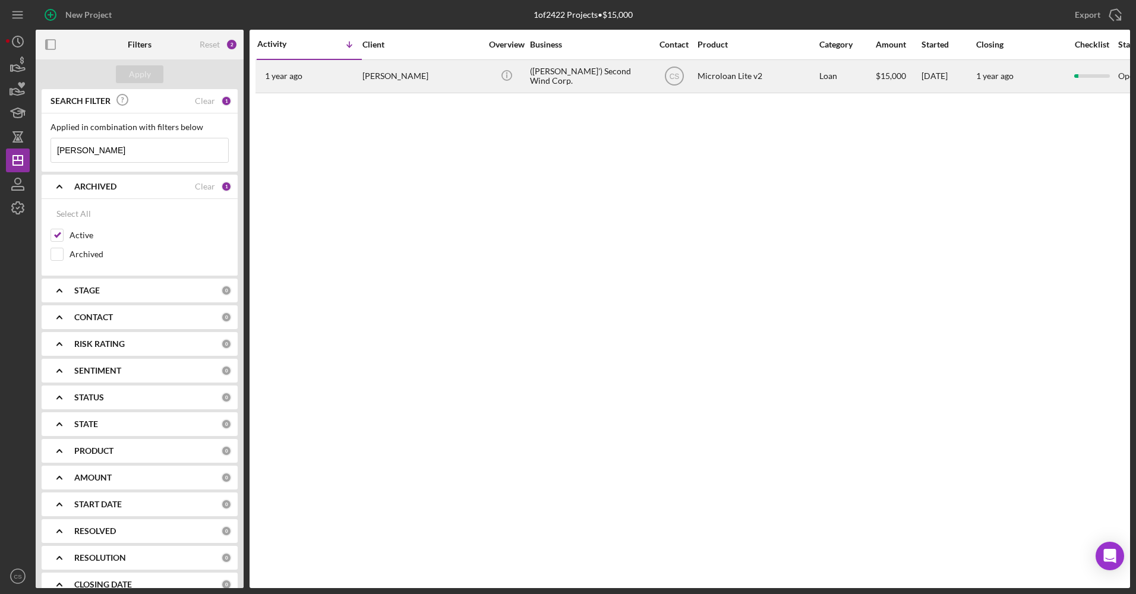
type input "[PERSON_NAME]"
click at [399, 83] on div "[PERSON_NAME]" at bounding box center [422, 77] width 119 height 32
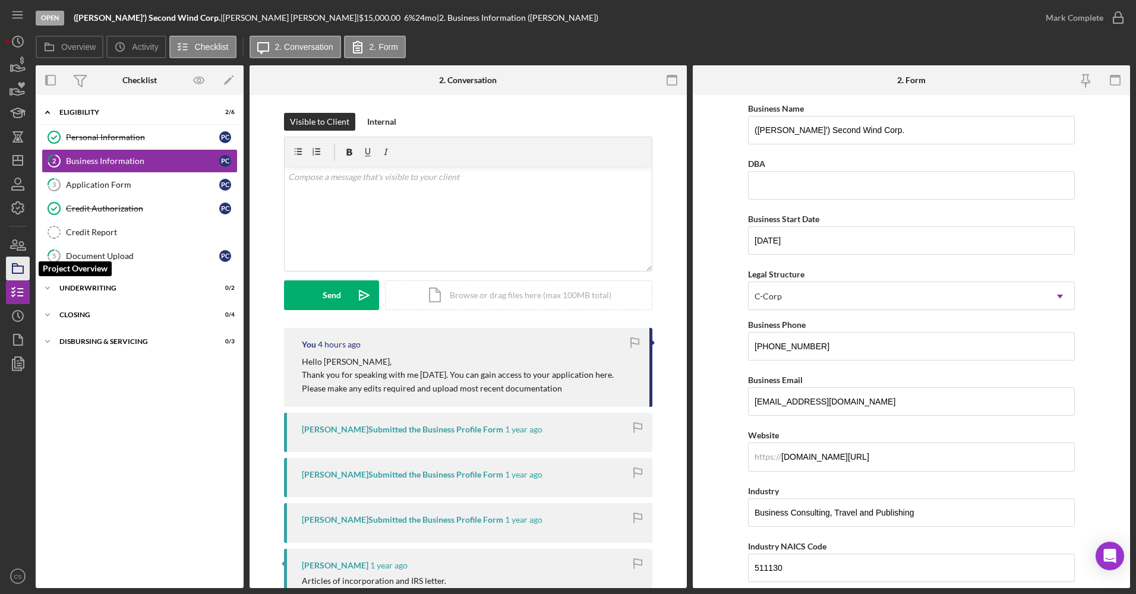
click at [18, 278] on icon "button" at bounding box center [18, 269] width 30 height 30
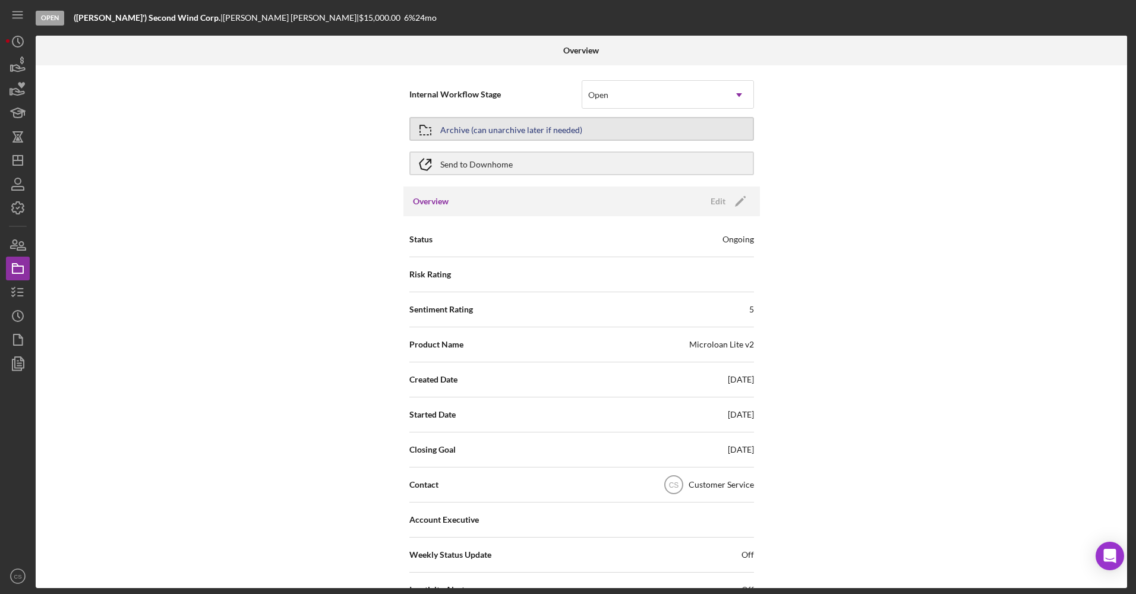
click at [553, 127] on div "Archive (can unarchive later if needed)" at bounding box center [511, 128] width 142 height 21
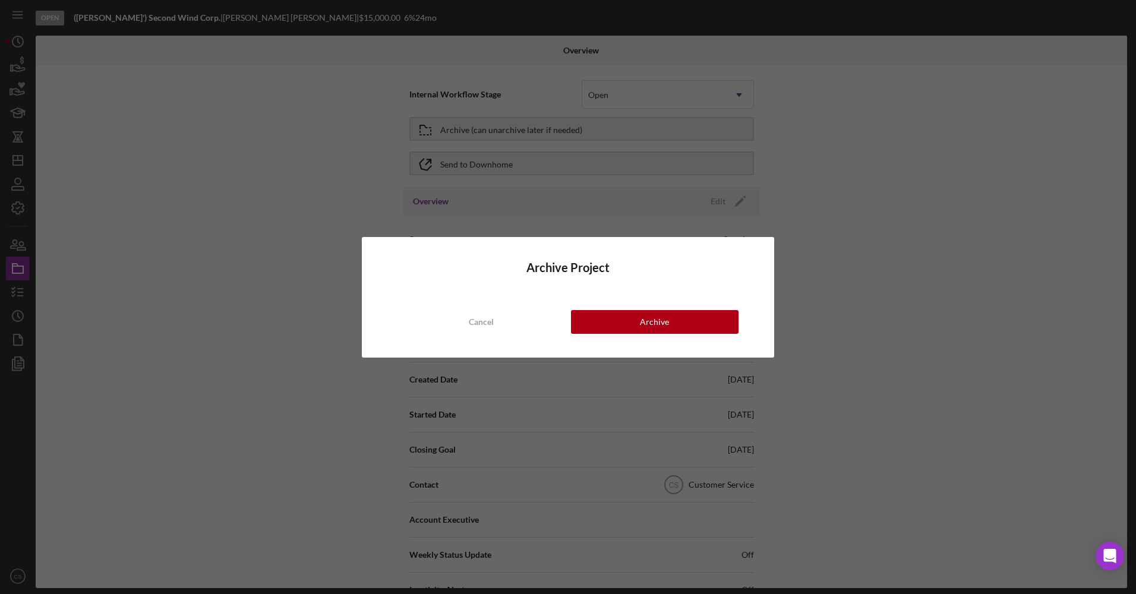
click at [507, 177] on div "Archive Project Cancel Archive" at bounding box center [568, 297] width 1136 height 594
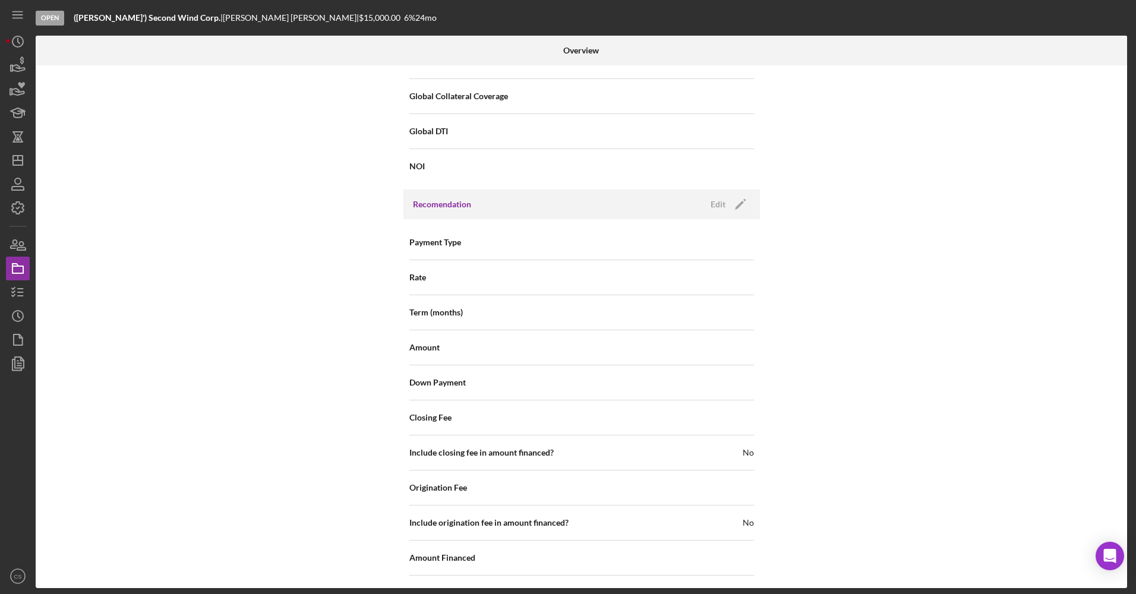
scroll to position [1177, 0]
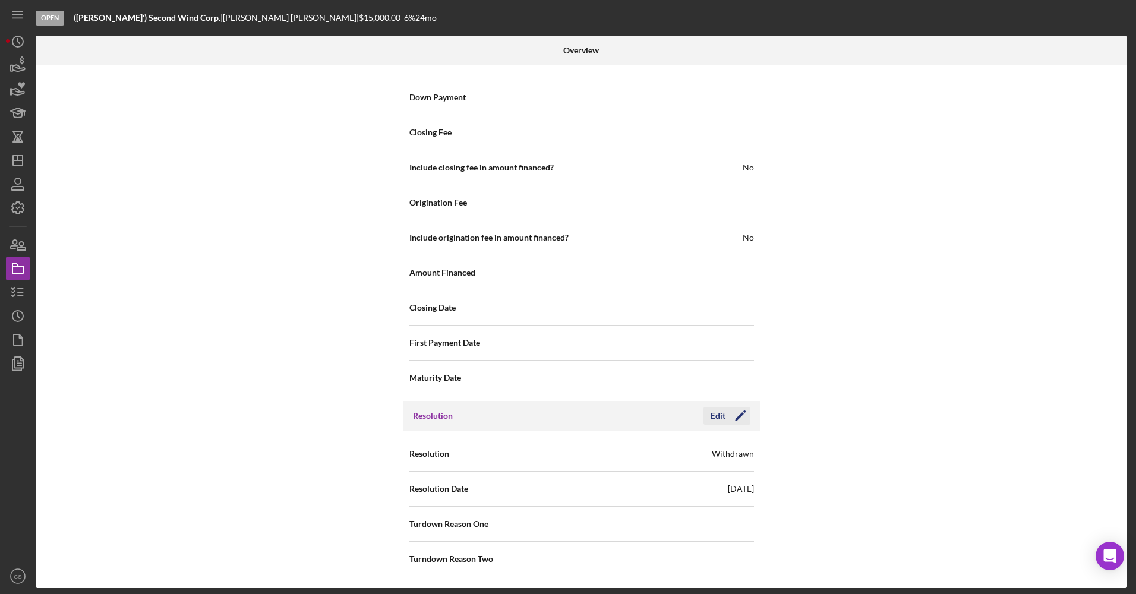
click at [711, 414] on div "Edit" at bounding box center [718, 416] width 15 height 18
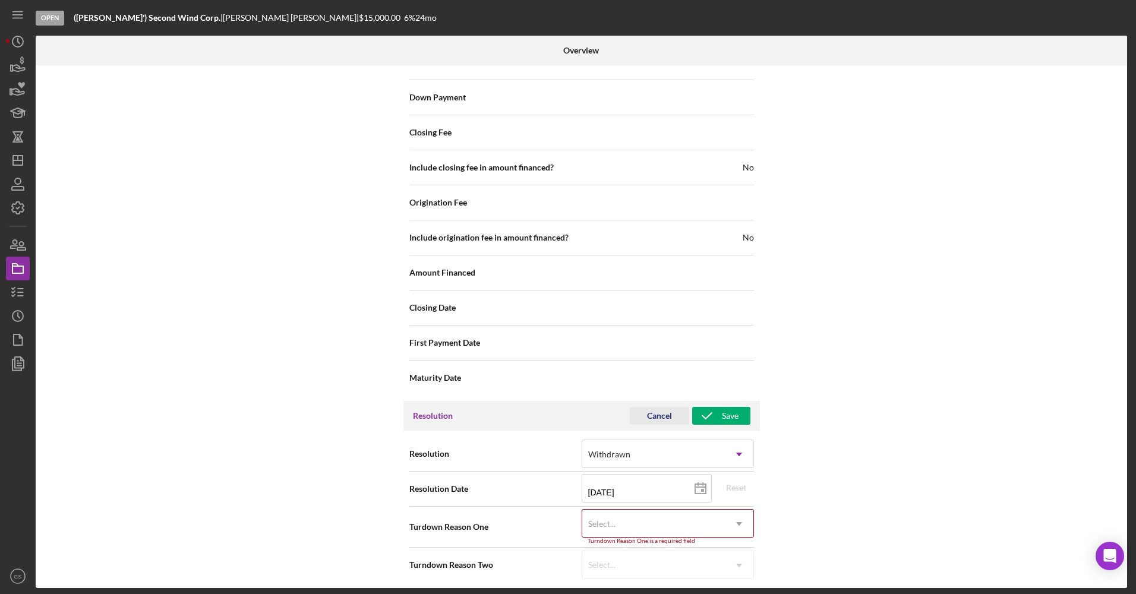
click at [665, 414] on div "Cancel" at bounding box center [659, 416] width 25 height 18
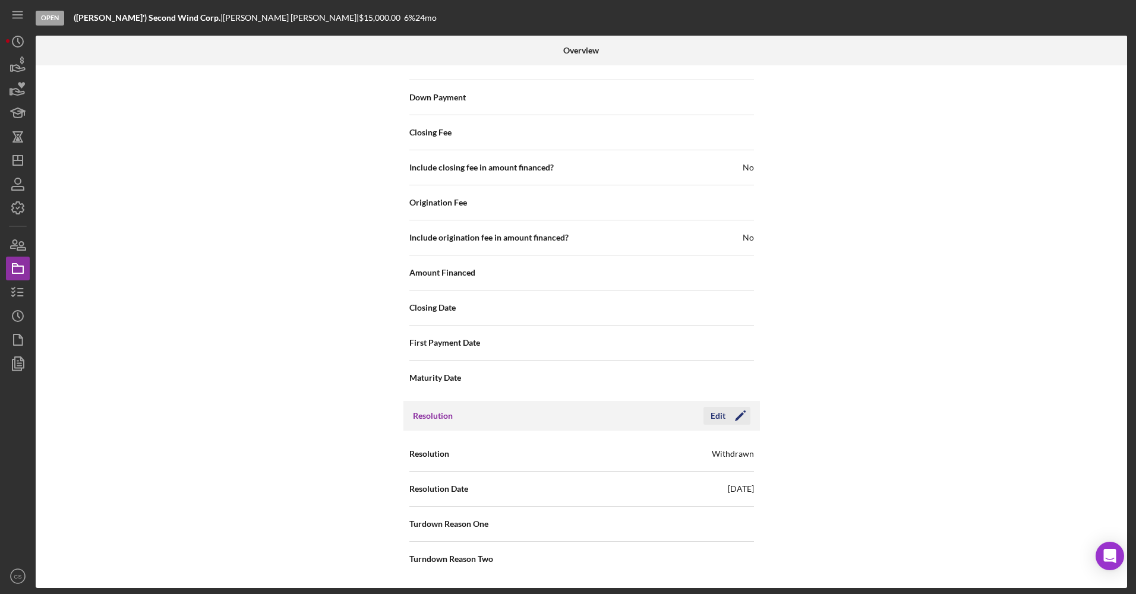
click at [713, 412] on div "Edit" at bounding box center [718, 416] width 15 height 18
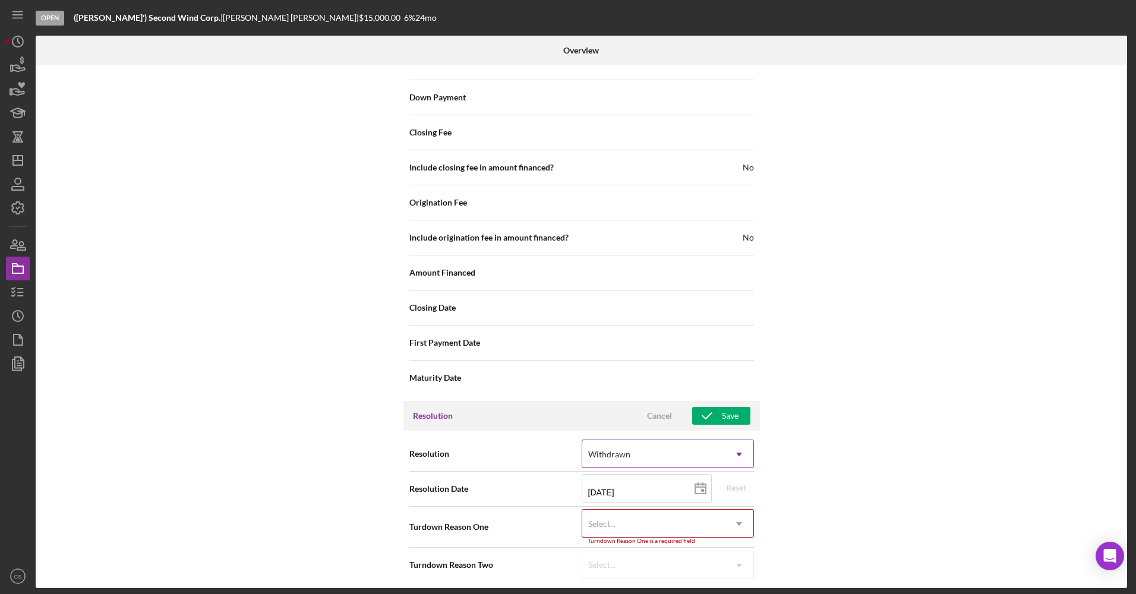
click at [695, 451] on div "Withdrawn" at bounding box center [653, 454] width 143 height 27
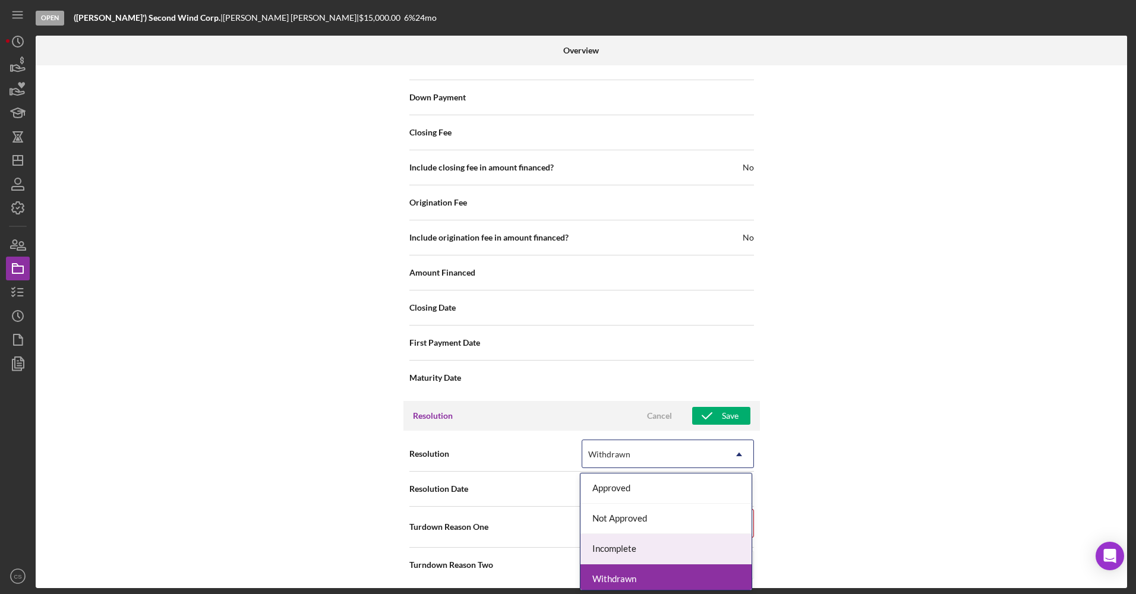
click at [675, 551] on div "Incomplete" at bounding box center [666, 549] width 171 height 30
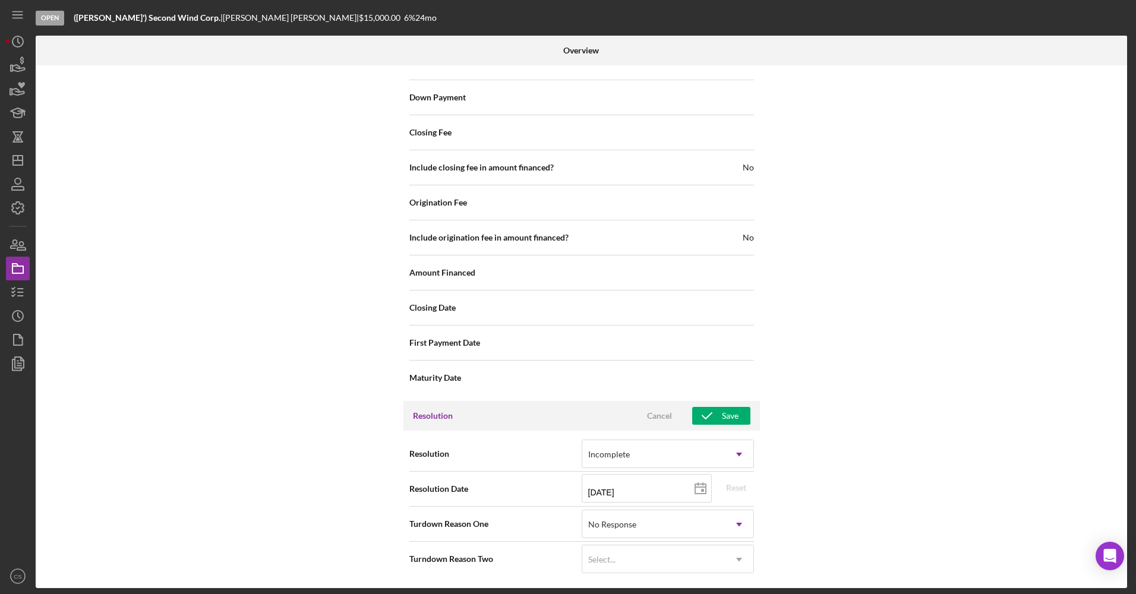
click at [833, 478] on div "Internal Workflow Stage Open Icon/Dropdown Arrow Archive (can unarchive later i…" at bounding box center [582, 326] width 1092 height 523
click at [716, 416] on icon "button" at bounding box center [707, 416] width 30 height 30
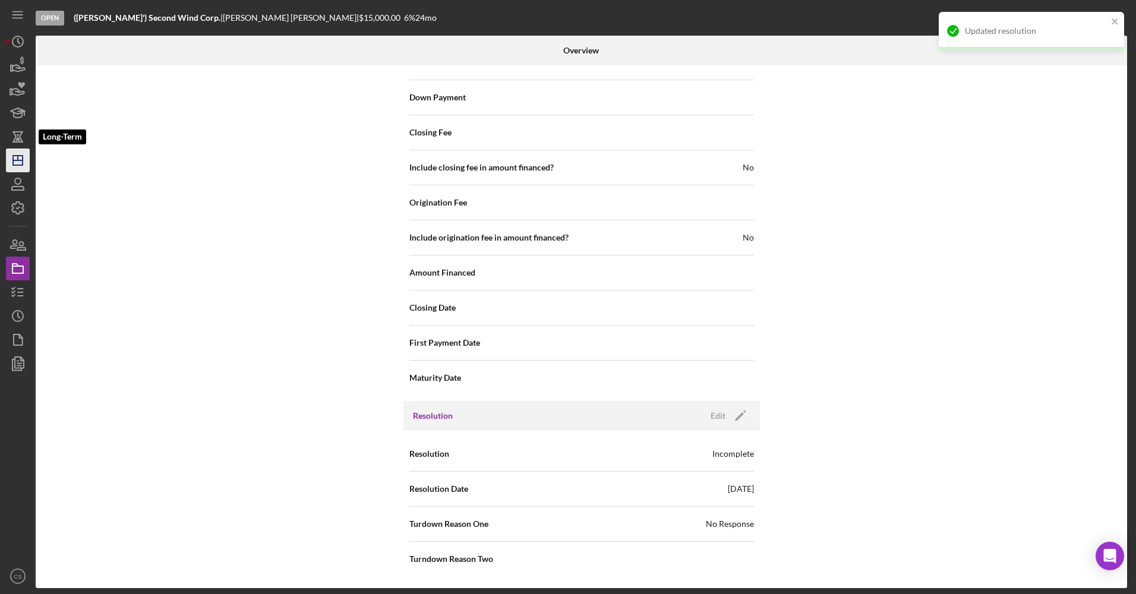
click at [17, 162] on icon "Icon/Dashboard" at bounding box center [18, 161] width 30 height 30
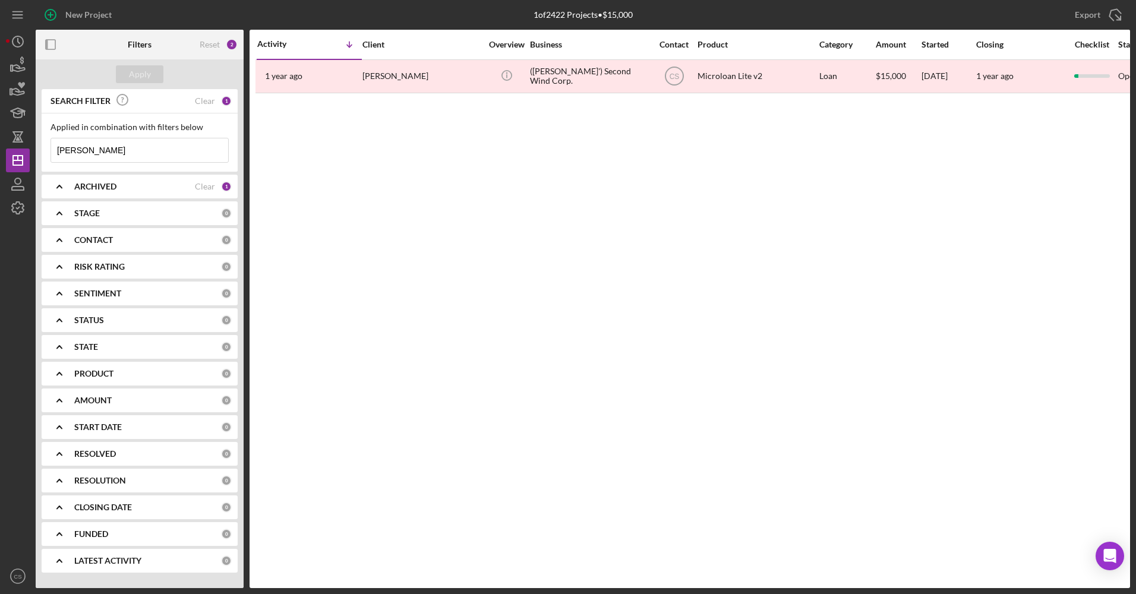
scroll to position [0, 540]
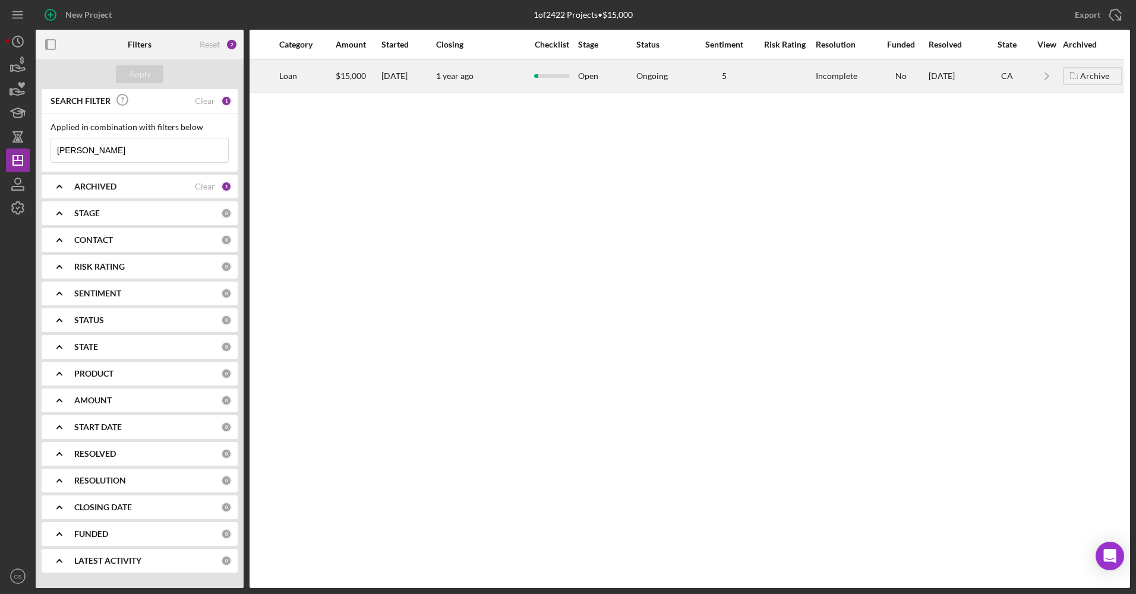
click at [752, 78] on div "5" at bounding box center [724, 76] width 59 height 10
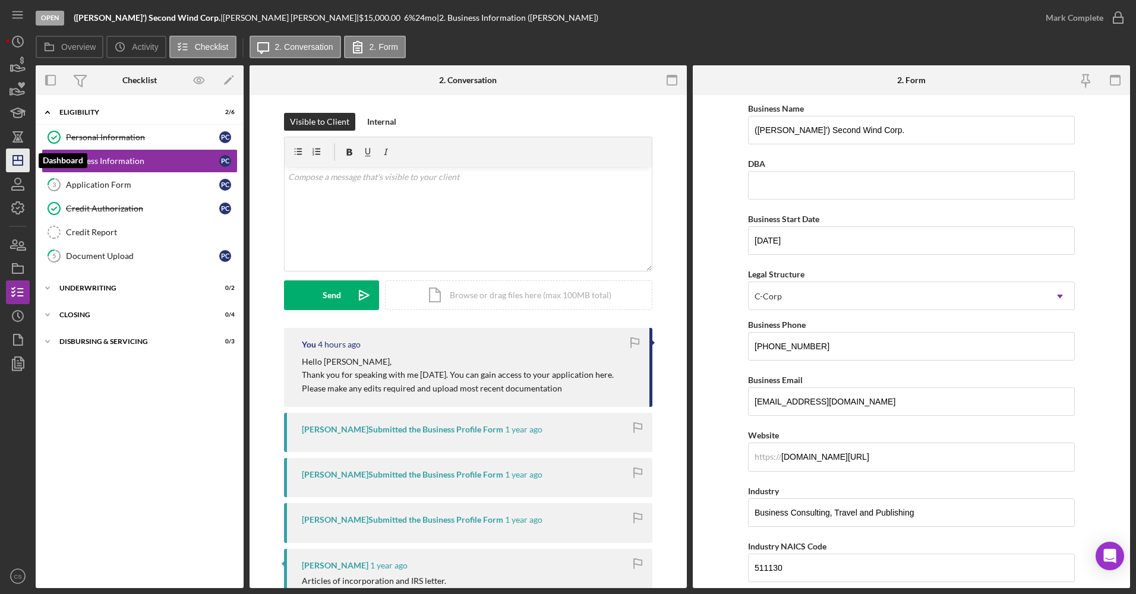
click at [22, 150] on icon "Icon/Dashboard" at bounding box center [18, 161] width 30 height 30
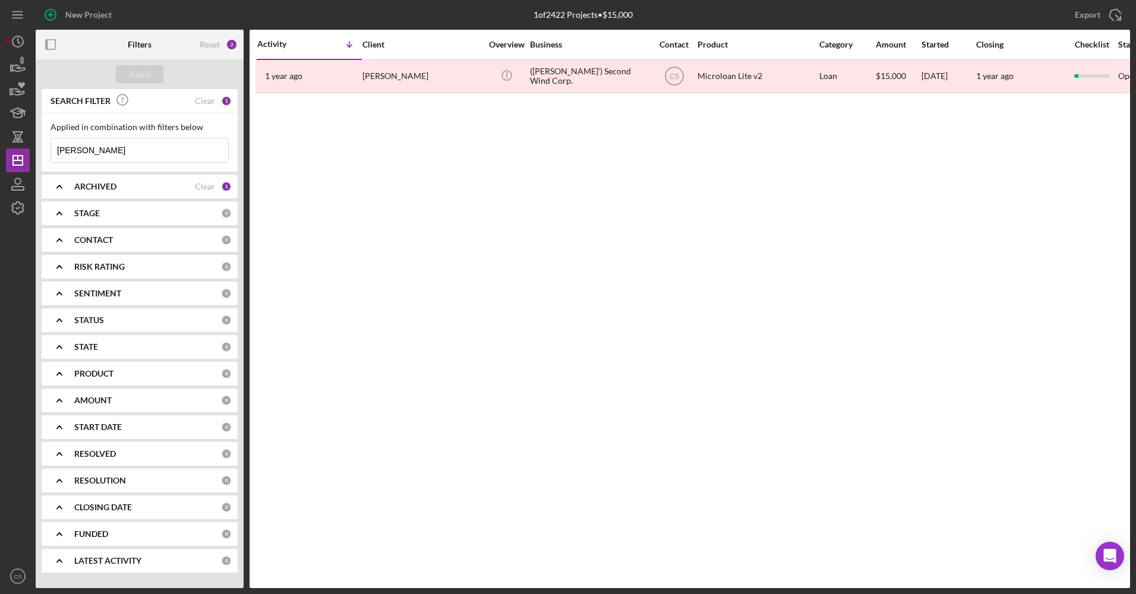
drag, startPoint x: 159, startPoint y: 152, endPoint x: 58, endPoint y: 155, distance: 100.5
click at [58, 155] on input "[PERSON_NAME]" at bounding box center [139, 150] width 177 height 24
type input "]"
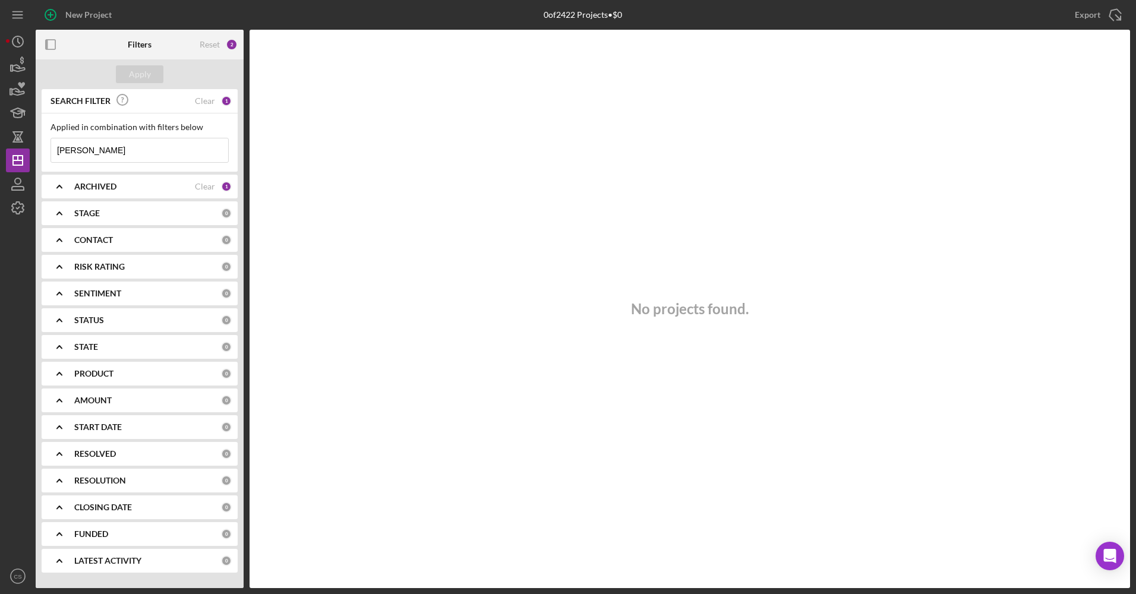
drag, startPoint x: 95, startPoint y: 156, endPoint x: 0, endPoint y: 165, distance: 94.9
click at [0, 166] on html "New Project 0 of 2422 Projects • $0 [PERSON_NAME] Export Icon/Export Filters Re…" at bounding box center [568, 297] width 1136 height 594
type input "bayabum"
drag, startPoint x: 80, startPoint y: 153, endPoint x: 22, endPoint y: 153, distance: 57.7
click at [22, 153] on div "New Project 0 of 2422 Projects • $0 [PERSON_NAME] Export Icon/Export Filters Re…" at bounding box center [568, 294] width 1125 height 588
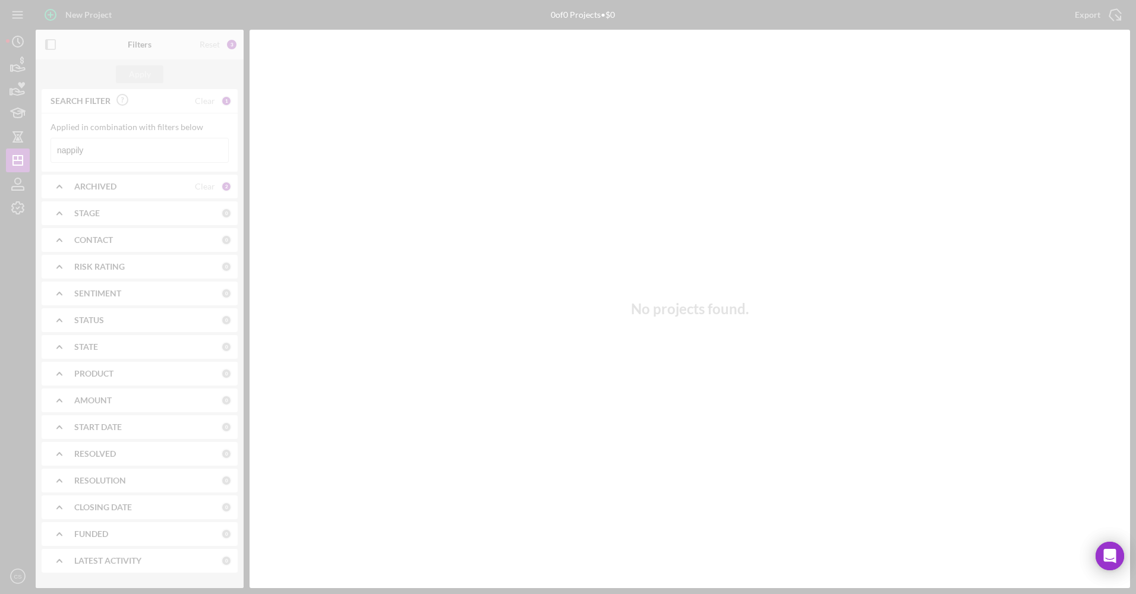
click at [17, 216] on div at bounding box center [568, 297] width 1136 height 594
click at [17, 207] on icon "button" at bounding box center [18, 208] width 30 height 30
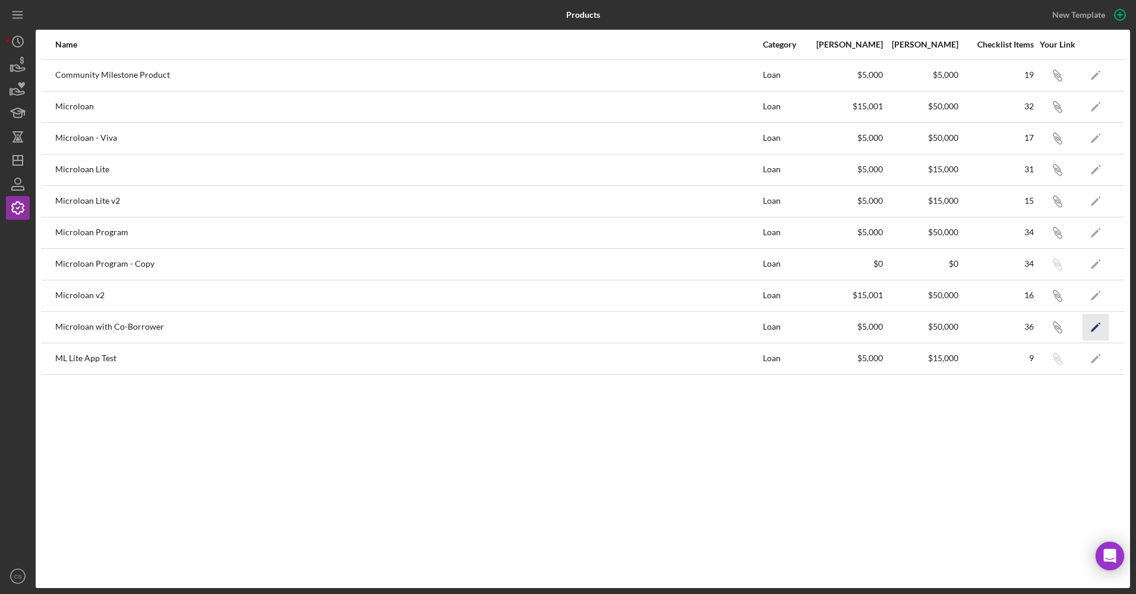
click at [1088, 330] on icon "Icon/Edit" at bounding box center [1096, 327] width 27 height 27
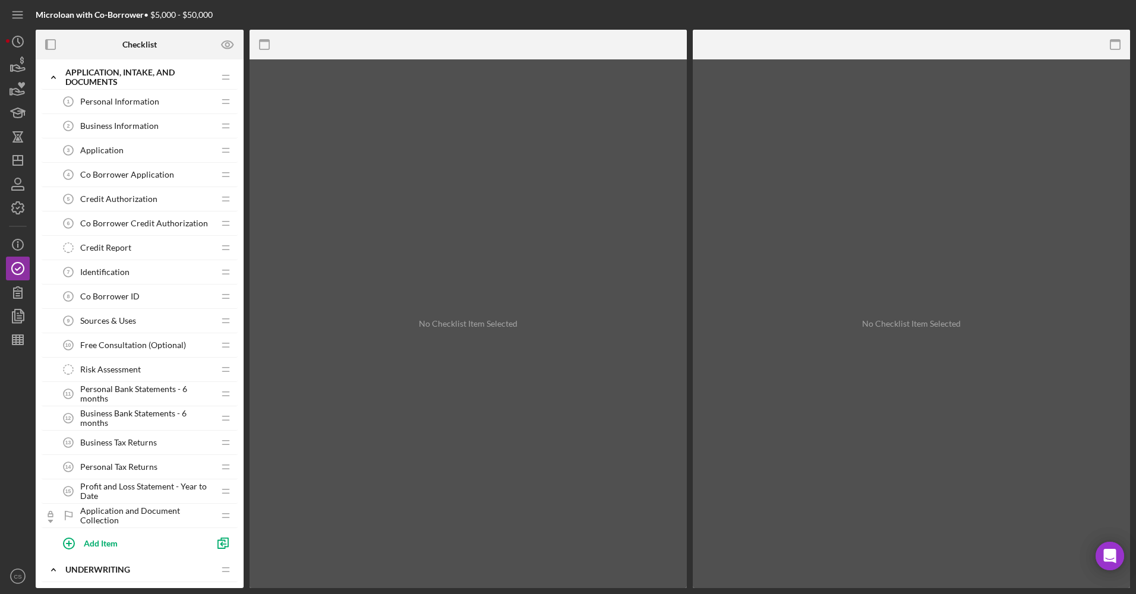
click at [111, 175] on span "Co Borrower Application" at bounding box center [127, 175] width 94 height 10
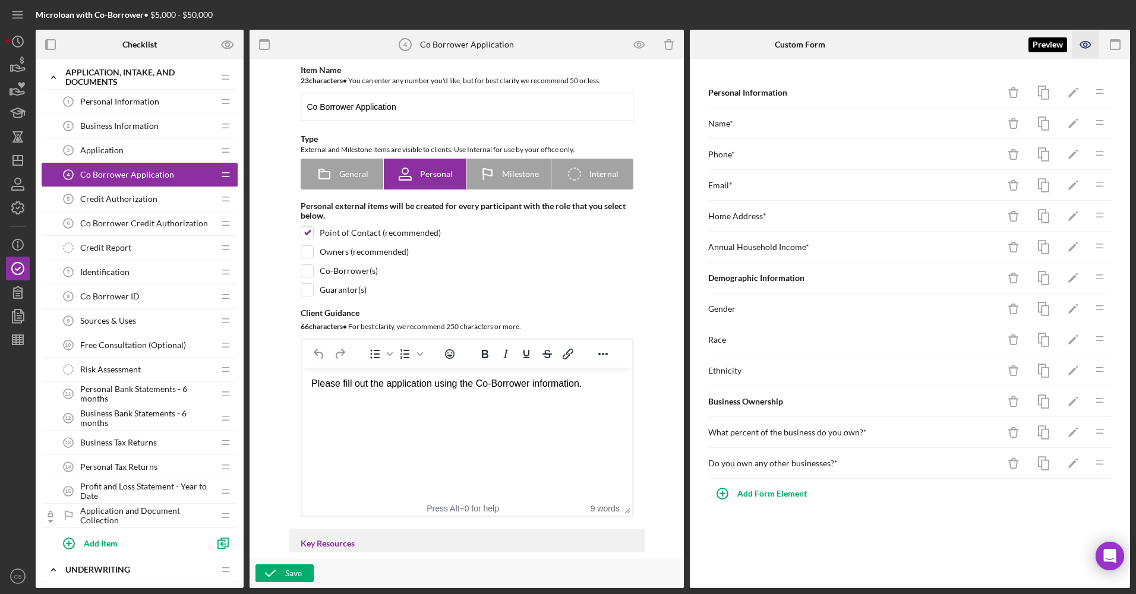
click at [1092, 43] on icon "button" at bounding box center [1086, 45] width 27 height 27
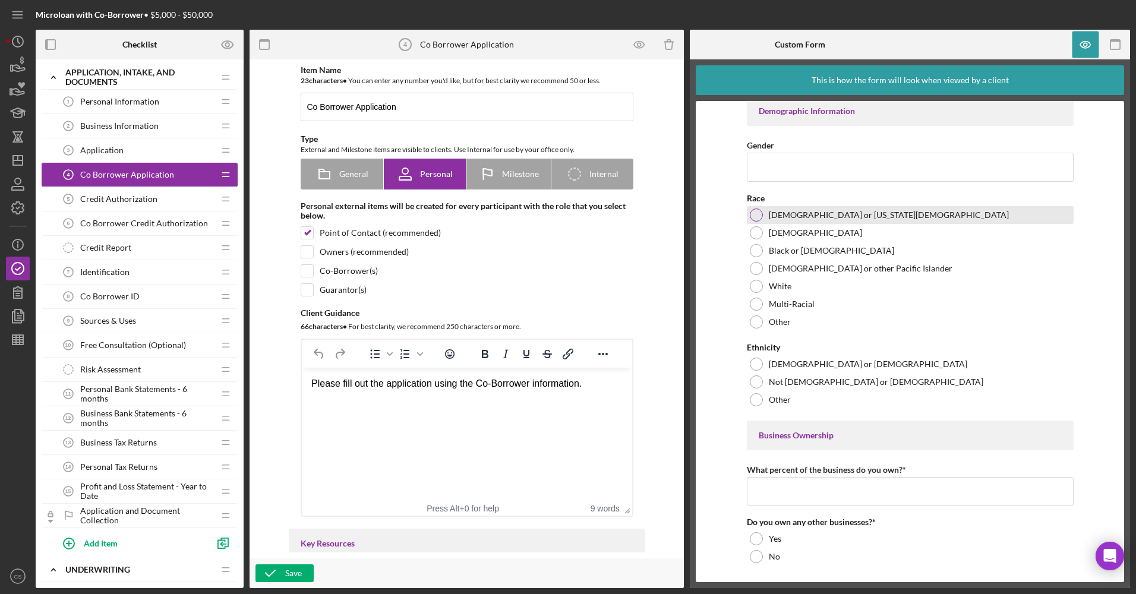
scroll to position [330, 0]
click at [798, 212] on label "[DEMOGRAPHIC_DATA] or [US_STATE][DEMOGRAPHIC_DATA]" at bounding box center [889, 214] width 240 height 10
copy label "[DEMOGRAPHIC_DATA] or [US_STATE][DEMOGRAPHIC_DATA]"
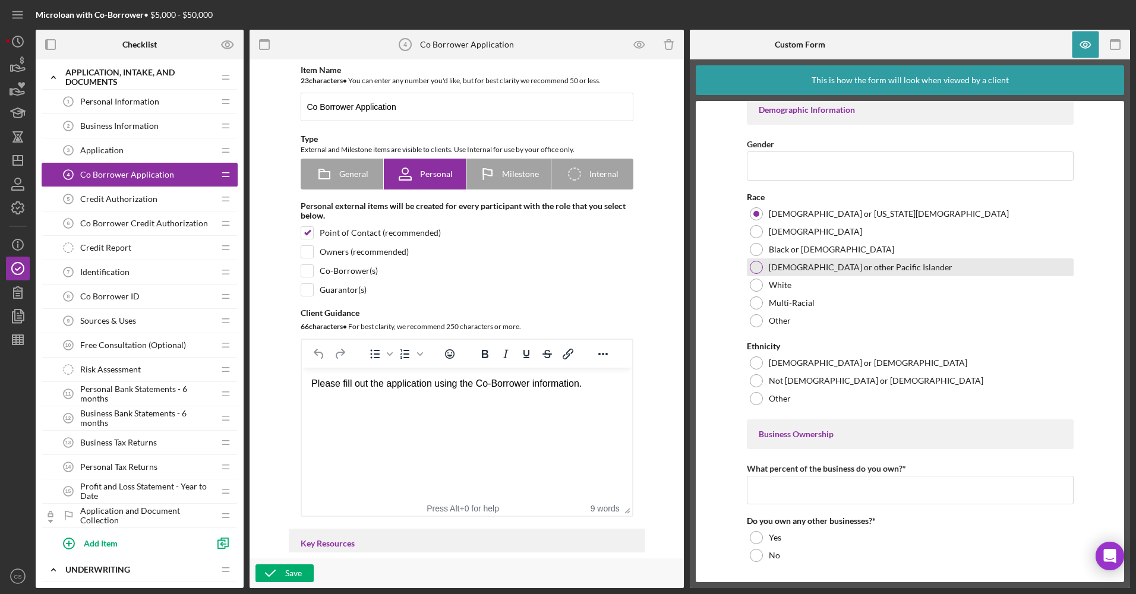
click at [834, 263] on label "[DEMOGRAPHIC_DATA] or other Pacific Islander" at bounding box center [861, 268] width 184 height 10
copy label "[DEMOGRAPHIC_DATA] or other Pacific Islander"
